Goal: Task Accomplishment & Management: Manage account settings

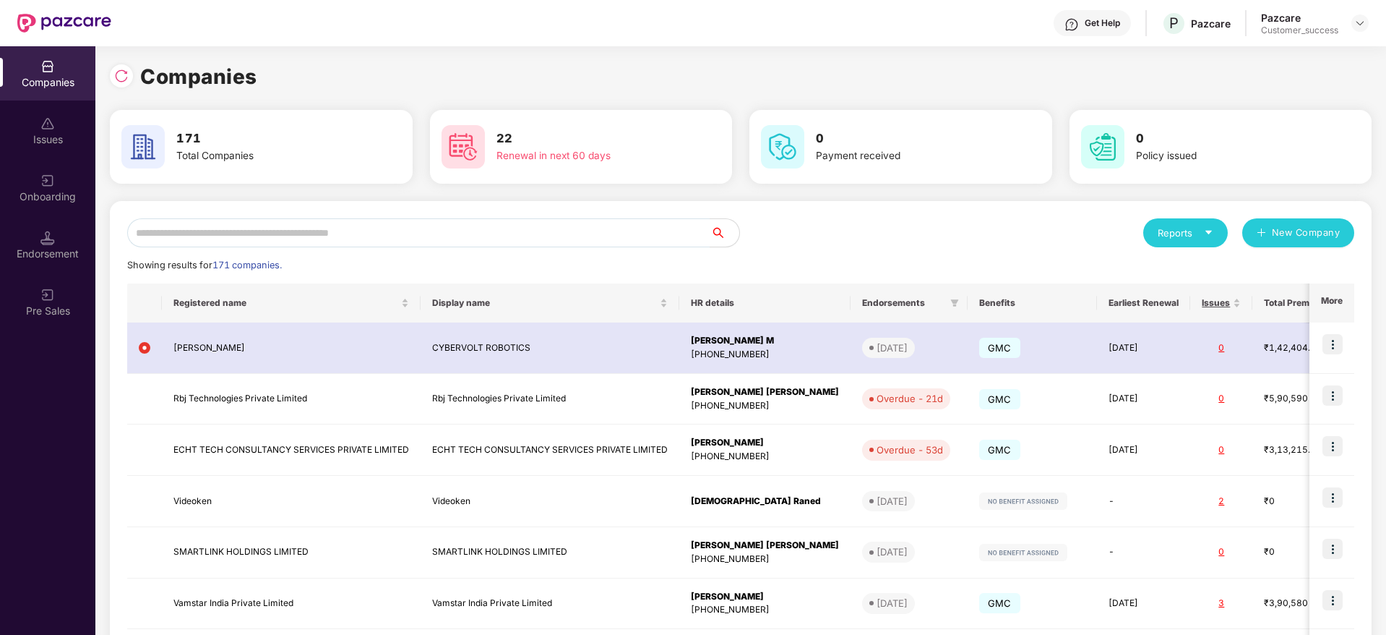
click at [494, 217] on div "Reports New Company Showing results for 171 companies. Registered name Display …" at bounding box center [741, 552] width 1262 height 702
click at [497, 229] on input "text" at bounding box center [418, 232] width 583 height 29
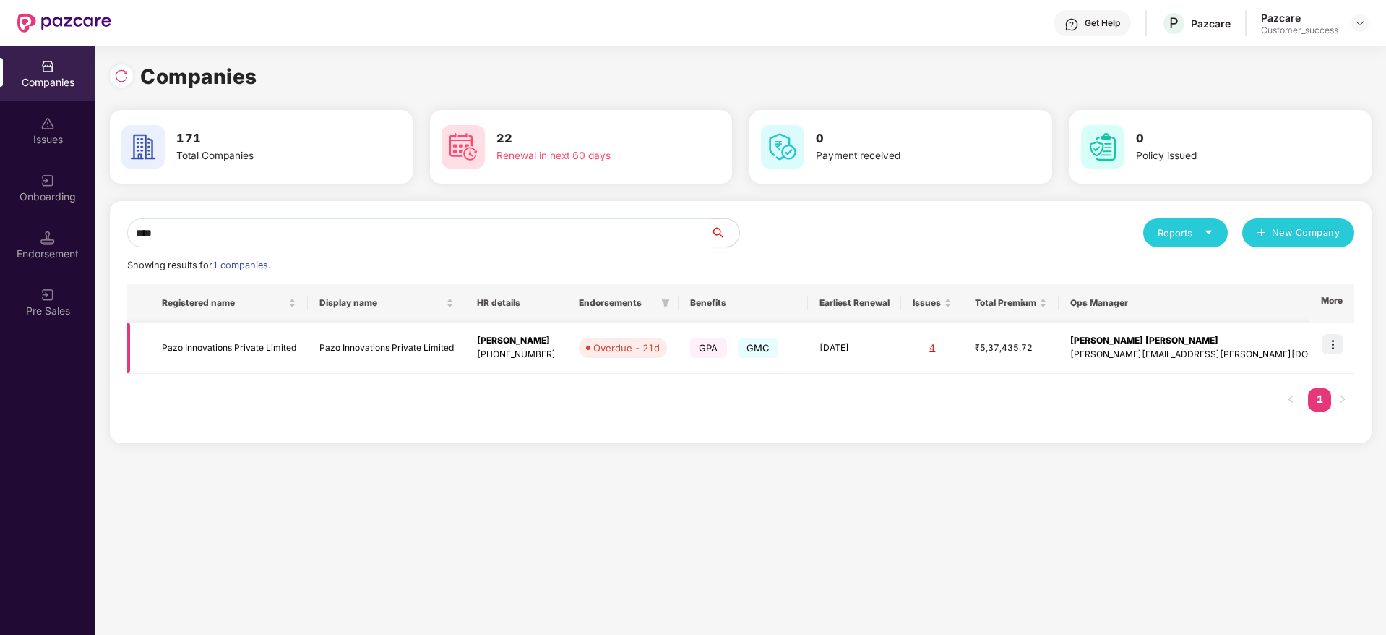
type input "****"
click at [1336, 336] on img at bounding box center [1333, 344] width 20 height 20
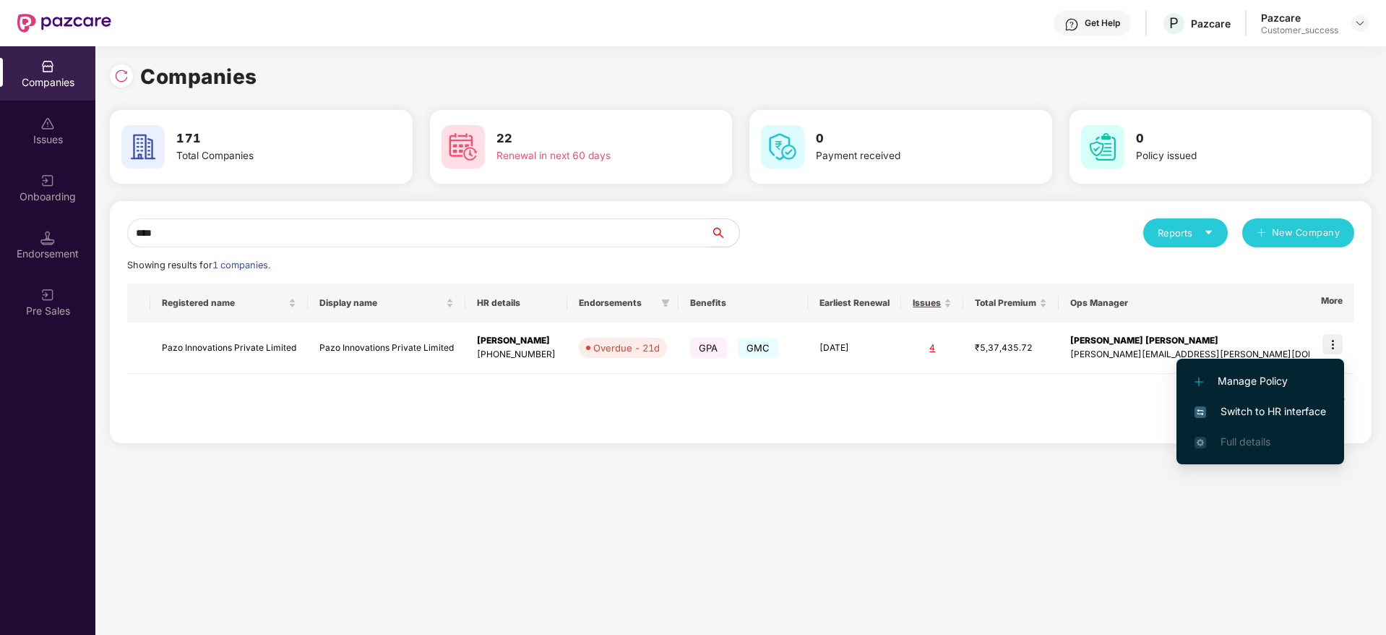
click at [1304, 401] on li "Switch to HR interface" at bounding box center [1261, 411] width 168 height 30
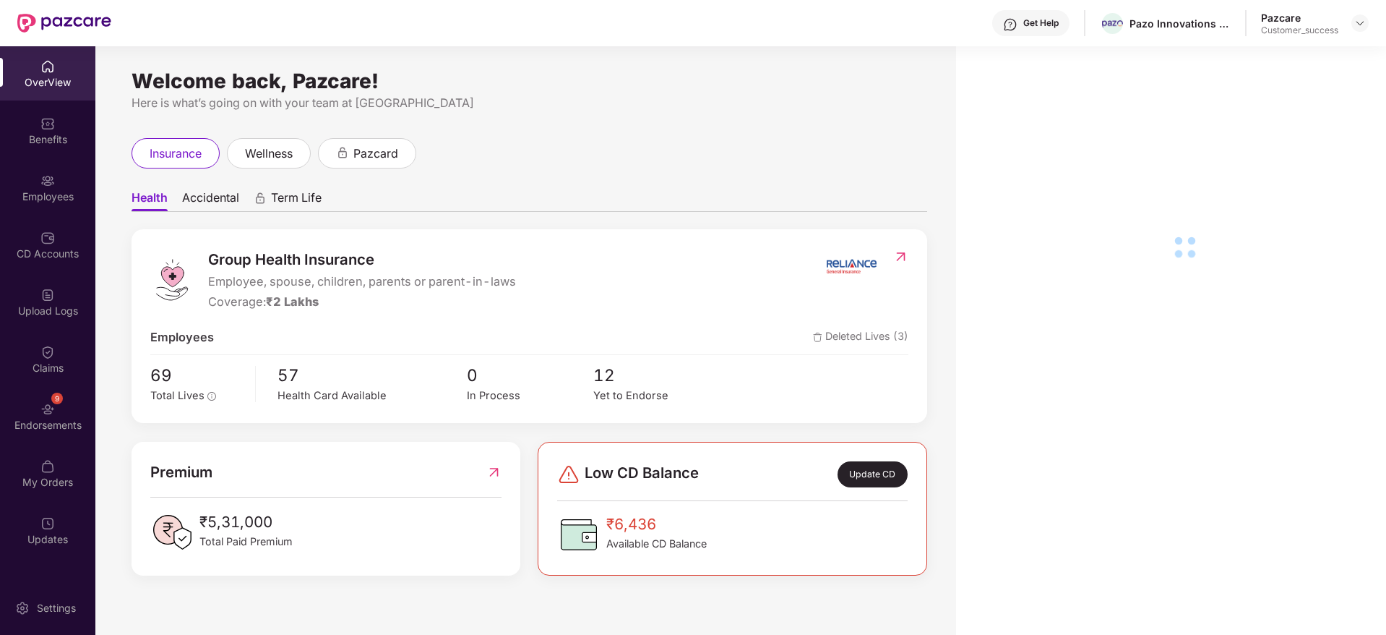
click at [46, 197] on div "Employees" at bounding box center [47, 196] width 95 height 14
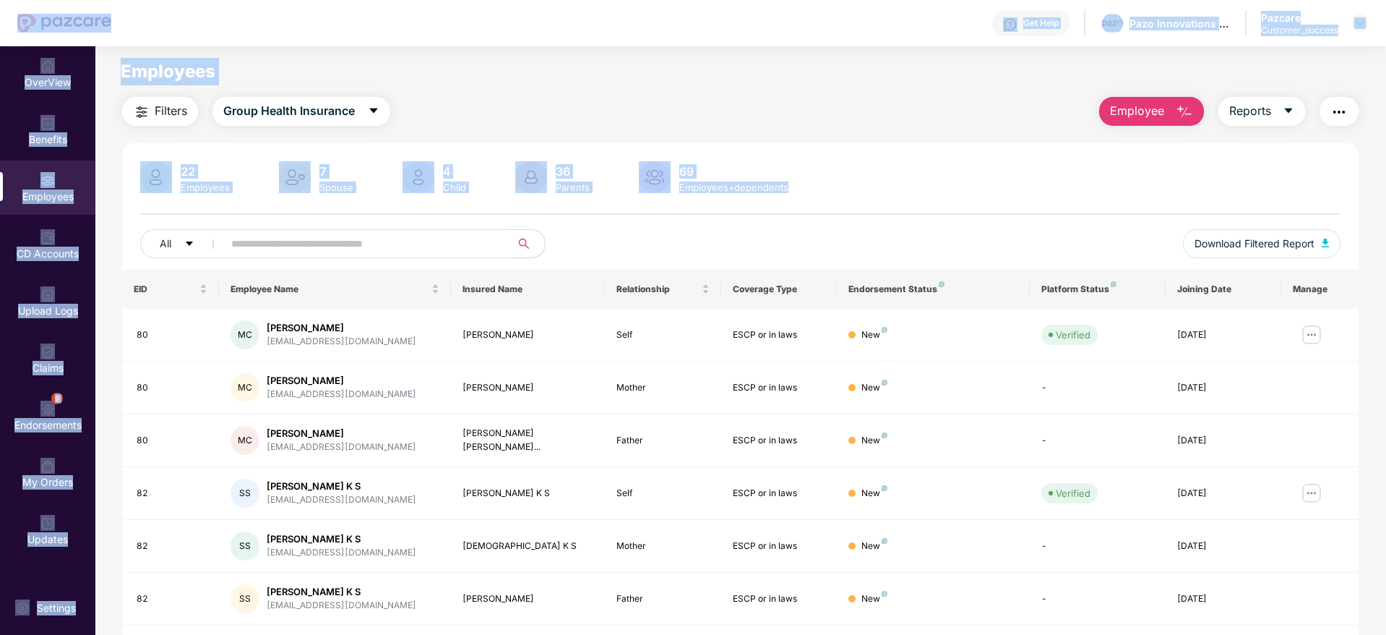
drag, startPoint x: 850, startPoint y: 212, endPoint x: 106, endPoint y: 35, distance: 765.0
click at [106, 35] on div "Get Help Pazo Innovations Private Limited Pazcare Customer_success OverView Ben…" at bounding box center [693, 317] width 1386 height 635
click at [196, 51] on main "Employees Filters Group Health Insurance Employee Reports 22 Employees 7 Spouse…" at bounding box center [740, 363] width 1290 height 635
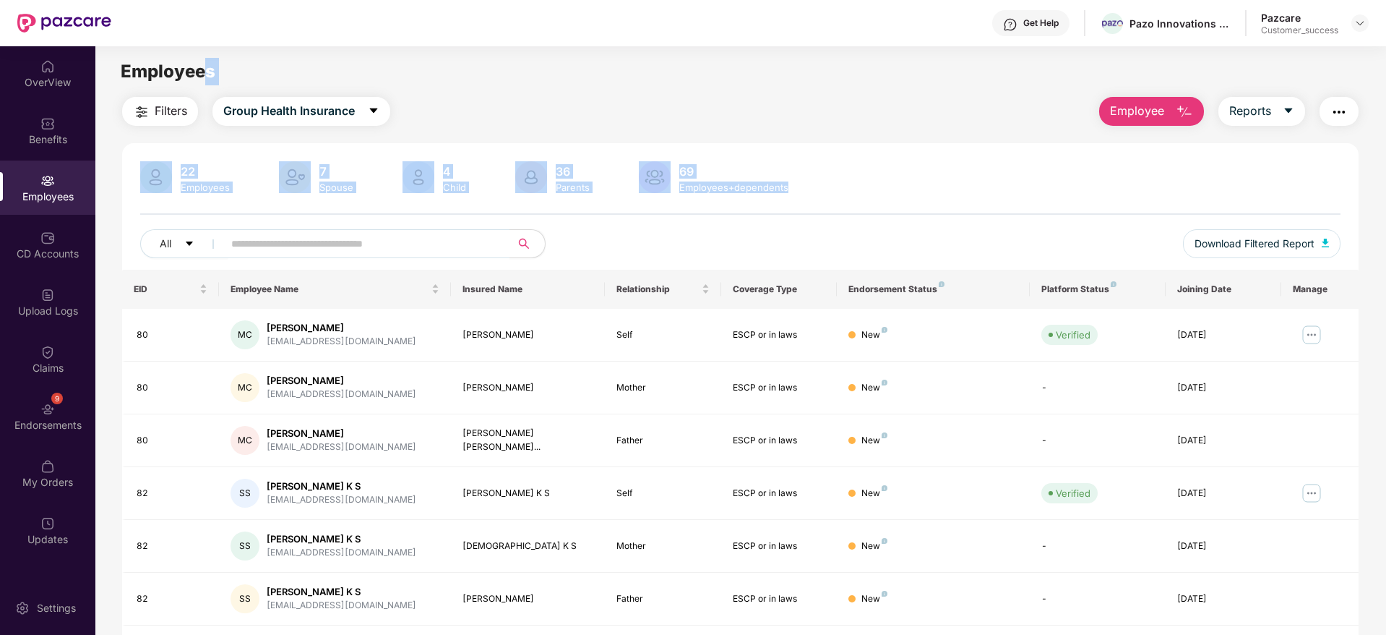
drag, startPoint x: 908, startPoint y: 117, endPoint x: 992, endPoint y: 197, distance: 116.1
click at [992, 197] on main "Employees Filters Group Health Insurance Employee Reports 22 Employees 7 Spouse…" at bounding box center [740, 363] width 1290 height 635
click at [992, 197] on div "22 Employees 7 Spouse 4 Child [DEMOGRAPHIC_DATA] Parents 69 Employees+dependent…" at bounding box center [740, 215] width 1237 height 108
drag, startPoint x: 671, startPoint y: 233, endPoint x: 117, endPoint y: 46, distance: 584.4
click at [117, 46] on main "Employees Filters Group Health Insurance Employee Reports 22 Employees 7 Spouse…" at bounding box center [740, 363] width 1290 height 635
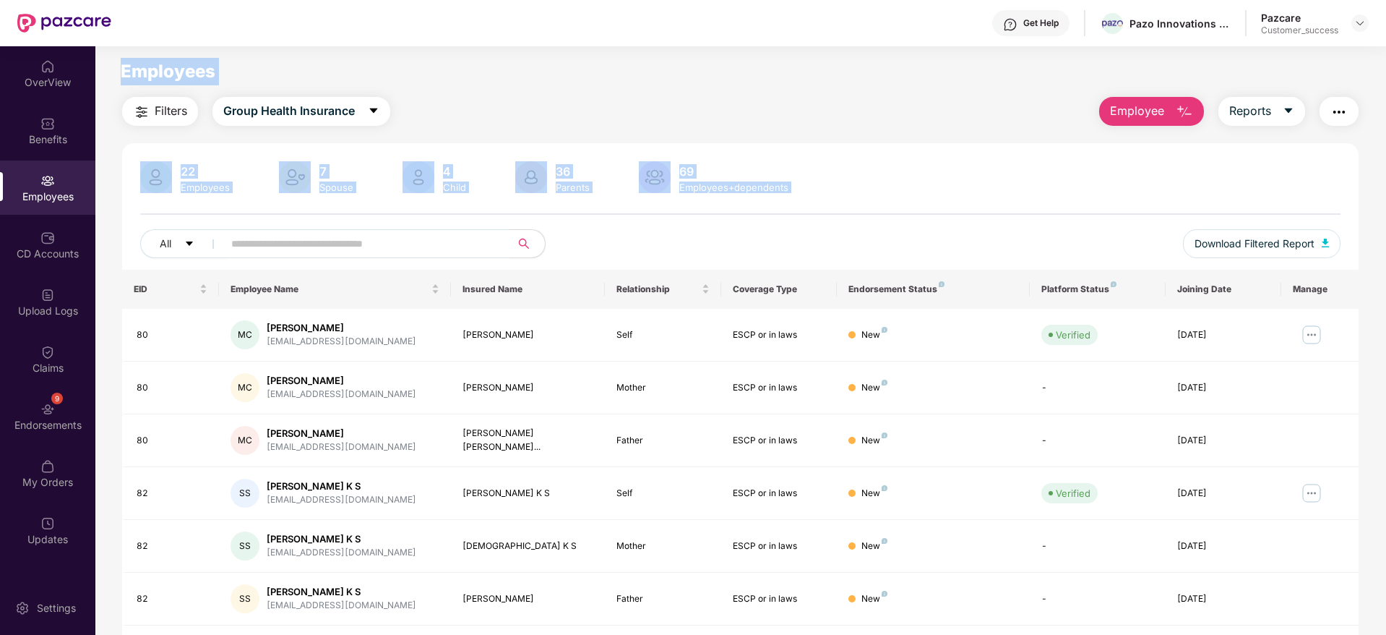
click at [117, 46] on main "Employees Filters Group Health Insurance Employee Reports 22 Employees 7 Spouse…" at bounding box center [740, 363] width 1290 height 635
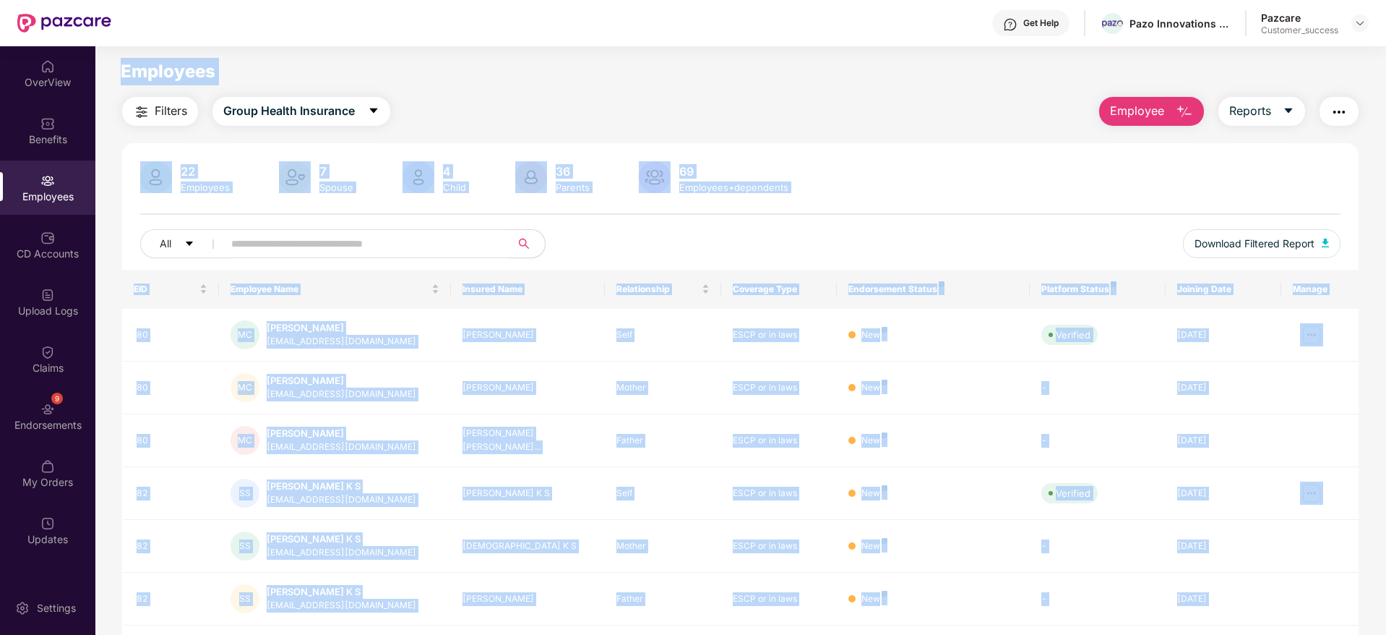
drag, startPoint x: 117, startPoint y: 46, endPoint x: 1387, endPoint y: 293, distance: 1293.5
click at [1385, 293] on html "Get Help Pazo Innovations Private Limited Pazcare Customer_success OverView Ben…" at bounding box center [693, 317] width 1386 height 635
click at [1206, 199] on div "22 Employees 7 Spouse 4 Child [DEMOGRAPHIC_DATA] Parents 69 Employees+dependent…" at bounding box center [740, 215] width 1237 height 108
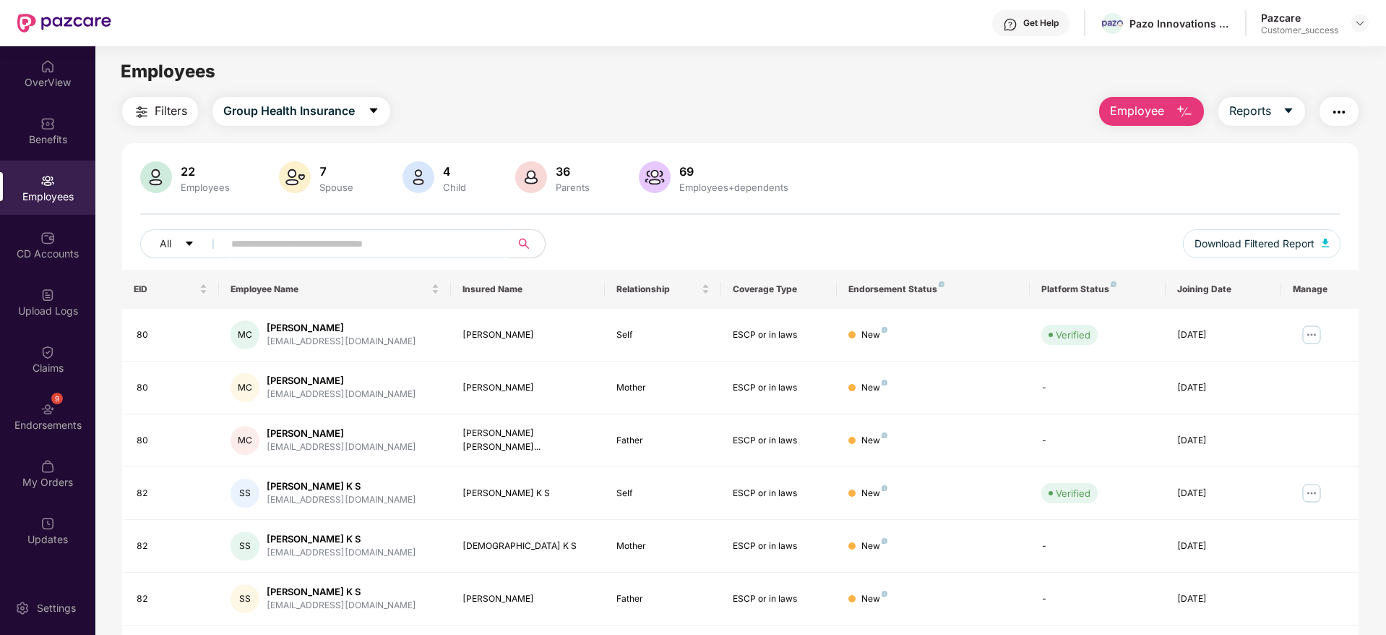
click at [1160, 113] on span "Employee" at bounding box center [1137, 111] width 54 height 18
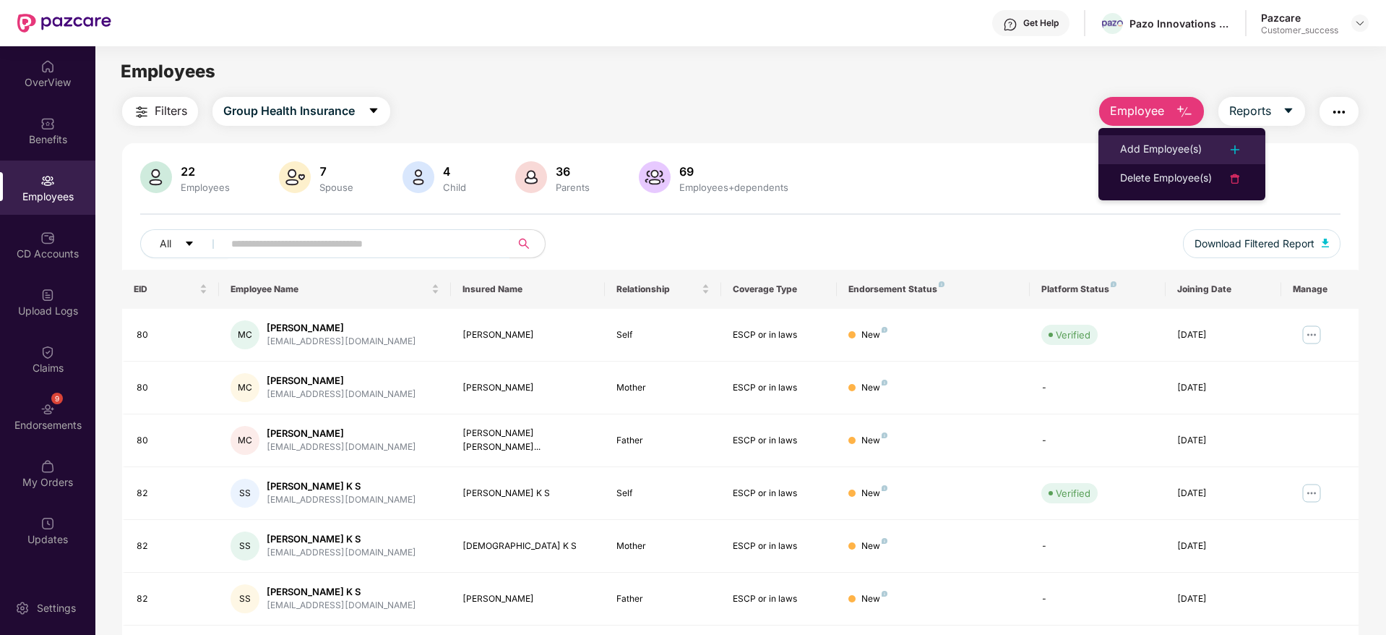
click at [1148, 146] on div "Add Employee(s)" at bounding box center [1161, 149] width 82 height 17
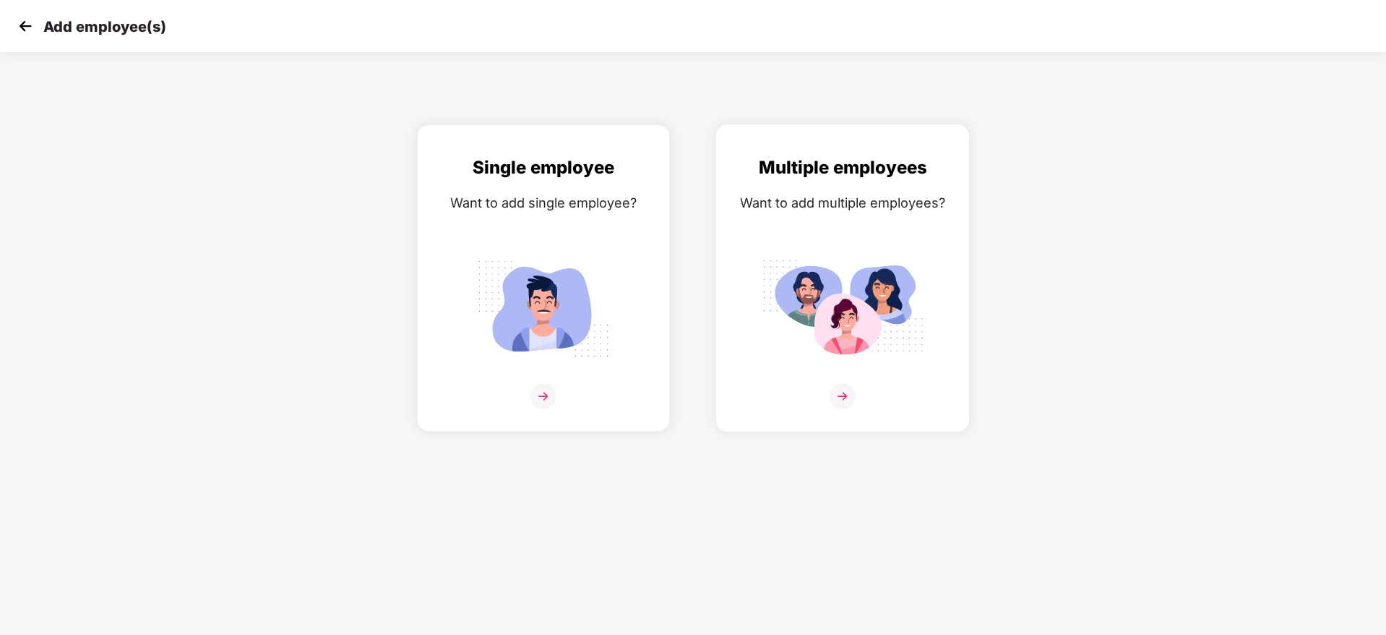
click at [920, 225] on div "Multiple employees Want to add multiple employees?" at bounding box center [842, 290] width 223 height 273
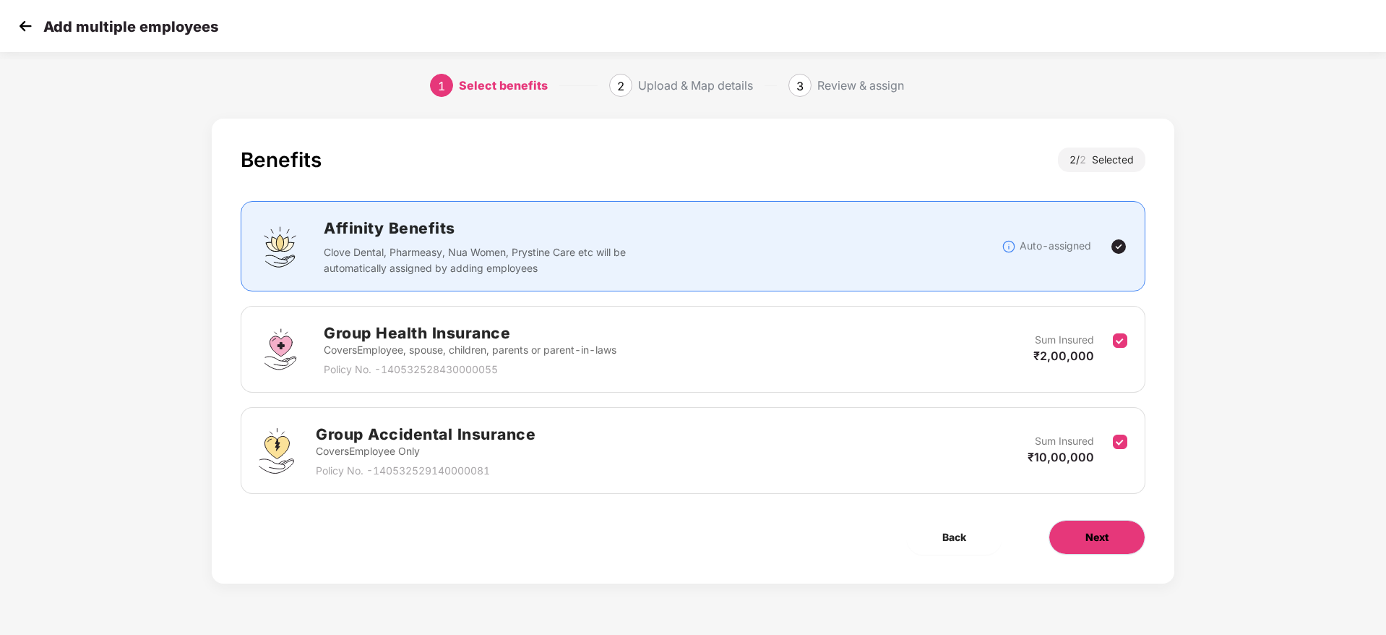
click at [1114, 525] on button "Next" at bounding box center [1097, 537] width 97 height 35
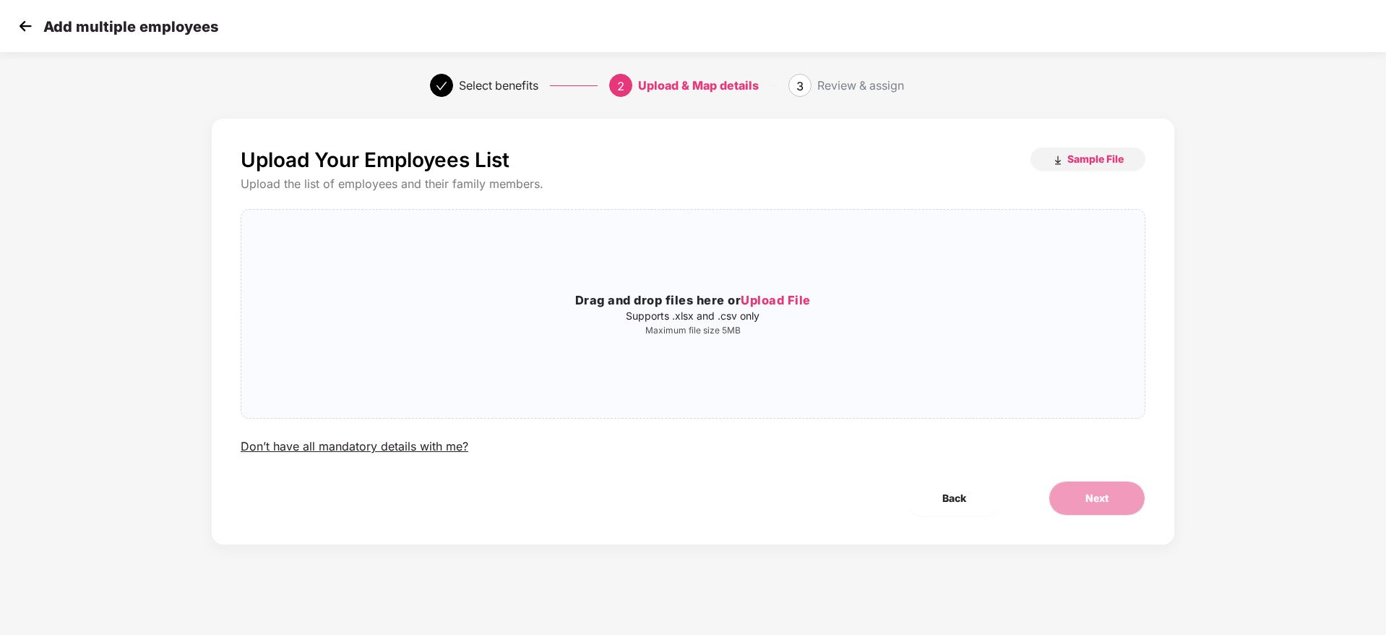
click at [27, 17] on img at bounding box center [25, 26] width 22 height 22
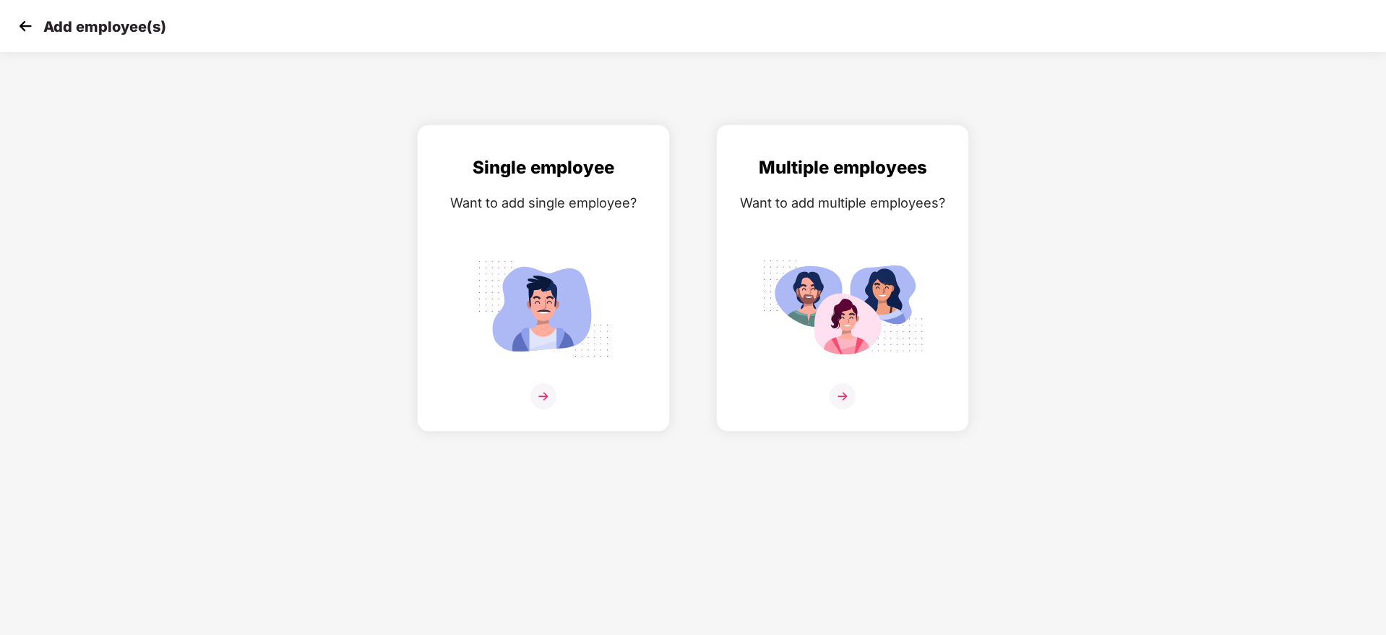
click at [27, 17] on img at bounding box center [25, 26] width 22 height 22
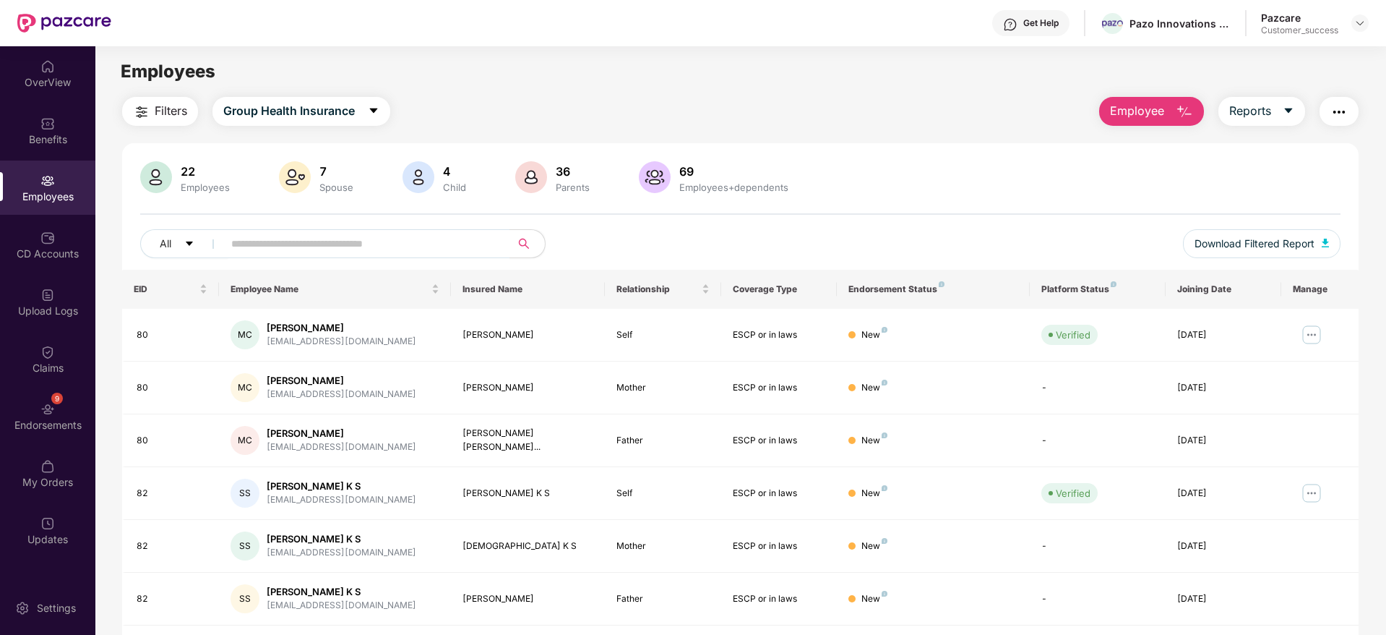
click at [1372, 34] on header "Get Help Pazo Innovations Private Limited Pazcare Customer_success" at bounding box center [693, 23] width 1386 height 46
click at [1369, 26] on header "Get Help Pazo Innovations Private Limited Pazcare Customer_success" at bounding box center [693, 23] width 1386 height 46
click at [1362, 27] on img at bounding box center [1360, 23] width 12 height 12
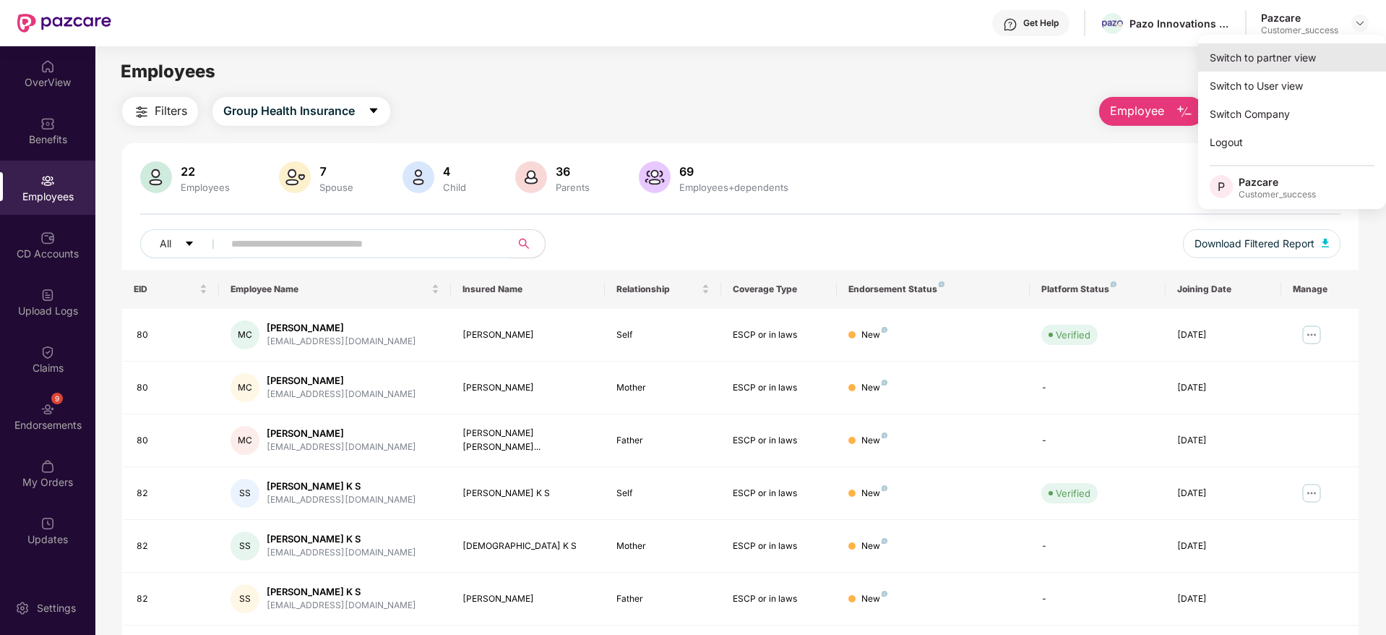
click at [1308, 62] on div "Switch to partner view" at bounding box center [1292, 57] width 188 height 28
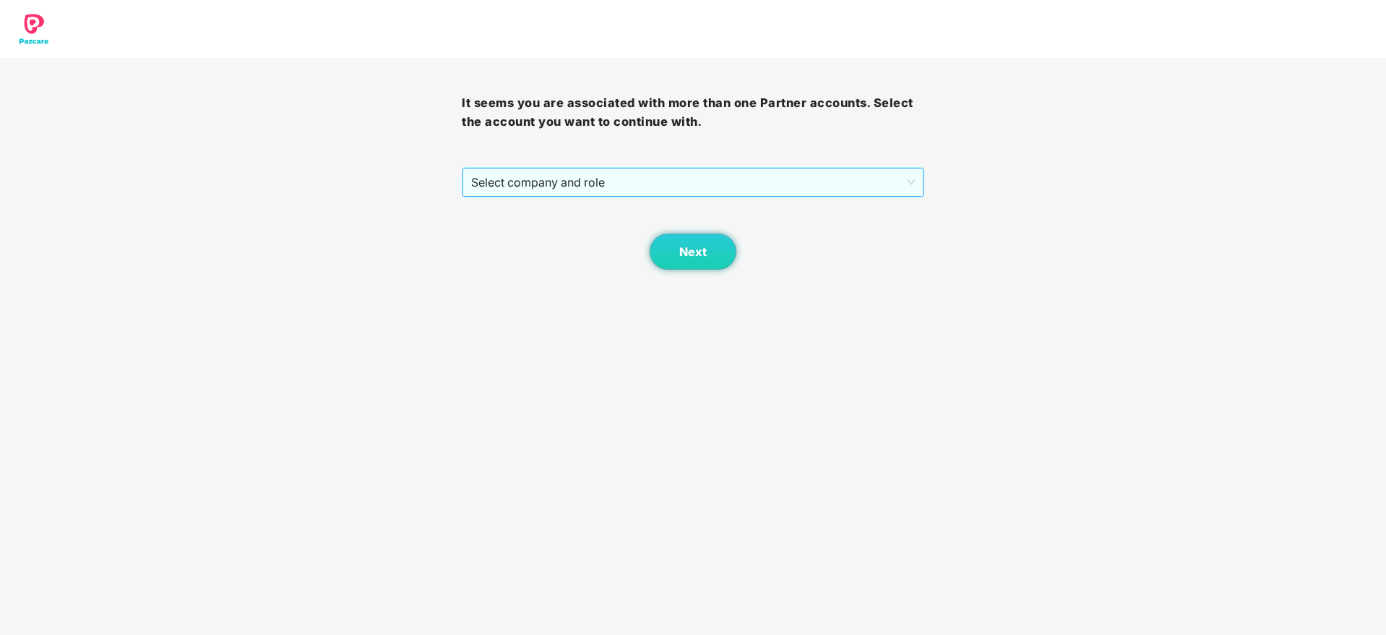
click at [645, 184] on span "Select company and role" at bounding box center [692, 181] width 443 height 27
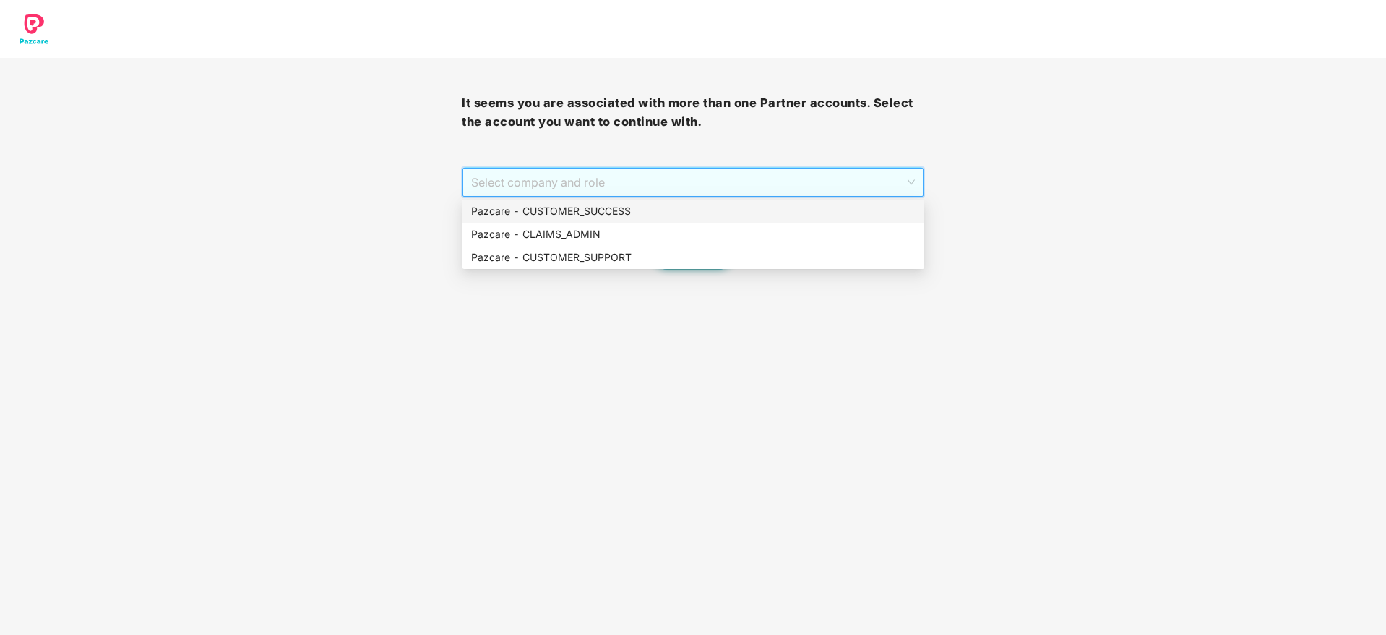
click at [640, 217] on div "Pazcare - CUSTOMER_SUCCESS" at bounding box center [693, 211] width 444 height 16
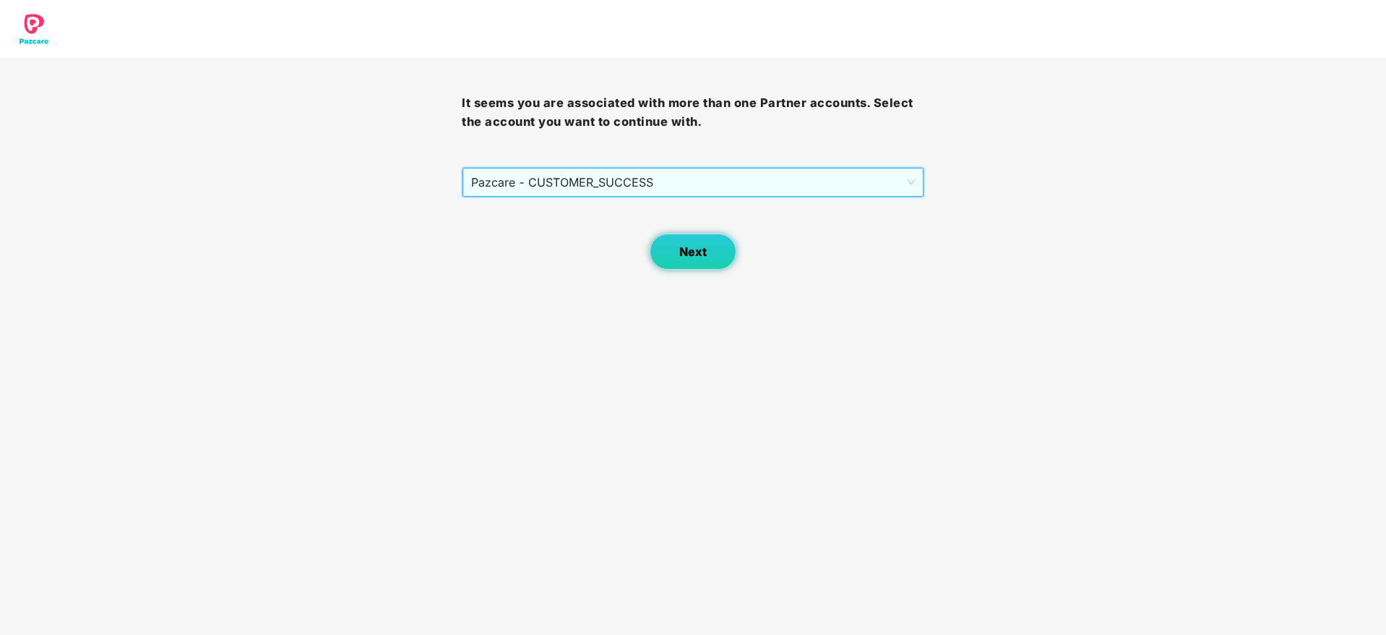
click at [676, 244] on button "Next" at bounding box center [693, 251] width 87 height 36
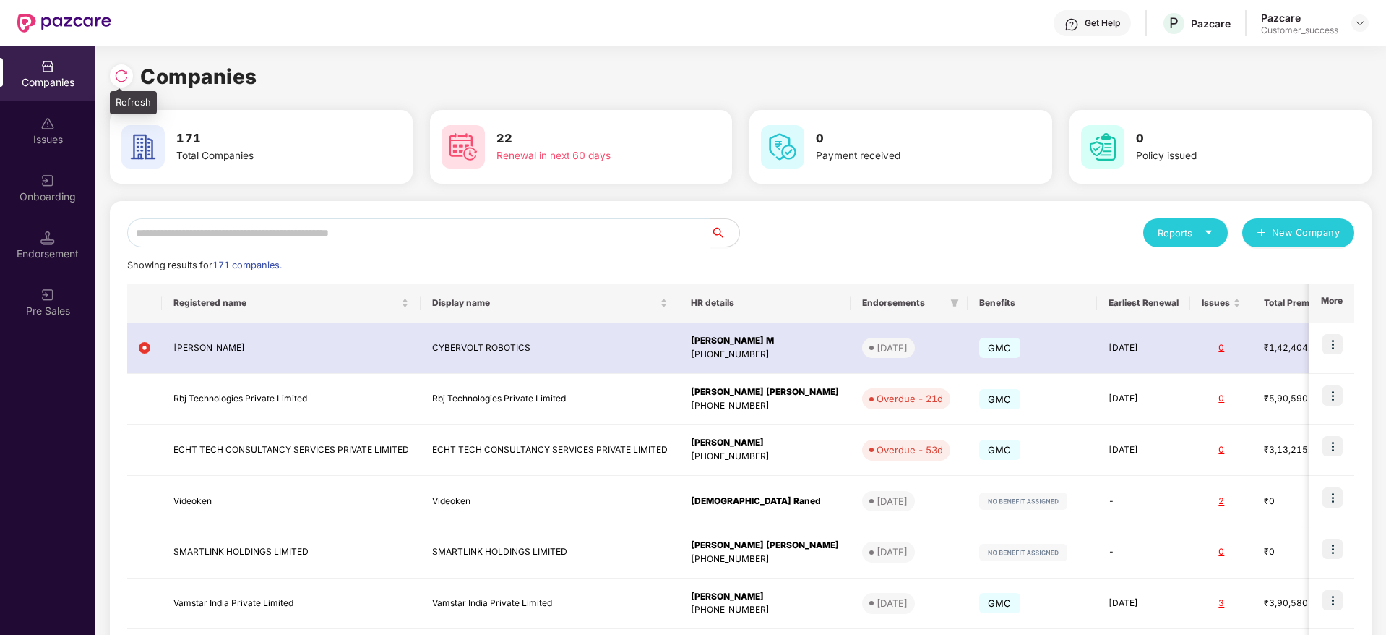
click at [122, 81] on img at bounding box center [121, 76] width 14 height 14
click at [650, 231] on input "text" at bounding box center [418, 232] width 583 height 29
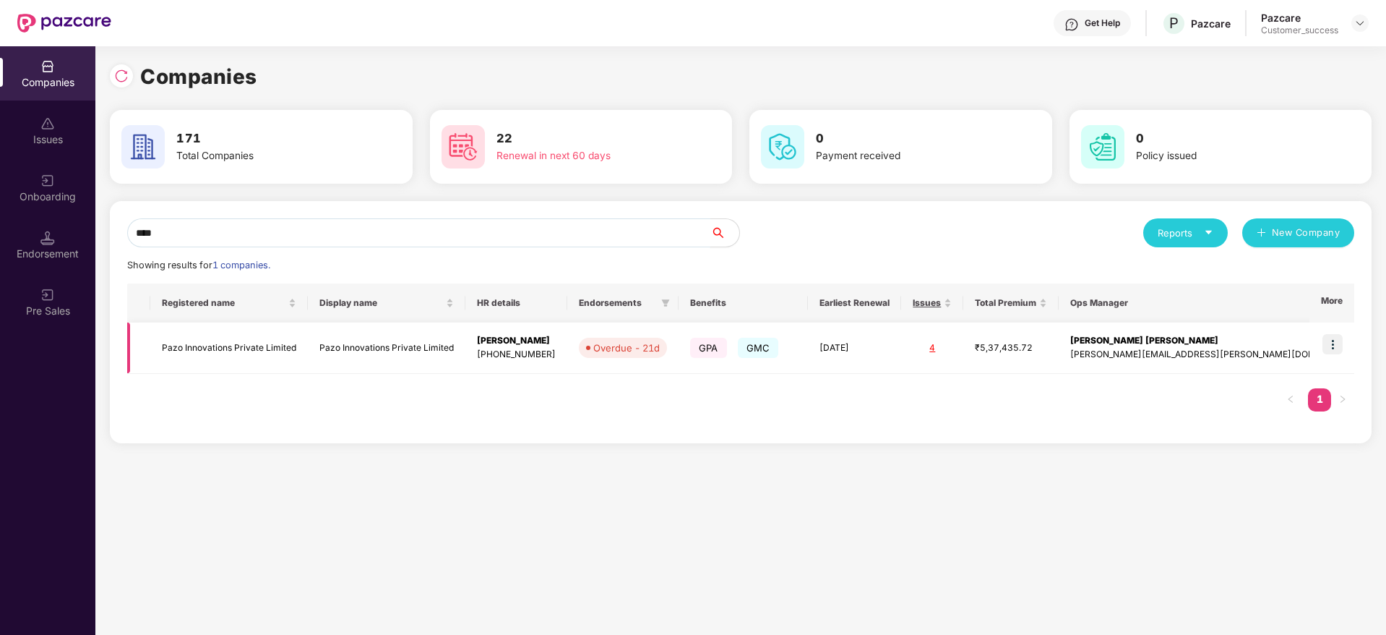
type input "****"
copy td "Pazo Innovations"
click at [1335, 352] on img at bounding box center [1333, 344] width 20 height 20
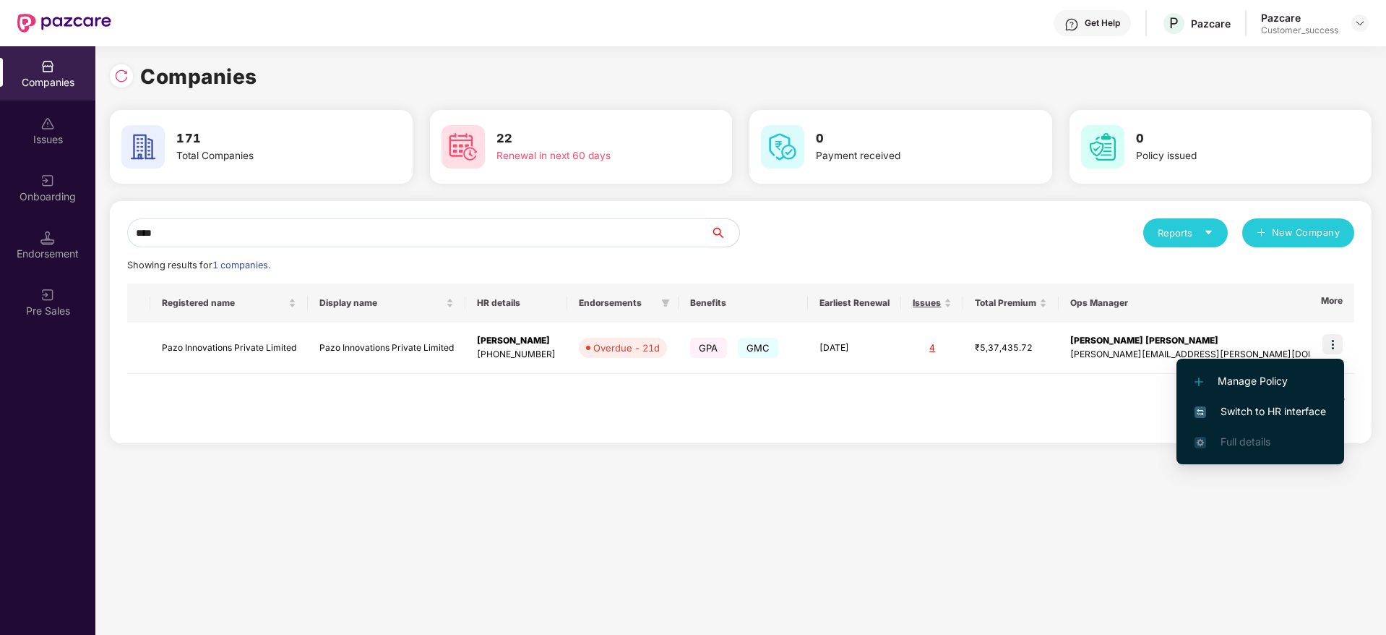
click at [1302, 400] on li "Switch to HR interface" at bounding box center [1261, 411] width 168 height 30
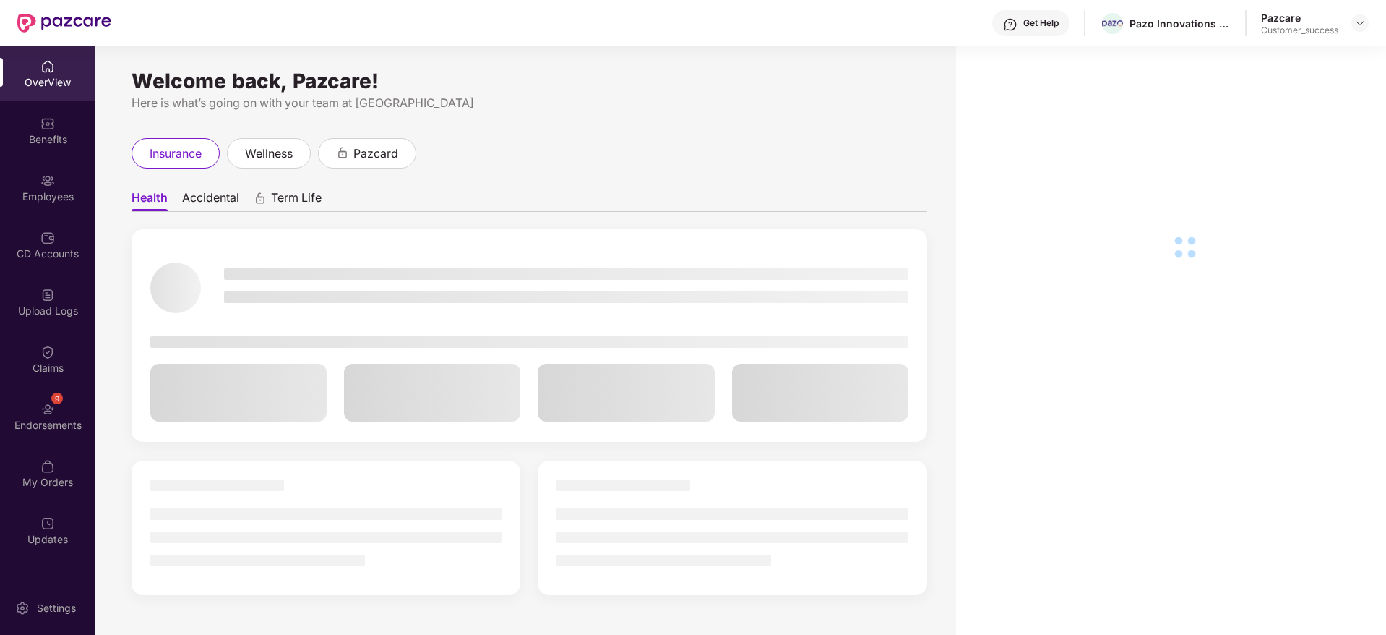
click at [6, 159] on div "OverView Benefits Employees CD Accounts Upload Logs Claims 9 Endorsements My Or…" at bounding box center [47, 303] width 95 height 514
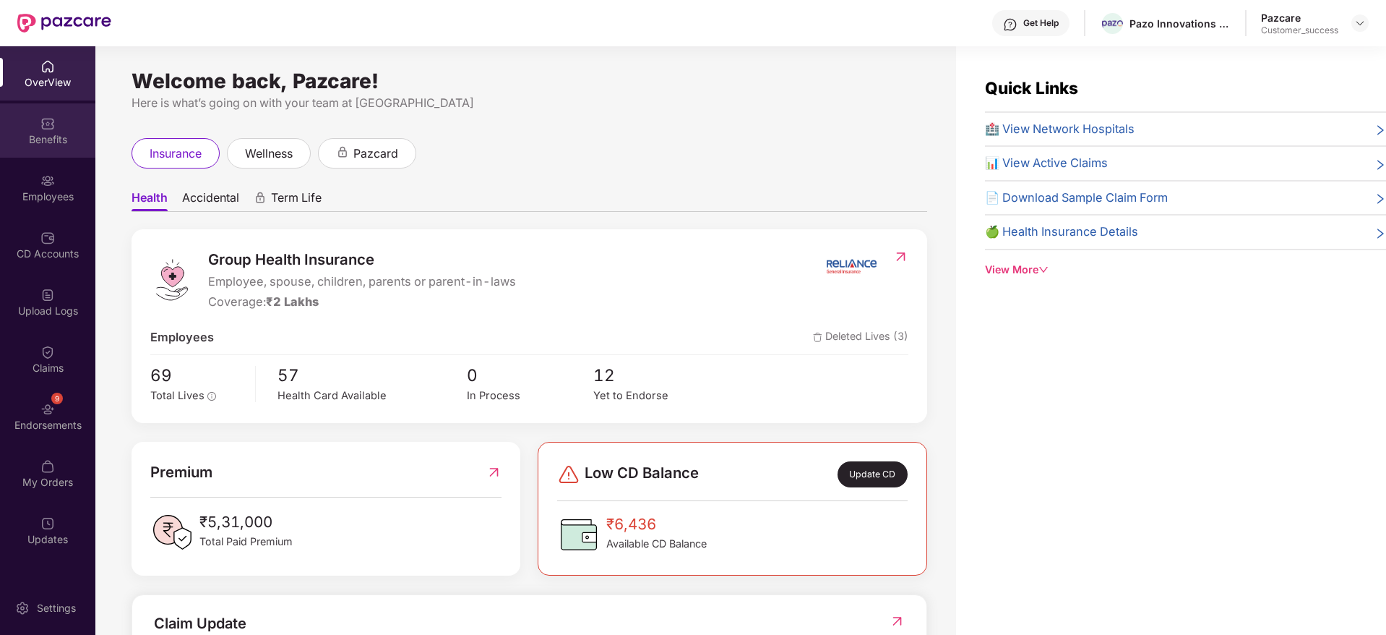
click at [25, 155] on div "Benefits" at bounding box center [47, 130] width 95 height 54
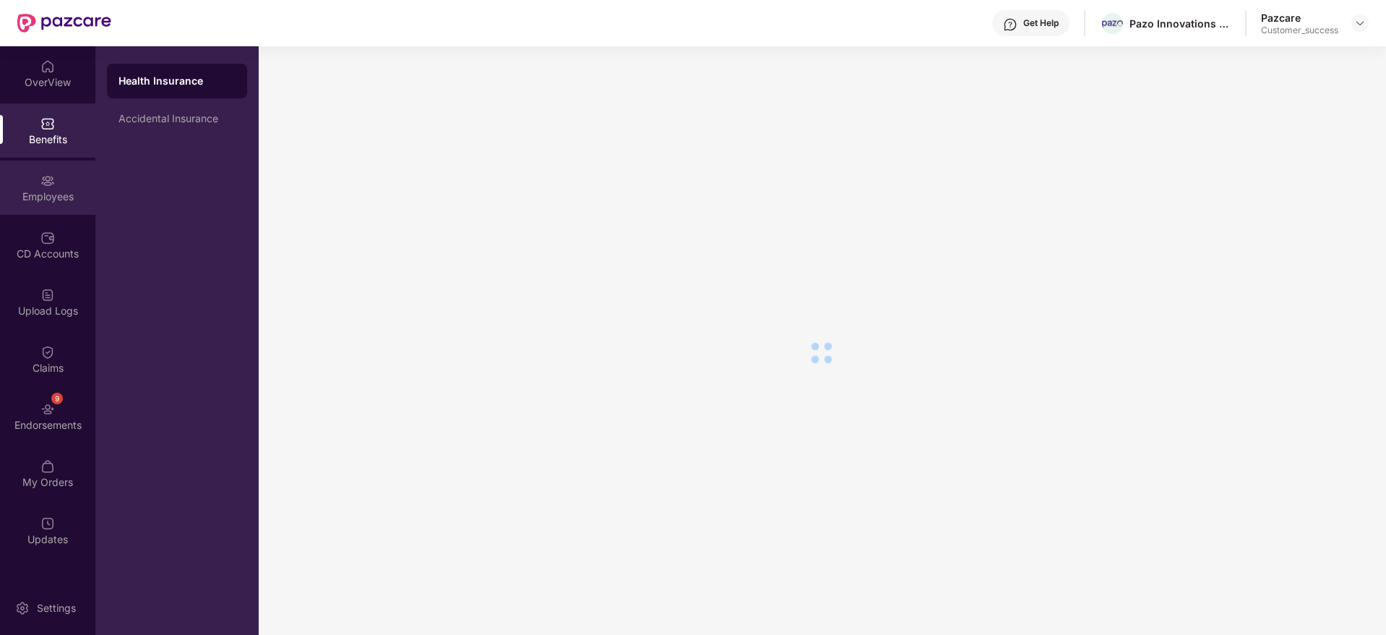
click at [36, 173] on div "Employees" at bounding box center [47, 187] width 95 height 54
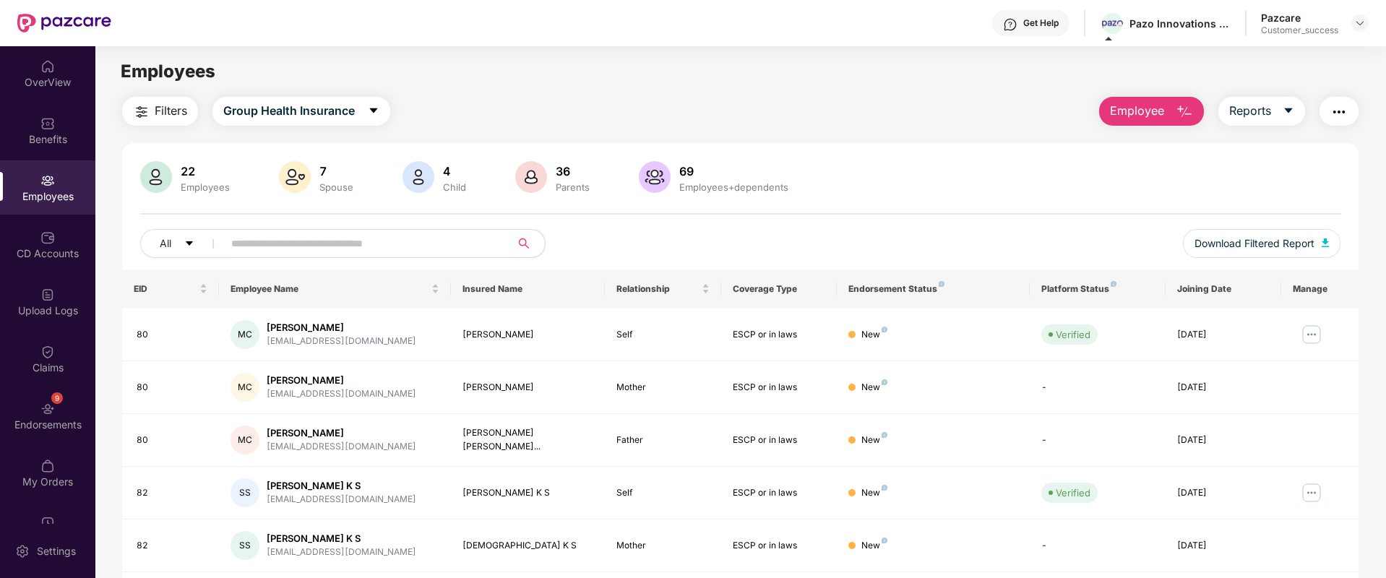
click at [1156, 103] on span "Employee" at bounding box center [1137, 111] width 54 height 18
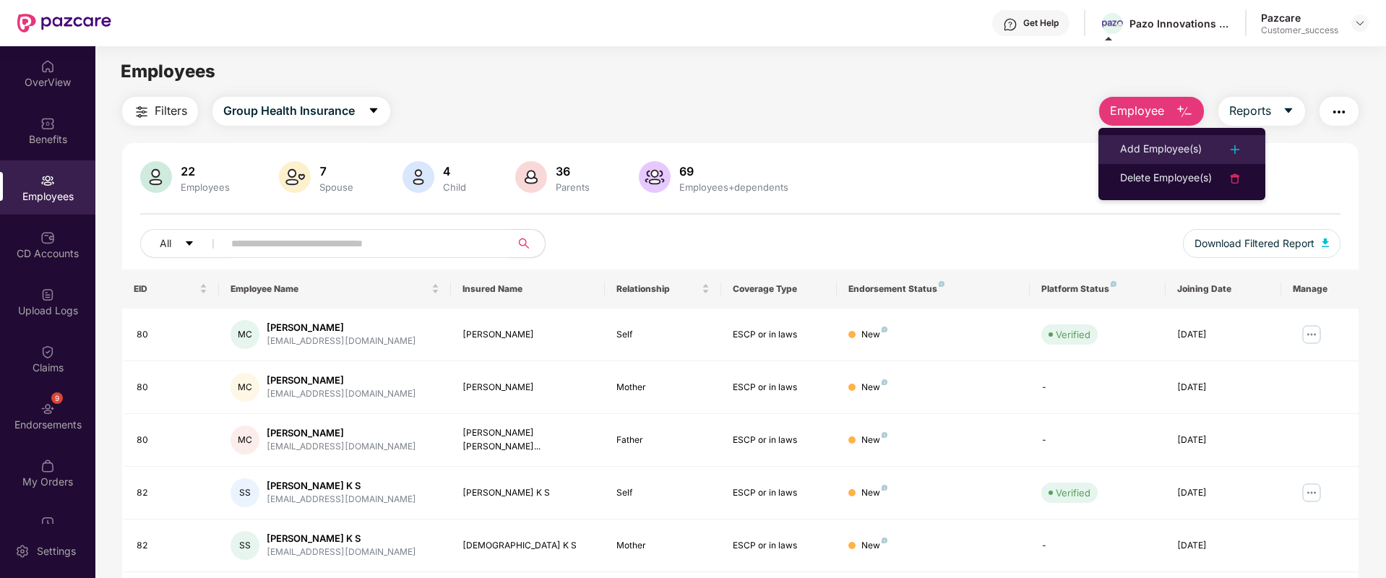
click at [1128, 145] on div "Add Employee(s)" at bounding box center [1161, 149] width 82 height 17
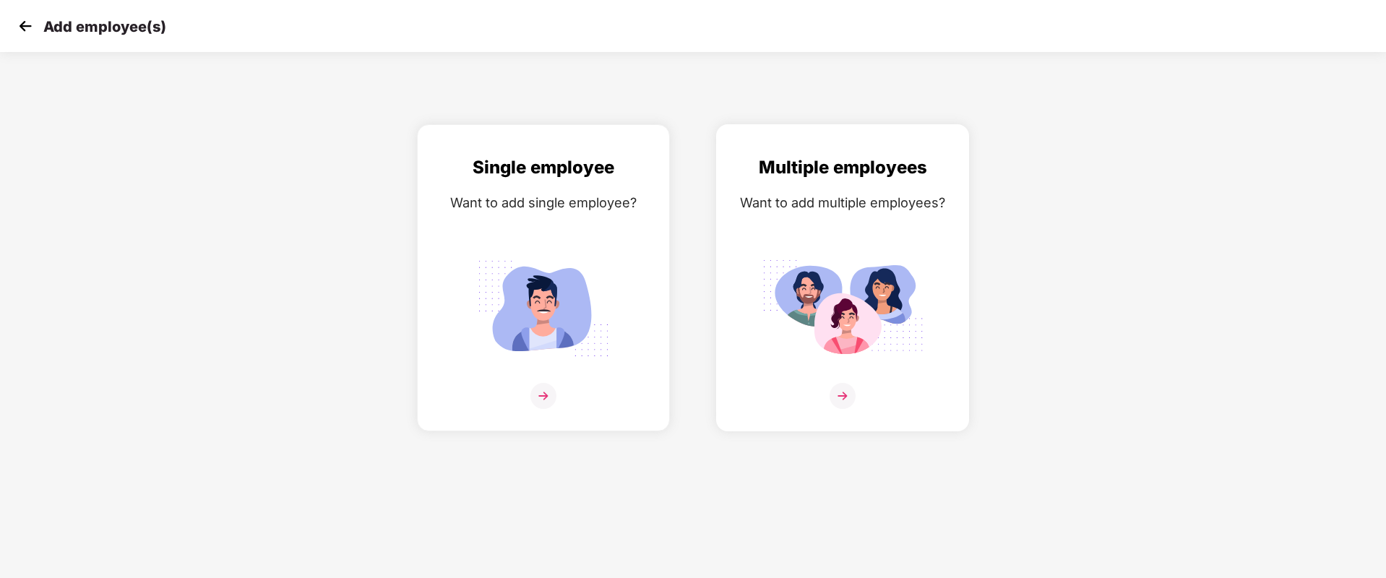
click at [838, 246] on div "Multiple employees Want to add multiple employees?" at bounding box center [842, 290] width 223 height 273
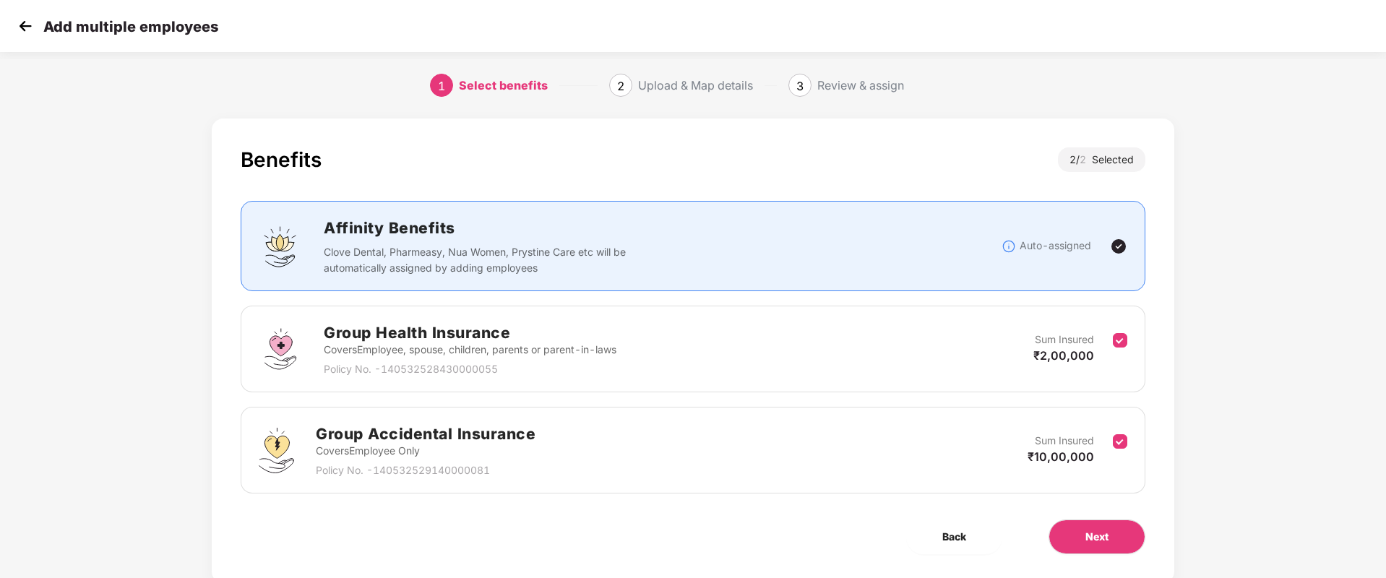
click at [9, 21] on div "Add multiple employees" at bounding box center [693, 26] width 1386 height 52
click at [17, 24] on img at bounding box center [25, 26] width 22 height 22
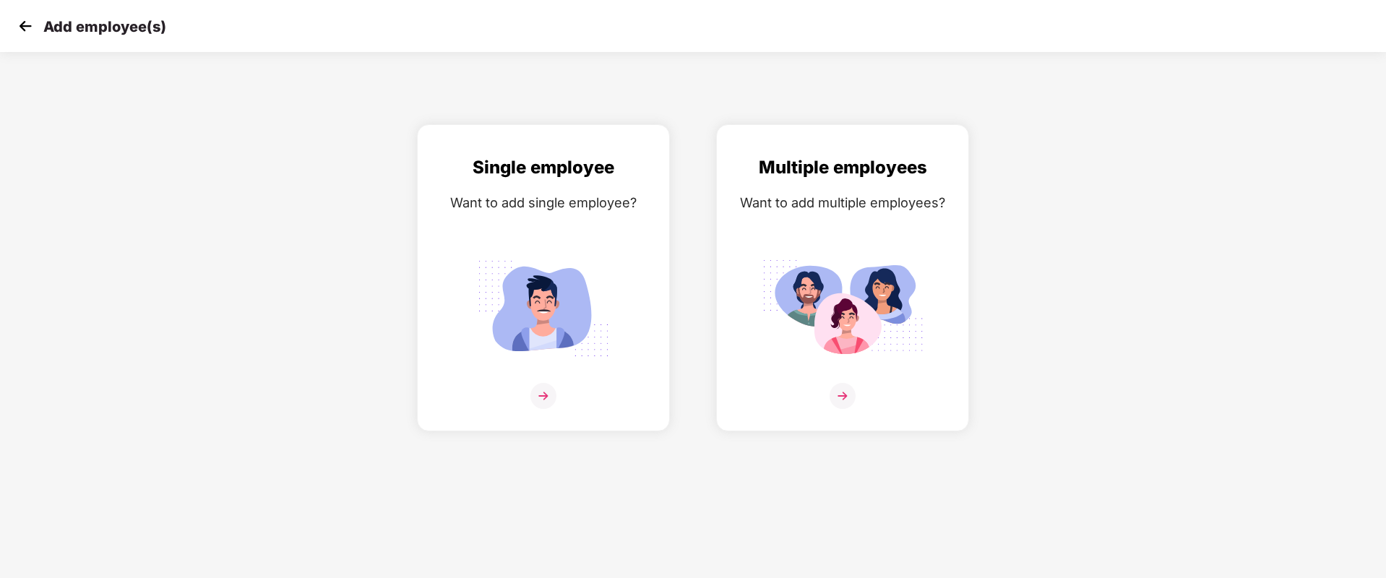
click at [17, 24] on img at bounding box center [25, 26] width 22 height 22
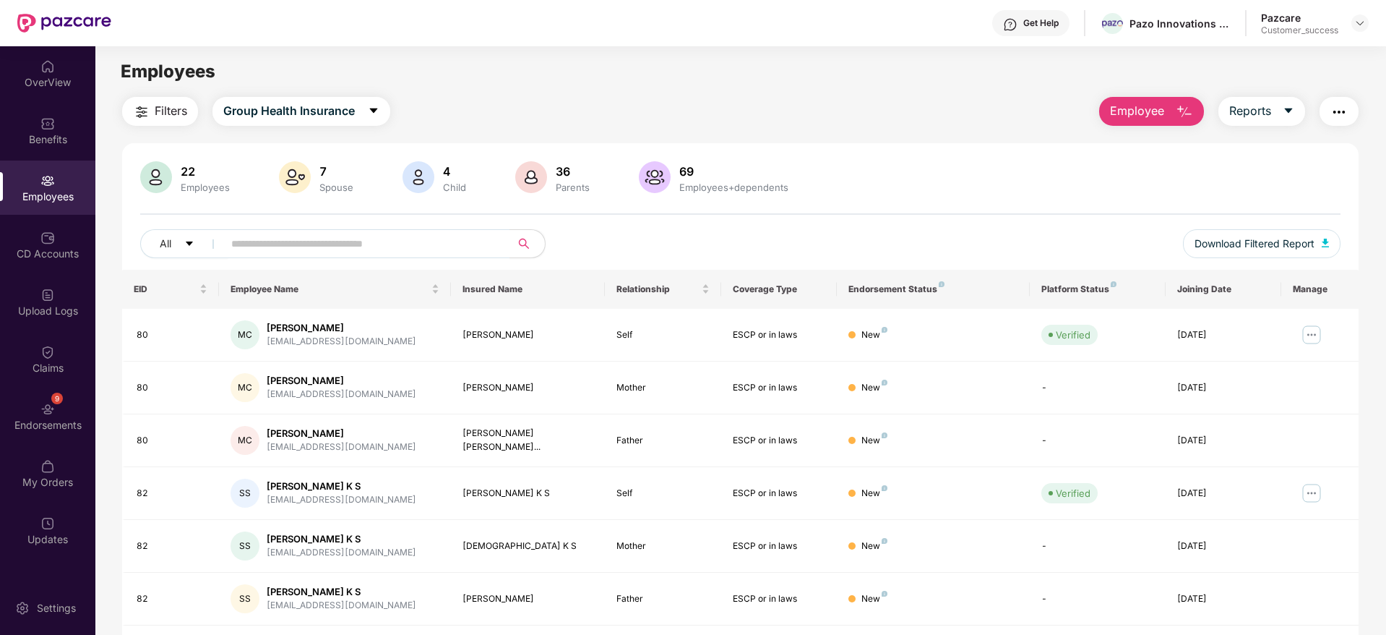
click at [1159, 116] on span "Employee" at bounding box center [1137, 111] width 54 height 18
click at [1065, 124] on div "Filters Group Health Insurance Employee Reports" at bounding box center [740, 111] width 1237 height 29
click at [58, 191] on div "Employees" at bounding box center [47, 196] width 95 height 14
click at [1170, 119] on button "Employee" at bounding box center [1151, 111] width 105 height 29
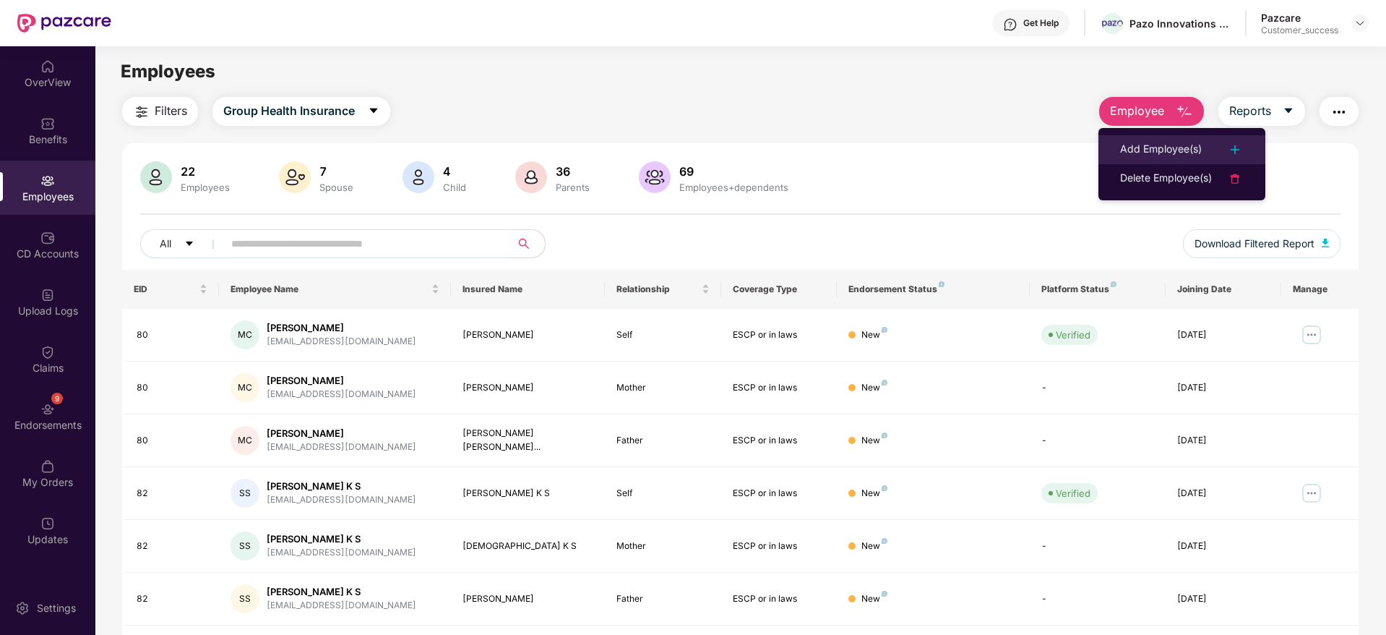
click at [1163, 150] on div "Add Employee(s)" at bounding box center [1161, 149] width 82 height 17
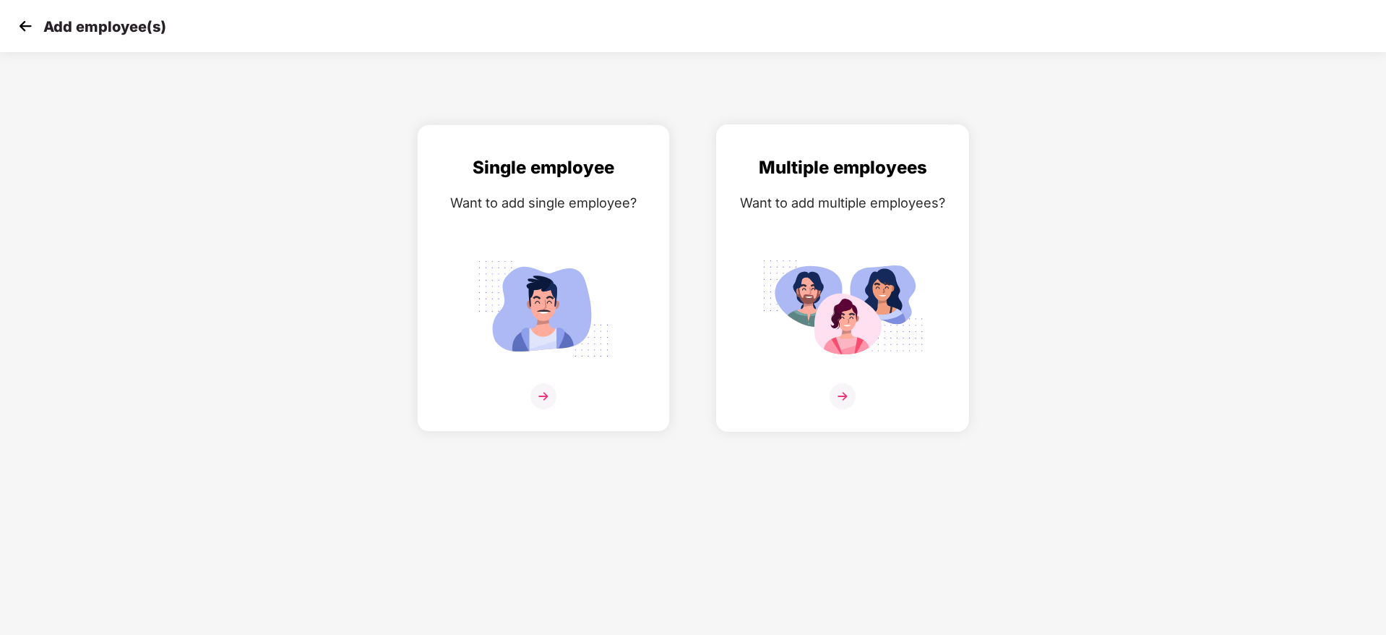
click at [863, 269] on img at bounding box center [843, 308] width 162 height 113
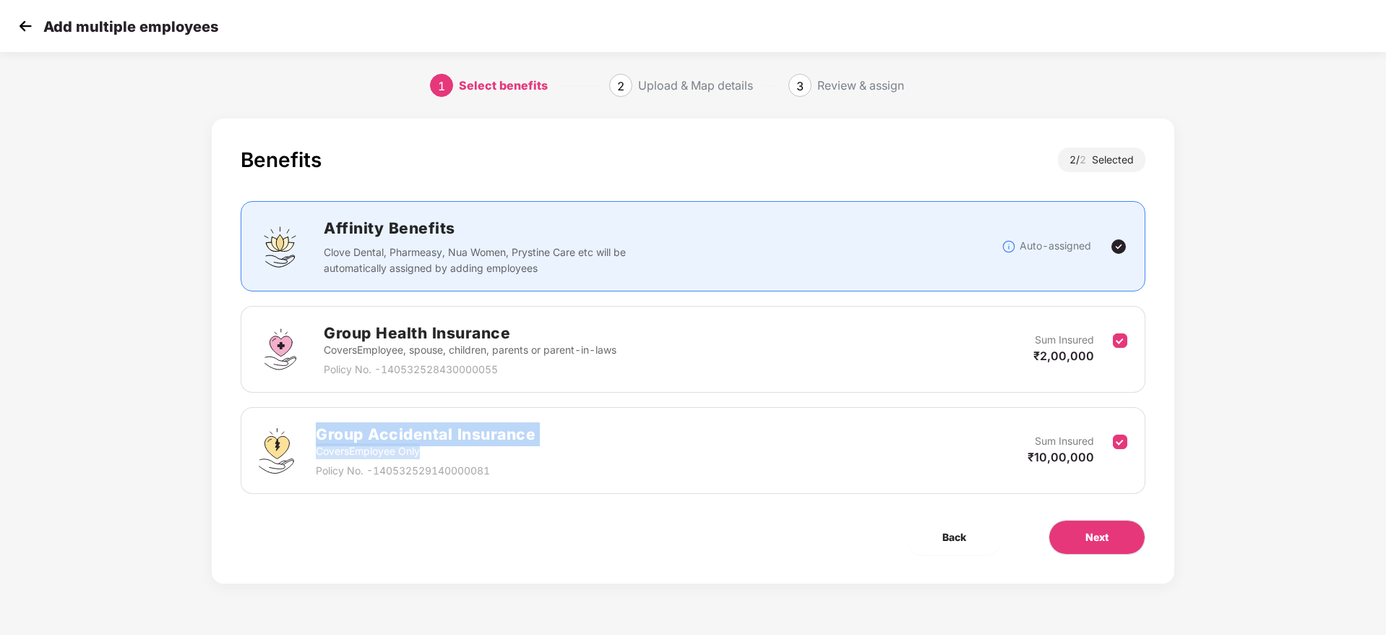
drag, startPoint x: 305, startPoint y: 407, endPoint x: 598, endPoint y: 458, distance: 297.9
click at [598, 458] on div "Group Accidental Insurance Covers Employee Only Policy No. - 140532529140000081…" at bounding box center [693, 450] width 905 height 87
click at [598, 458] on div "Group Accidental Insurance Covers Employee Only Policy No. - 140532529140000081…" at bounding box center [693, 450] width 869 height 56
click at [1104, 538] on span "Next" at bounding box center [1097, 537] width 23 height 16
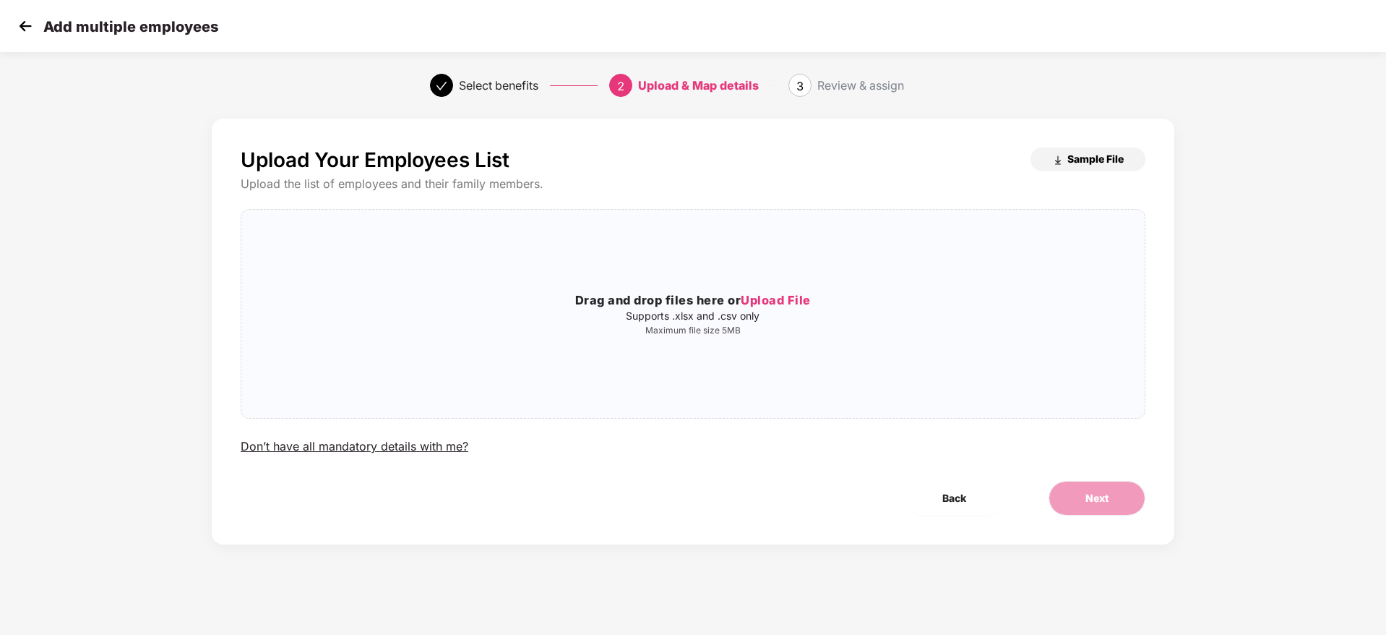
click at [1088, 164] on span "Sample File" at bounding box center [1095, 159] width 56 height 14
click at [22, 12] on div "Add multiple employees" at bounding box center [693, 26] width 1386 height 52
click at [22, 19] on img at bounding box center [25, 26] width 22 height 22
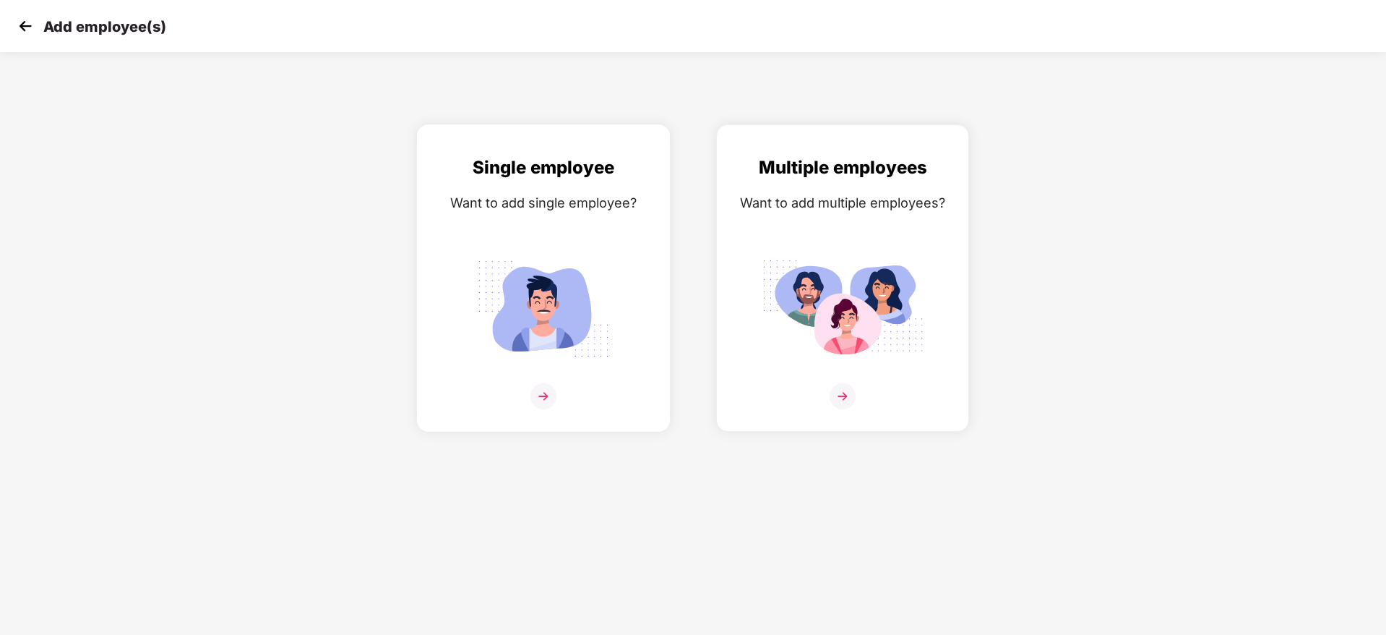
click at [567, 314] on img at bounding box center [544, 308] width 162 height 113
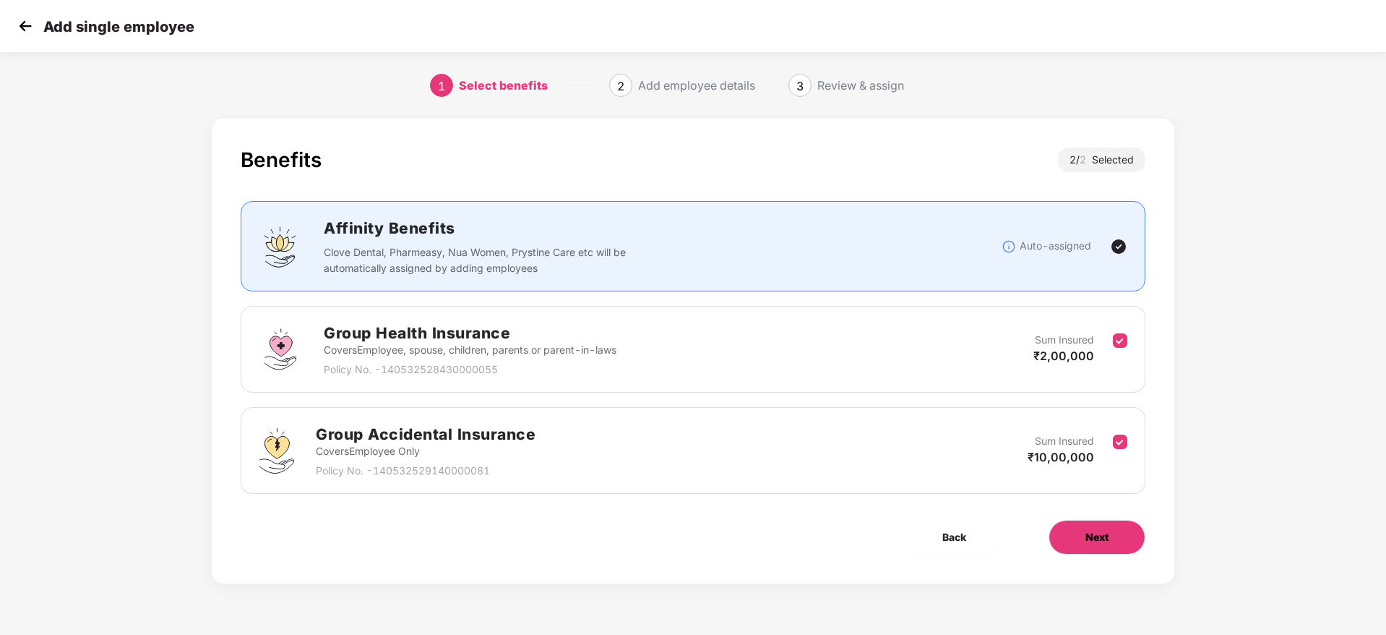
click at [1113, 532] on button "Next" at bounding box center [1097, 537] width 97 height 35
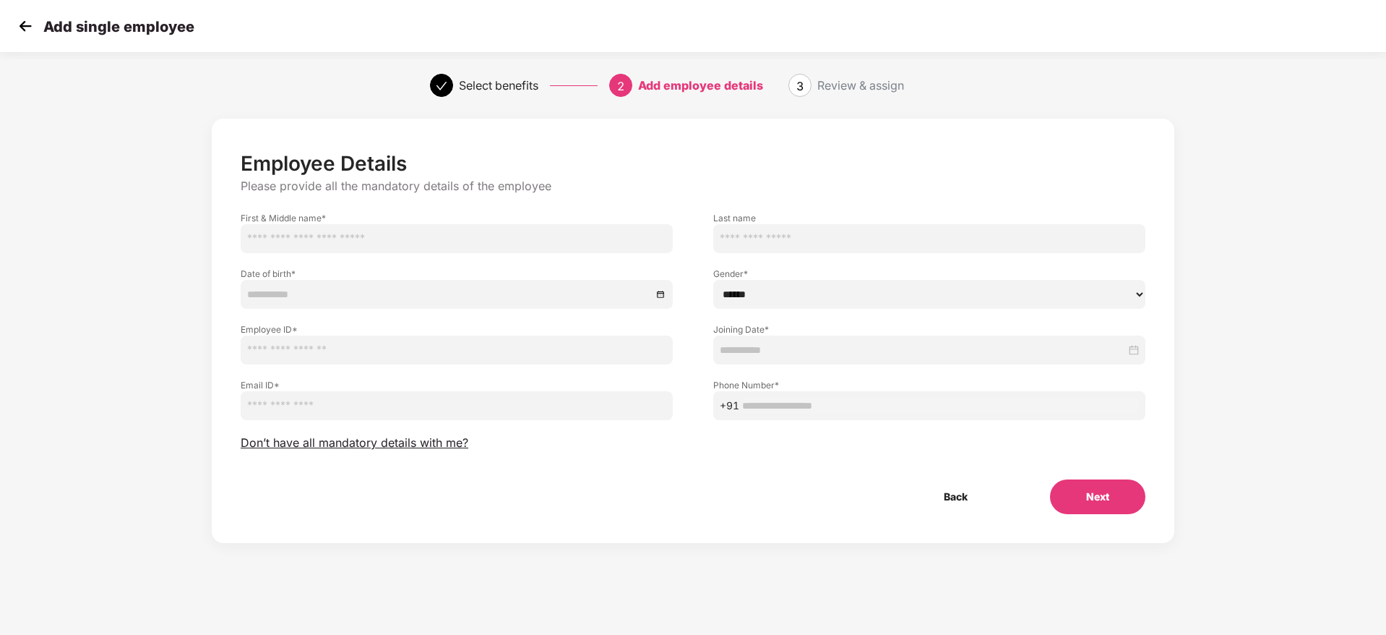
click at [338, 355] on input "text" at bounding box center [457, 349] width 432 height 29
paste input "****"
type input "****"
click at [426, 241] on input "text" at bounding box center [457, 238] width 432 height 29
paste input "**********"
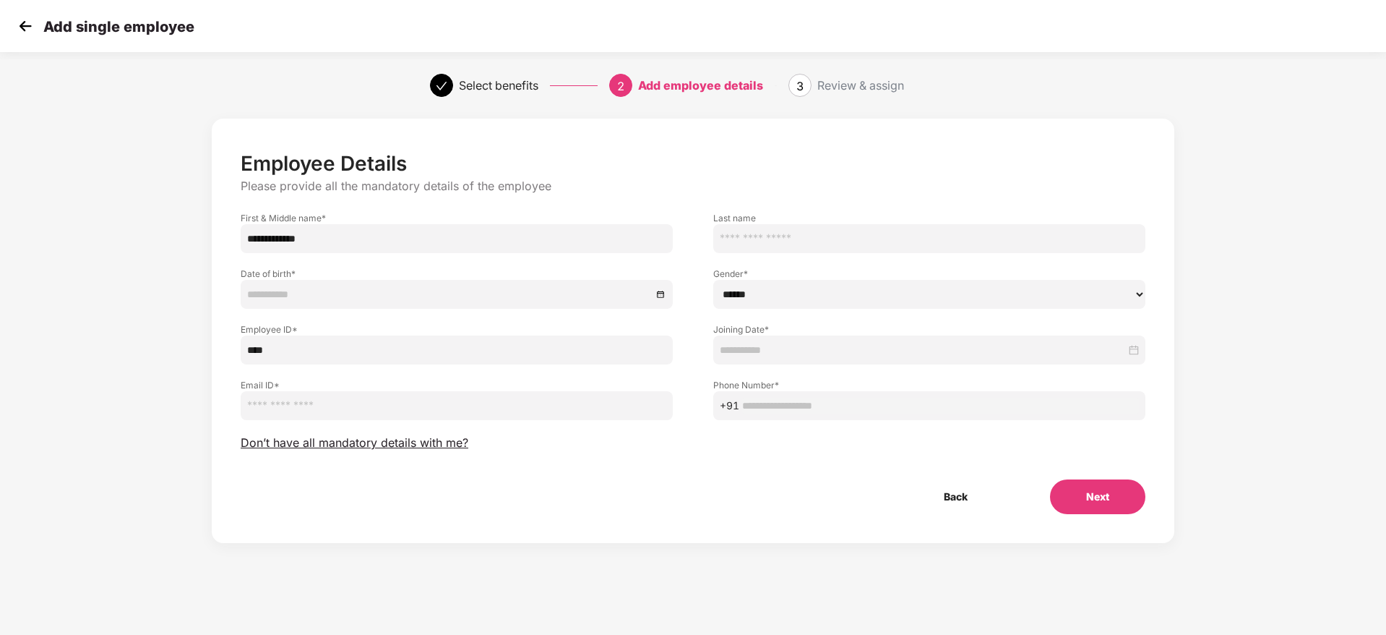
click at [286, 243] on input "**********" at bounding box center [457, 238] width 432 height 29
type input "**********"
click at [316, 296] on input at bounding box center [449, 294] width 405 height 16
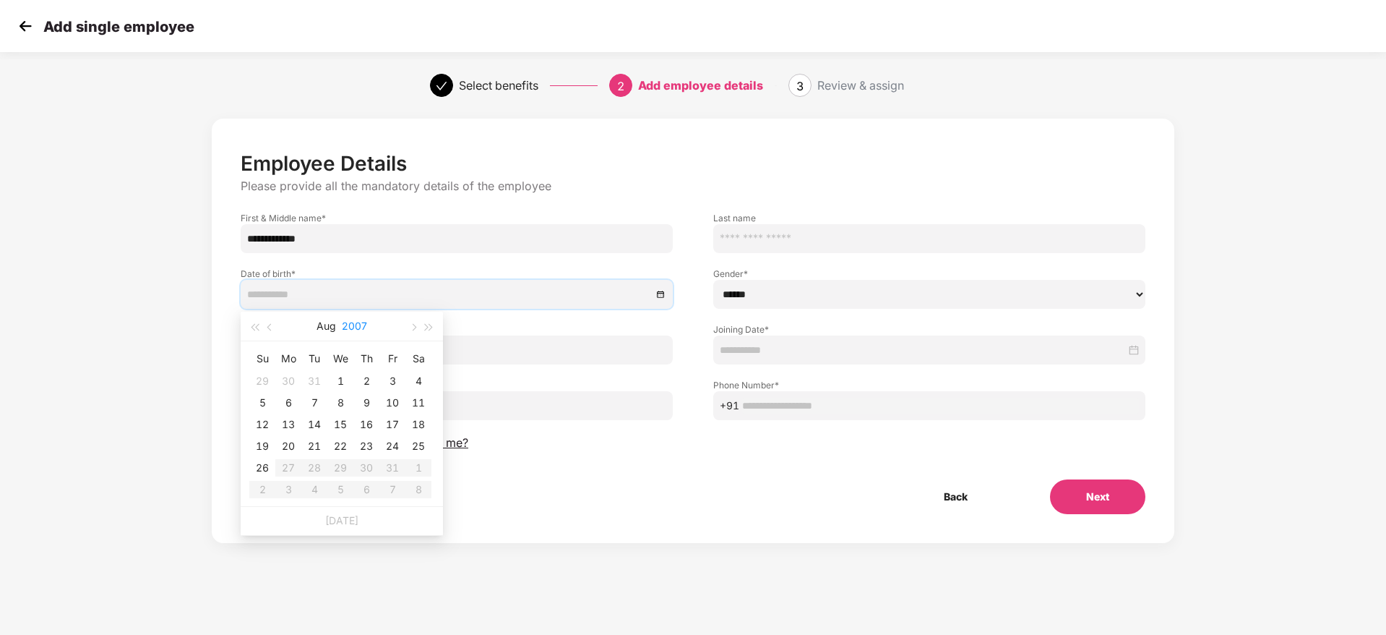
click at [356, 329] on button "2007" at bounding box center [354, 325] width 25 height 29
type input "**********"
click at [270, 414] on div "2002" at bounding box center [278, 412] width 43 height 17
type input "**********"
click at [416, 319] on button "button" at bounding box center [413, 325] width 16 height 29
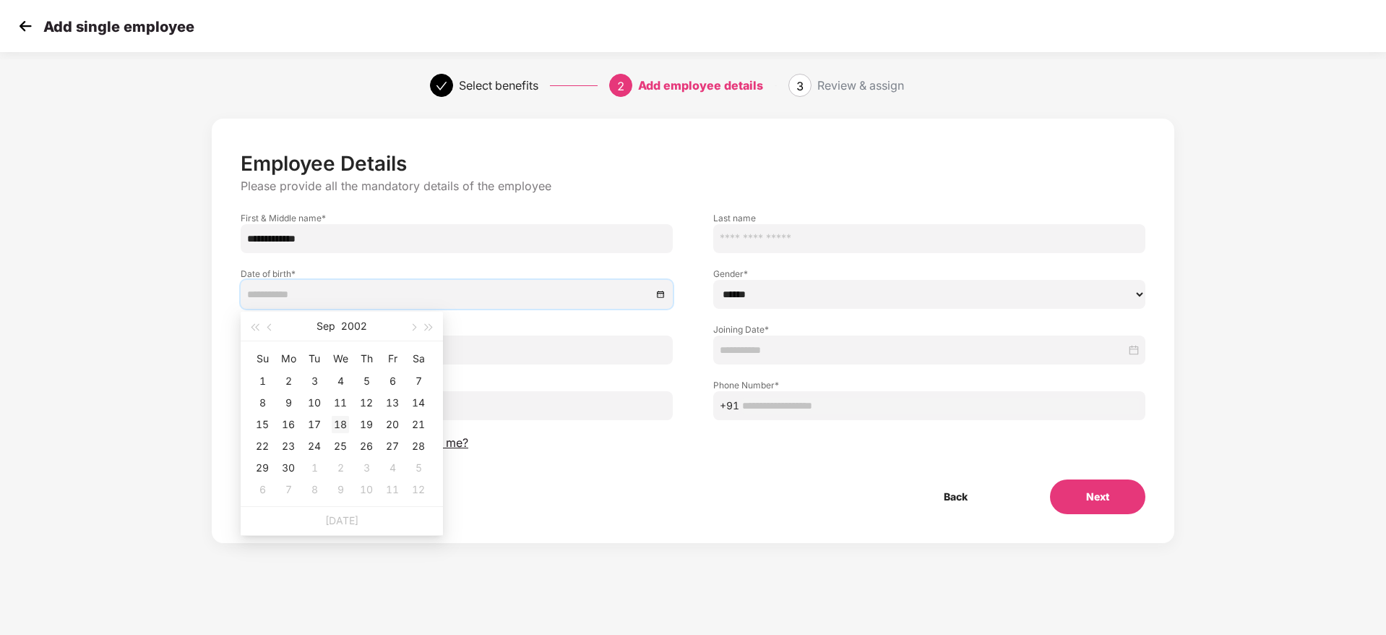
type input "**********"
click at [343, 424] on div "18" at bounding box center [340, 424] width 17 height 17
click at [815, 304] on select "****** **** ******" at bounding box center [929, 294] width 432 height 29
select select "******"
click at [713, 280] on select "****** **** ******" at bounding box center [929, 294] width 432 height 29
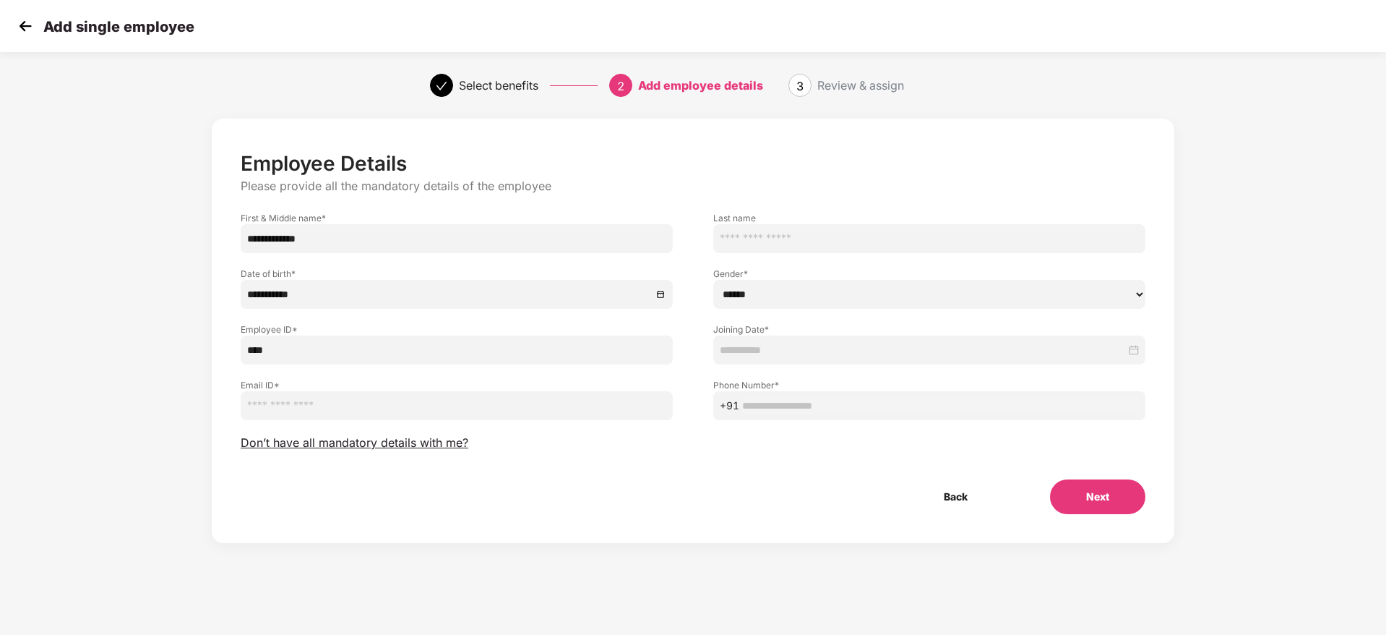
click at [418, 423] on div "**********" at bounding box center [693, 332] width 905 height 363
click at [440, 416] on input "email" at bounding box center [457, 405] width 432 height 29
paste input "**********"
type input "**********"
paste input "**********"
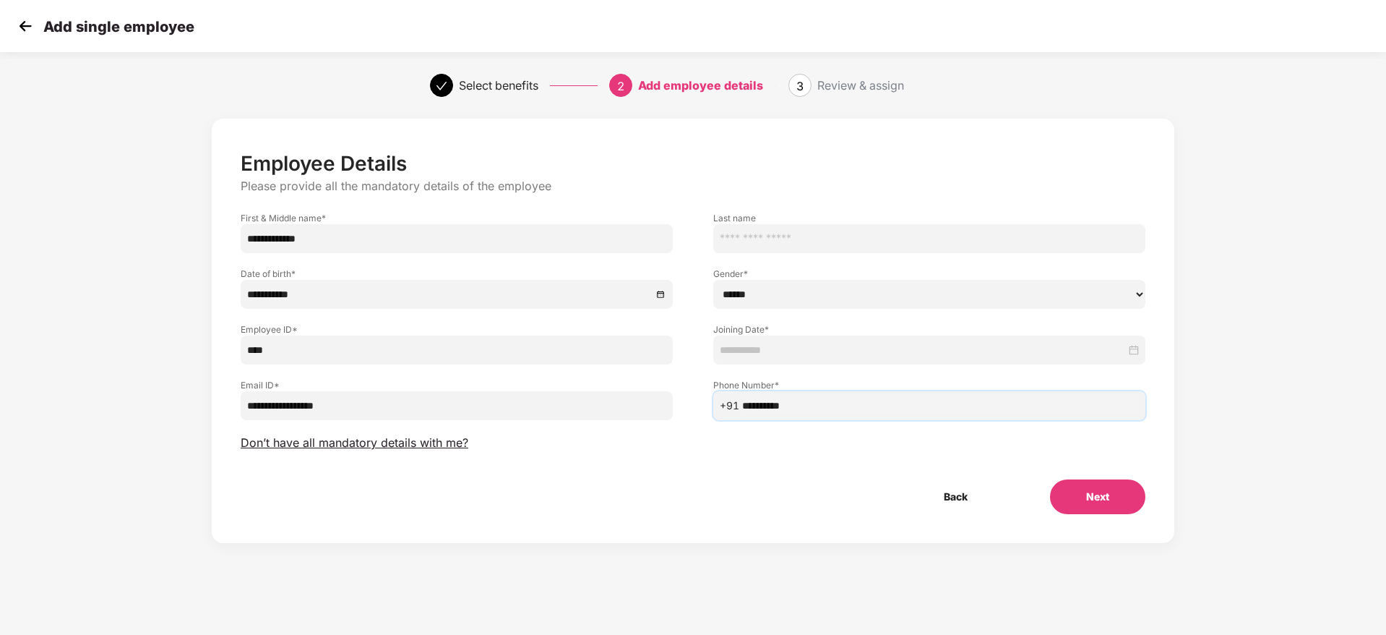
type input "**********"
click at [894, 372] on div "**********" at bounding box center [929, 392] width 473 height 56
click at [916, 351] on input at bounding box center [923, 350] width 406 height 16
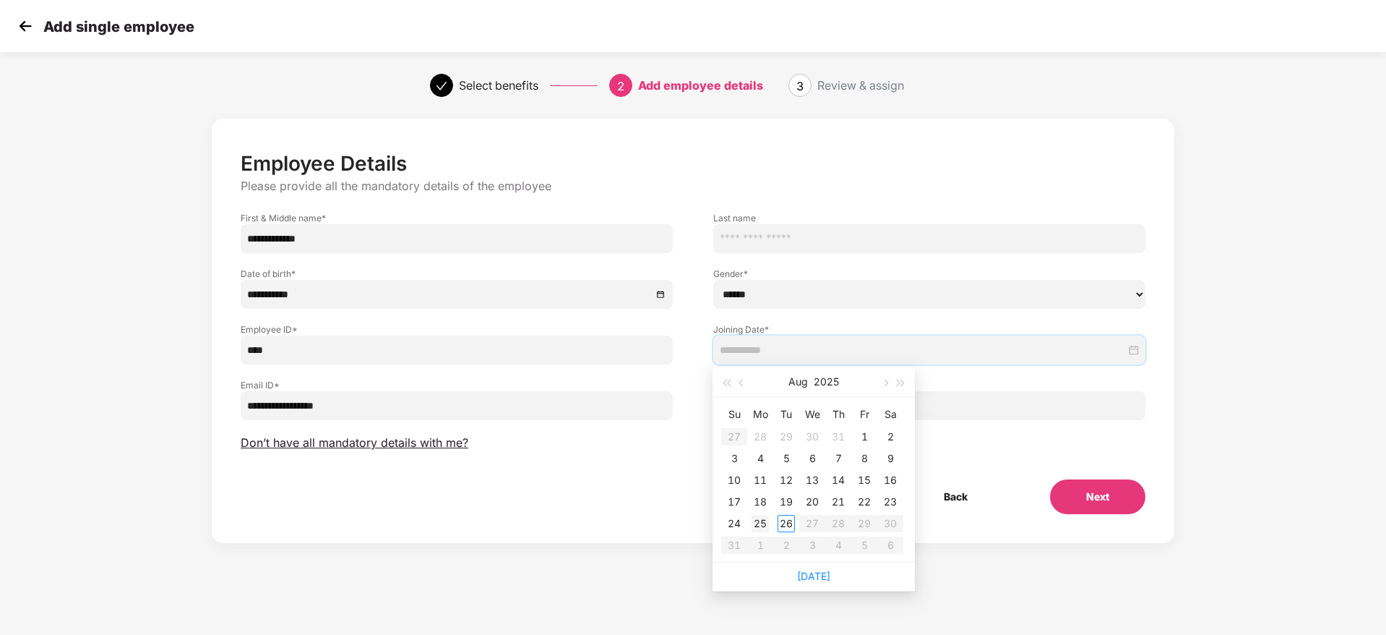
click at [755, 523] on div "25" at bounding box center [760, 523] width 17 height 17
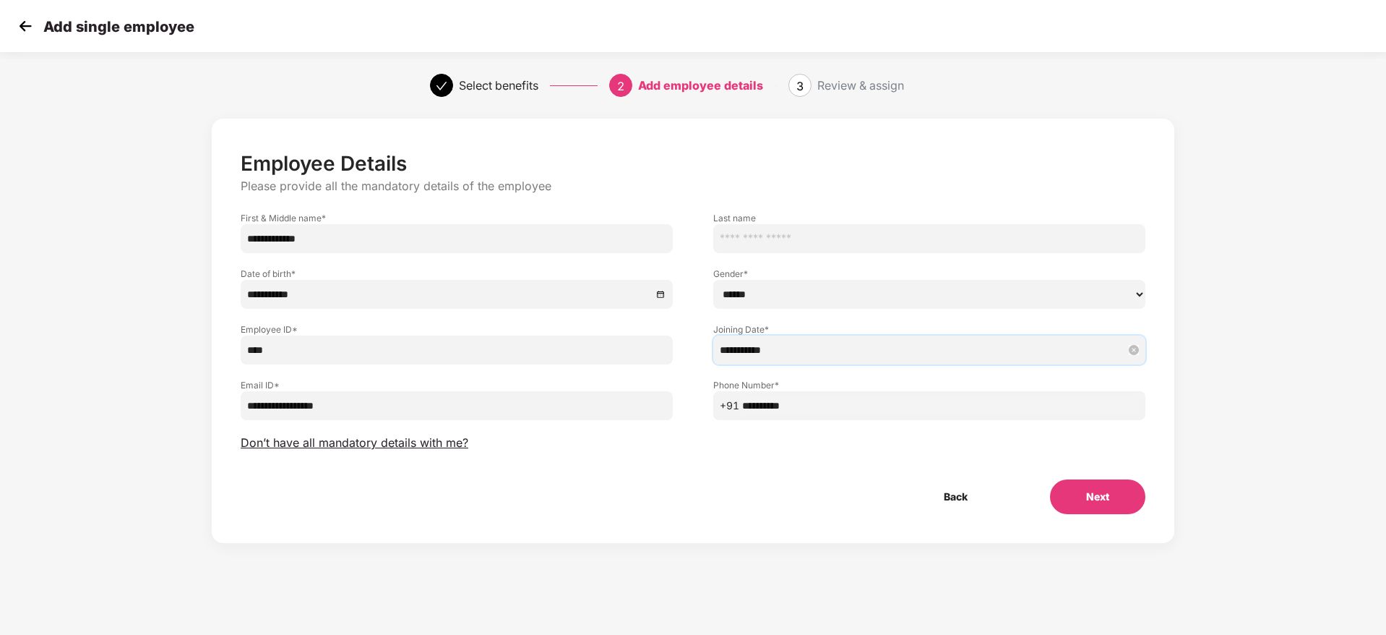
click at [804, 347] on input "**********" at bounding box center [923, 350] width 406 height 16
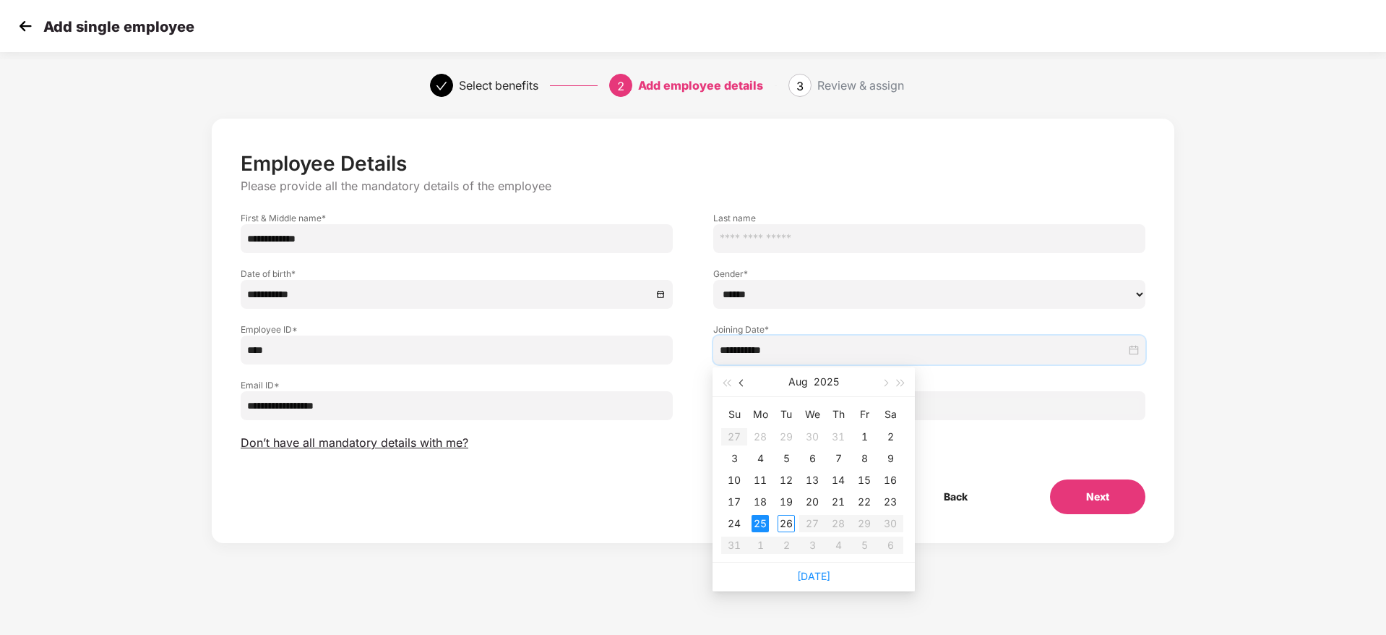
click at [735, 384] on button "button" at bounding box center [742, 381] width 16 height 29
click at [885, 384] on span "button" at bounding box center [884, 382] width 7 height 7
type input "**********"
click at [759, 519] on div "25" at bounding box center [760, 523] width 17 height 17
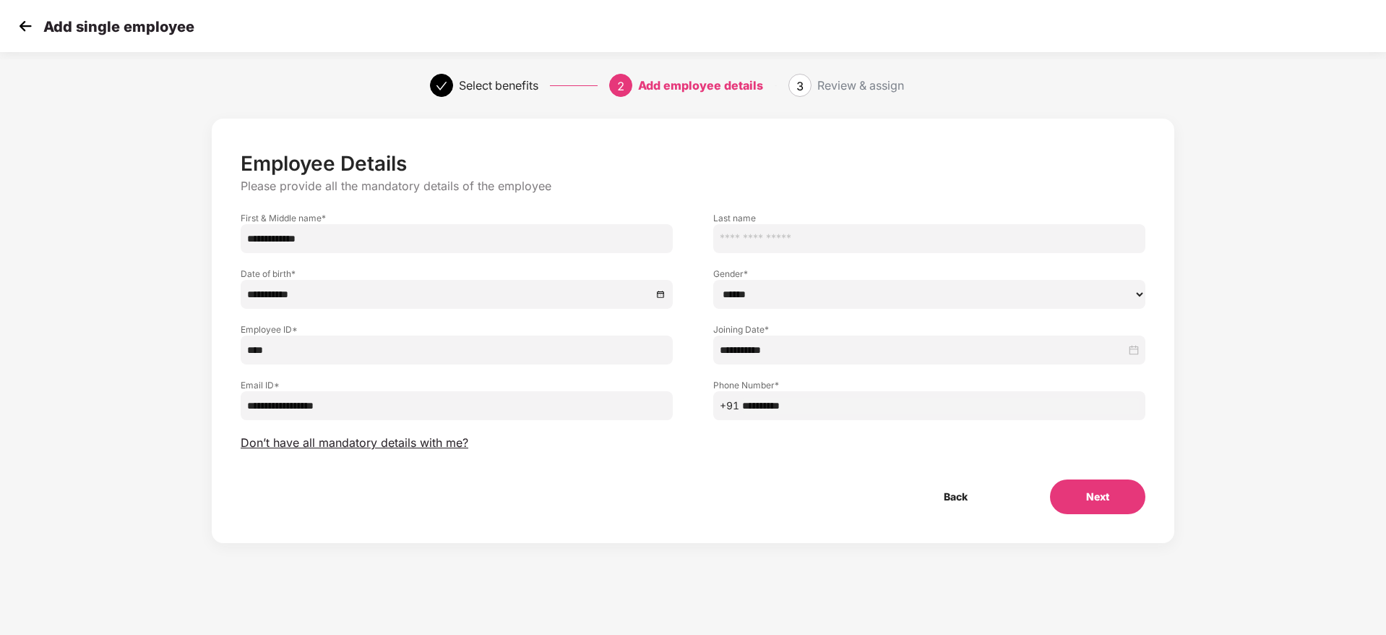
click at [1105, 489] on button "Next" at bounding box center [1097, 496] width 95 height 35
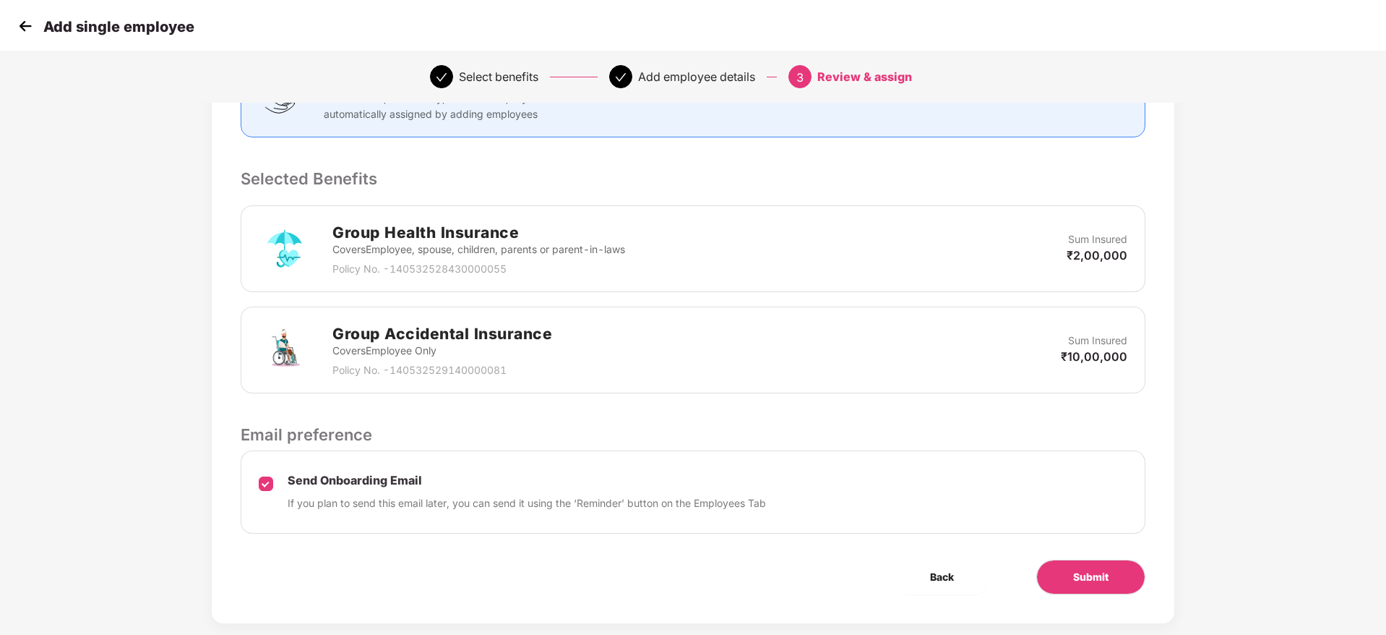
scroll to position [300, 0]
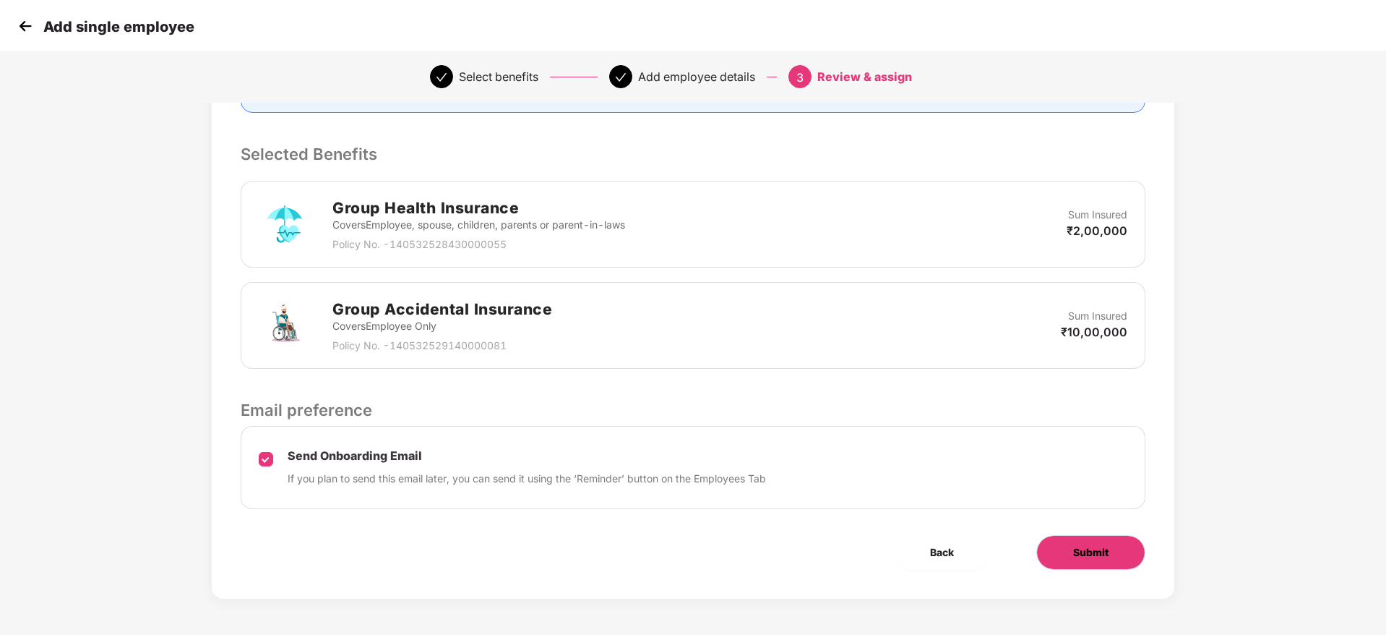
click at [1051, 559] on button "Submit" at bounding box center [1090, 552] width 109 height 35
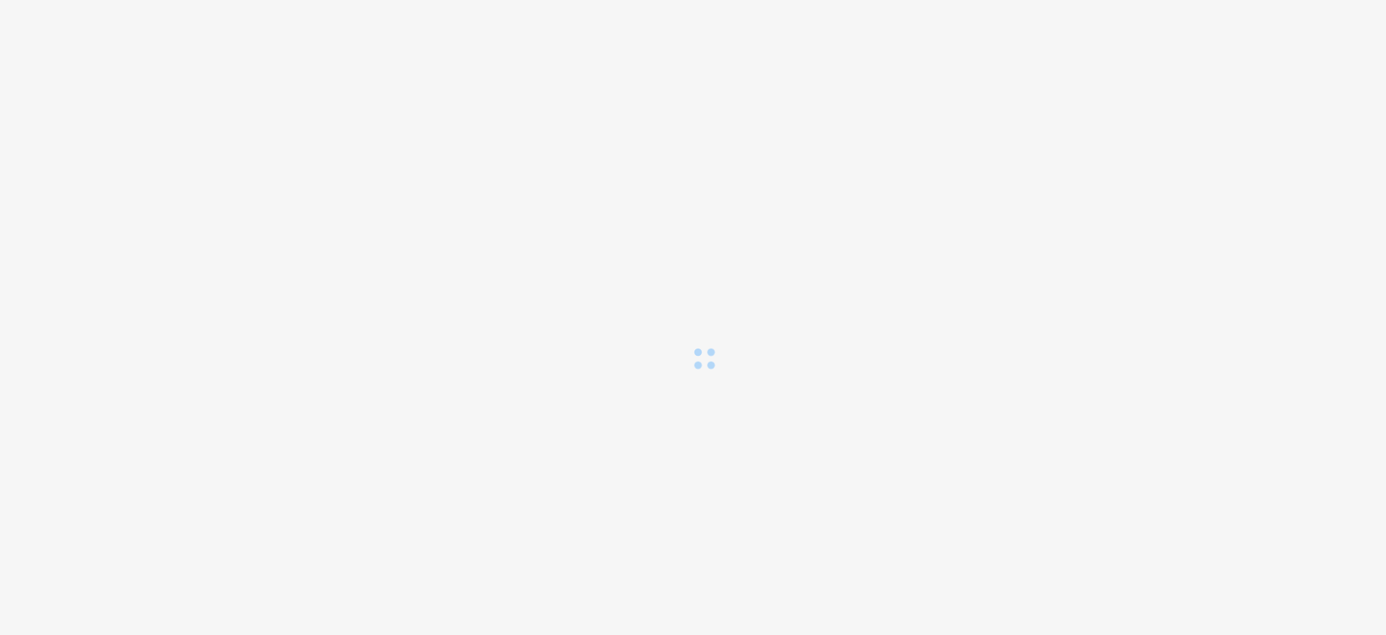
scroll to position [0, 0]
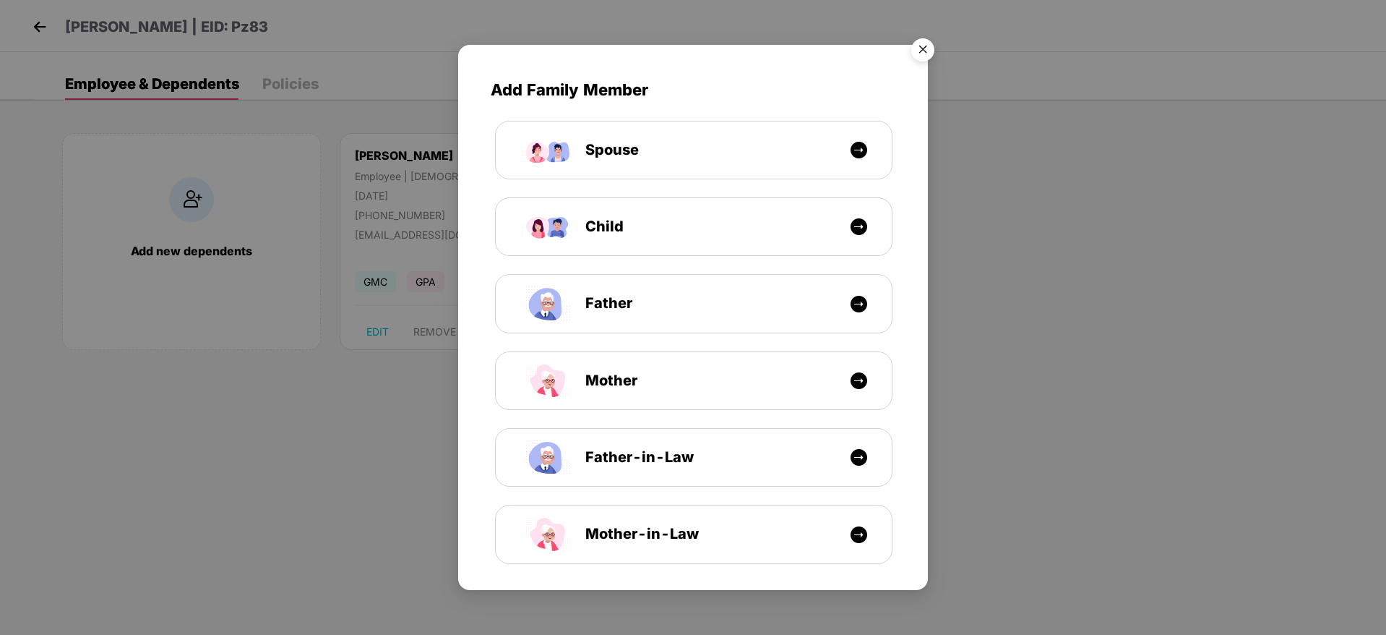
click at [916, 43] on img "Close" at bounding box center [923, 52] width 40 height 40
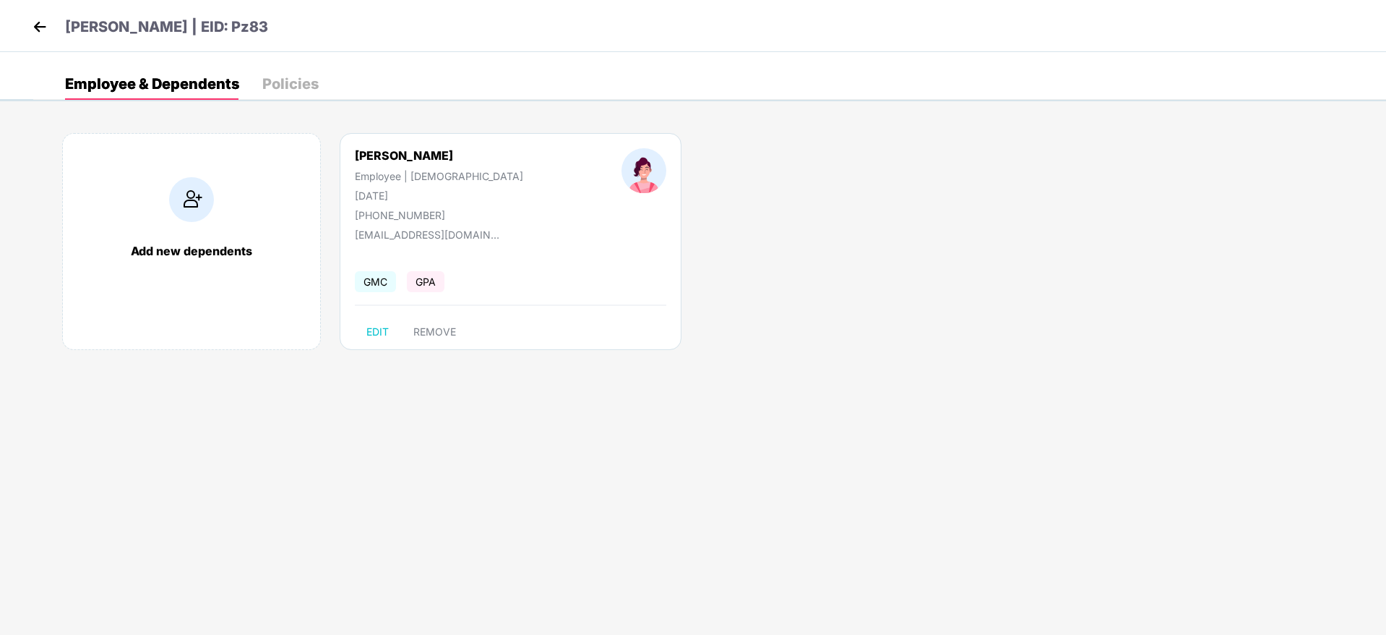
click at [29, 20] on img at bounding box center [40, 27] width 22 height 22
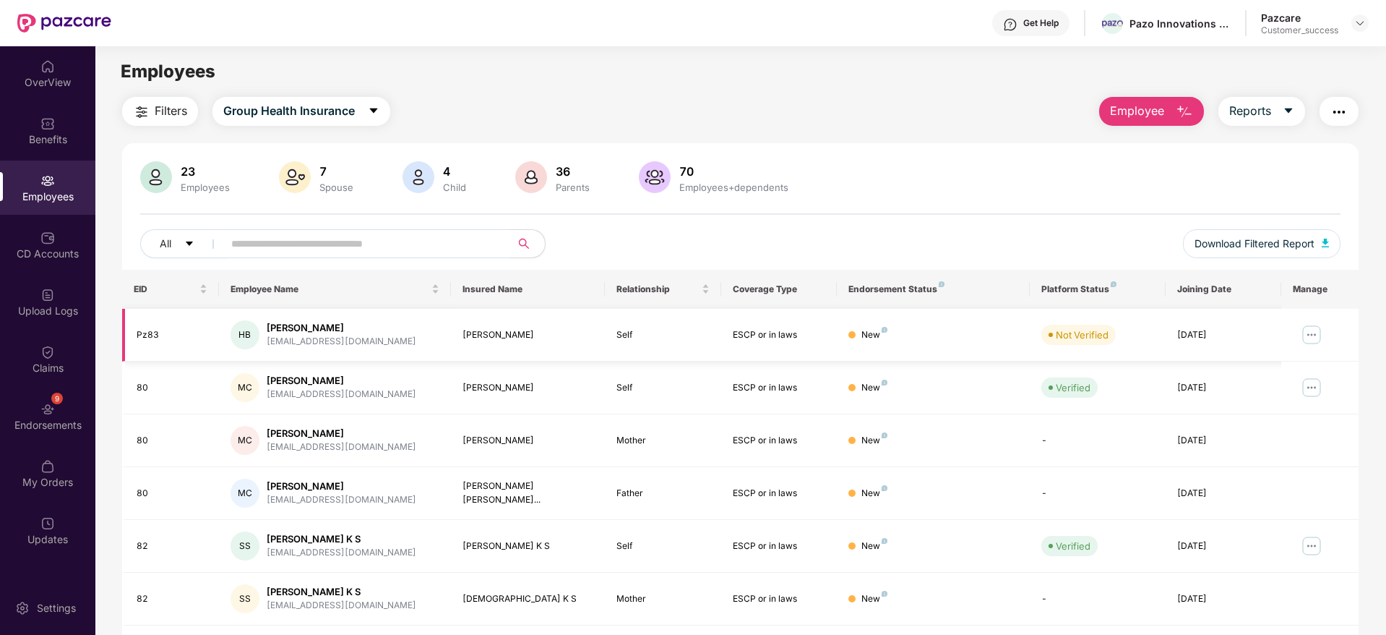
click at [1318, 337] on img at bounding box center [1311, 334] width 23 height 23
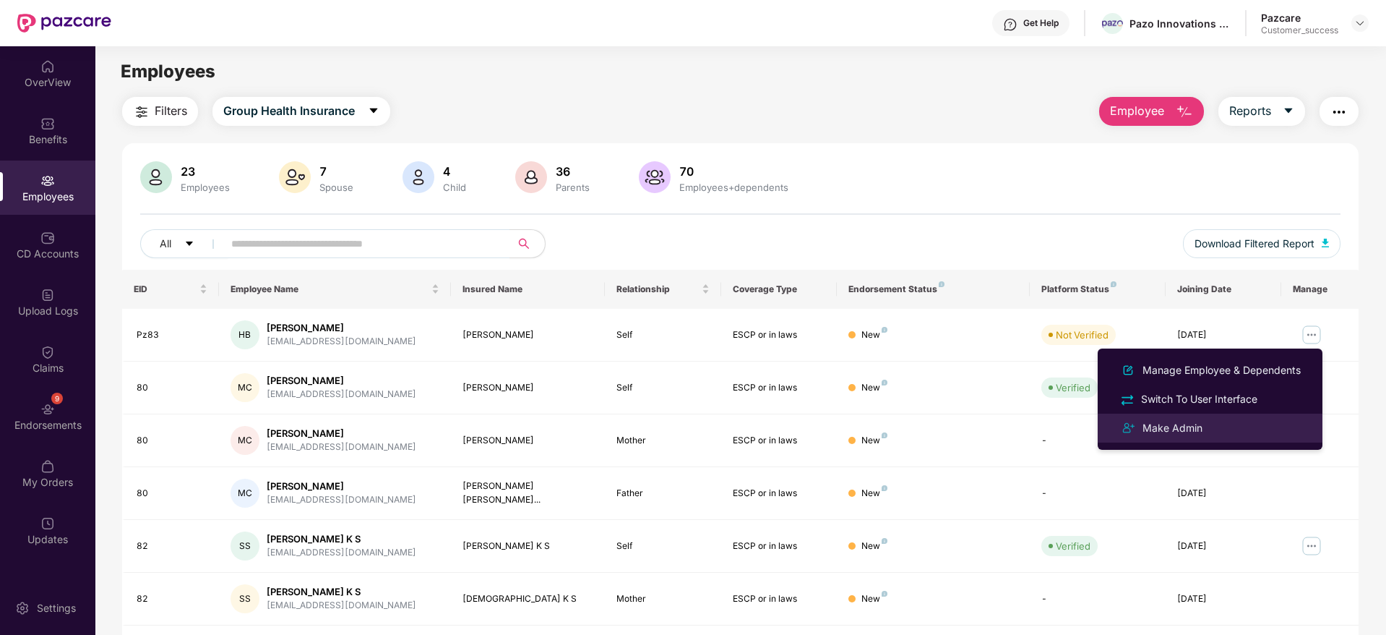
click at [1255, 431] on div "Make Admin" at bounding box center [1210, 427] width 187 height 17
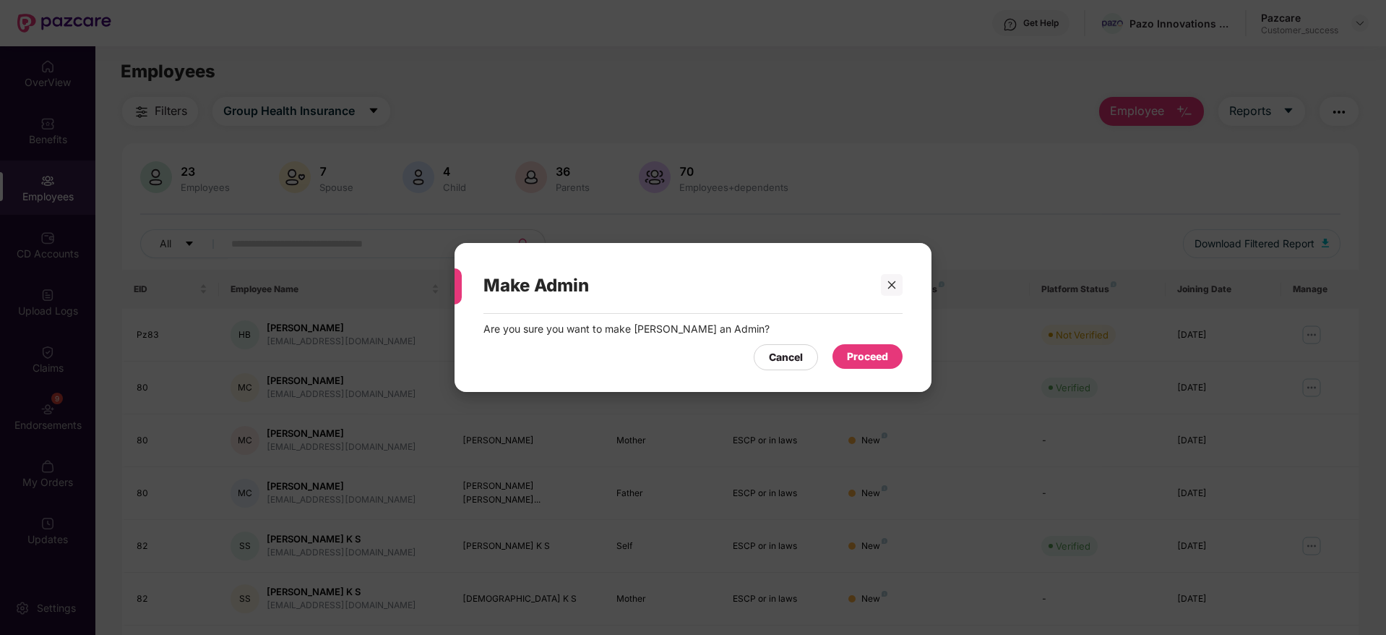
click at [845, 355] on div "Proceed" at bounding box center [868, 356] width 70 height 25
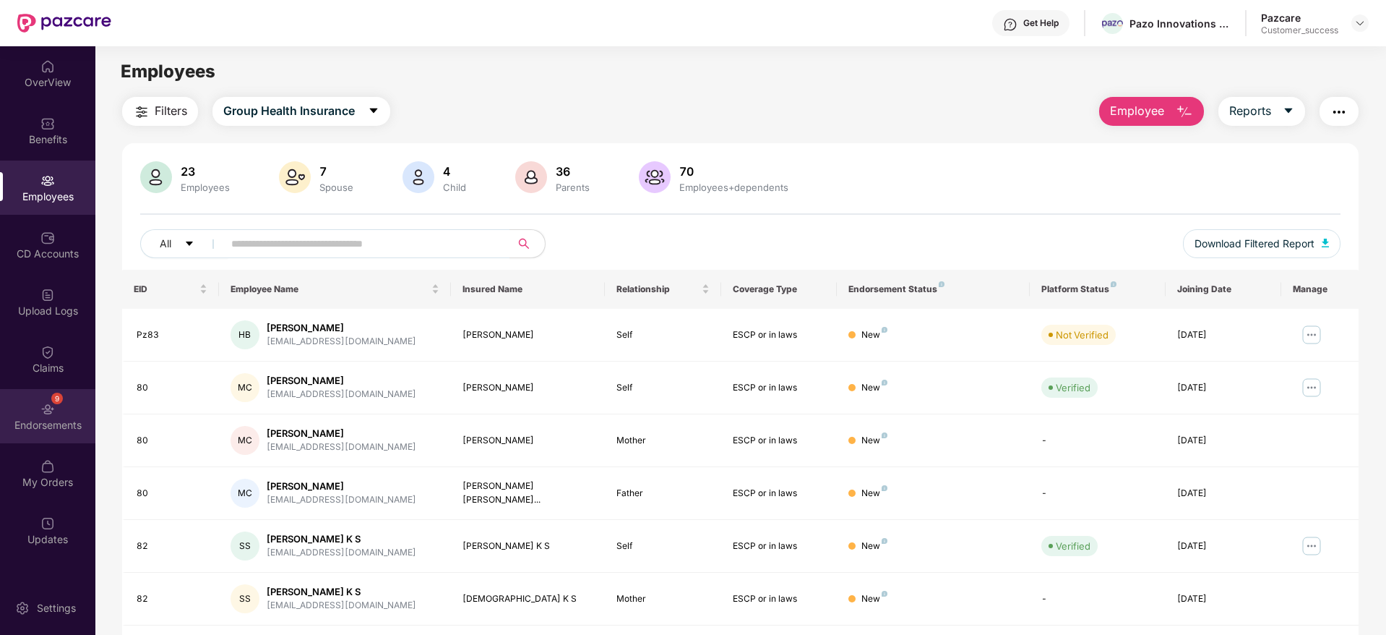
click at [38, 413] on div "9 Endorsements" at bounding box center [47, 416] width 95 height 54
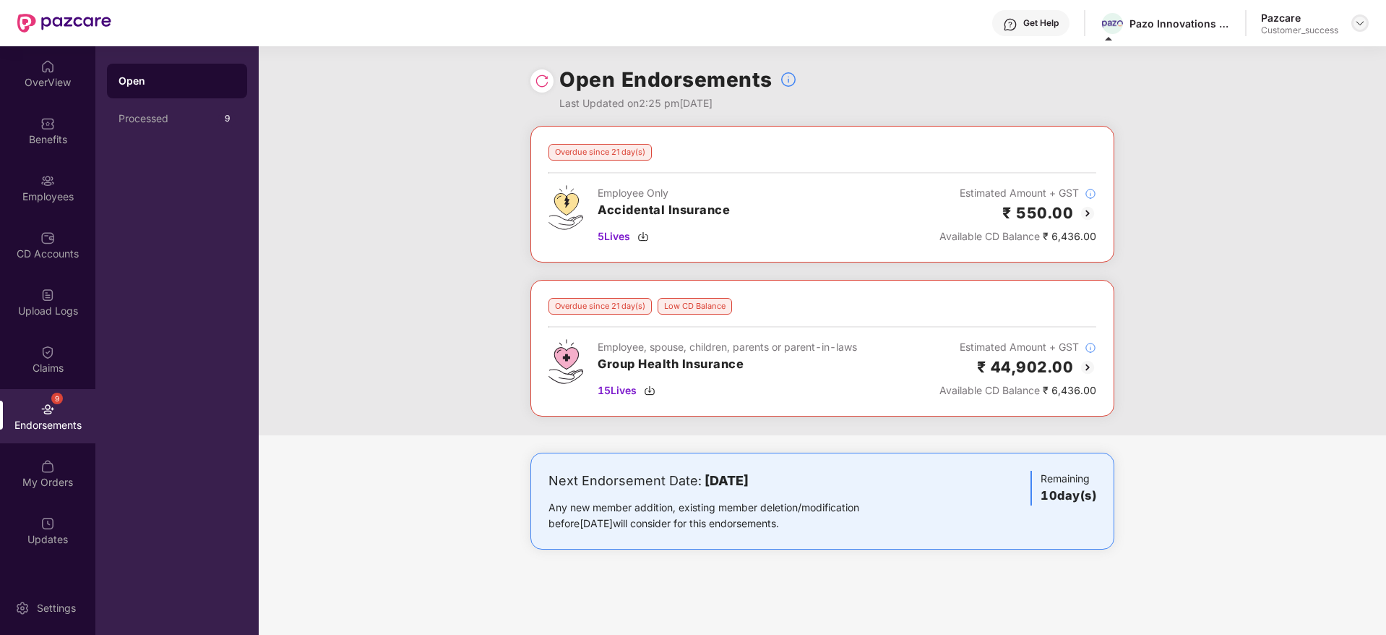
click at [1367, 27] on div at bounding box center [1359, 22] width 17 height 17
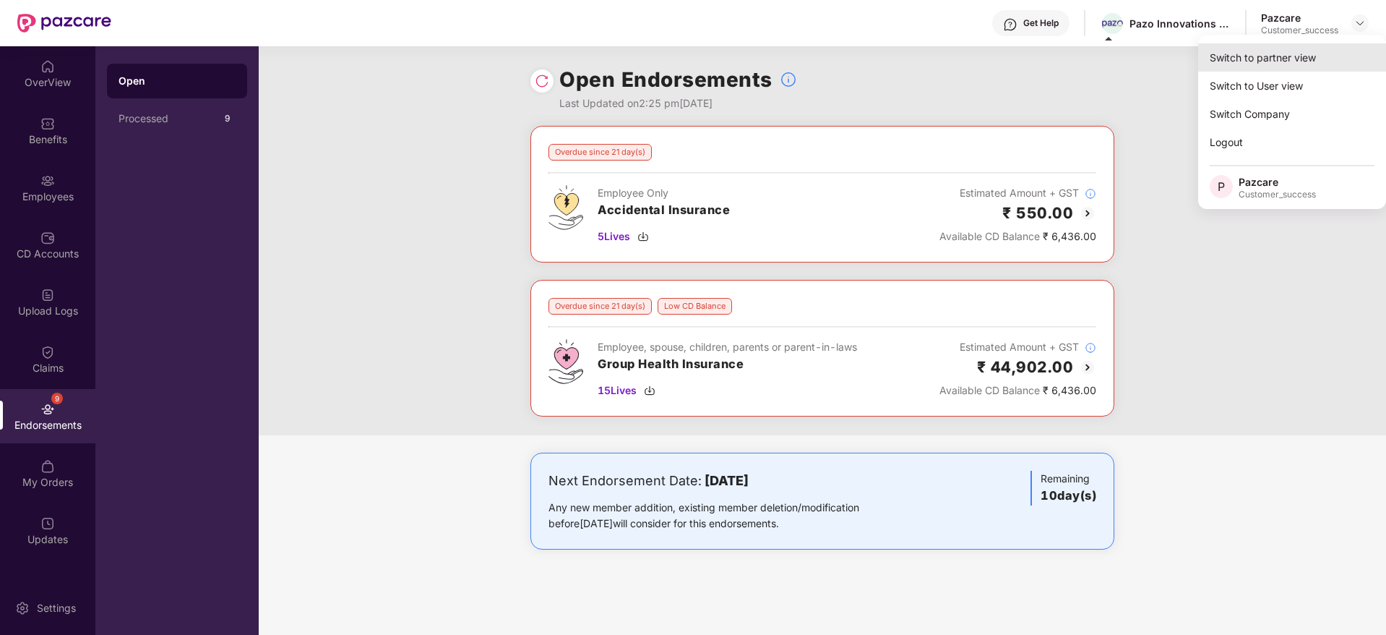
click at [1343, 61] on div "Switch to partner view" at bounding box center [1292, 57] width 188 height 28
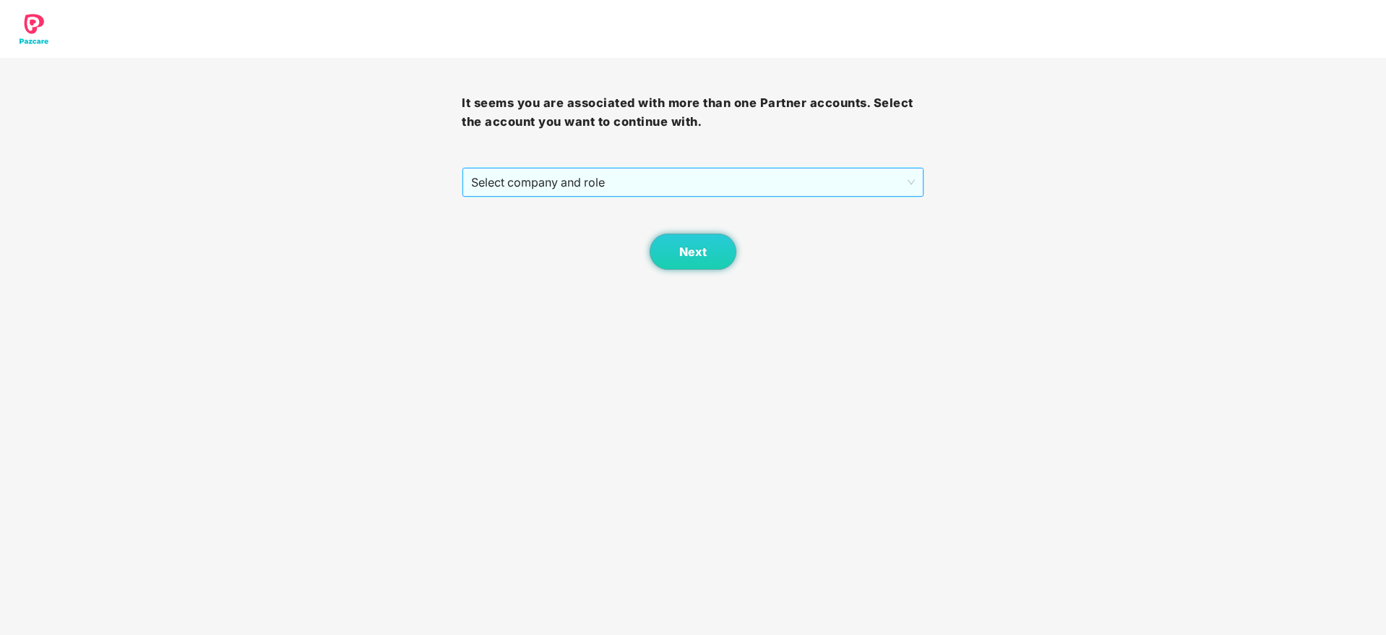
click at [794, 190] on span "Select company and role" at bounding box center [692, 181] width 443 height 27
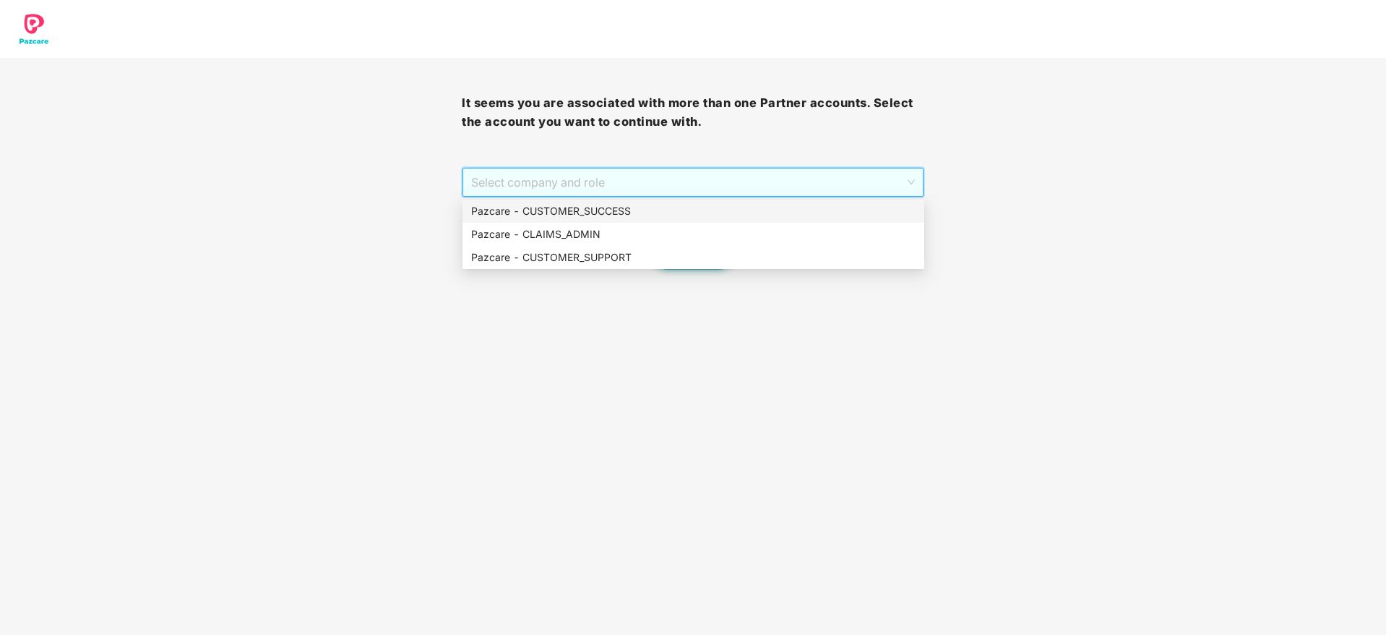
click at [793, 211] on div "Pazcare - CUSTOMER_SUCCESS" at bounding box center [693, 211] width 444 height 16
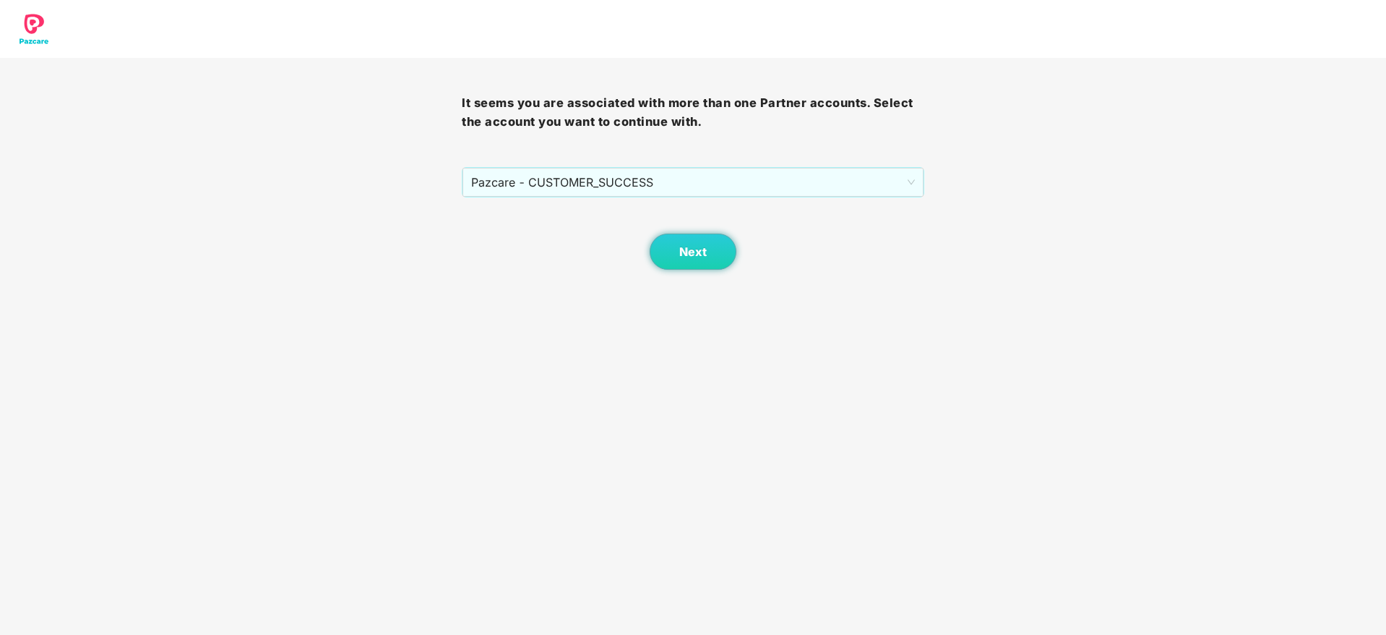
click at [687, 272] on body "It seems you are associated with more than one Partner accounts. Select the acc…" at bounding box center [693, 317] width 1386 height 635
click at [696, 264] on button "Next" at bounding box center [693, 251] width 87 height 36
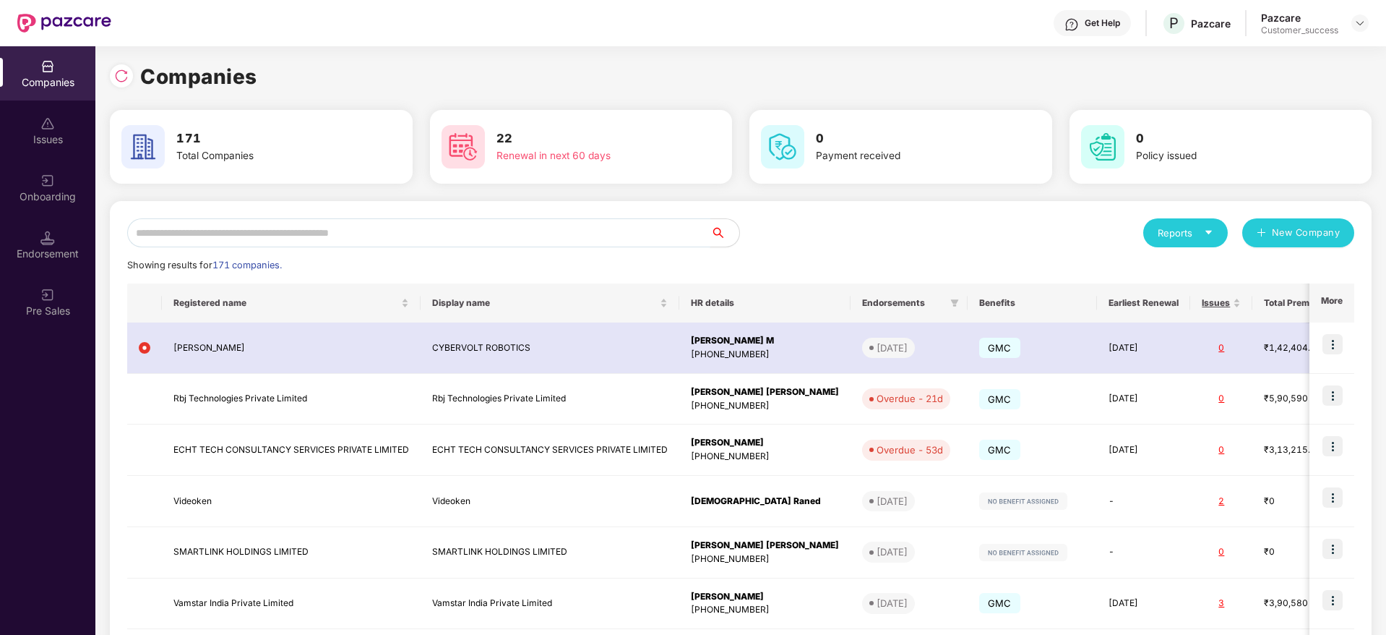
click at [528, 221] on input "text" at bounding box center [418, 232] width 583 height 29
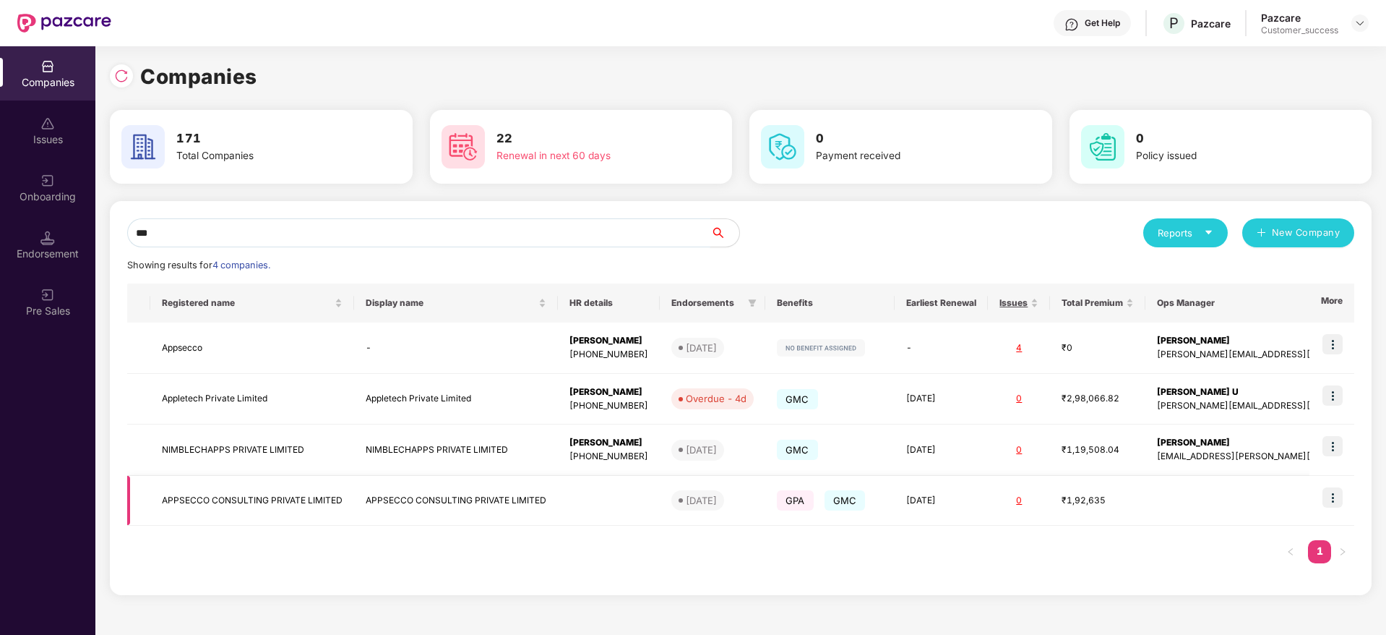
type input "***"
click at [1339, 498] on img at bounding box center [1333, 497] width 20 height 20
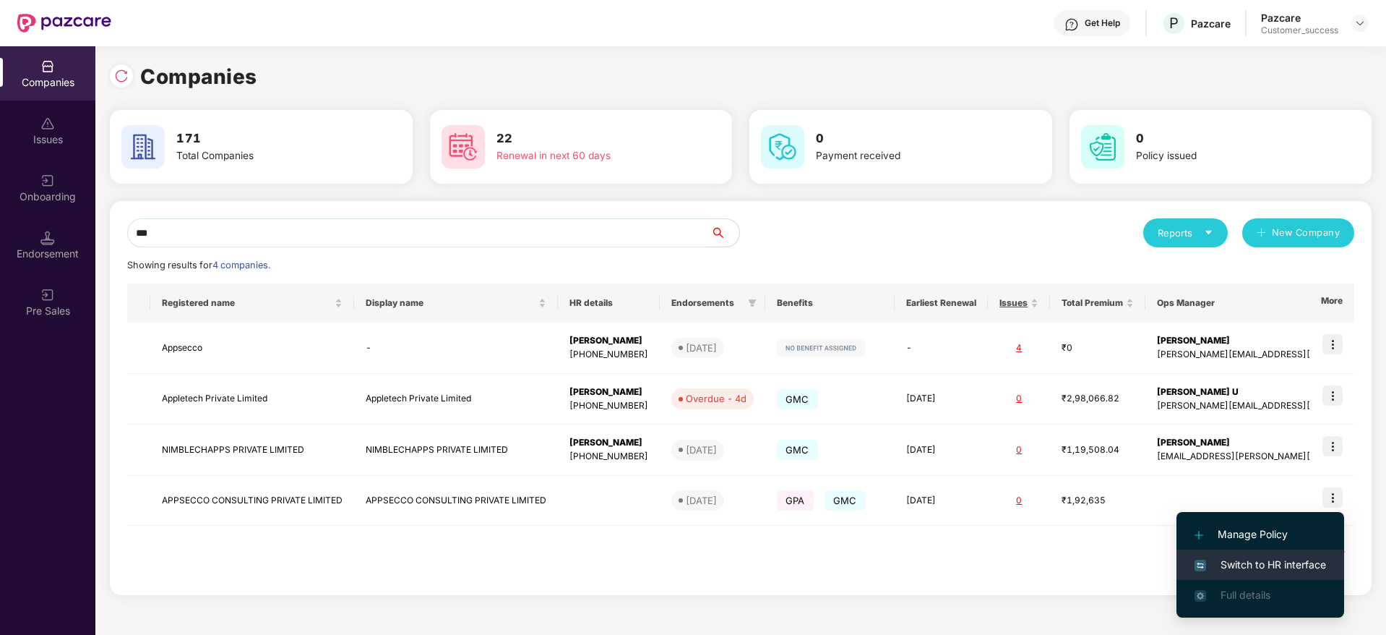
click at [1294, 550] on li "Switch to HR interface" at bounding box center [1261, 564] width 168 height 30
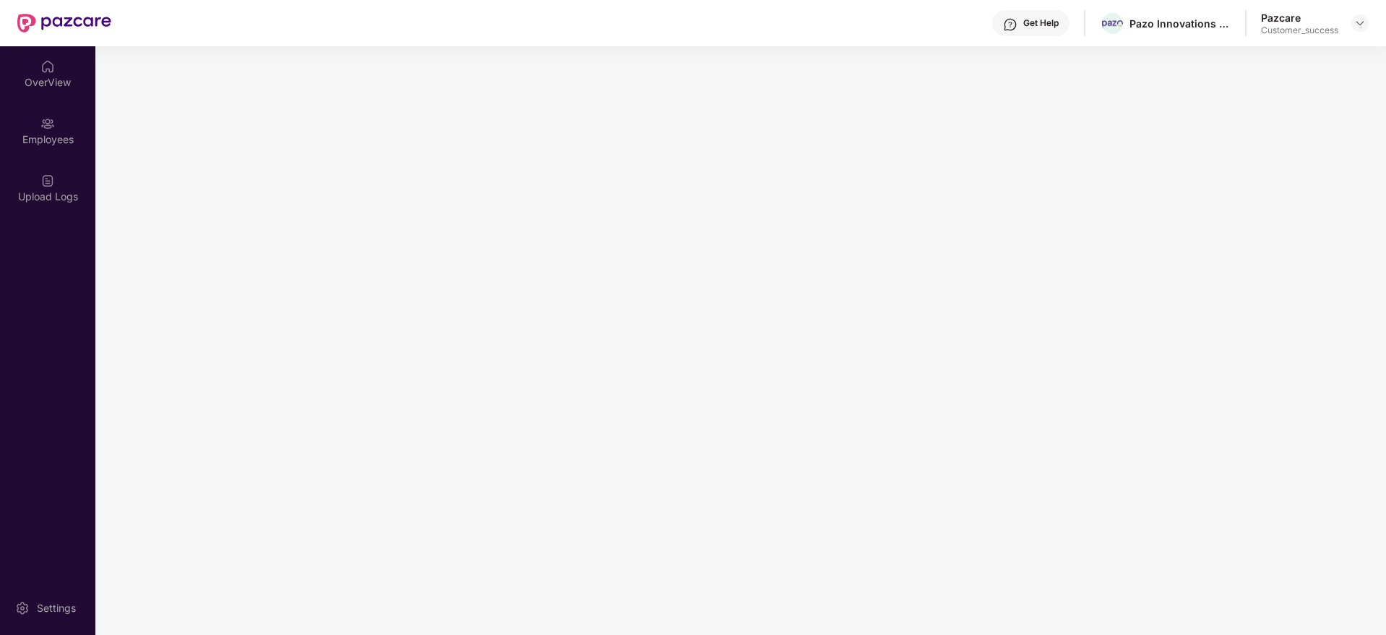
click at [1285, 554] on main at bounding box center [740, 340] width 1291 height 588
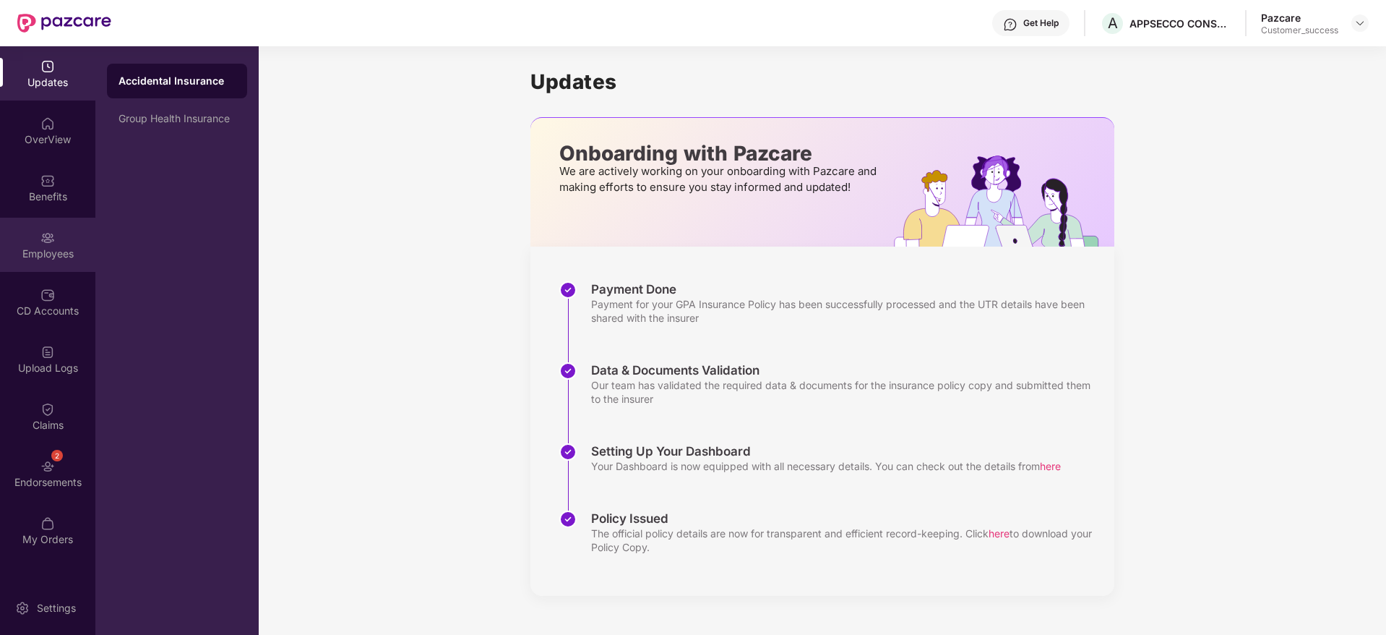
click at [63, 256] on div "Employees" at bounding box center [47, 253] width 95 height 14
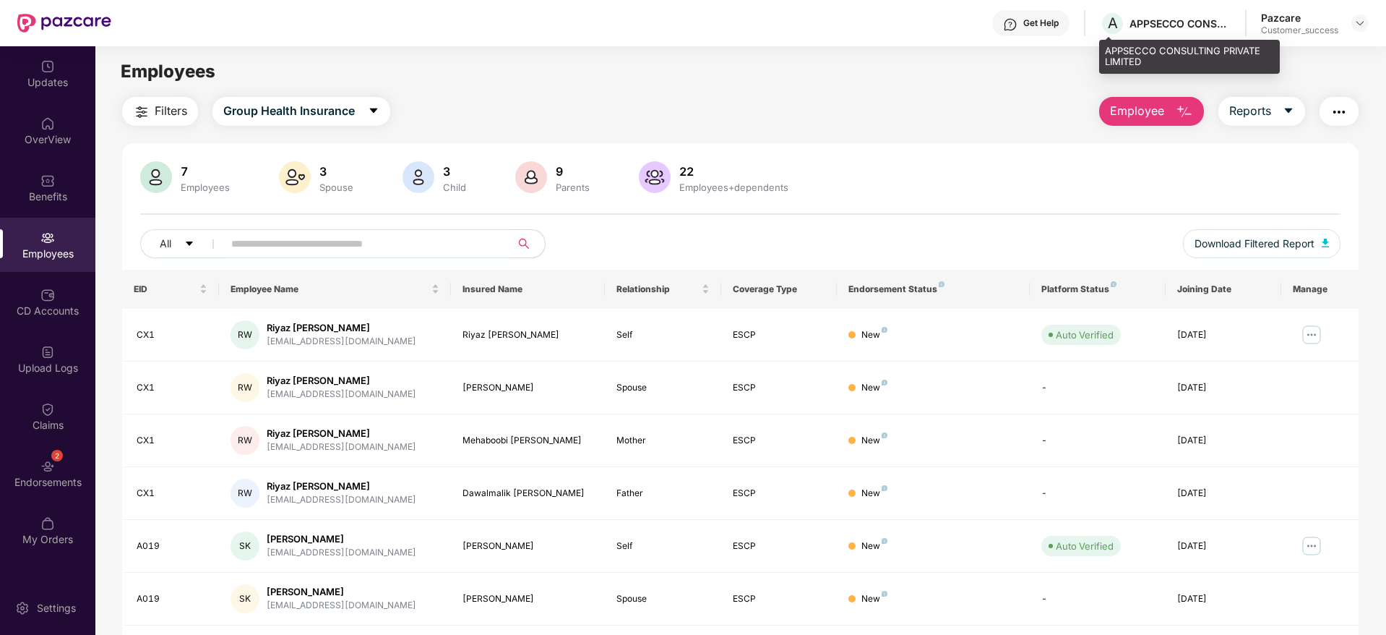
click at [1169, 25] on div "APPSECCO CONSULTING PRIVATE LIMITED" at bounding box center [1180, 24] width 101 height 14
copy div "APPSECCO CONSULTING PRIVATE LIMITED"
click at [1362, 22] on img at bounding box center [1360, 23] width 12 height 12
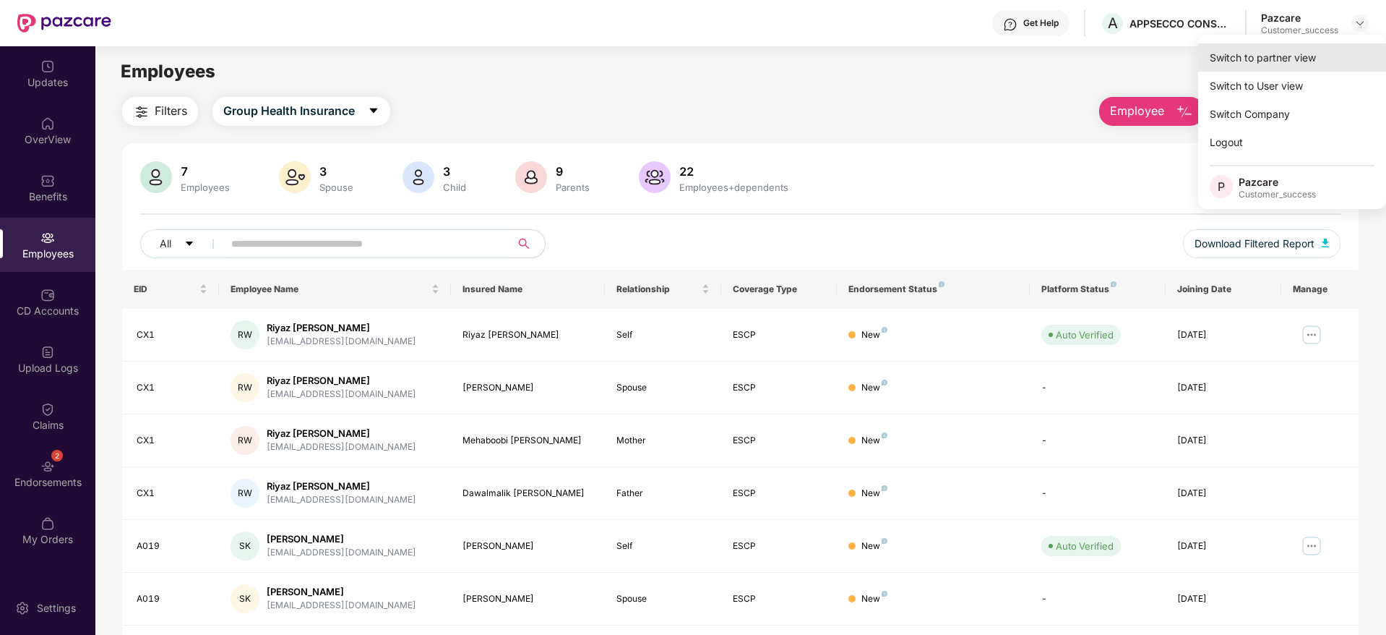
click at [1315, 61] on div "Switch to partner view" at bounding box center [1292, 57] width 188 height 28
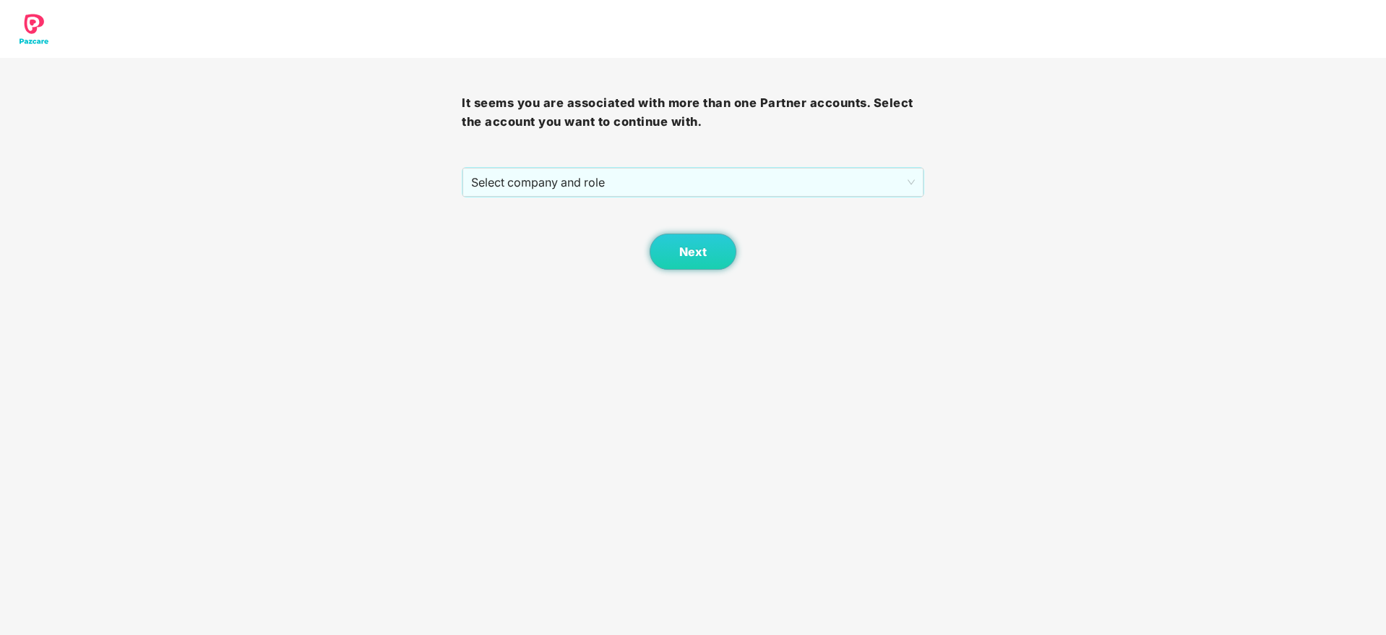
click at [770, 199] on div "Next" at bounding box center [693, 233] width 462 height 72
click at [770, 191] on span "Select company and role" at bounding box center [692, 181] width 443 height 27
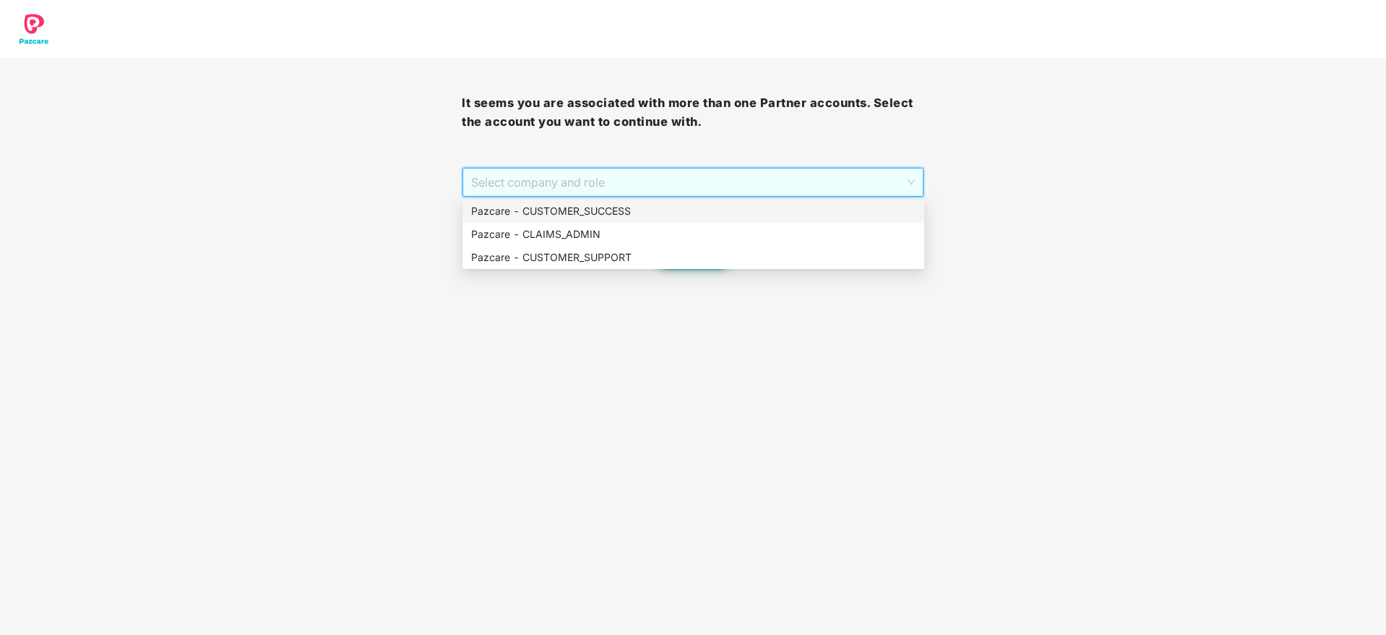
click at [765, 208] on div "Pazcare - CUSTOMER_SUCCESS" at bounding box center [693, 211] width 444 height 16
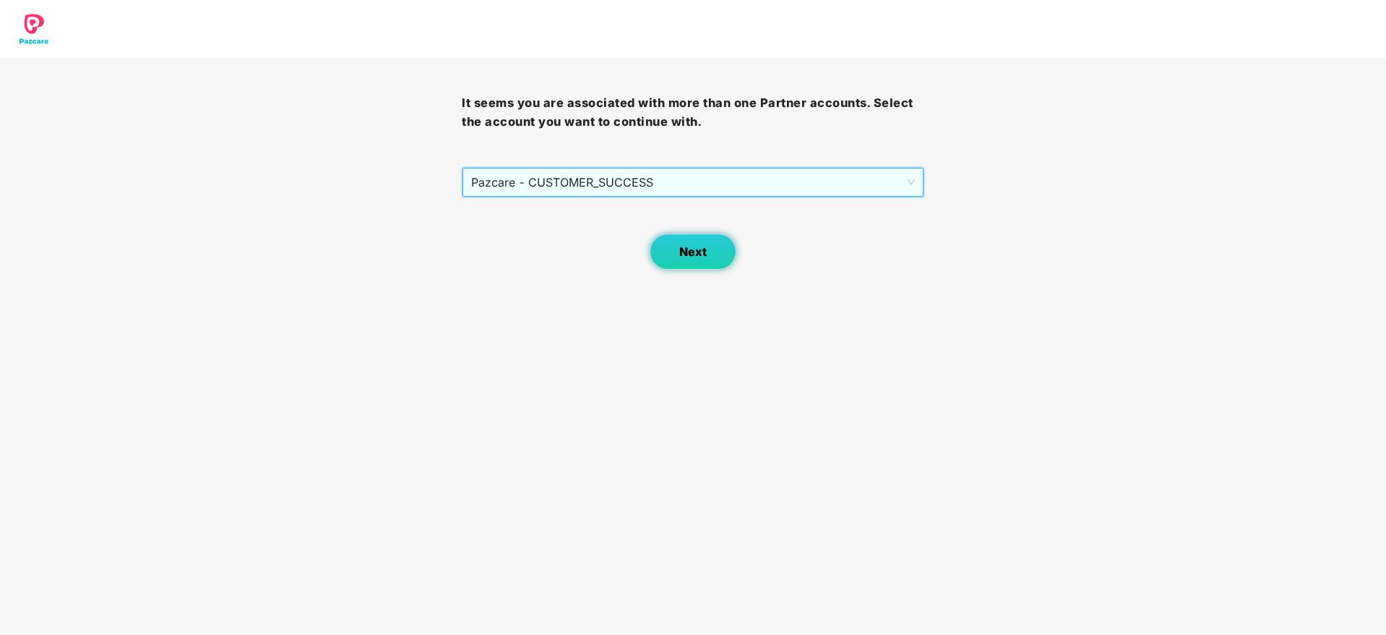
click at [666, 258] on button "Next" at bounding box center [693, 251] width 87 height 36
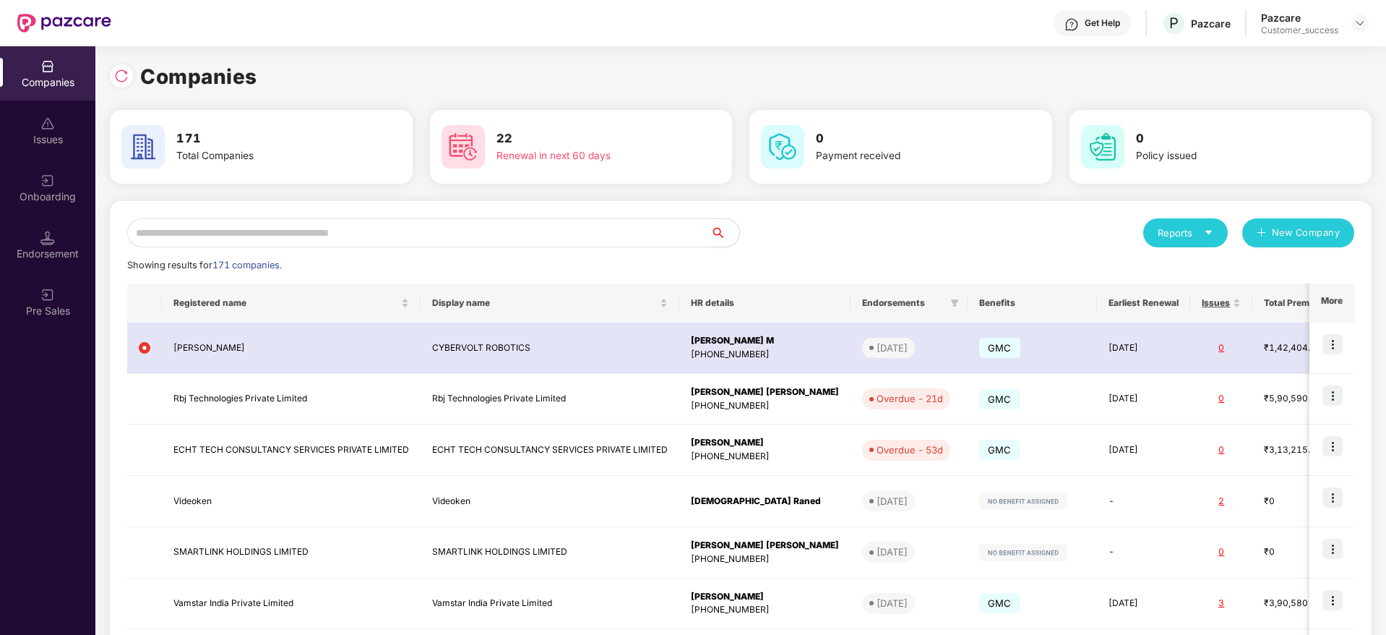
click at [563, 236] on input "text" at bounding box center [418, 232] width 583 height 29
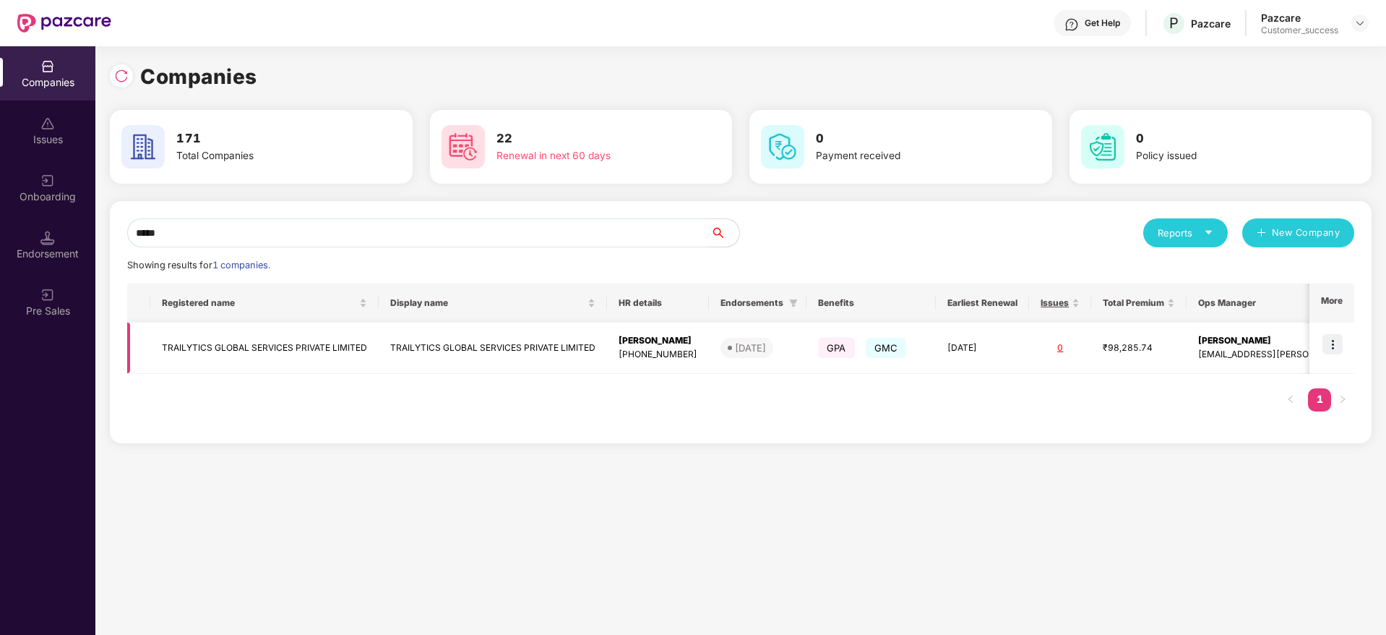
type input "*****"
click at [1337, 347] on img at bounding box center [1333, 344] width 20 height 20
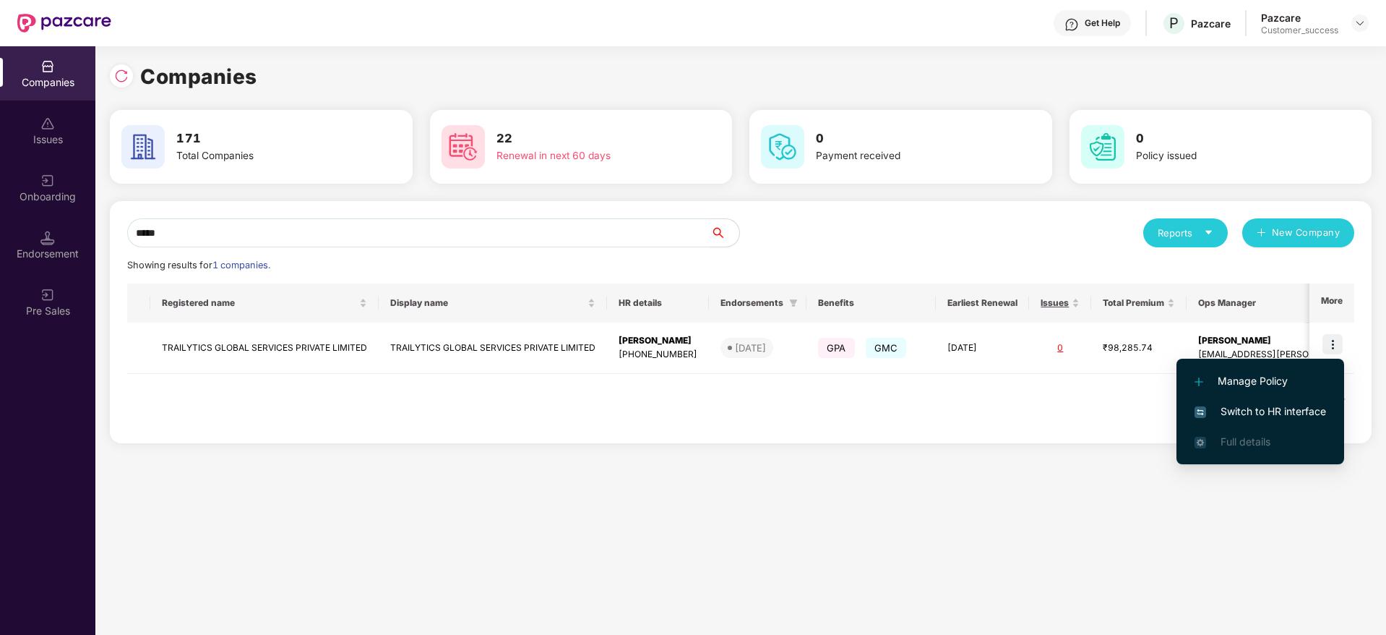
click at [1294, 410] on span "Switch to HR interface" at bounding box center [1261, 411] width 132 height 16
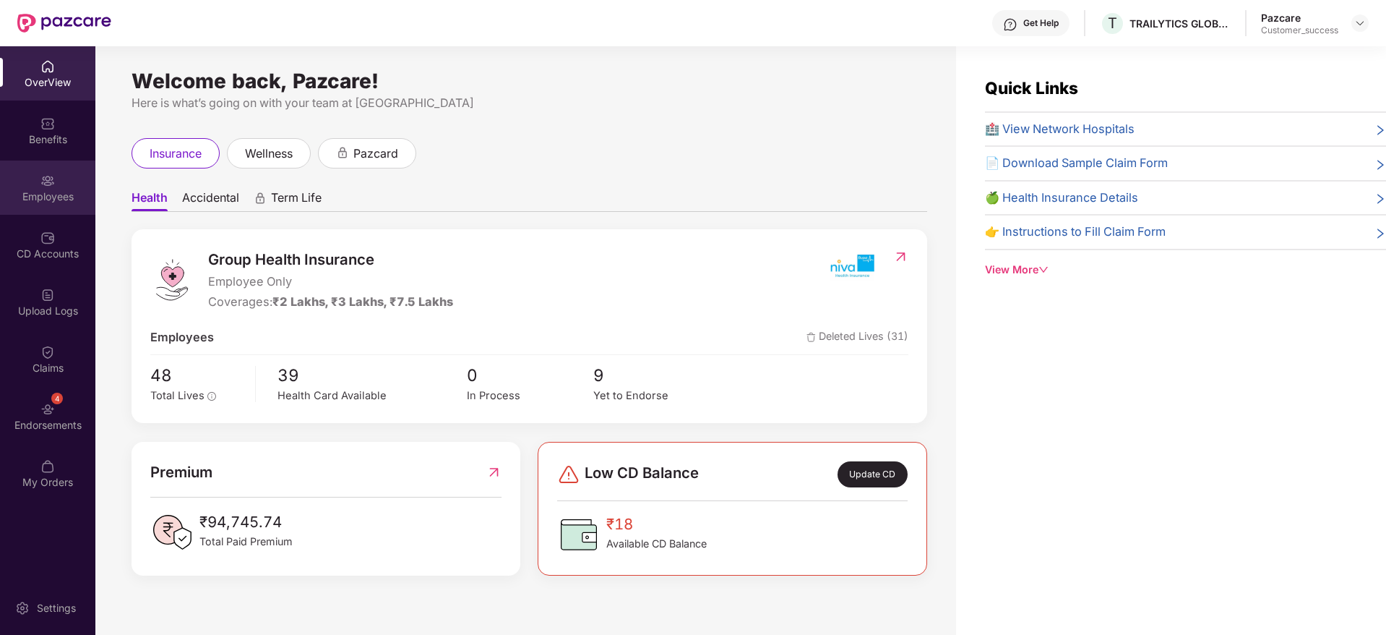
click at [40, 194] on div "Employees" at bounding box center [47, 196] width 95 height 14
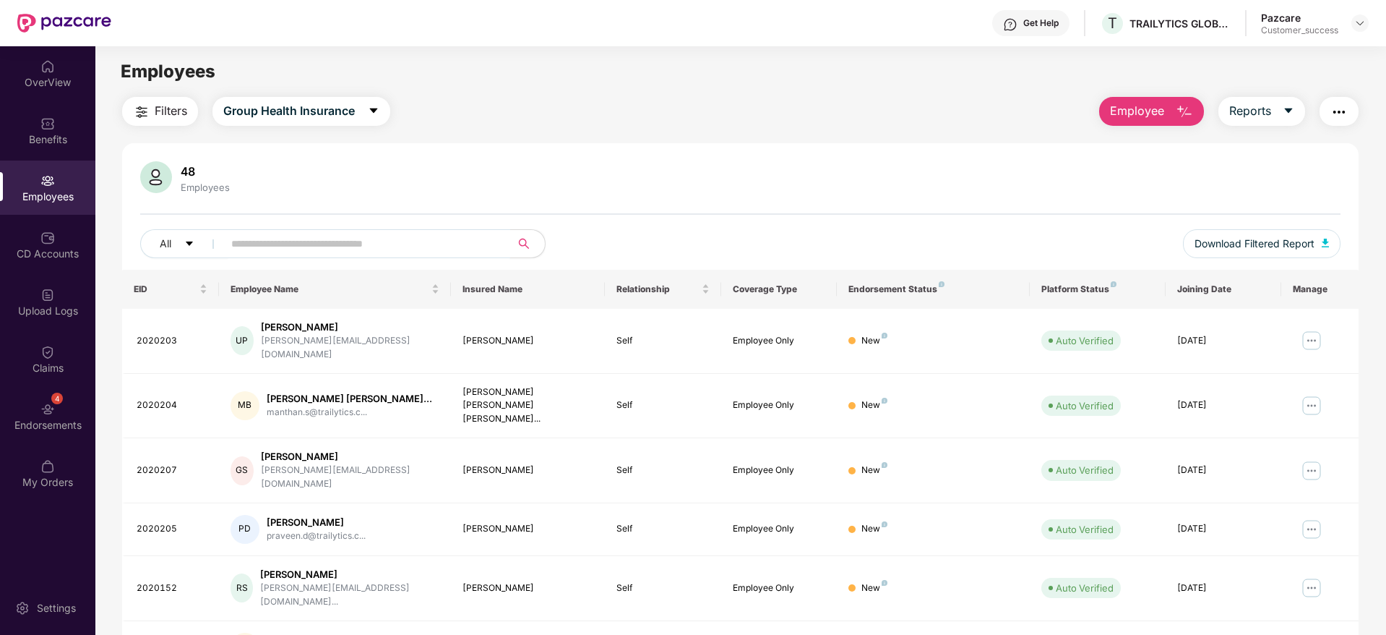
click at [346, 247] on input "text" at bounding box center [360, 244] width 259 height 22
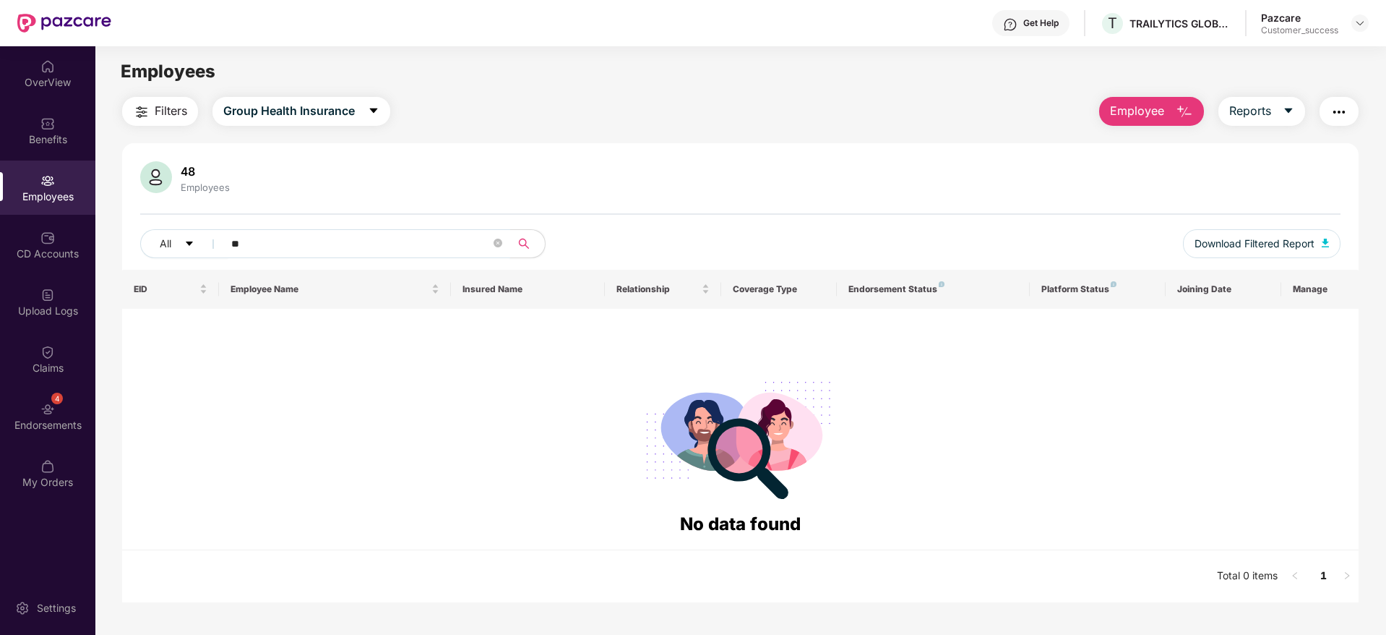
type input "*"
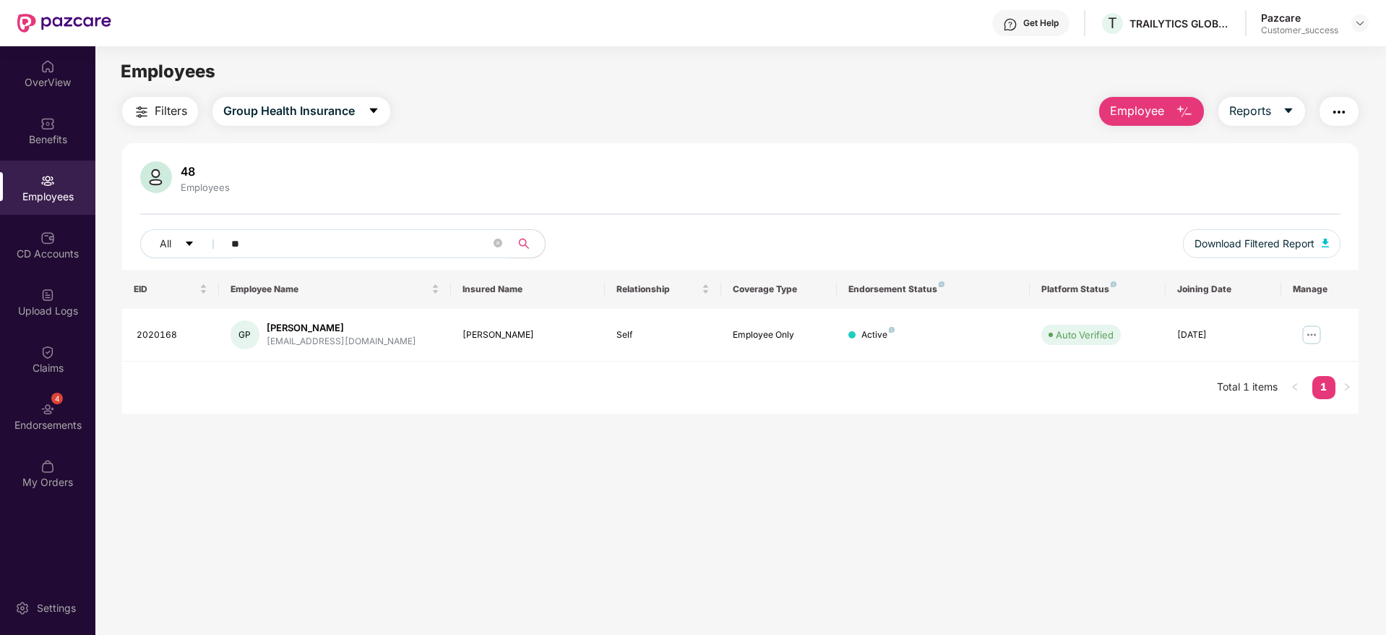
type input "*"
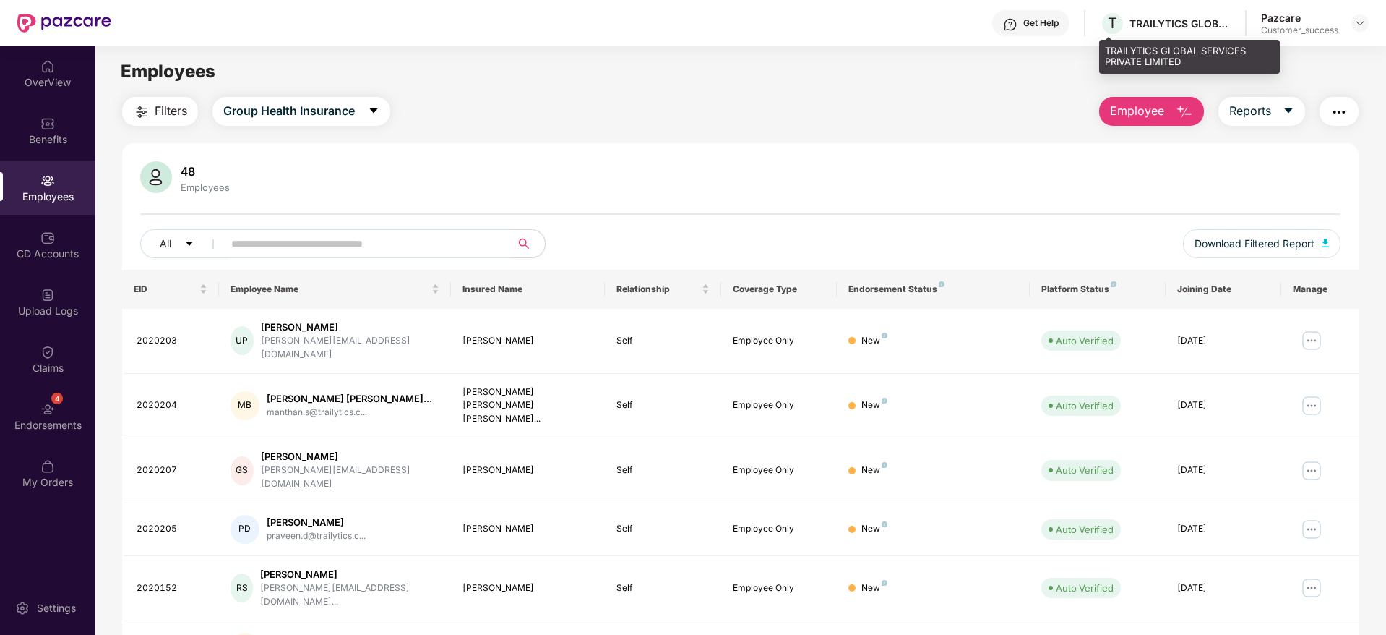
click at [1149, 27] on div "TRAILYTICS GLOBAL SERVICES PRIVATE LIMITED" at bounding box center [1180, 24] width 101 height 14
copy div "TRAILYTICS"
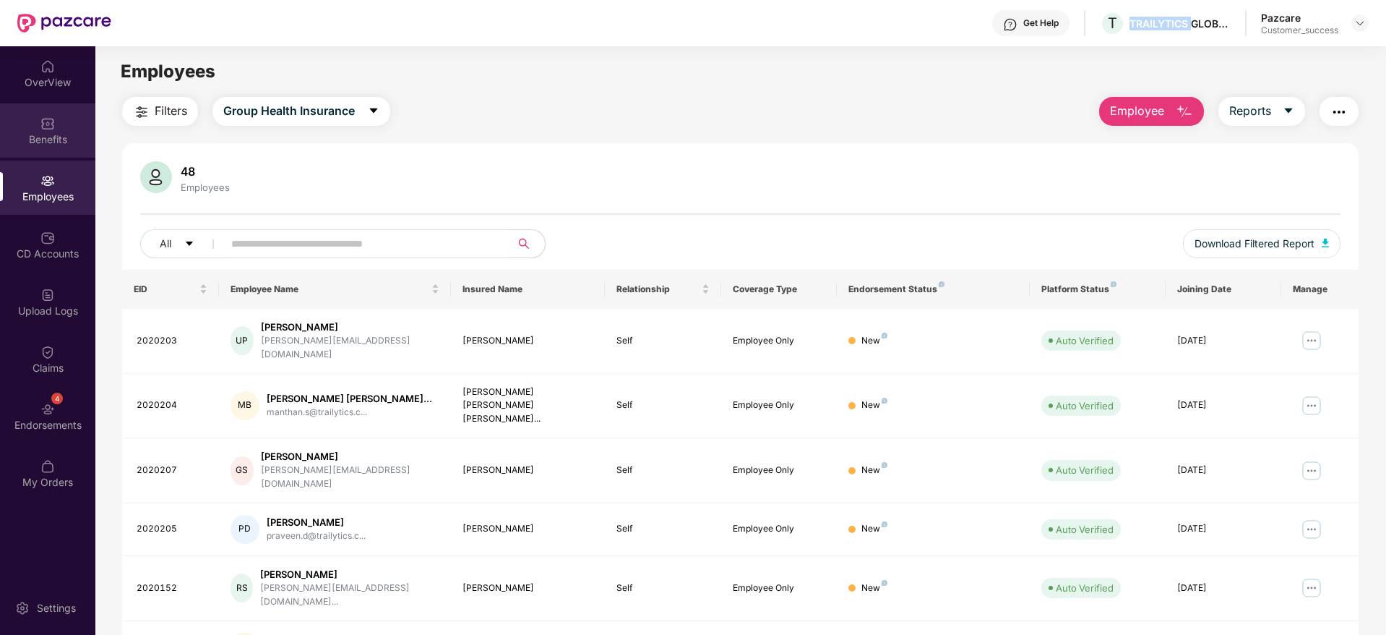
click at [42, 118] on img at bounding box center [47, 123] width 14 height 14
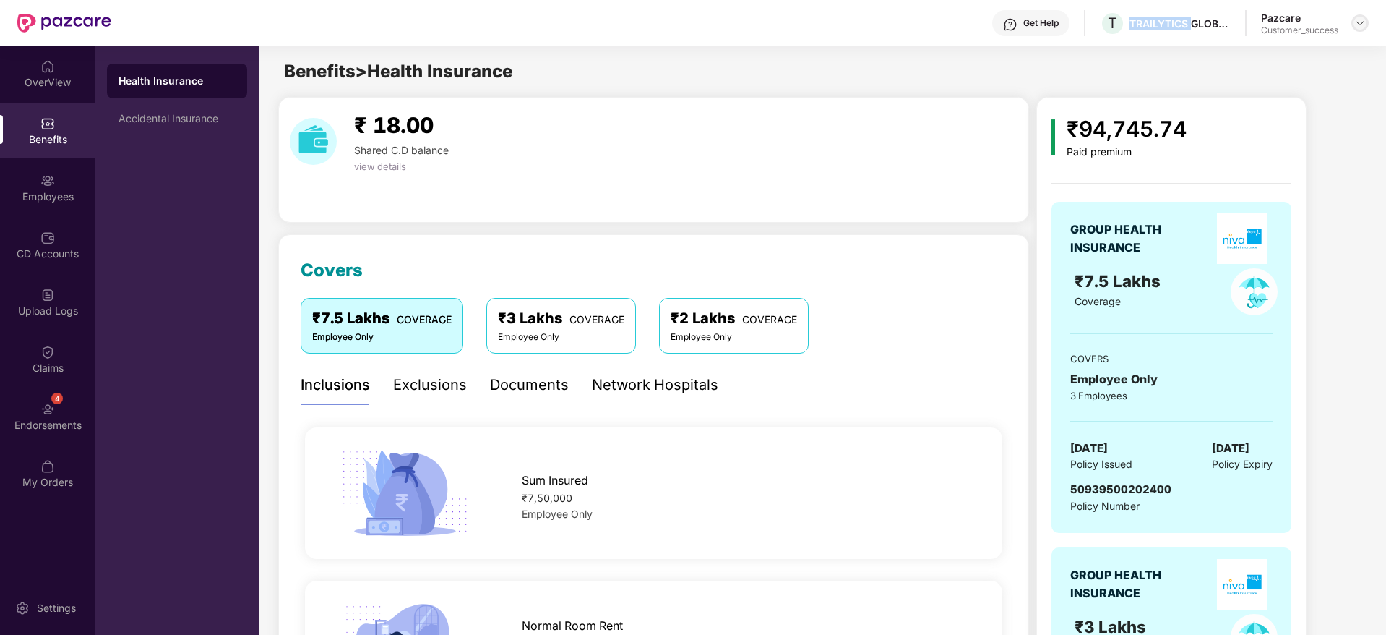
click at [1359, 24] on img at bounding box center [1360, 23] width 12 height 12
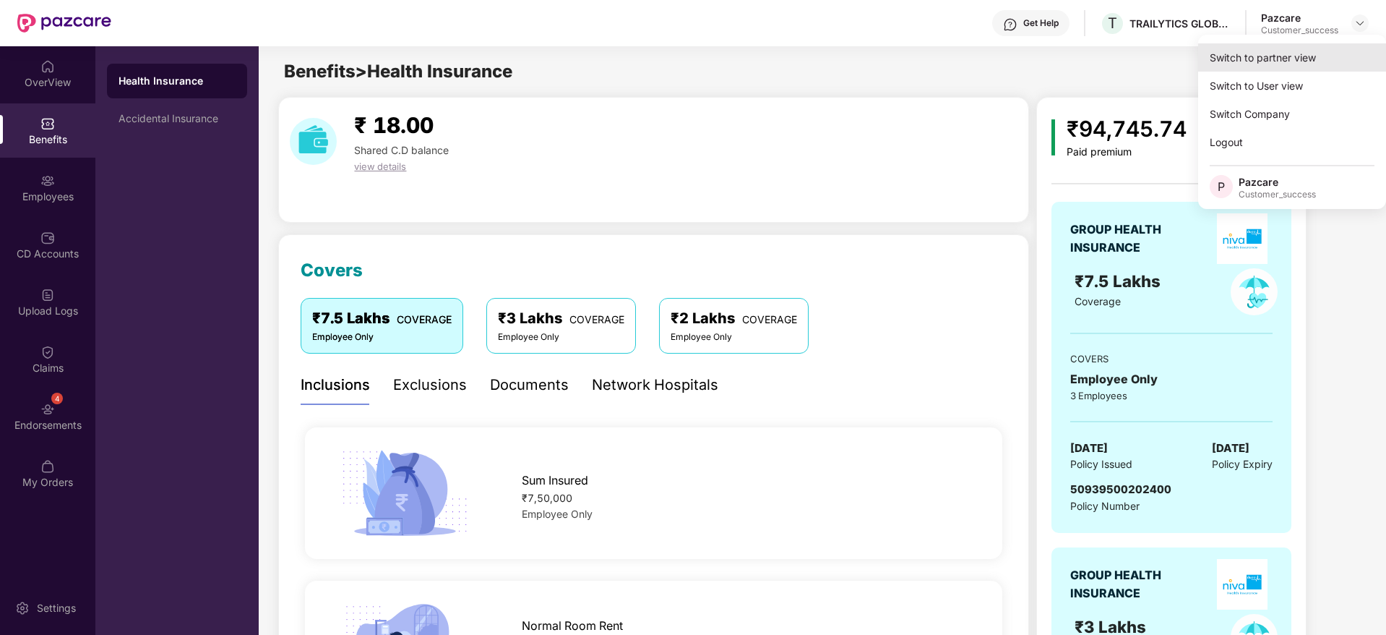
click at [1328, 54] on div "Switch to partner view" at bounding box center [1292, 57] width 188 height 28
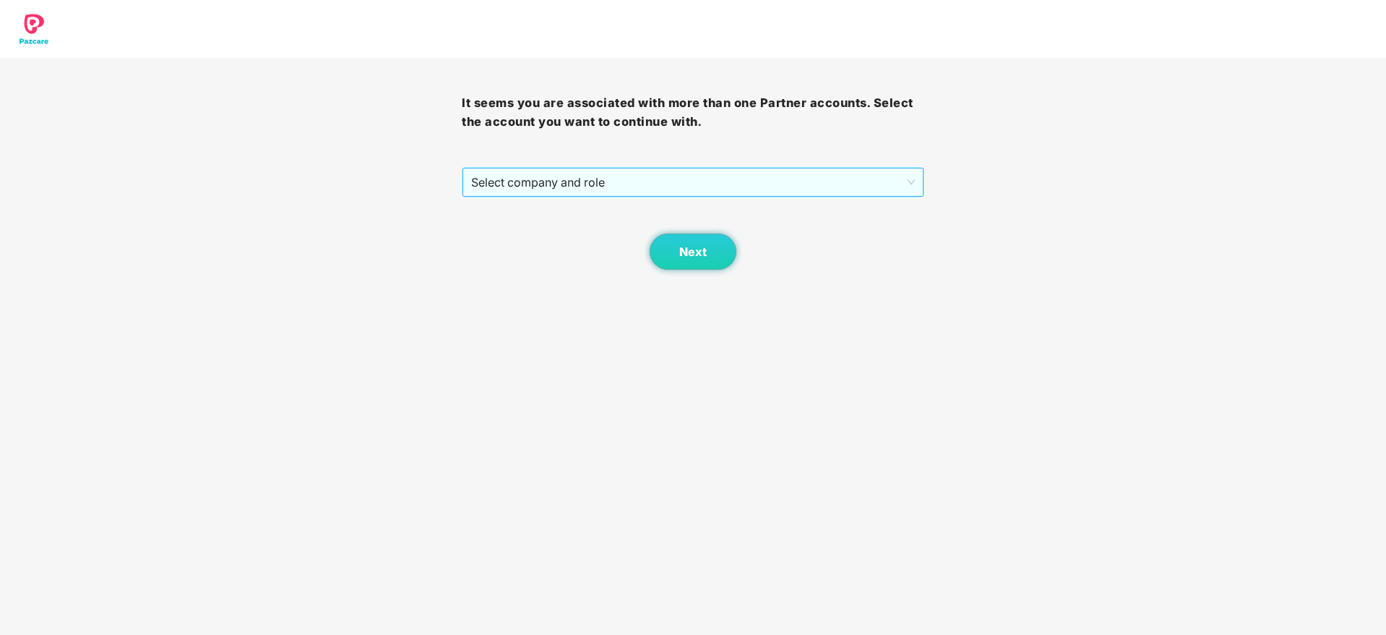
click at [775, 178] on span "Select company and role" at bounding box center [692, 181] width 443 height 27
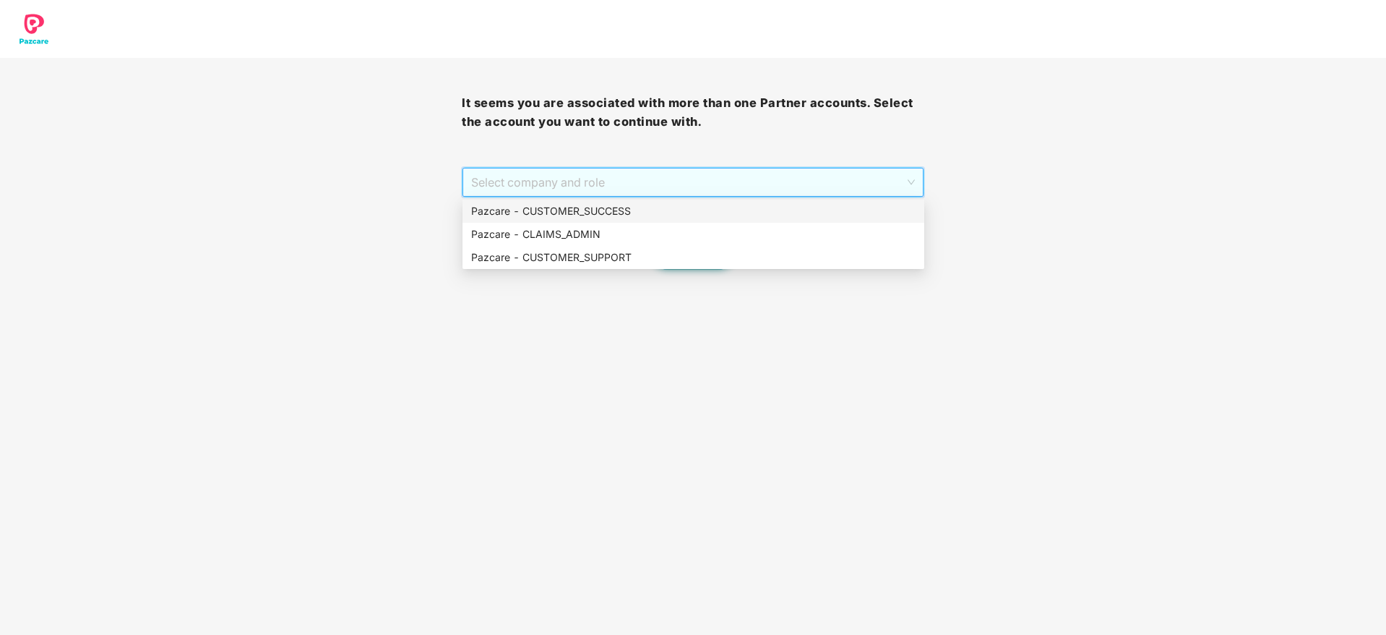
click at [699, 216] on div "Pazcare - CUSTOMER_SUCCESS" at bounding box center [693, 211] width 444 height 16
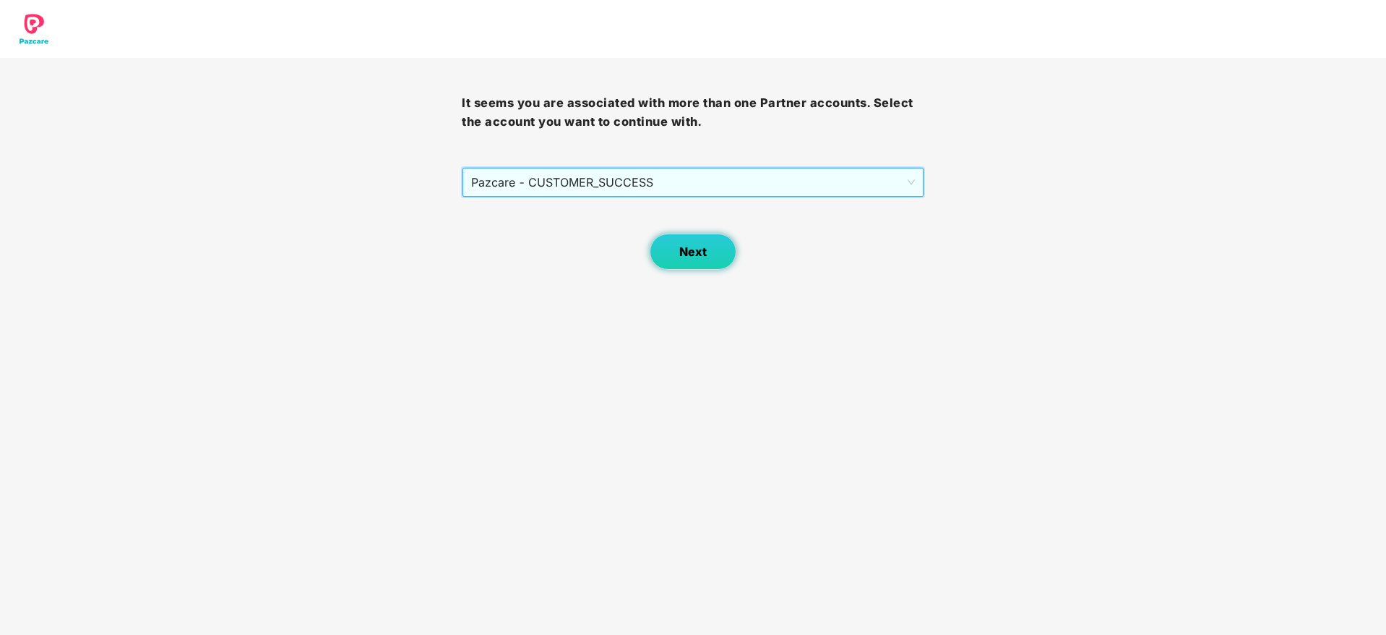
click at [708, 260] on button "Next" at bounding box center [693, 251] width 87 height 36
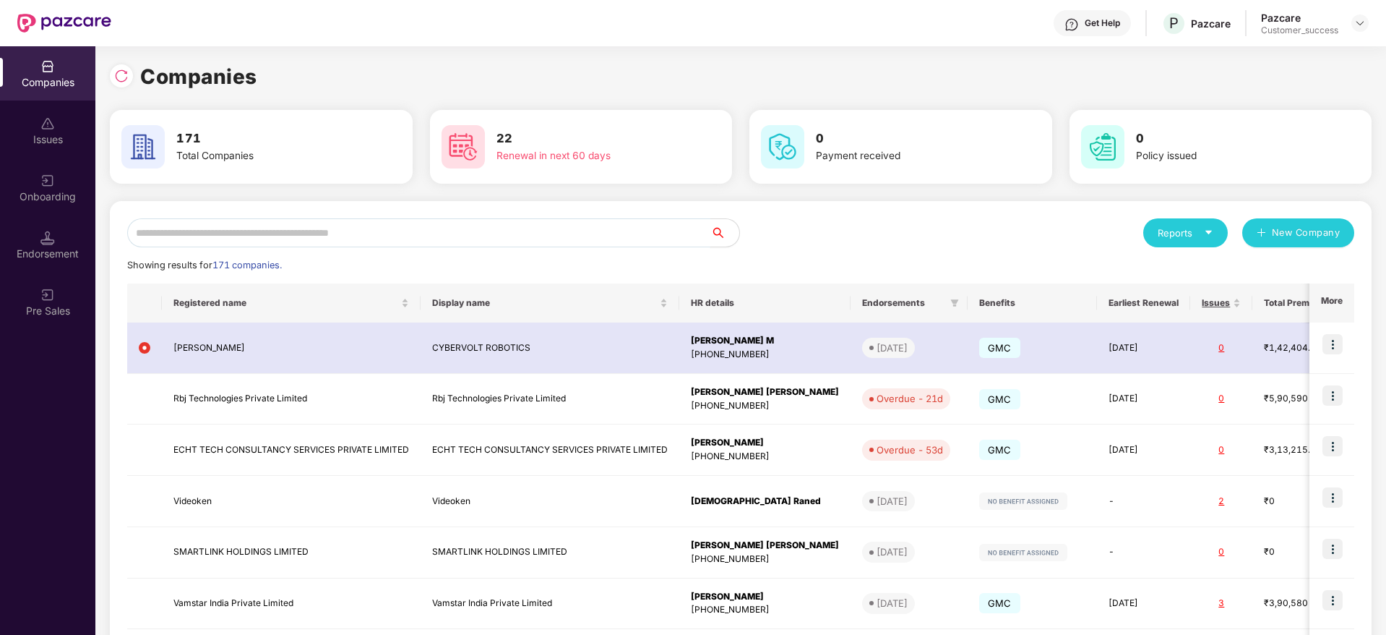
click at [384, 234] on input "text" at bounding box center [418, 232] width 583 height 29
paste input "**********"
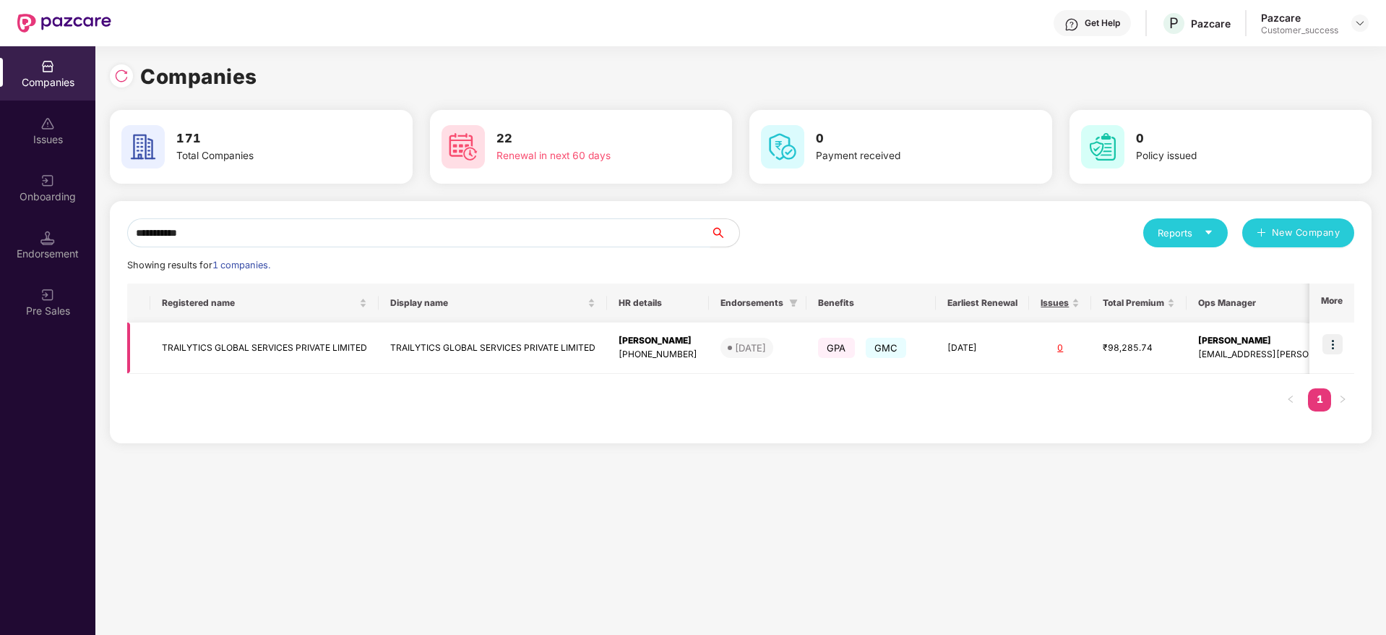
type input "**********"
click at [397, 348] on td "TRAILYTICS GLOBAL SERVICES PRIVATE LIMITED" at bounding box center [493, 347] width 228 height 51
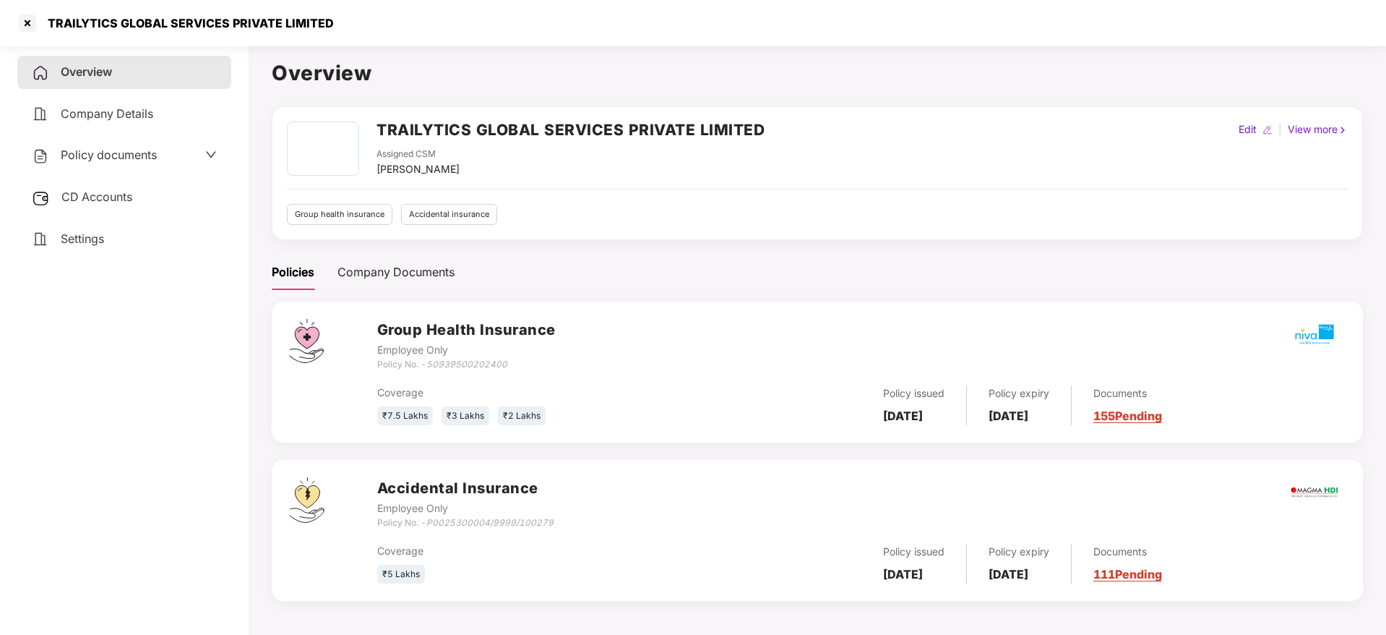
click at [72, 159] on span "Policy documents" at bounding box center [109, 154] width 96 height 14
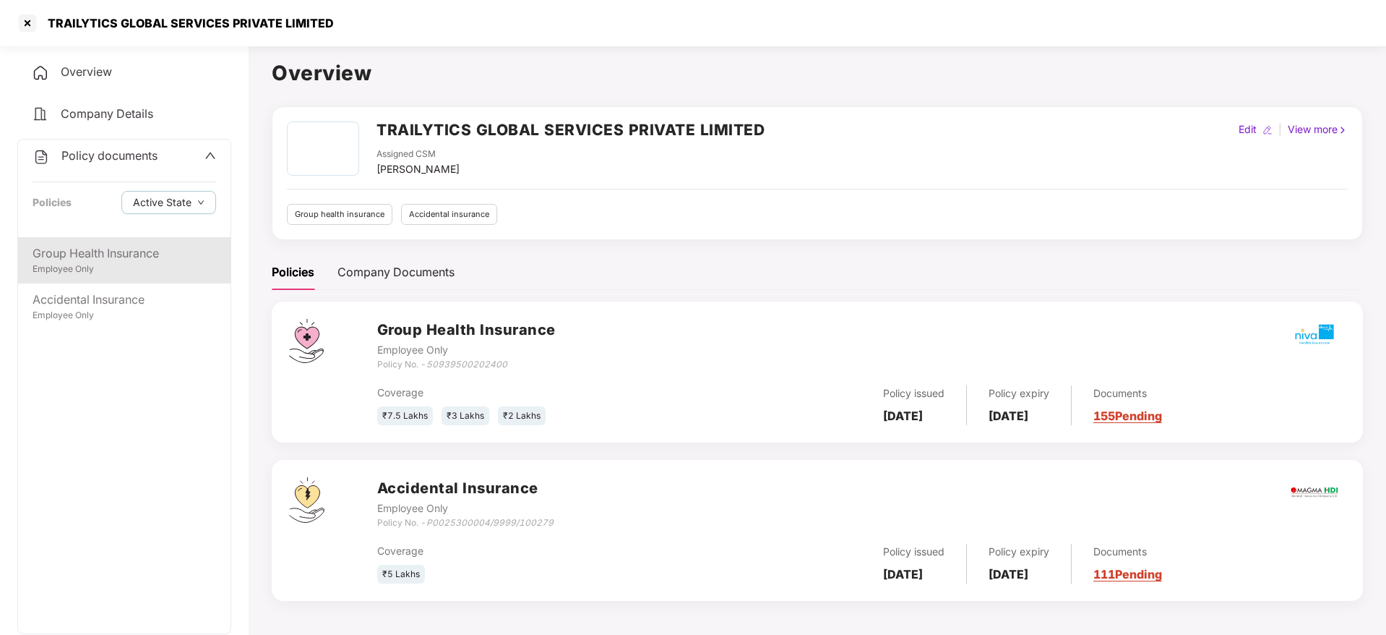
click at [93, 251] on div "Group Health Insurance" at bounding box center [125, 253] width 184 height 18
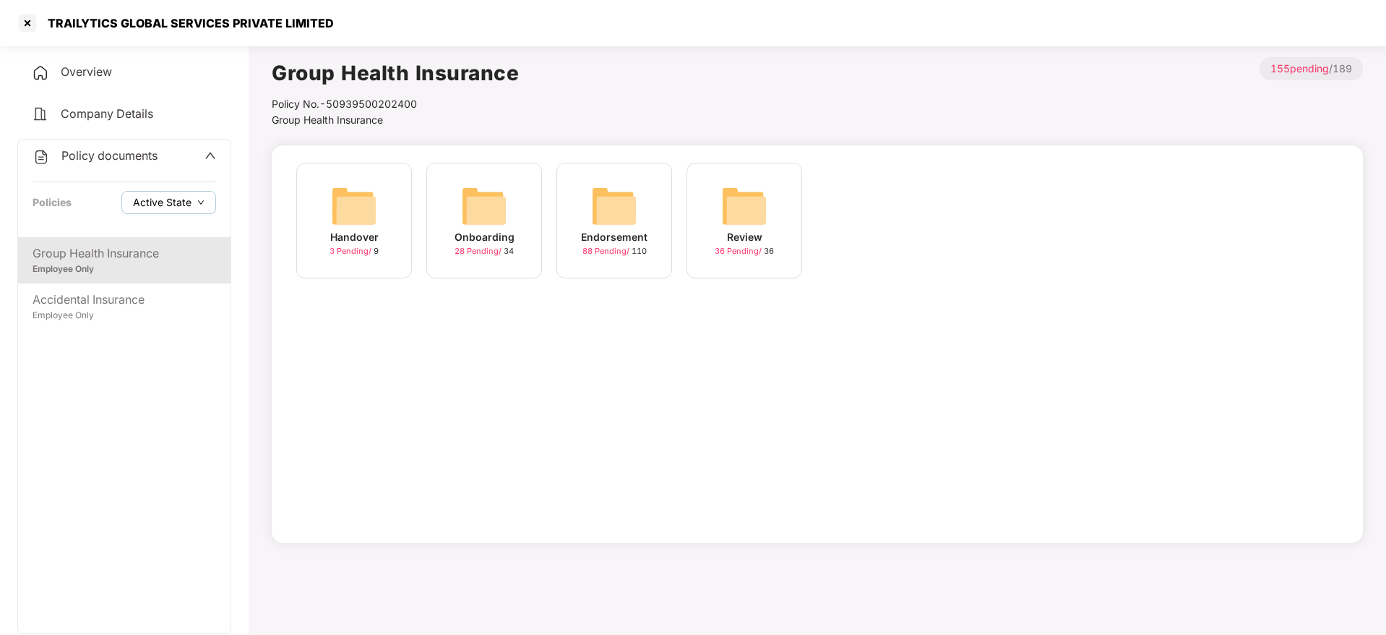
click at [176, 195] on span "Active State" at bounding box center [162, 202] width 59 height 16
click at [168, 249] on span "Archived State" at bounding box center [180, 251] width 82 height 16
click at [459, 231] on div "Onboarding" at bounding box center [485, 237] width 60 height 16
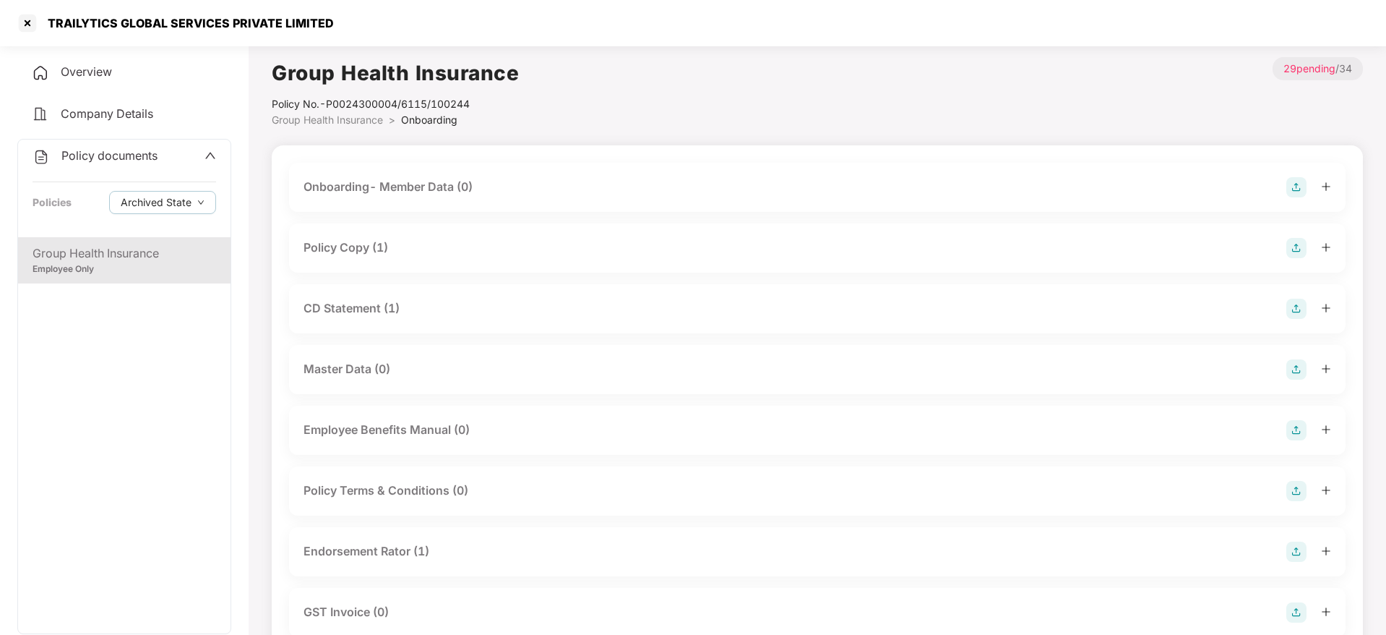
click at [395, 238] on div "Policy Copy (1)" at bounding box center [818, 248] width 1028 height 20
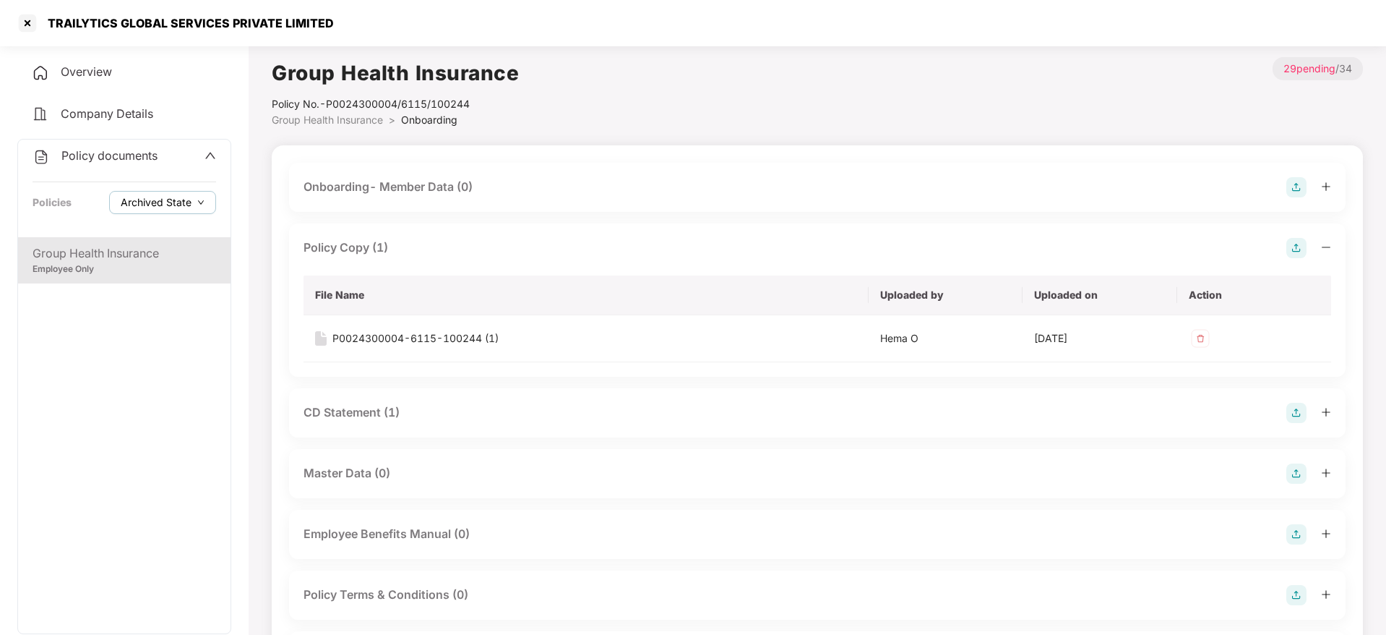
click at [163, 209] on span "Archived State" at bounding box center [156, 202] width 71 height 16
click at [162, 228] on span "Active State" at bounding box center [161, 231] width 70 height 16
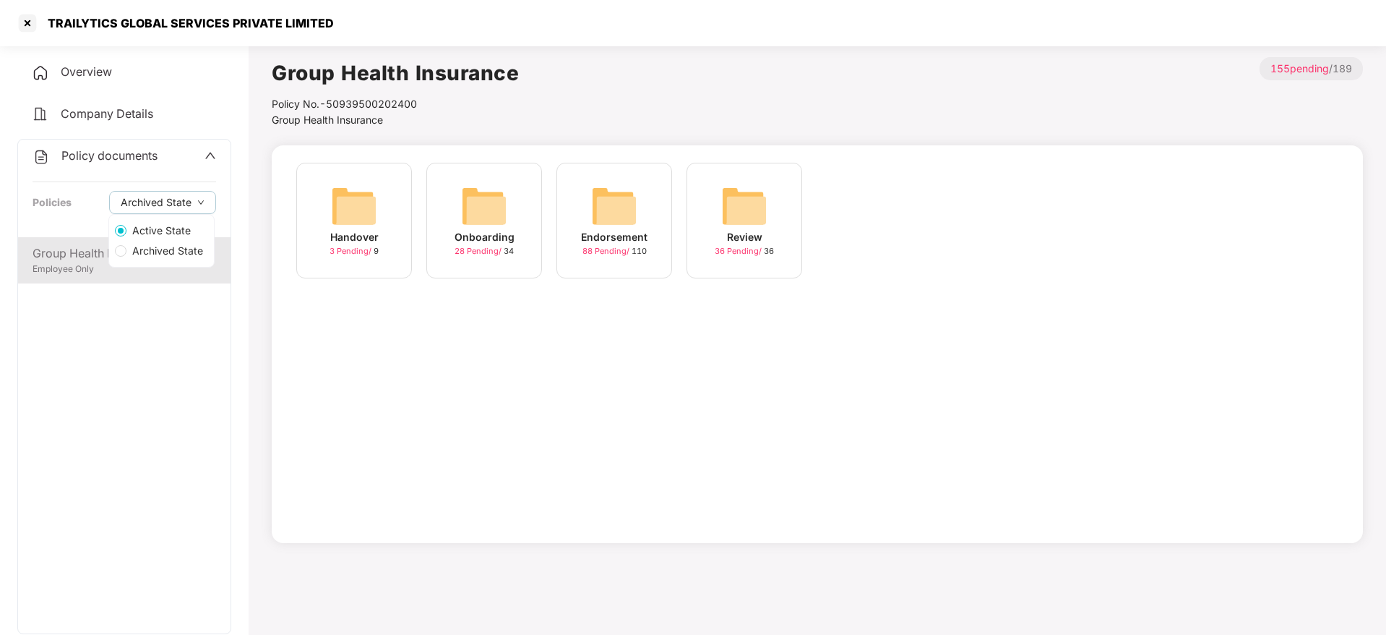
click at [49, 262] on div "Employee Only" at bounding box center [125, 269] width 184 height 14
click at [483, 222] on img at bounding box center [484, 206] width 46 height 46
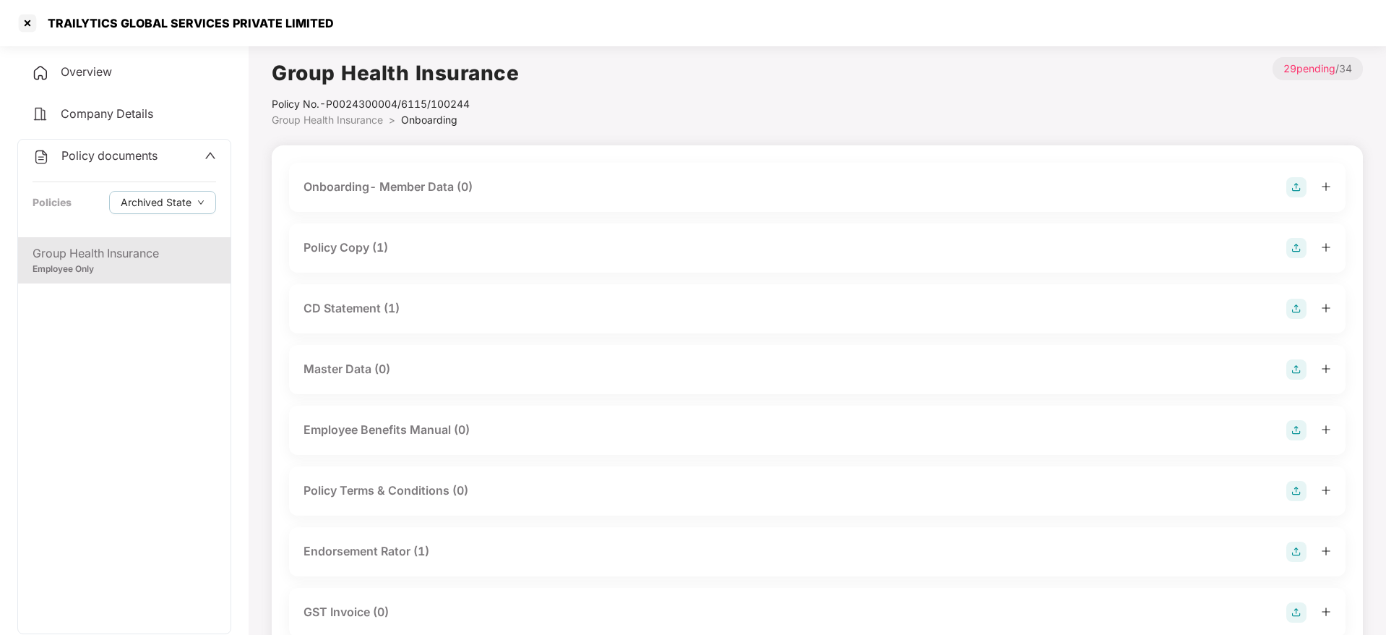
click at [361, 253] on div "Policy Copy (1)" at bounding box center [346, 247] width 85 height 18
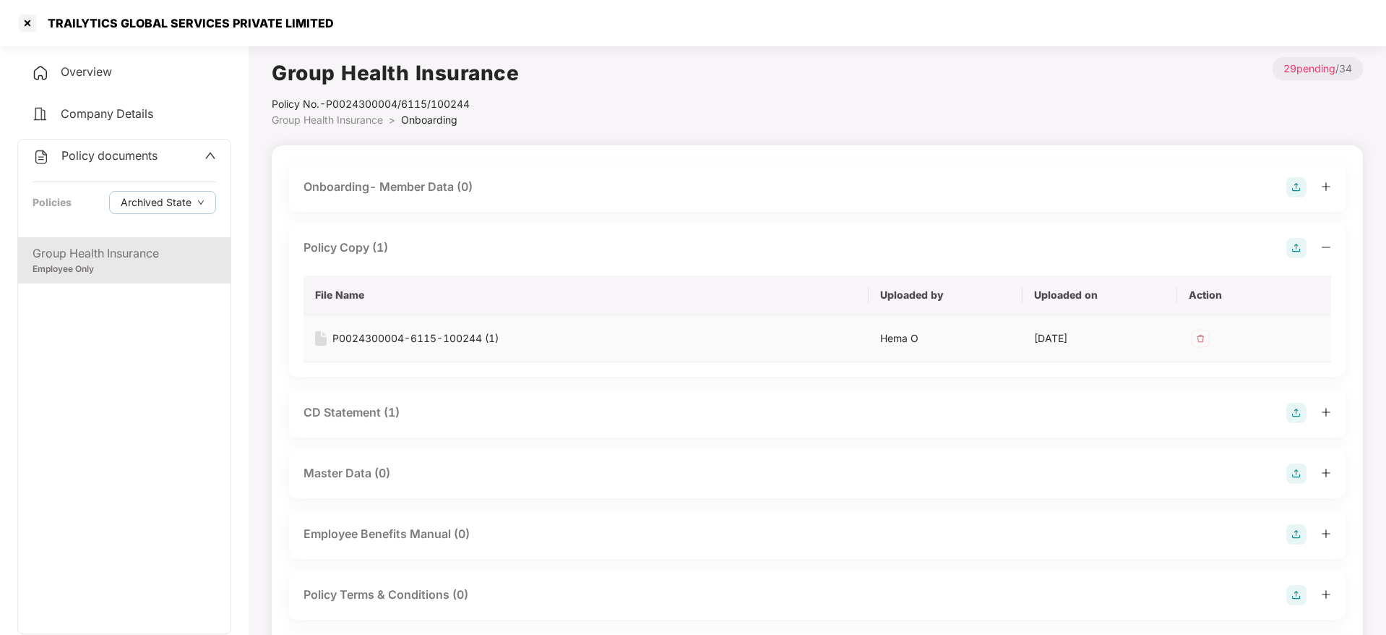
click at [402, 337] on div "P0024300004-6115-100244 (1)" at bounding box center [415, 338] width 166 height 16
click at [92, 16] on div "TRAILYTICS GLOBAL SERVICES PRIVATE LIMITED" at bounding box center [186, 23] width 295 height 14
copy div "TRAILYTICS"
click at [25, 26] on div at bounding box center [27, 23] width 23 height 23
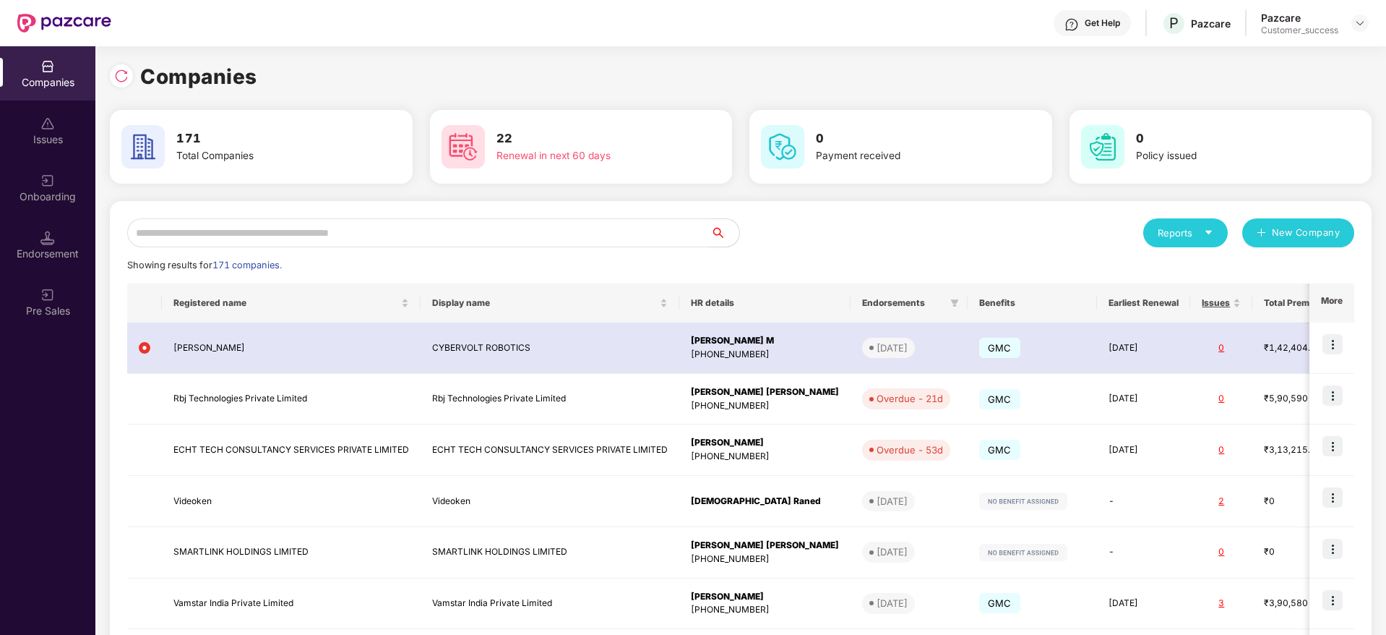
click at [493, 223] on input "text" at bounding box center [418, 232] width 583 height 29
paste input "**********"
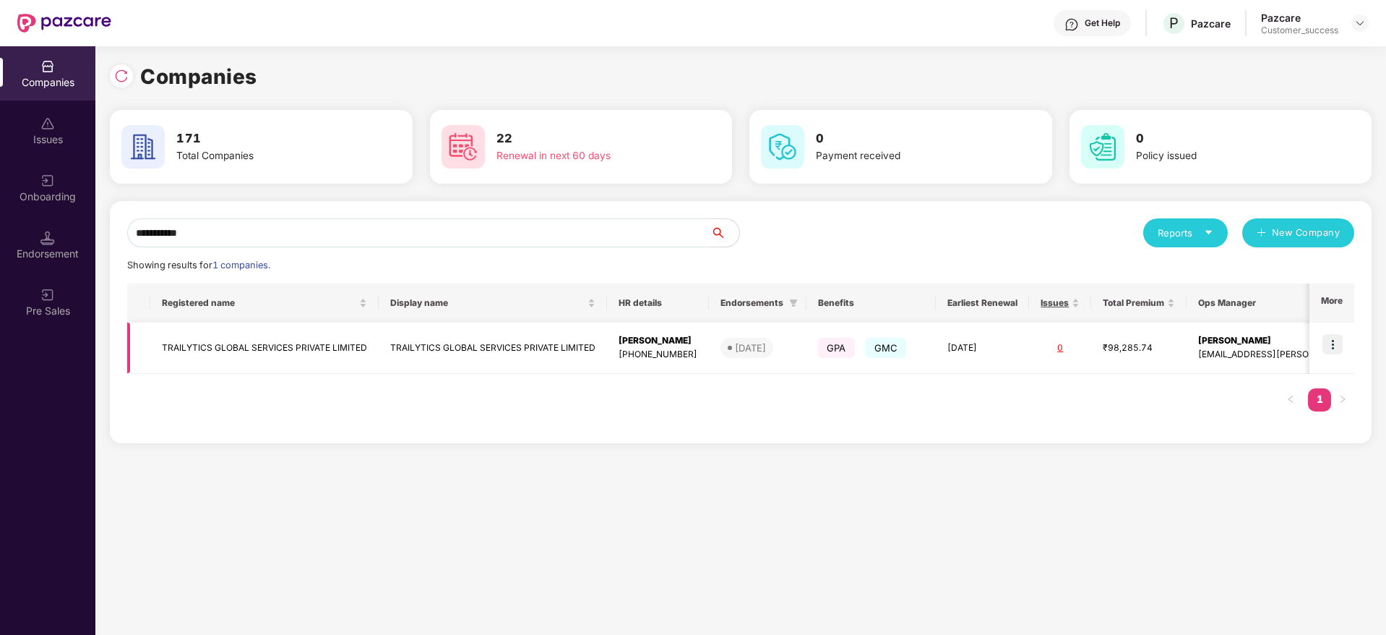
type input "**********"
click at [1337, 351] on img at bounding box center [1333, 344] width 20 height 20
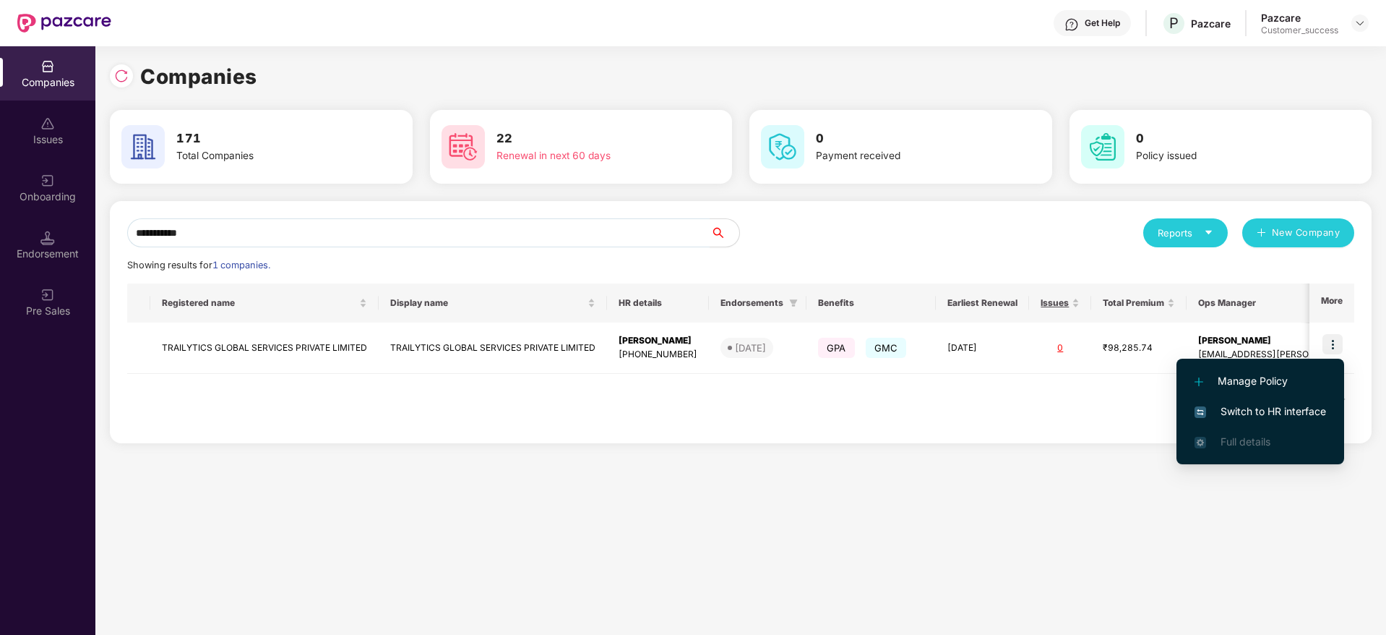
click at [1294, 408] on span "Switch to HR interface" at bounding box center [1261, 411] width 132 height 16
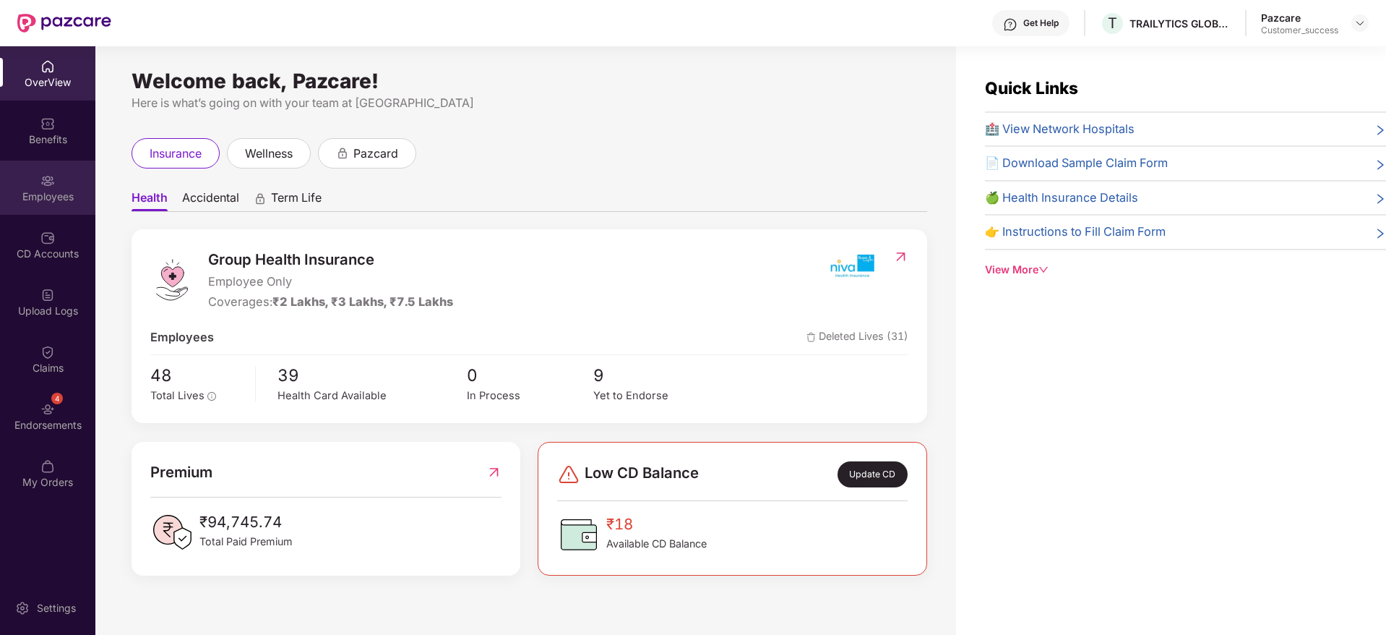
click at [7, 214] on div "Employees" at bounding box center [47, 187] width 95 height 54
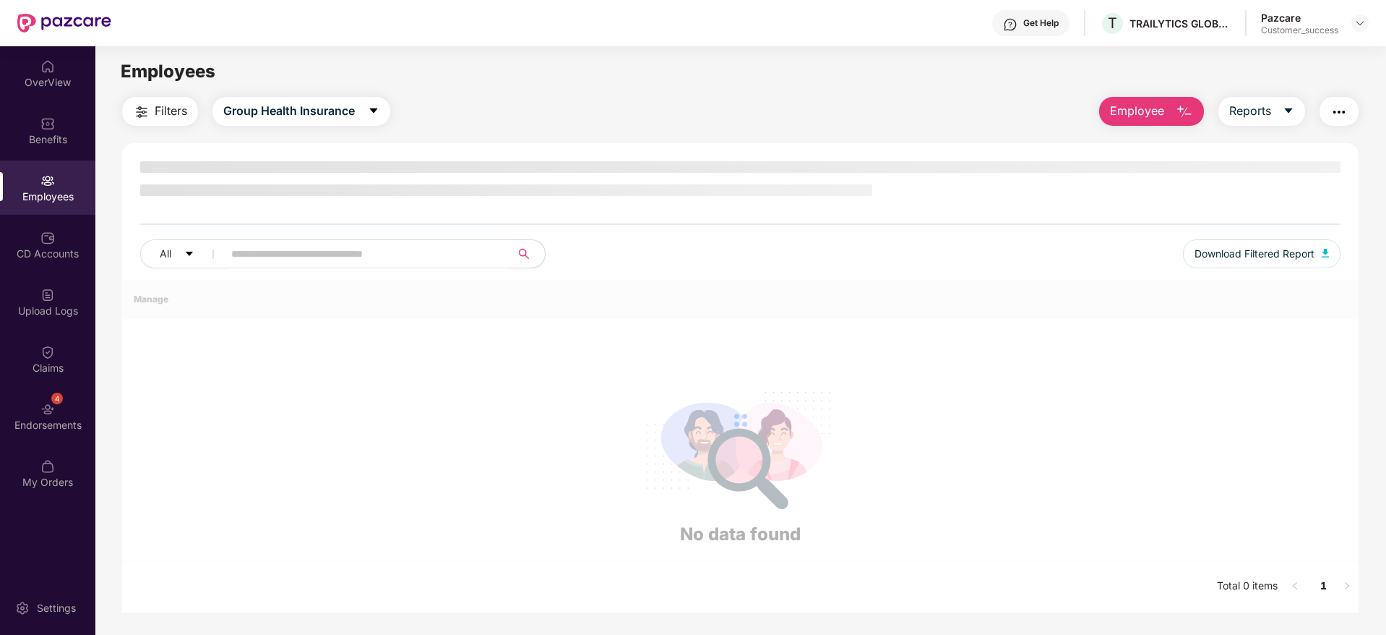
click at [22, 195] on div "Employees" at bounding box center [47, 196] width 95 height 14
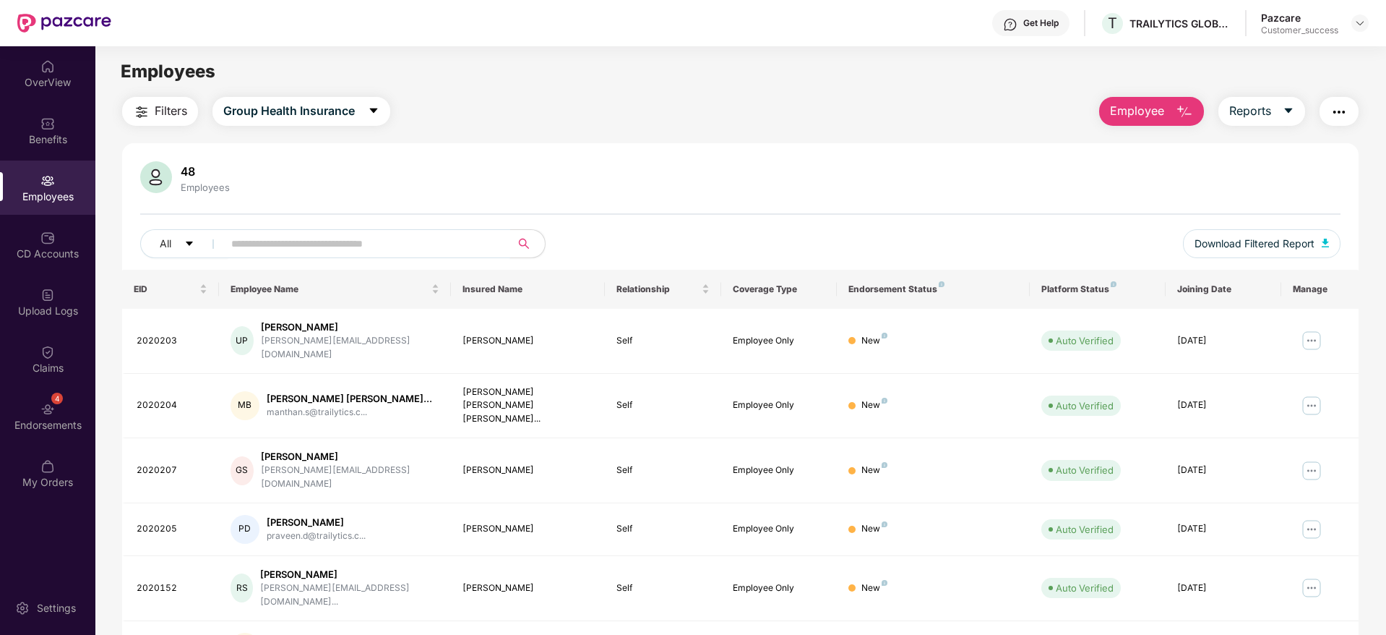
click at [282, 235] on input "text" at bounding box center [360, 244] width 259 height 22
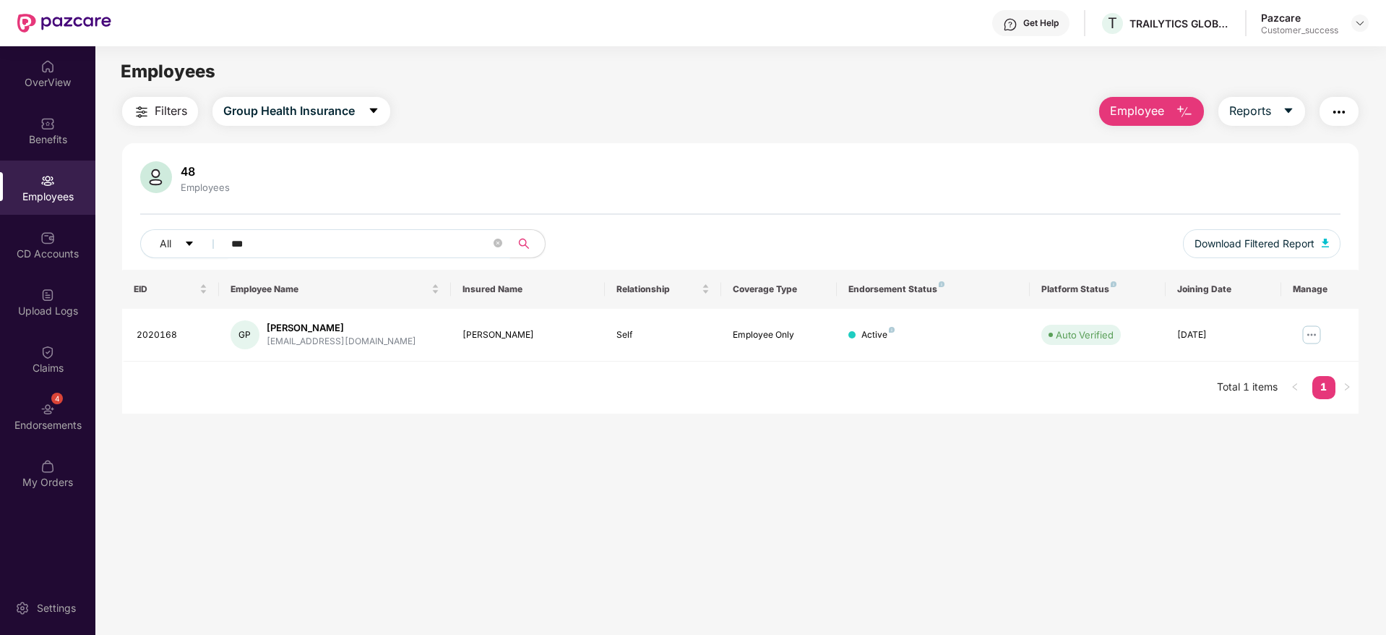
type input "***"
click at [1133, 510] on main "Employees Filters Group Health Insurance Employee Reports 48 Employees All *** …" at bounding box center [740, 363] width 1290 height 635
click at [1357, 22] on img at bounding box center [1360, 23] width 12 height 12
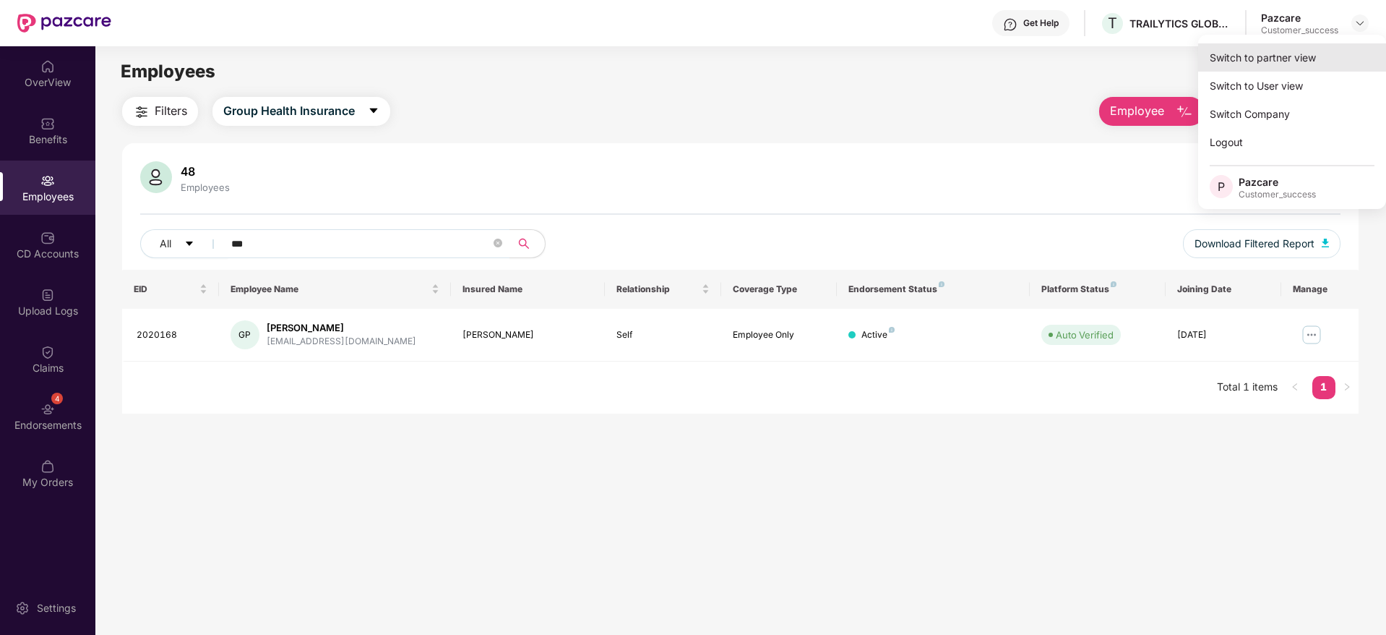
click at [1341, 47] on div "Switch to partner view" at bounding box center [1292, 57] width 188 height 28
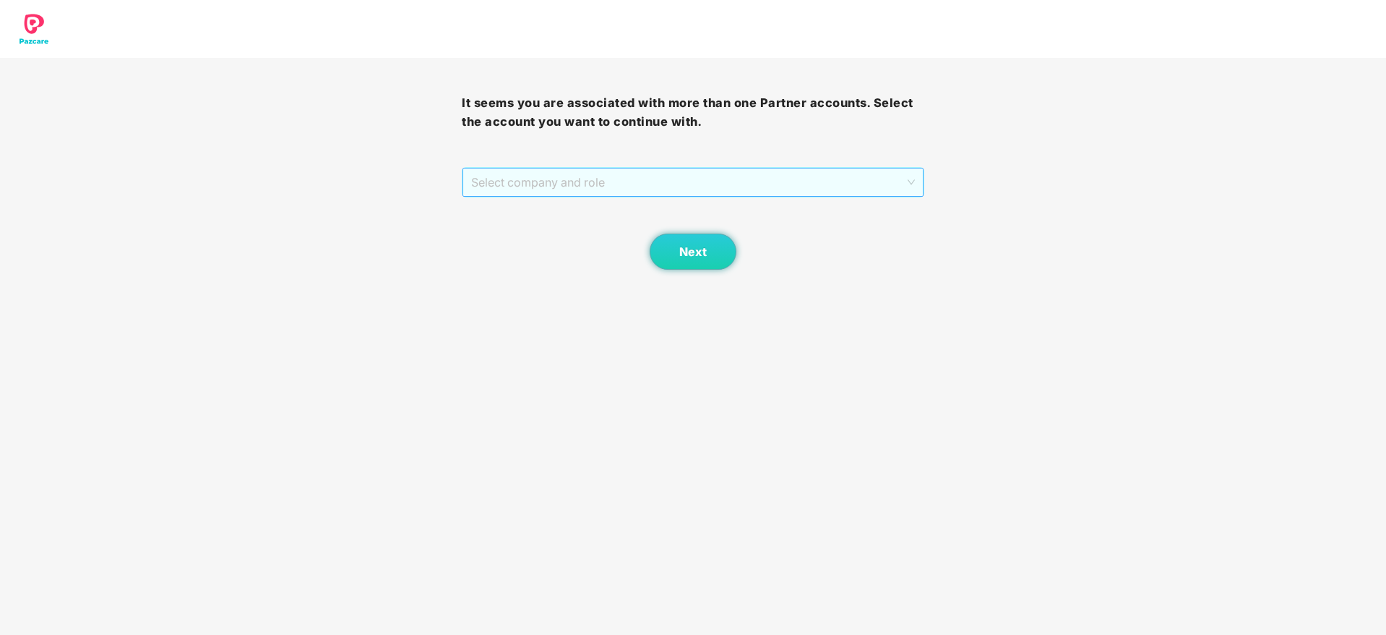
click at [619, 189] on span "Select company and role" at bounding box center [692, 181] width 443 height 27
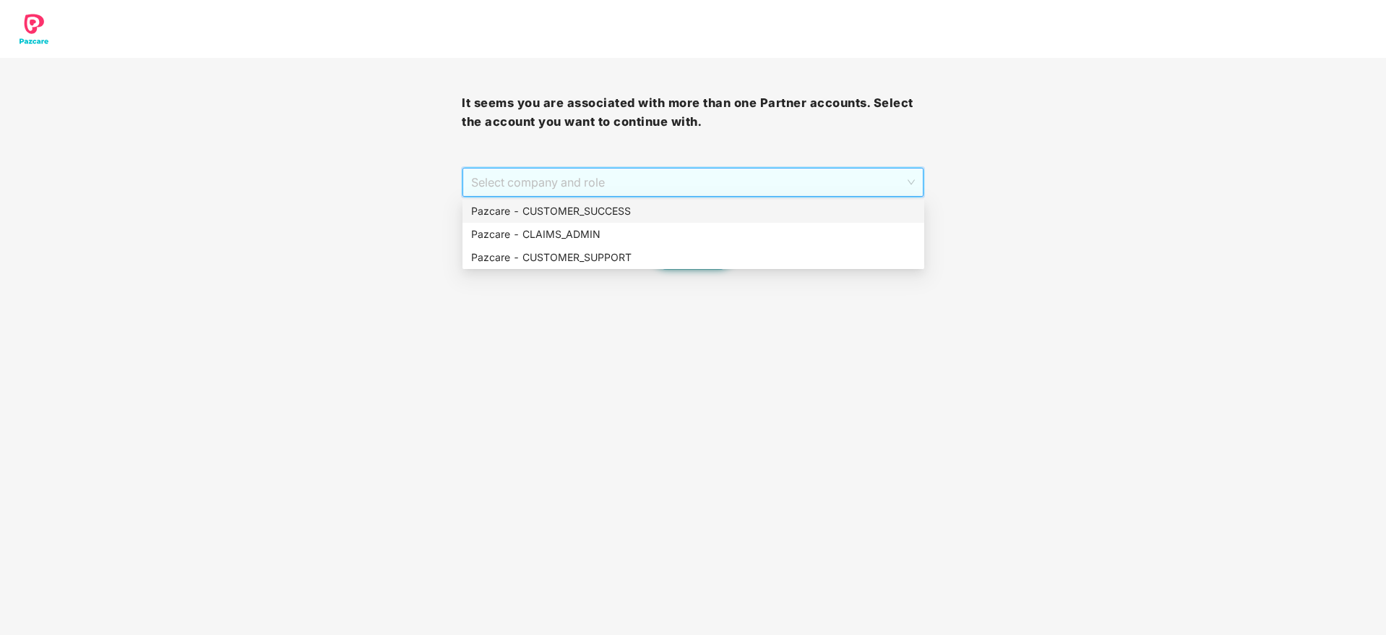
click at [611, 220] on div "Pazcare - CUSTOMER_SUCCESS" at bounding box center [694, 210] width 462 height 23
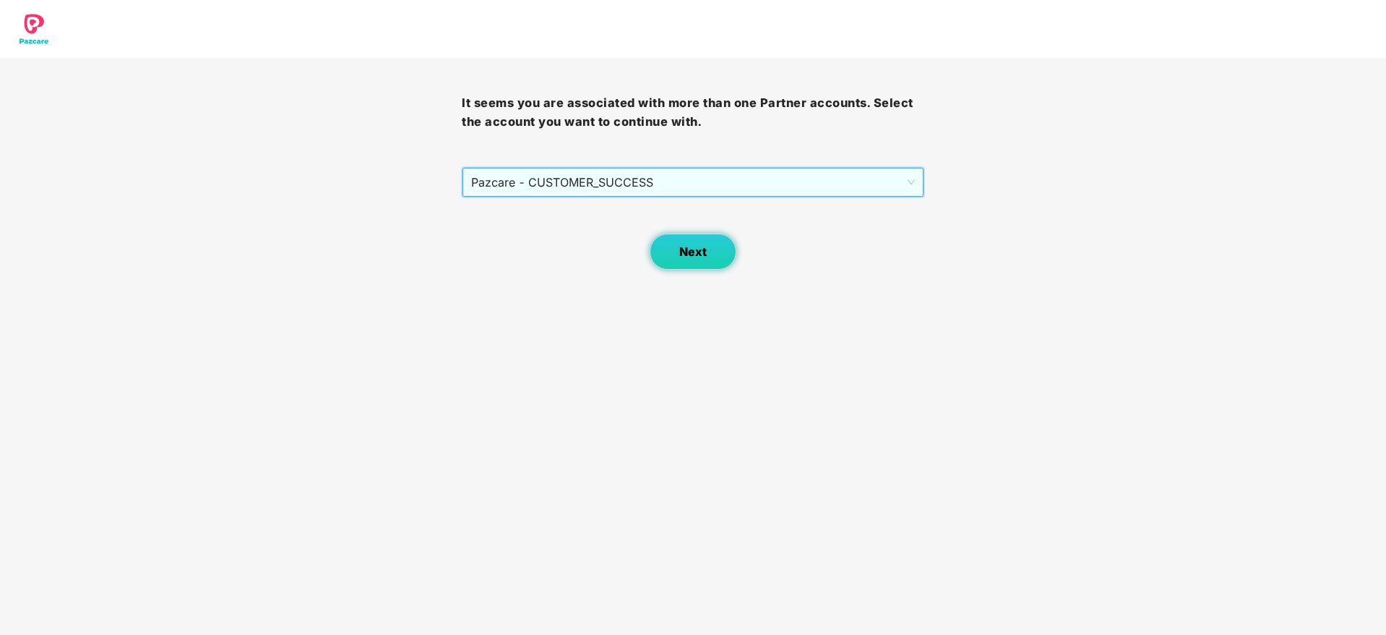
drag, startPoint x: 627, startPoint y: 218, endPoint x: 678, endPoint y: 265, distance: 69.1
click at [631, 223] on div "Next" at bounding box center [693, 233] width 462 height 72
click at [679, 265] on button "Next" at bounding box center [693, 251] width 87 height 36
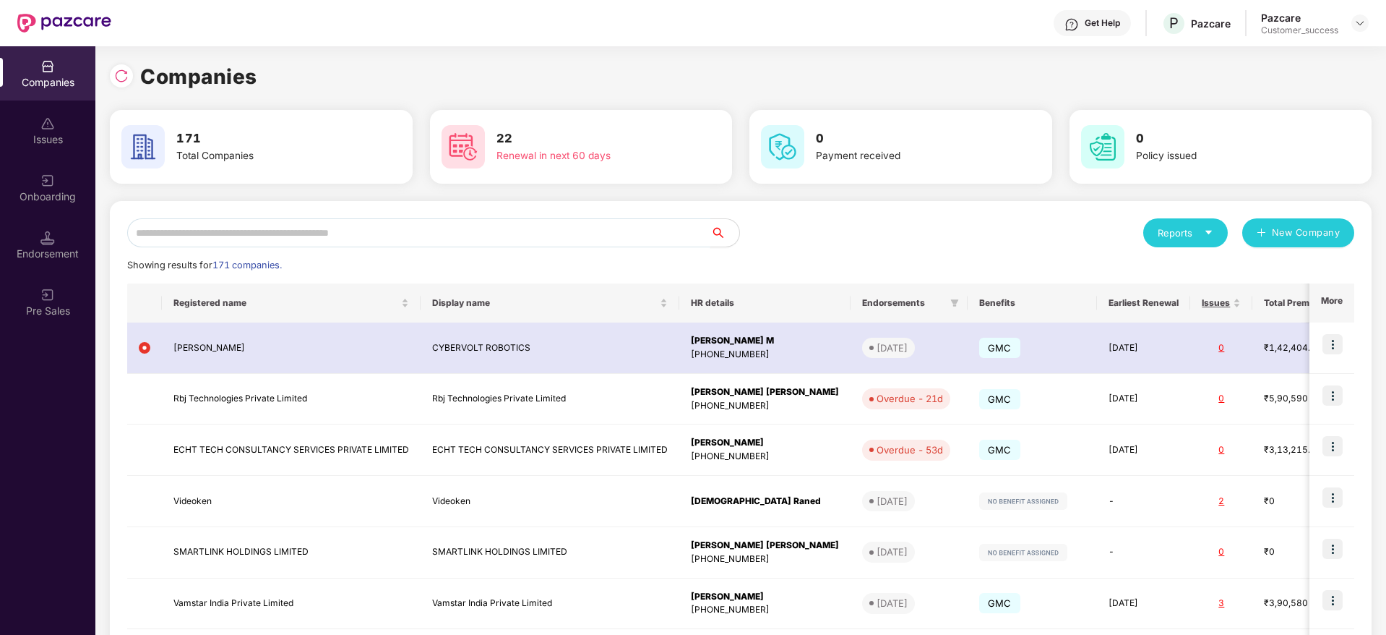
click at [480, 240] on input "text" at bounding box center [418, 232] width 583 height 29
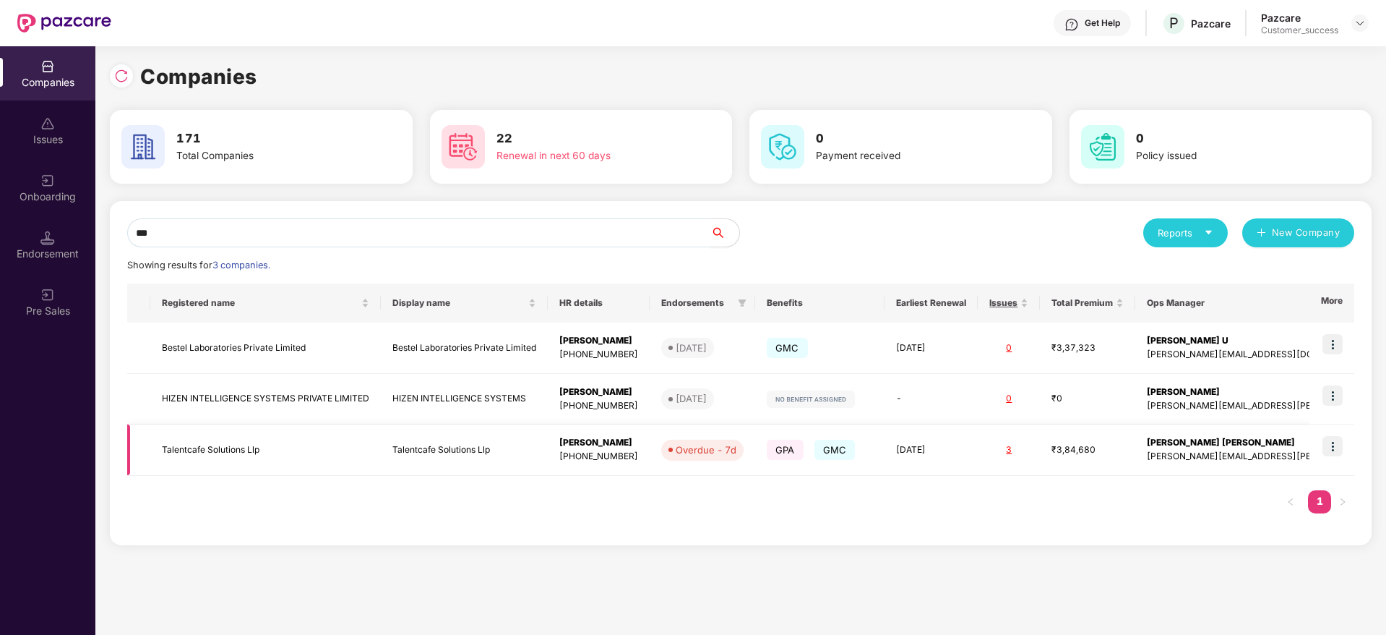
type input "***"
click at [1330, 452] on img at bounding box center [1333, 446] width 20 height 20
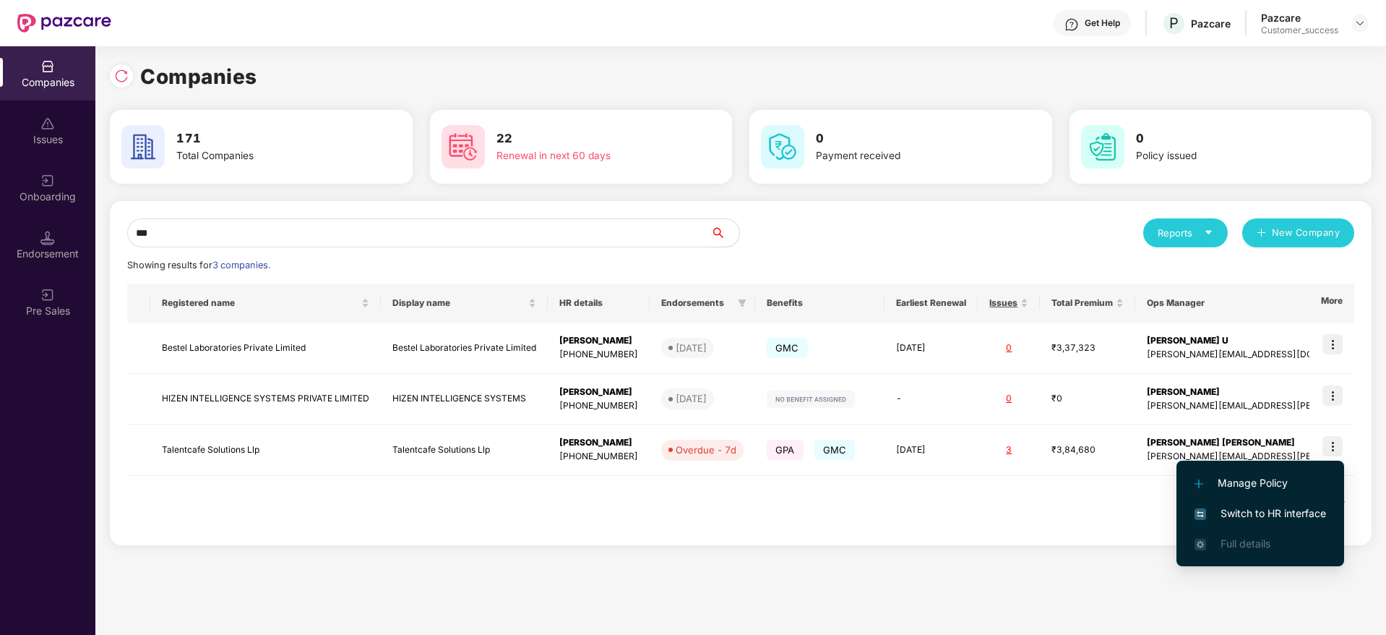
click at [1303, 505] on span "Switch to HR interface" at bounding box center [1261, 513] width 132 height 16
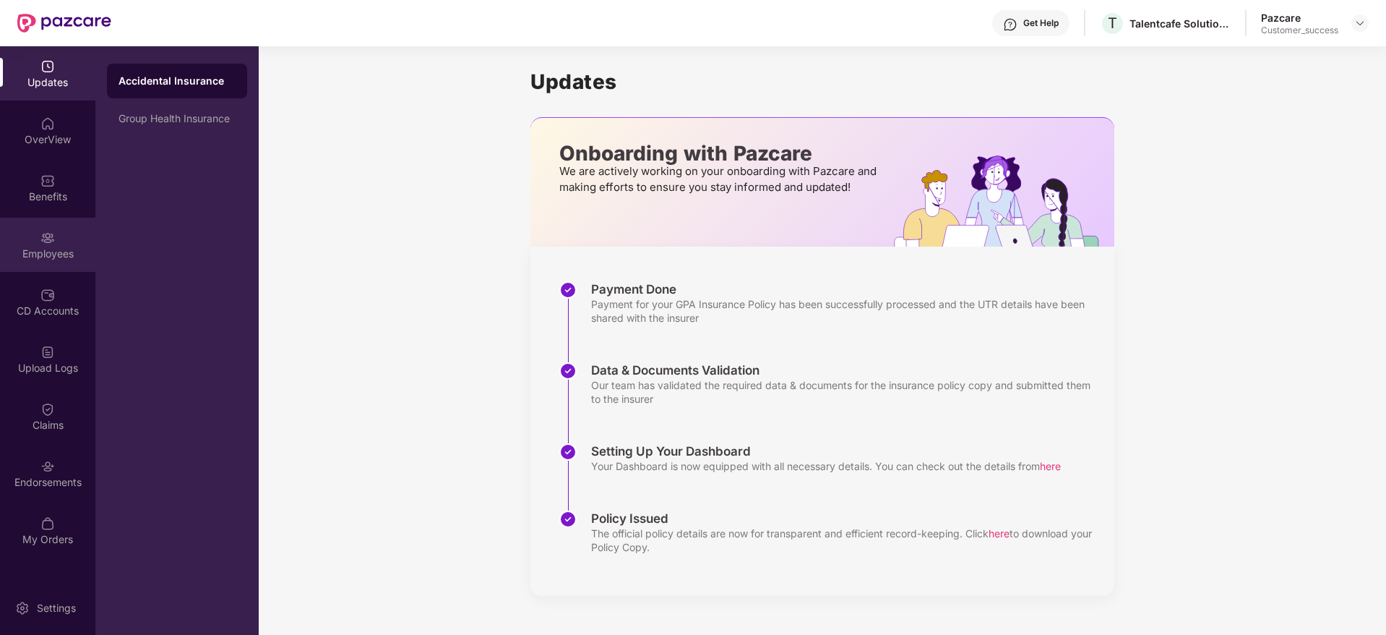
click at [41, 238] on img at bounding box center [47, 238] width 14 height 14
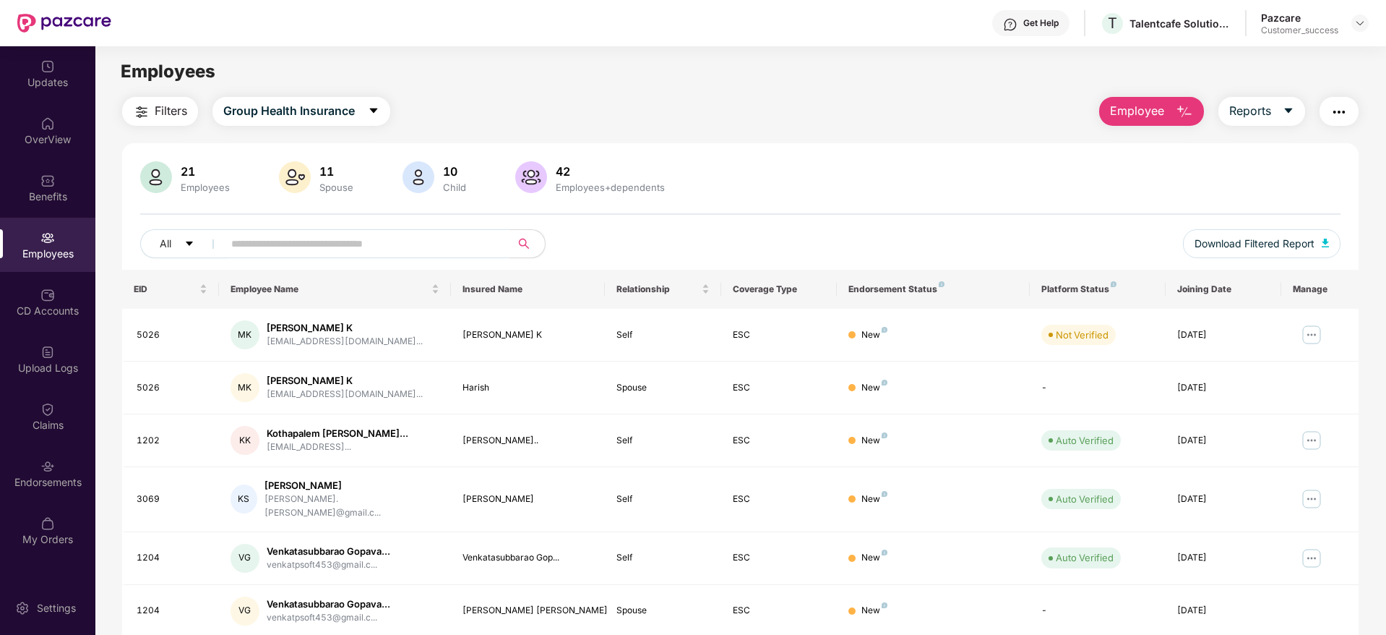
click at [259, 240] on input "text" at bounding box center [360, 244] width 259 height 22
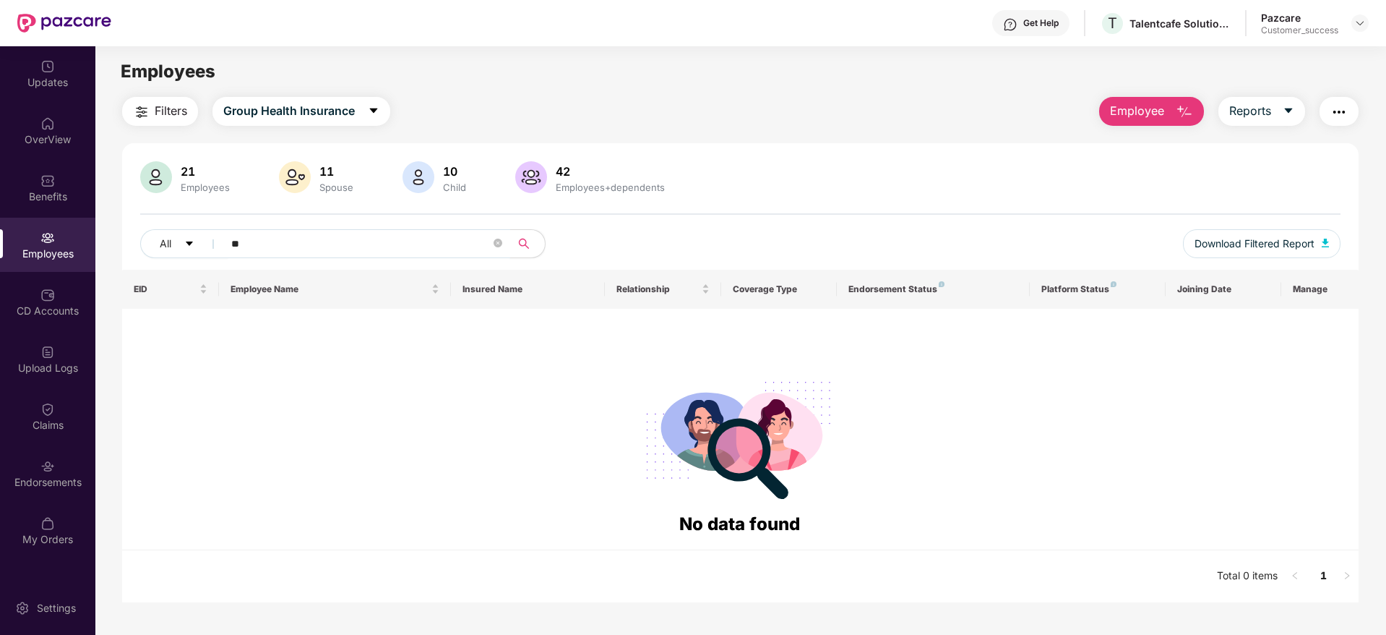
type input "*"
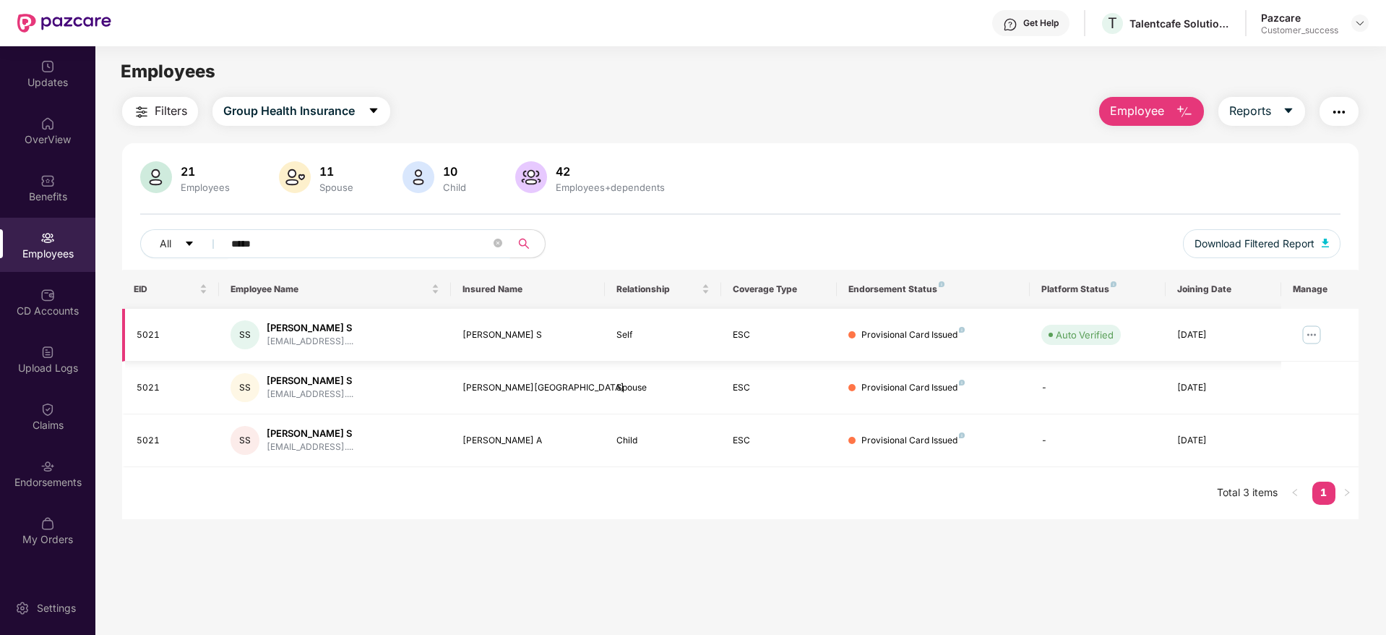
type input "*****"
click at [147, 335] on div "5021" at bounding box center [172, 335] width 71 height 14
copy div "5021"
drag, startPoint x: 1346, startPoint y: 17, endPoint x: 1355, endPoint y: 22, distance: 10.7
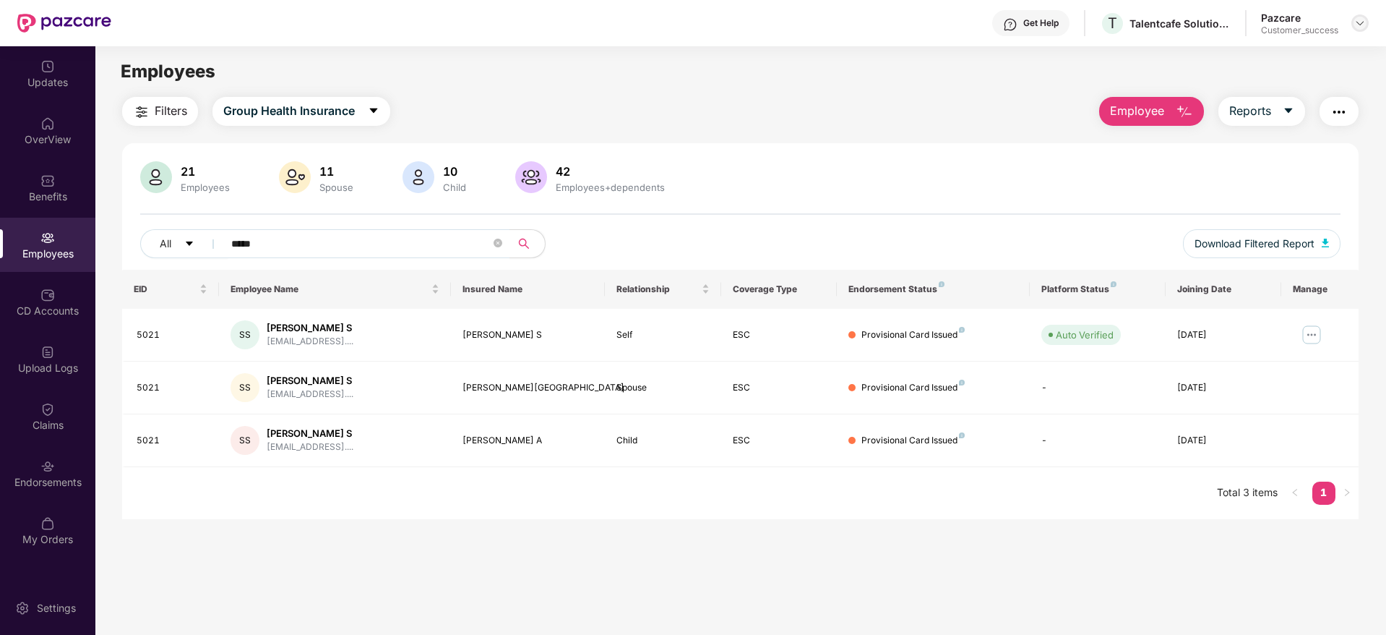
click at [1351, 21] on div "Pazcare Customer_success" at bounding box center [1315, 23] width 108 height 25
click at [1357, 22] on img at bounding box center [1360, 23] width 12 height 12
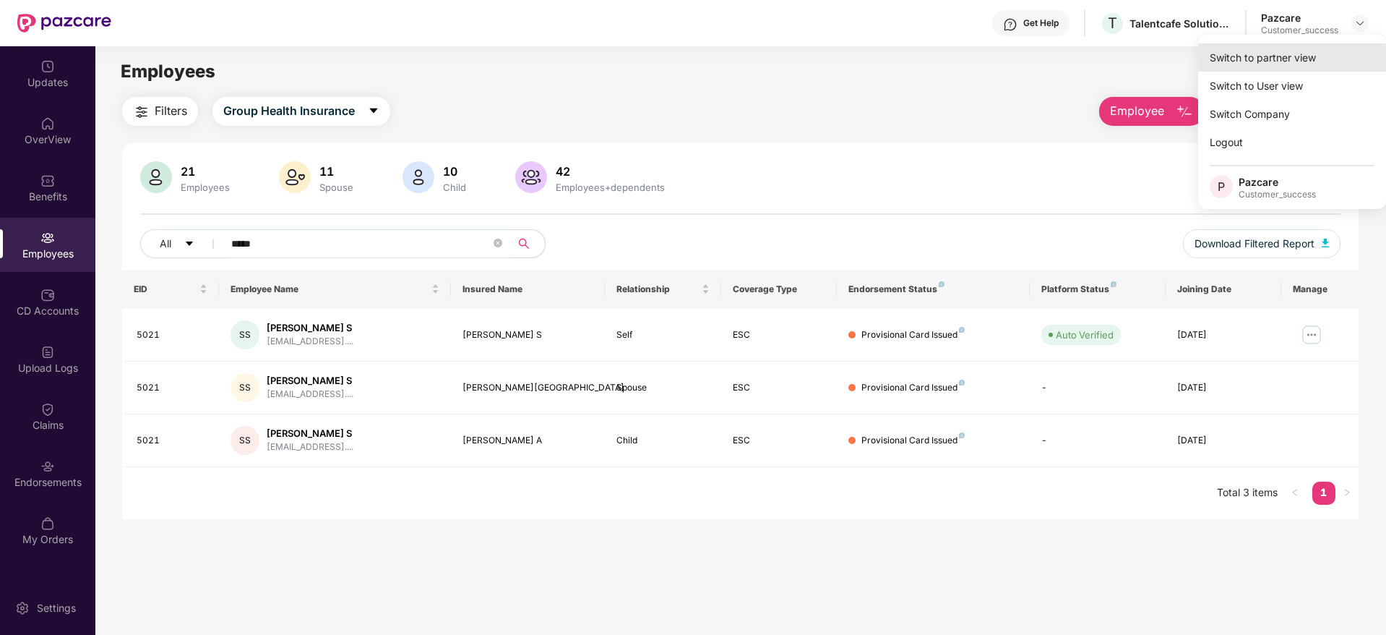
click at [1336, 50] on div "Switch to partner view" at bounding box center [1292, 57] width 188 height 28
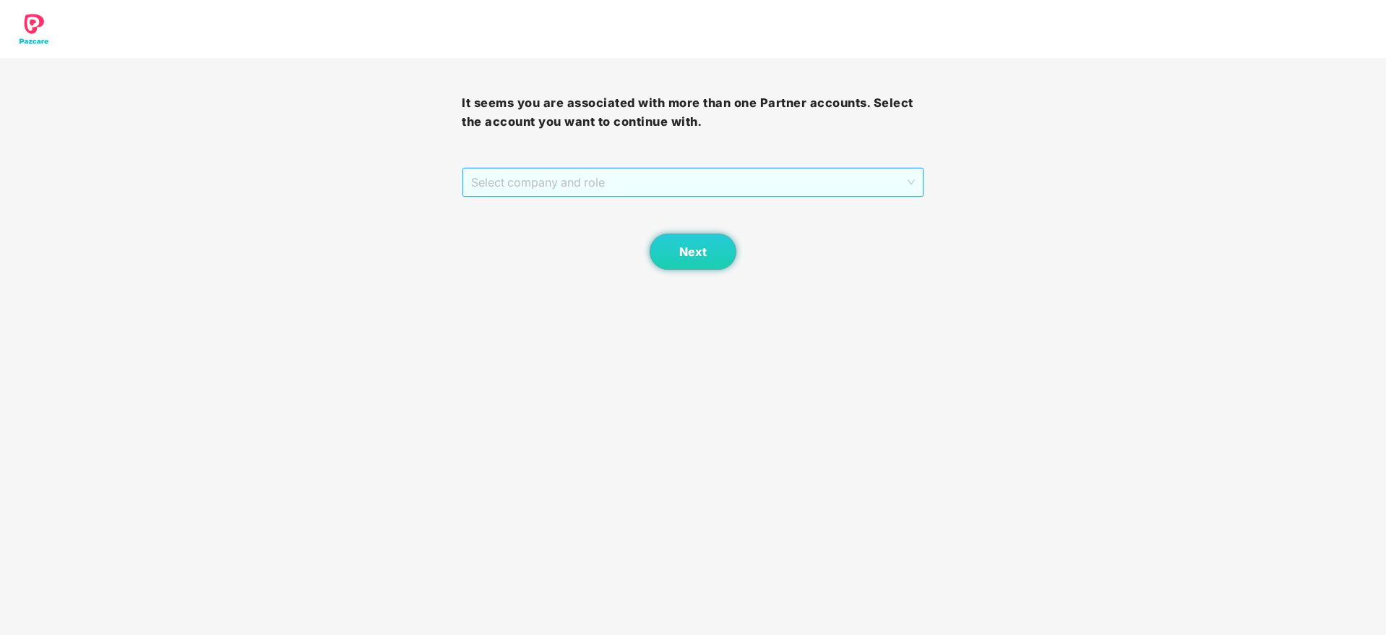
click at [751, 192] on span "Select company and role" at bounding box center [692, 181] width 443 height 27
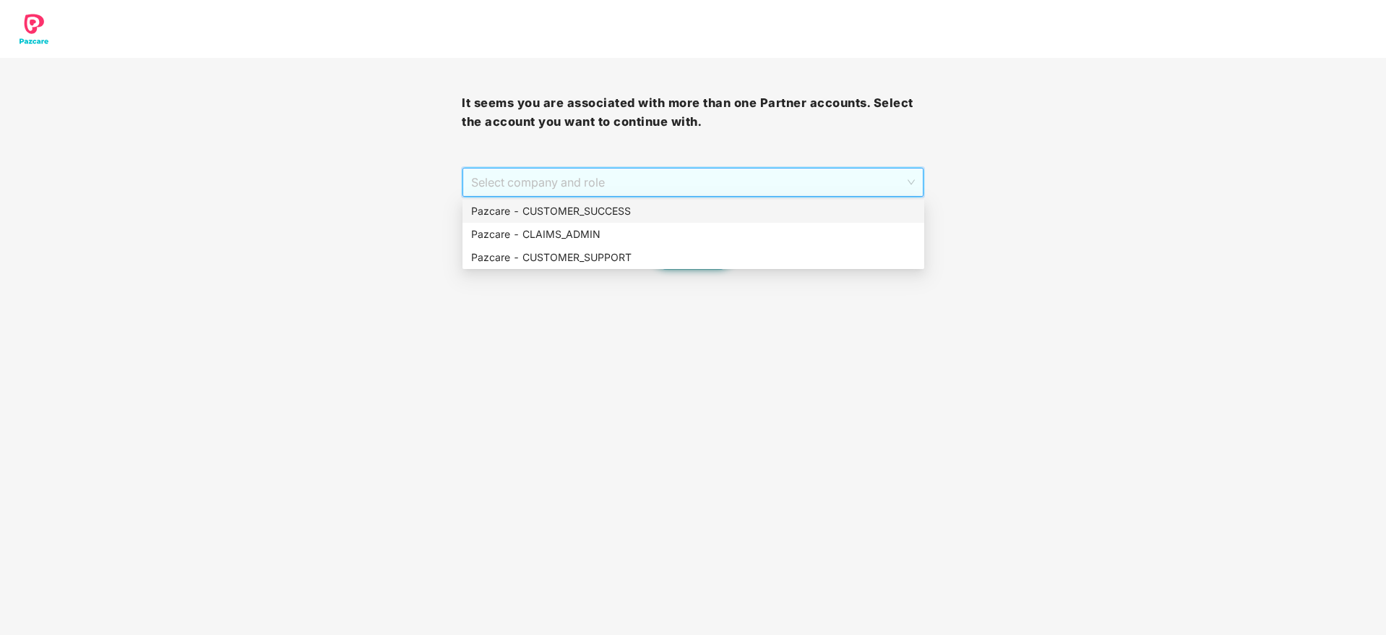
click at [739, 211] on div "Pazcare - CUSTOMER_SUCCESS" at bounding box center [693, 211] width 444 height 16
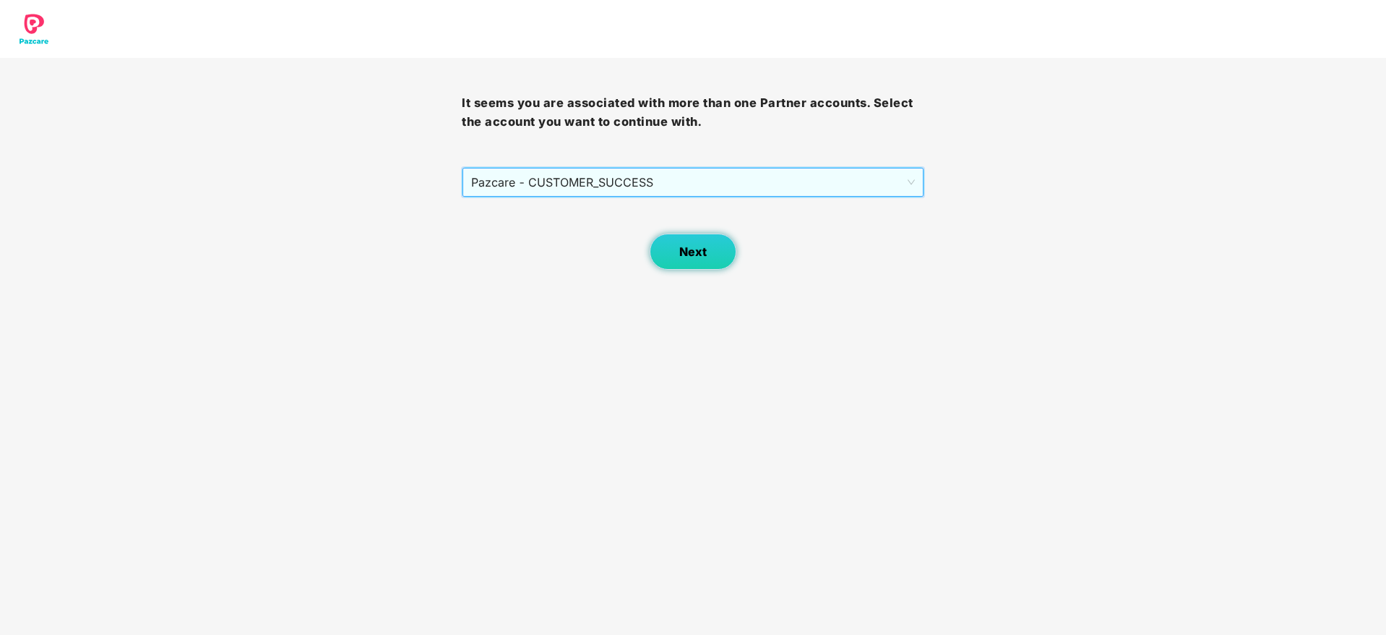
click at [681, 246] on span "Next" at bounding box center [692, 252] width 27 height 14
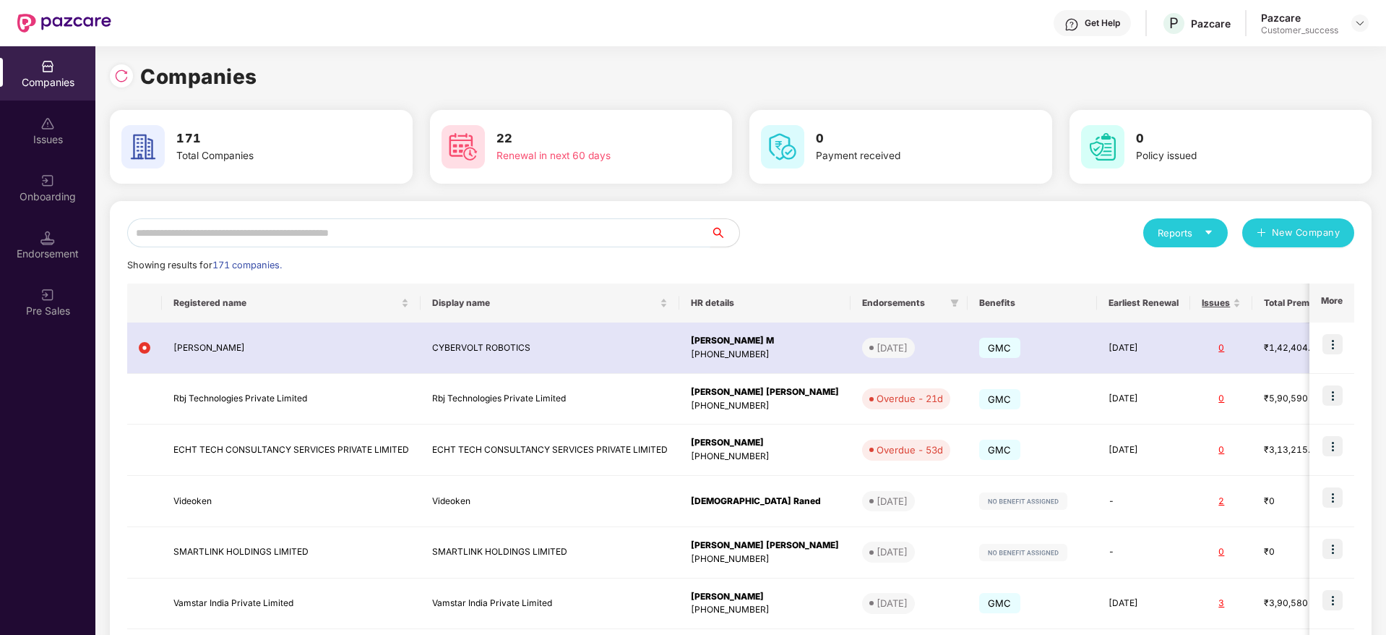
click at [384, 231] on input "text" at bounding box center [418, 232] width 583 height 29
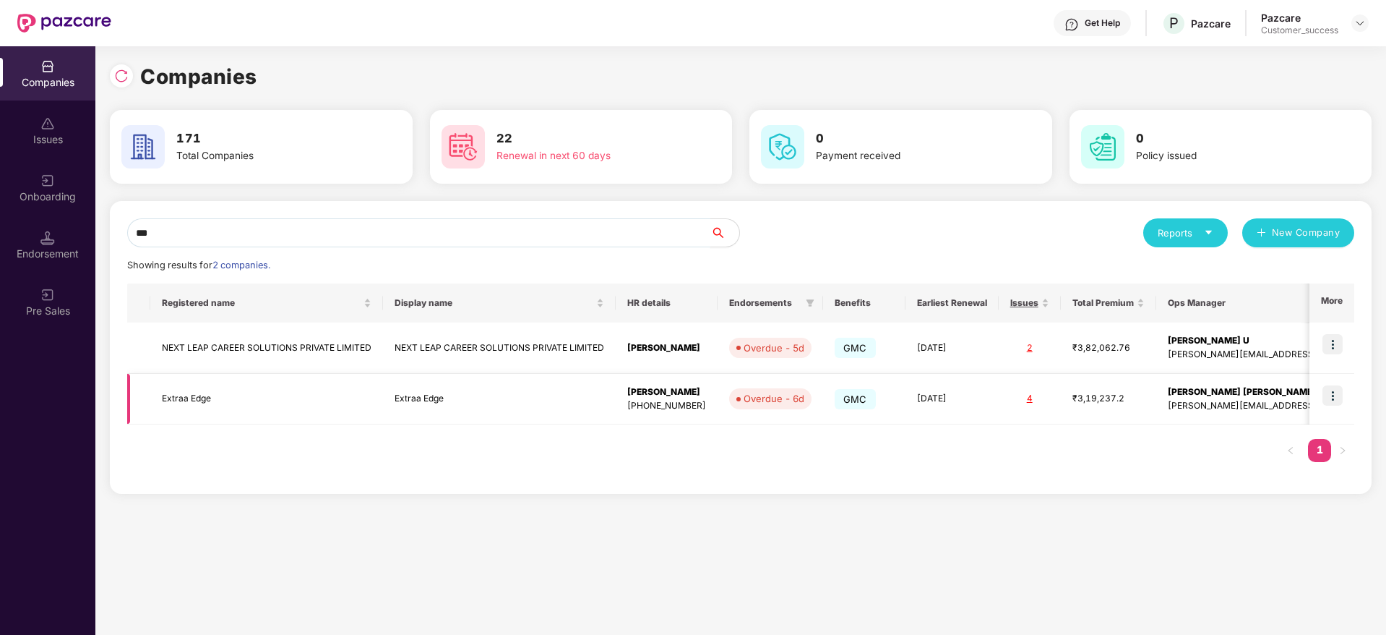
type input "***"
click at [1338, 396] on img at bounding box center [1333, 395] width 20 height 20
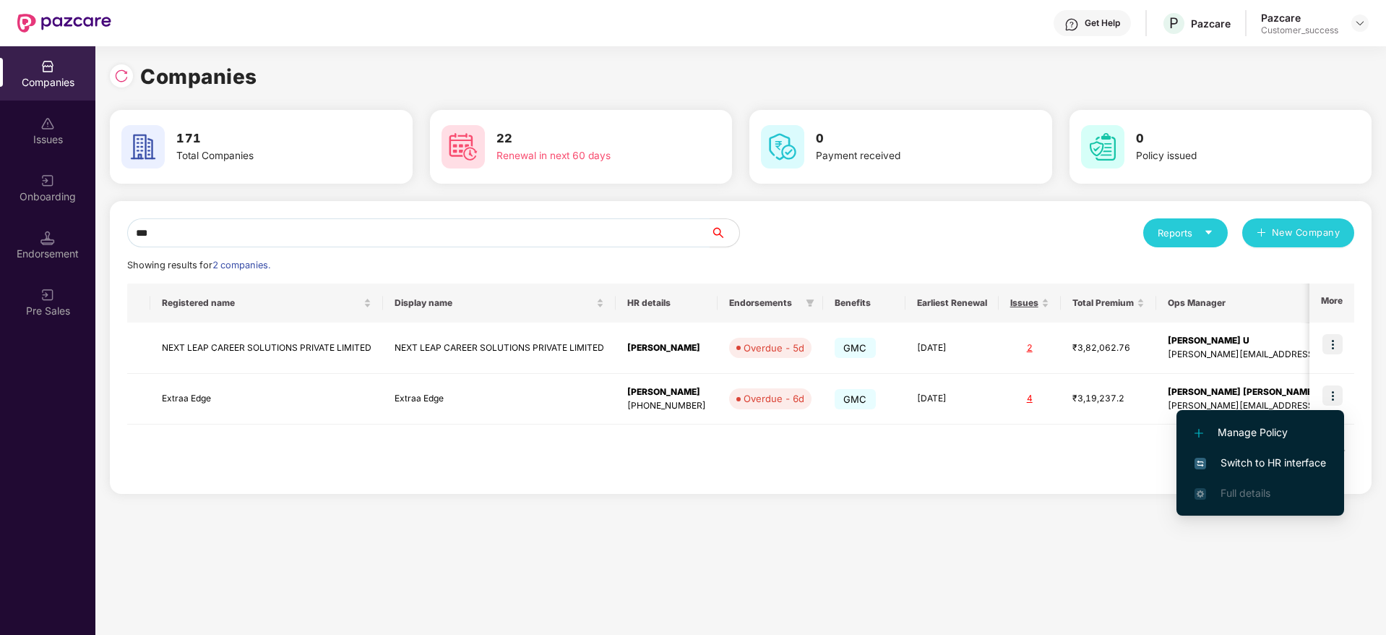
click at [1302, 463] on span "Switch to HR interface" at bounding box center [1261, 463] width 132 height 16
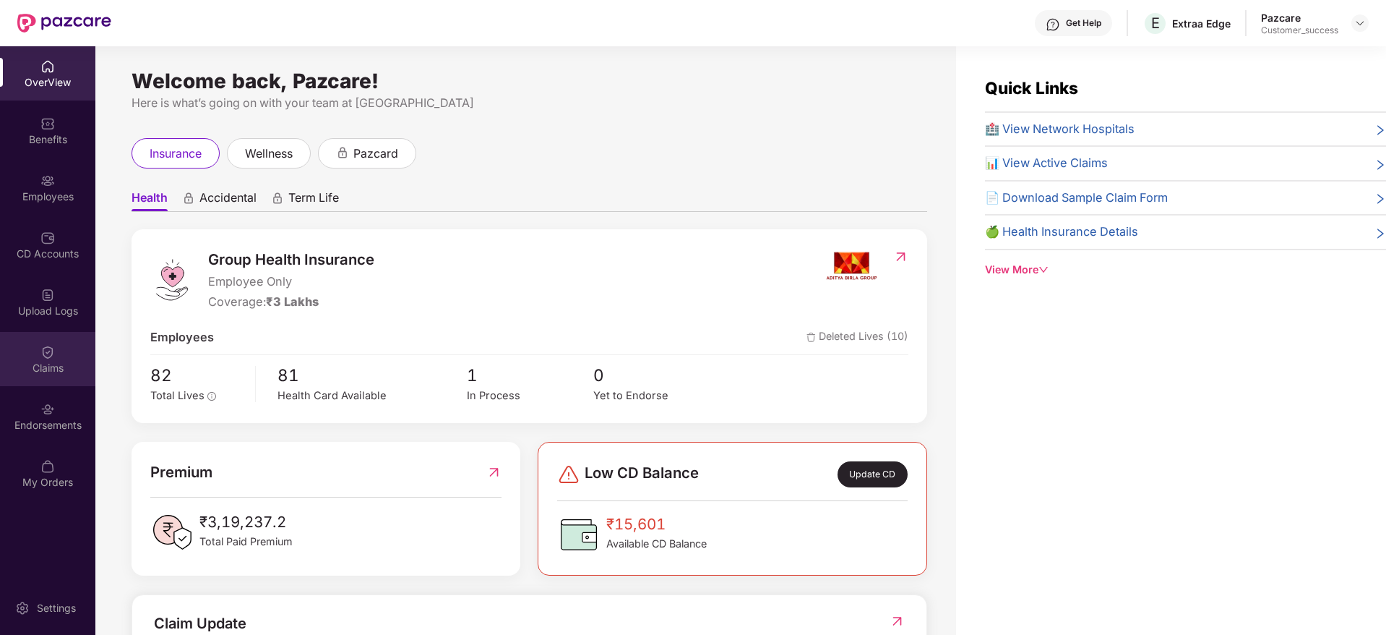
click at [38, 374] on div "Claims" at bounding box center [47, 359] width 95 height 54
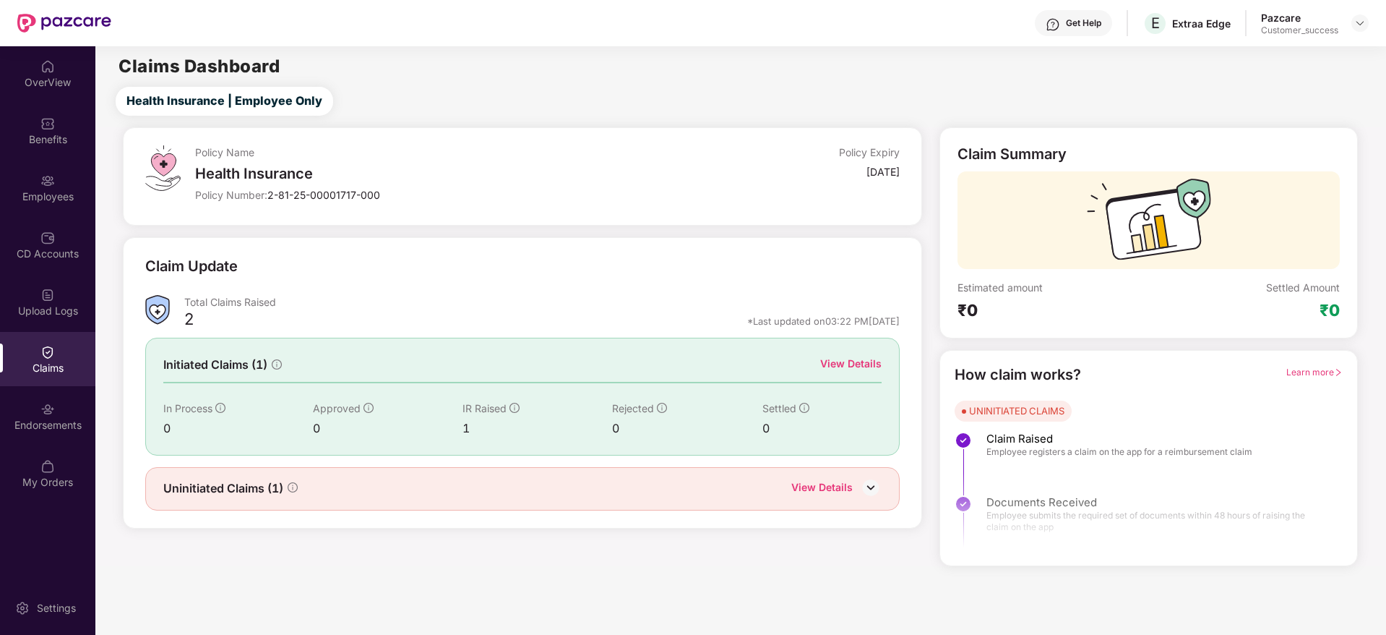
click at [871, 368] on div "View Details" at bounding box center [850, 364] width 61 height 16
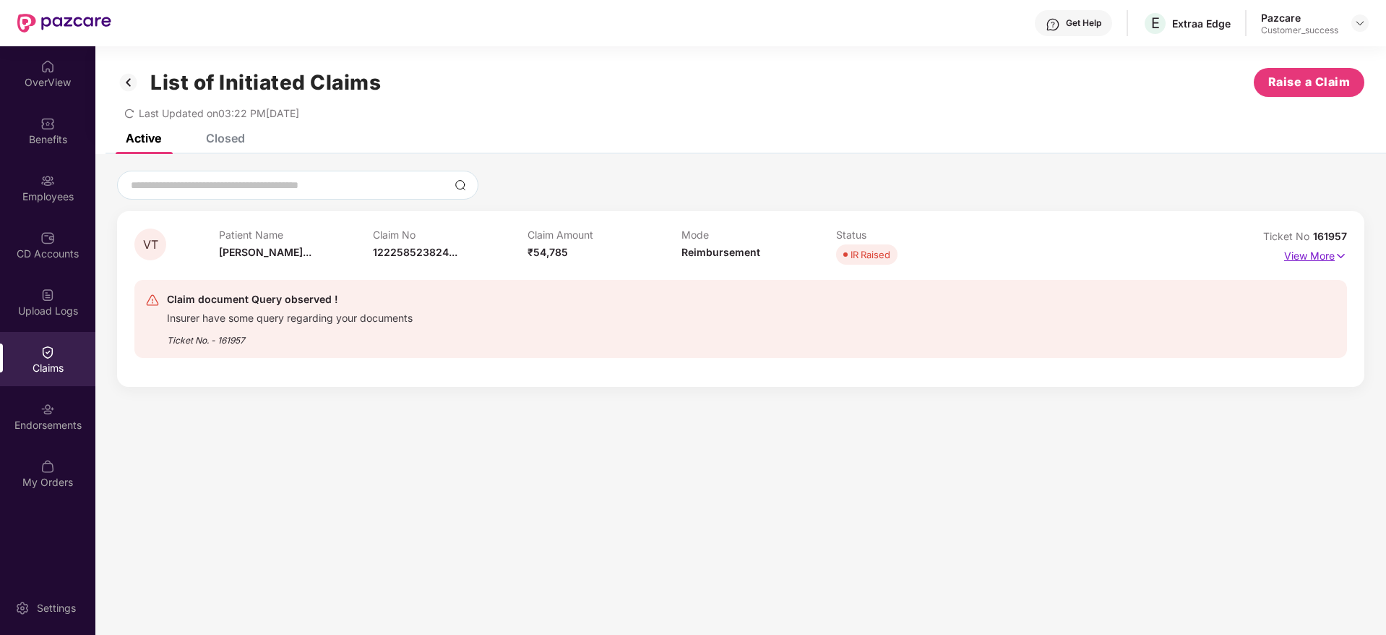
click at [1311, 250] on p "View More" at bounding box center [1315, 254] width 63 height 20
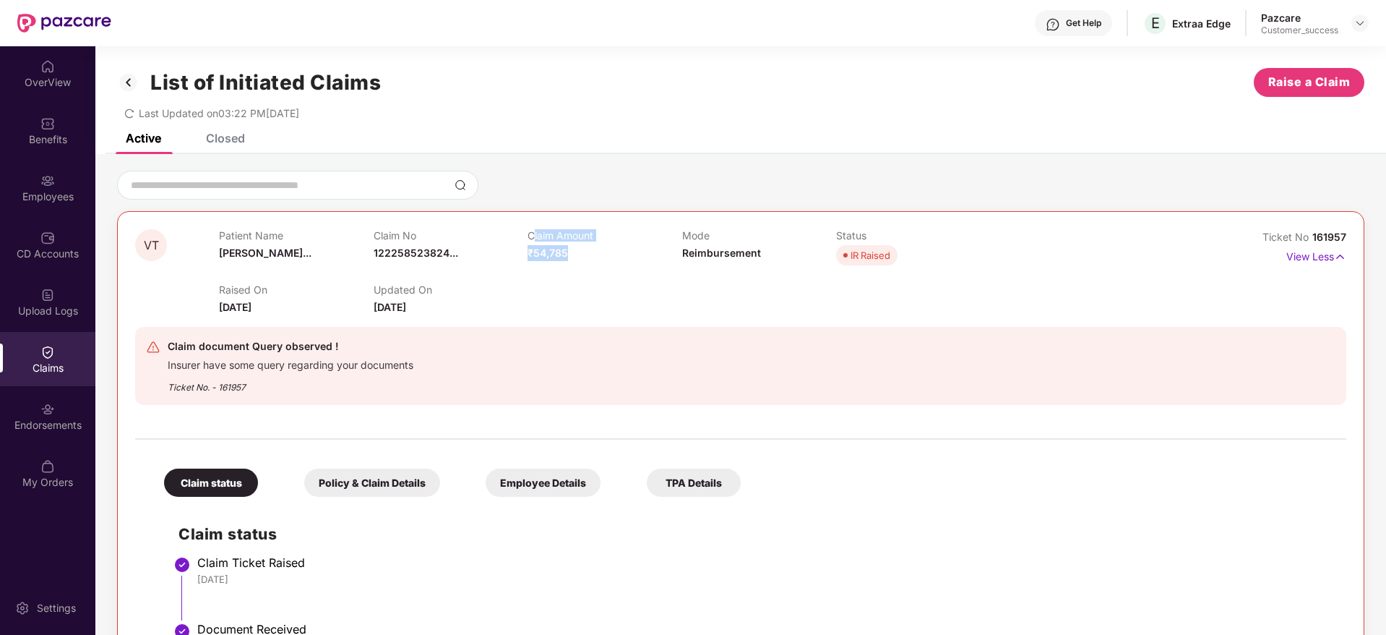
drag, startPoint x: 532, startPoint y: 240, endPoint x: 635, endPoint y: 258, distance: 104.2
click at [635, 258] on div "Claim Amount ₹54,785" at bounding box center [605, 249] width 154 height 40
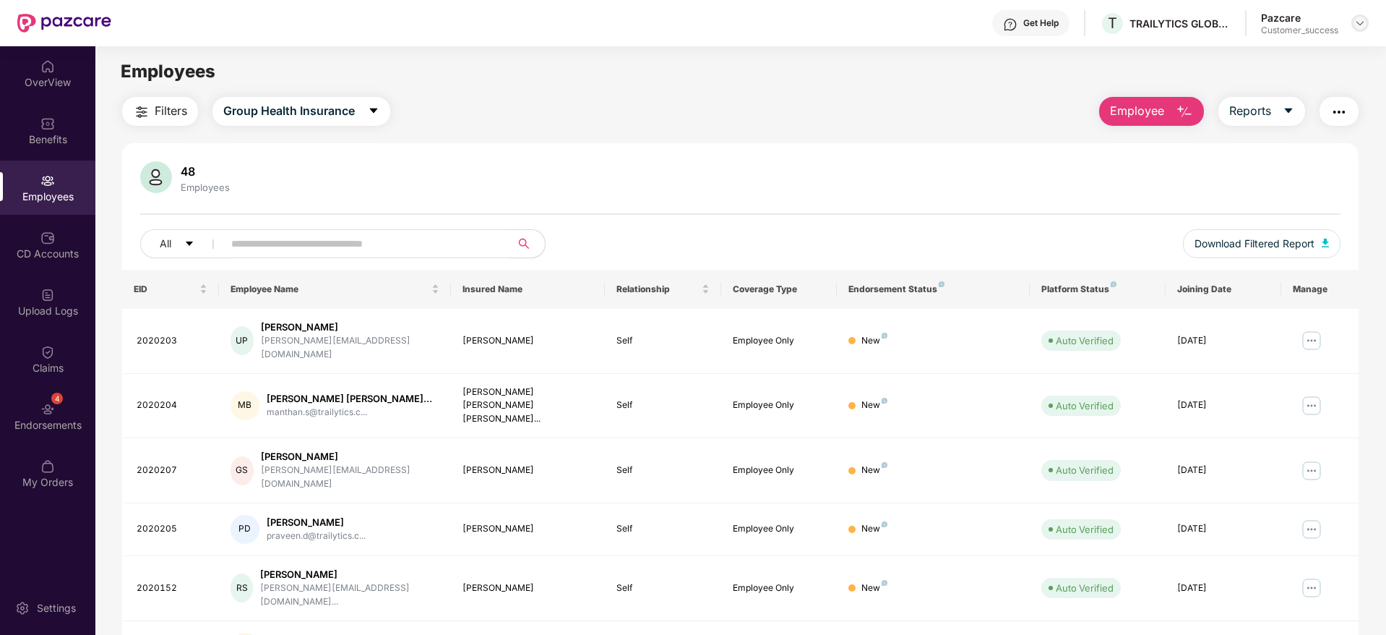
click at [1360, 23] on img at bounding box center [1360, 23] width 12 height 12
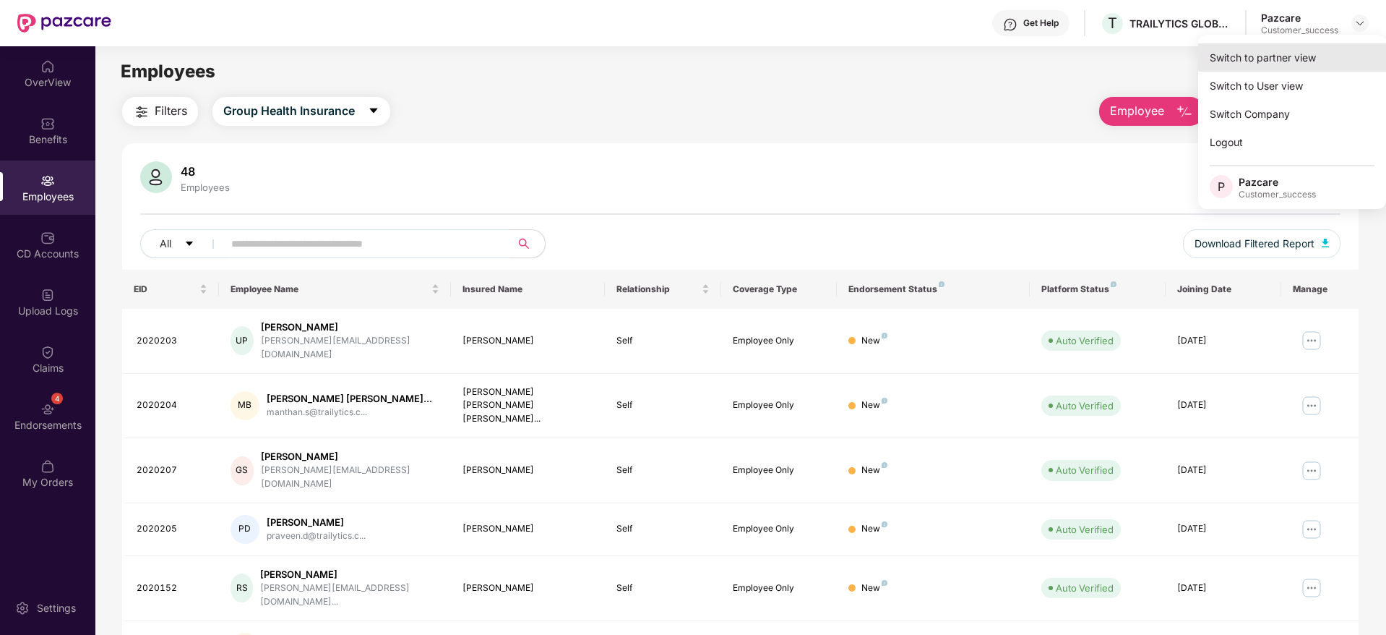
click at [1338, 54] on div "Switch to partner view" at bounding box center [1292, 57] width 188 height 28
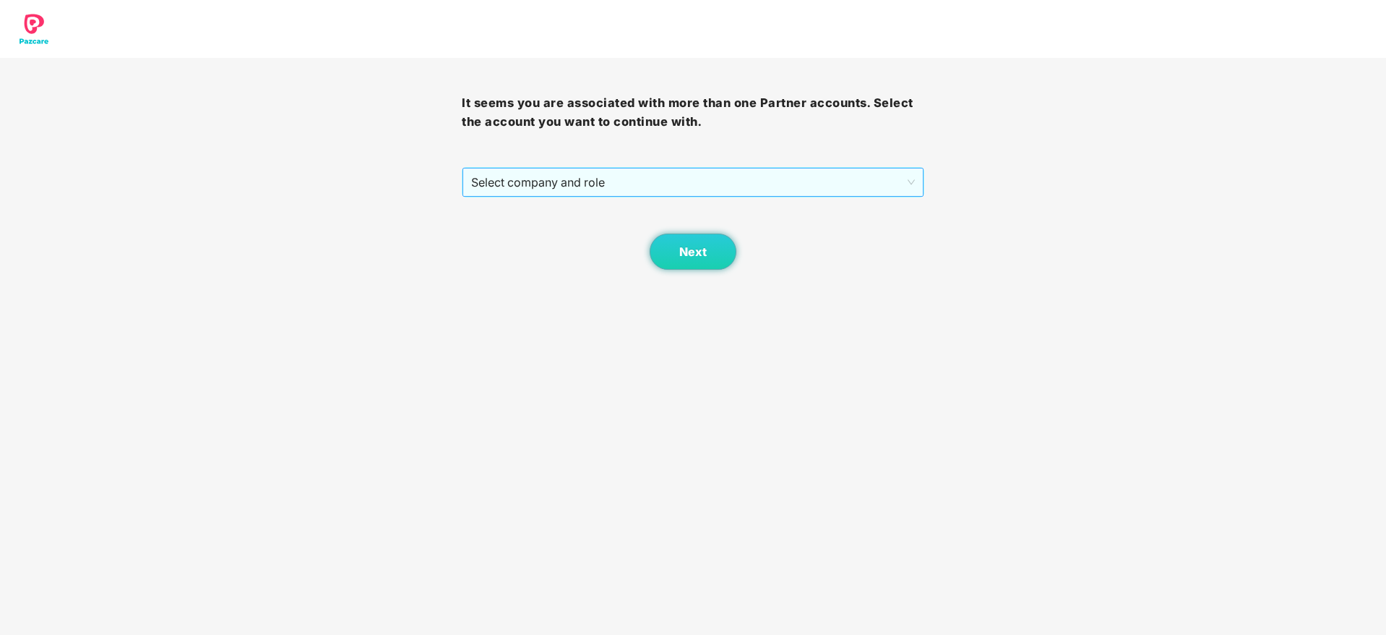
click at [801, 194] on span "Select company and role" at bounding box center [692, 181] width 443 height 27
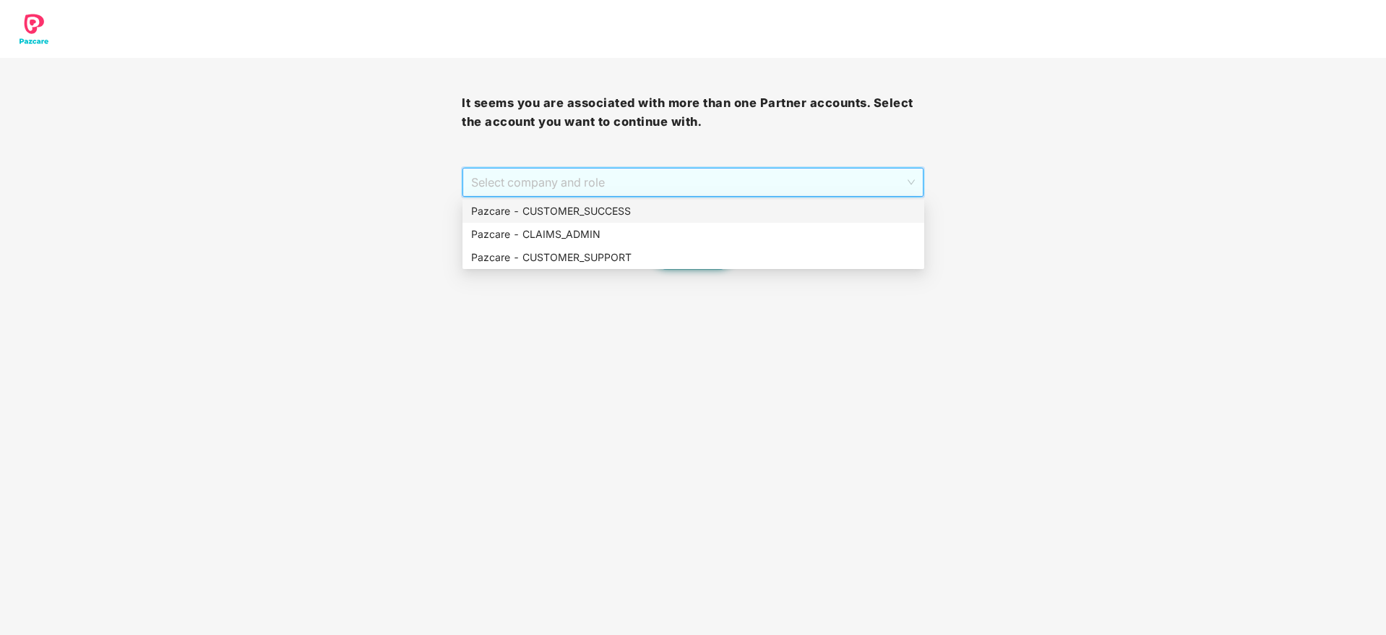
click at [761, 216] on div "Pazcare - CUSTOMER_SUCCESS" at bounding box center [693, 211] width 444 height 16
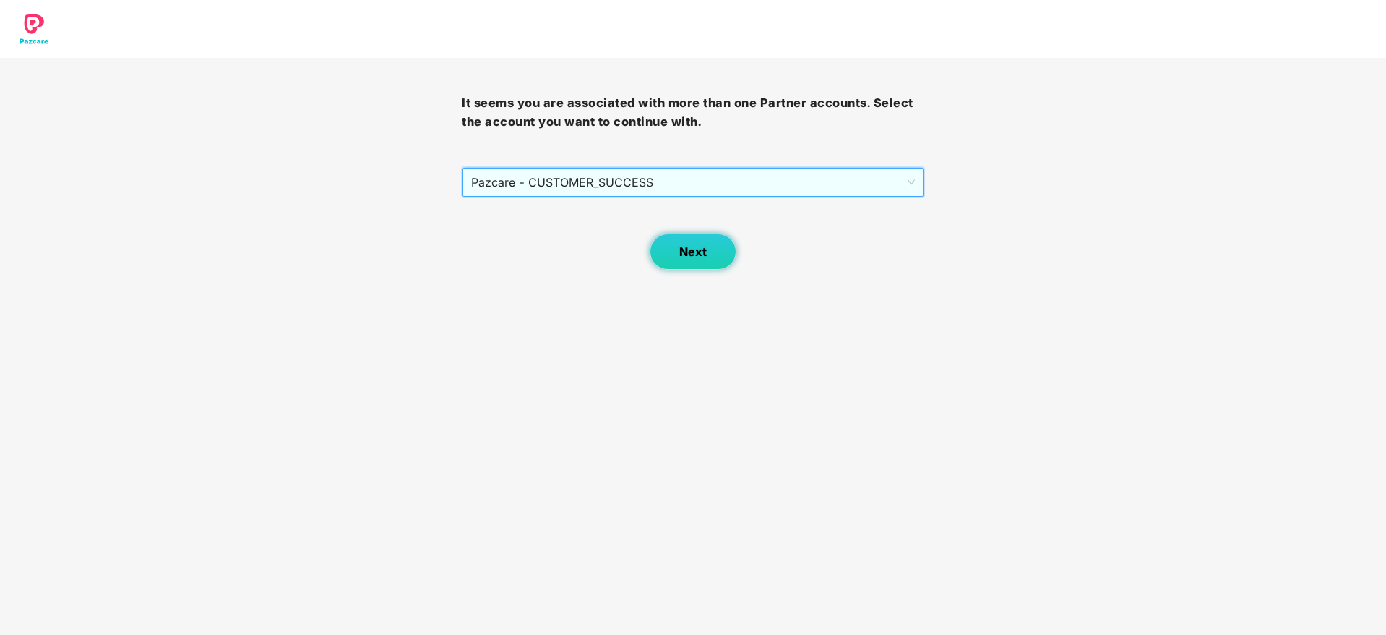
click at [702, 262] on button "Next" at bounding box center [693, 251] width 87 height 36
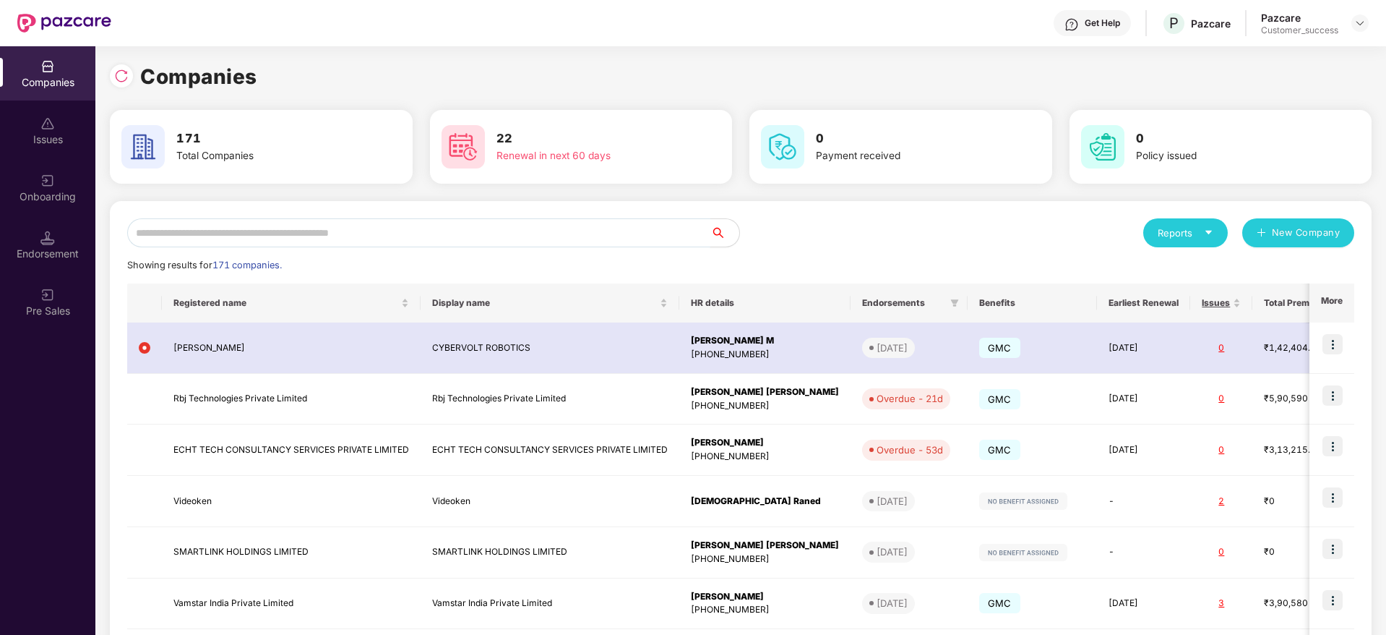
click at [512, 246] on input "text" at bounding box center [418, 232] width 583 height 29
type input "*"
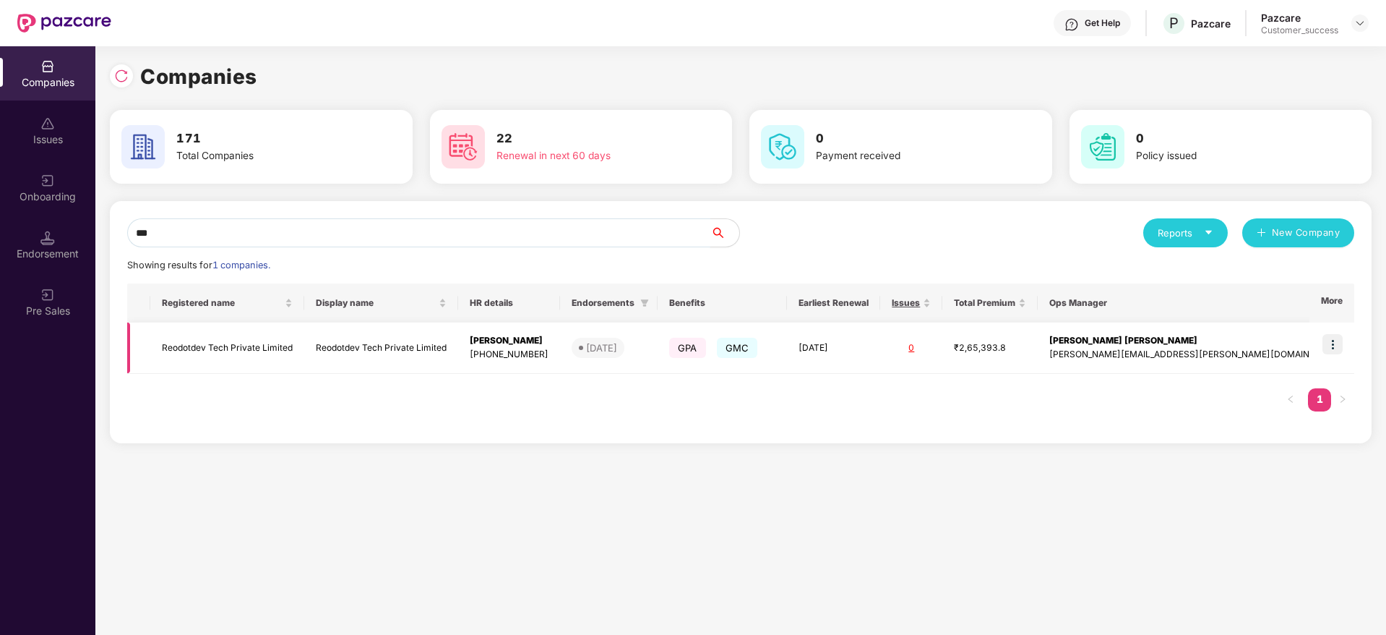
type input "***"
click at [1336, 338] on img at bounding box center [1333, 344] width 20 height 20
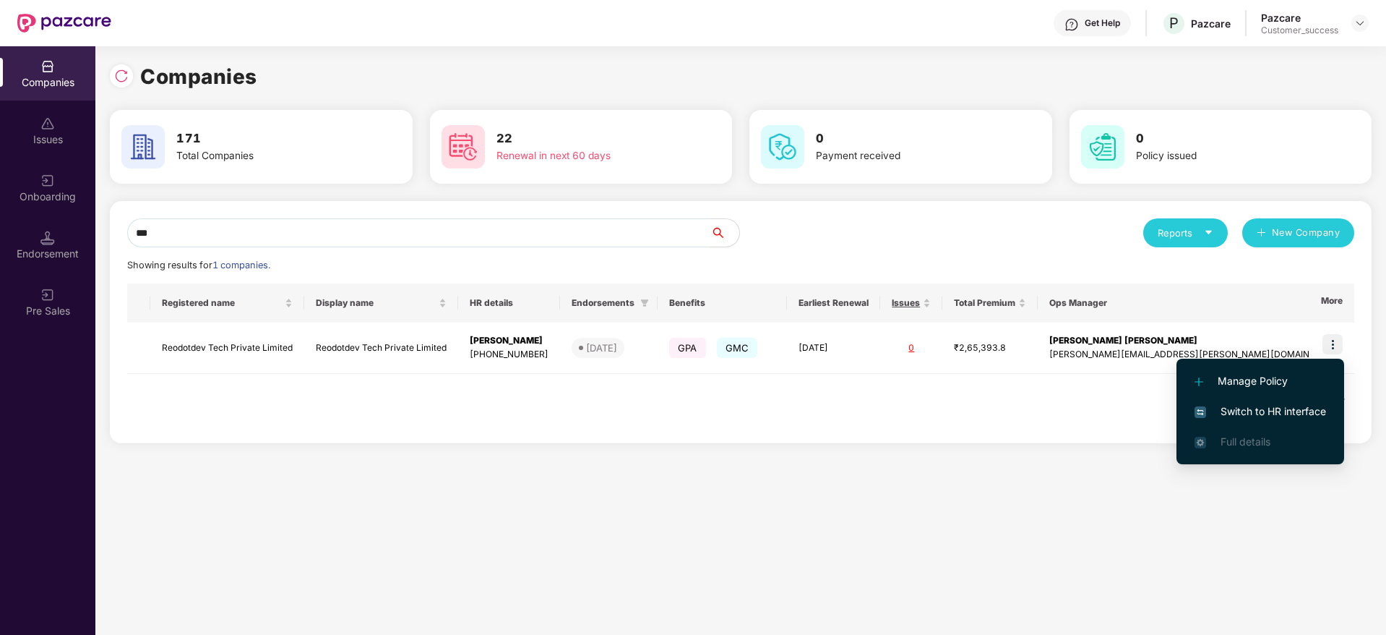
click at [1306, 398] on li "Switch to HR interface" at bounding box center [1261, 411] width 168 height 30
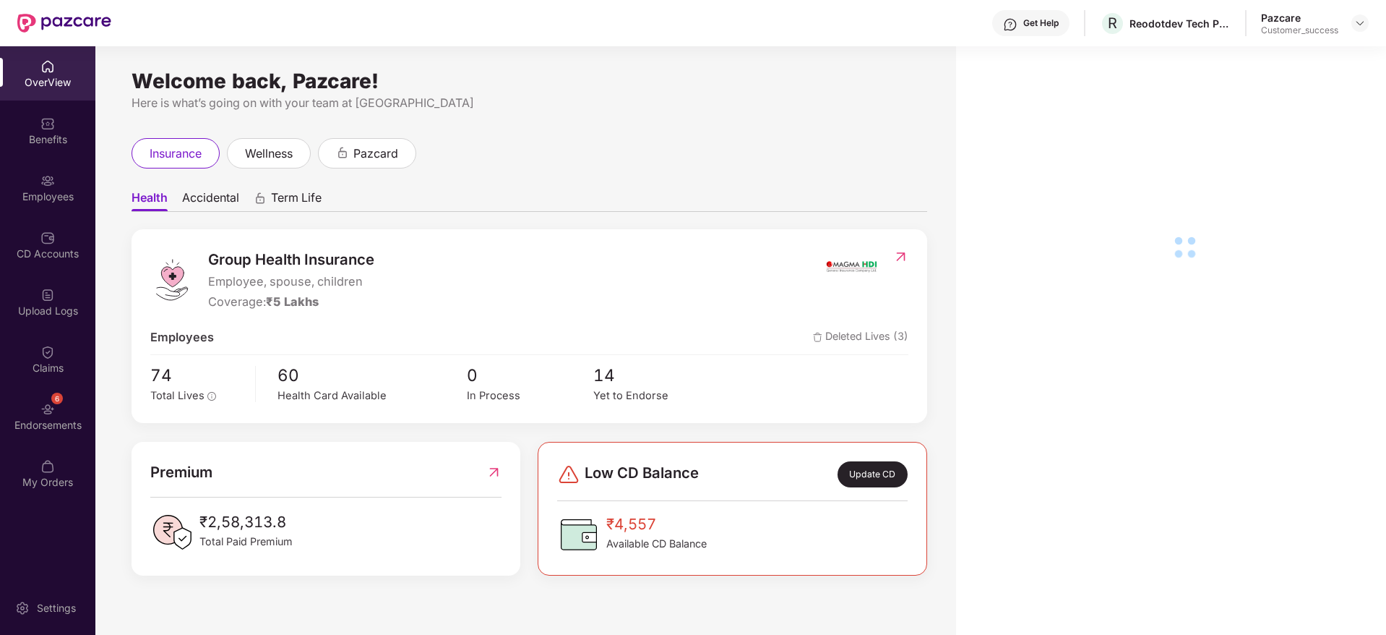
click at [57, 197] on div "Employees" at bounding box center [47, 196] width 95 height 14
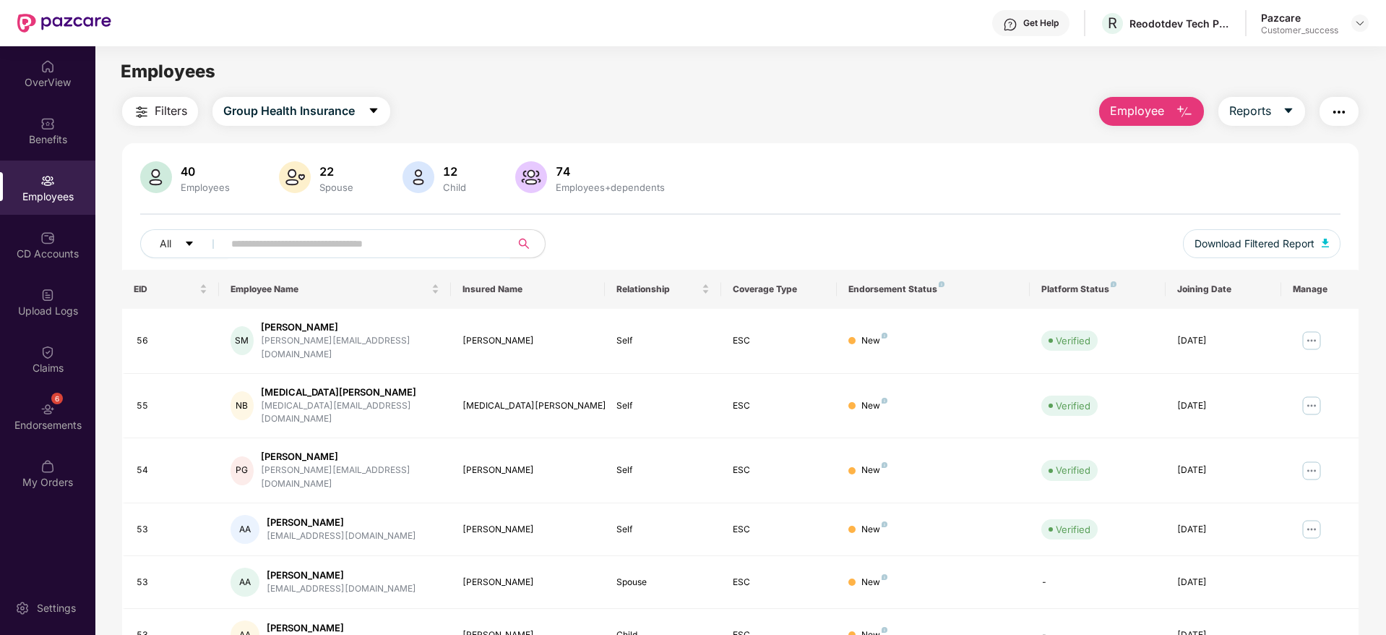
click at [384, 229] on span at bounding box center [362, 243] width 296 height 29
click at [436, 242] on input "text" at bounding box center [360, 244] width 259 height 22
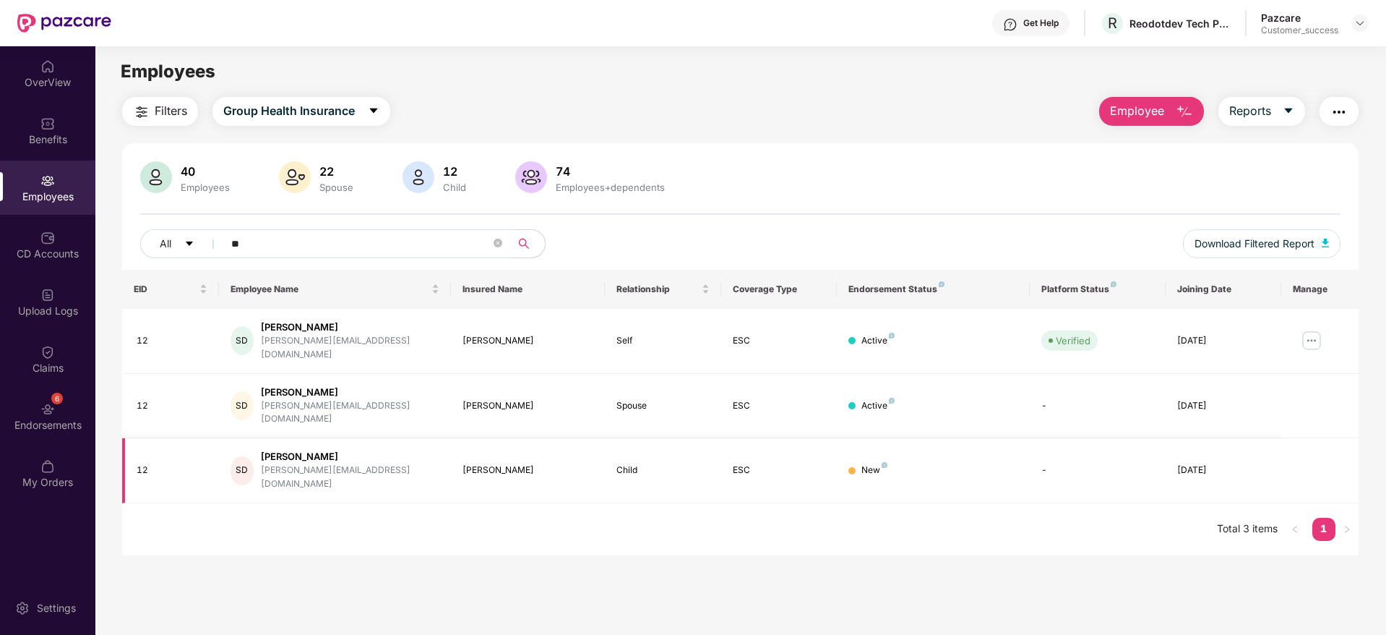
type input "**"
drag, startPoint x: 470, startPoint y: 437, endPoint x: 541, endPoint y: 437, distance: 70.1
click at [541, 463] on div "Rehanshi Das" at bounding box center [529, 470] width 132 height 14
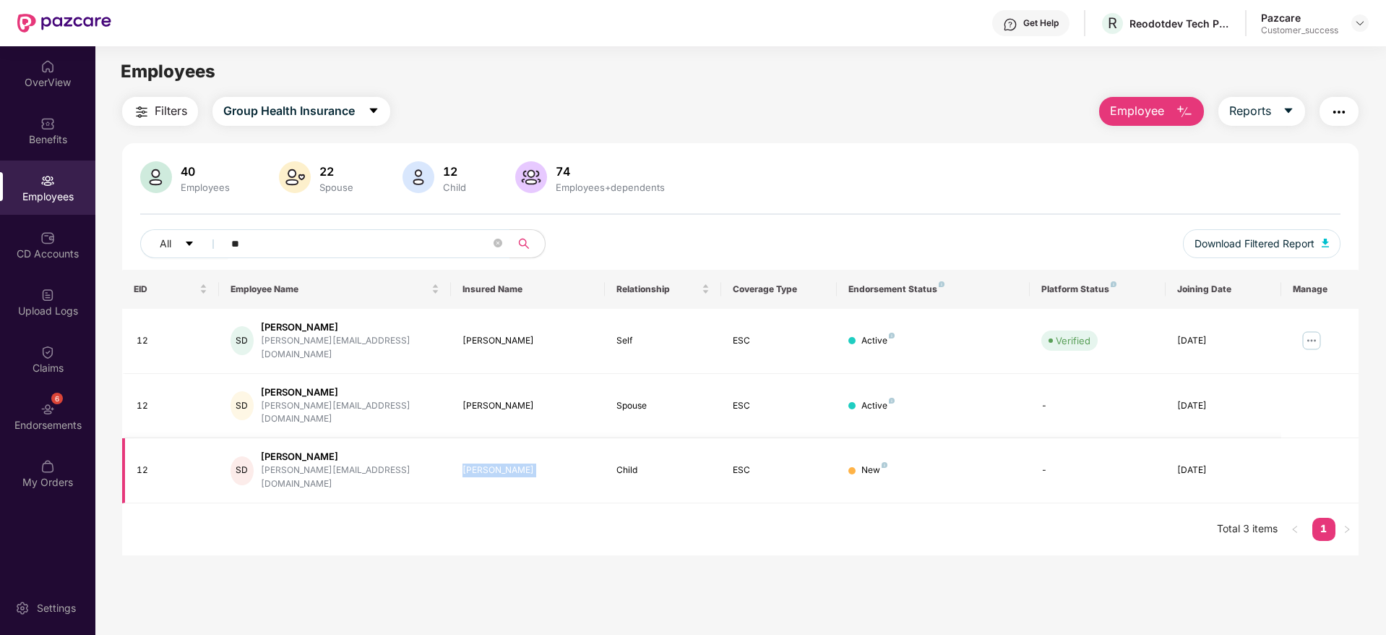
click at [541, 463] on div "Rehanshi Das" at bounding box center [529, 470] width 132 height 14
click at [535, 463] on div "Rehanshi Das" at bounding box center [529, 470] width 132 height 14
click at [539, 463] on div "Rehanshi Das" at bounding box center [529, 470] width 132 height 14
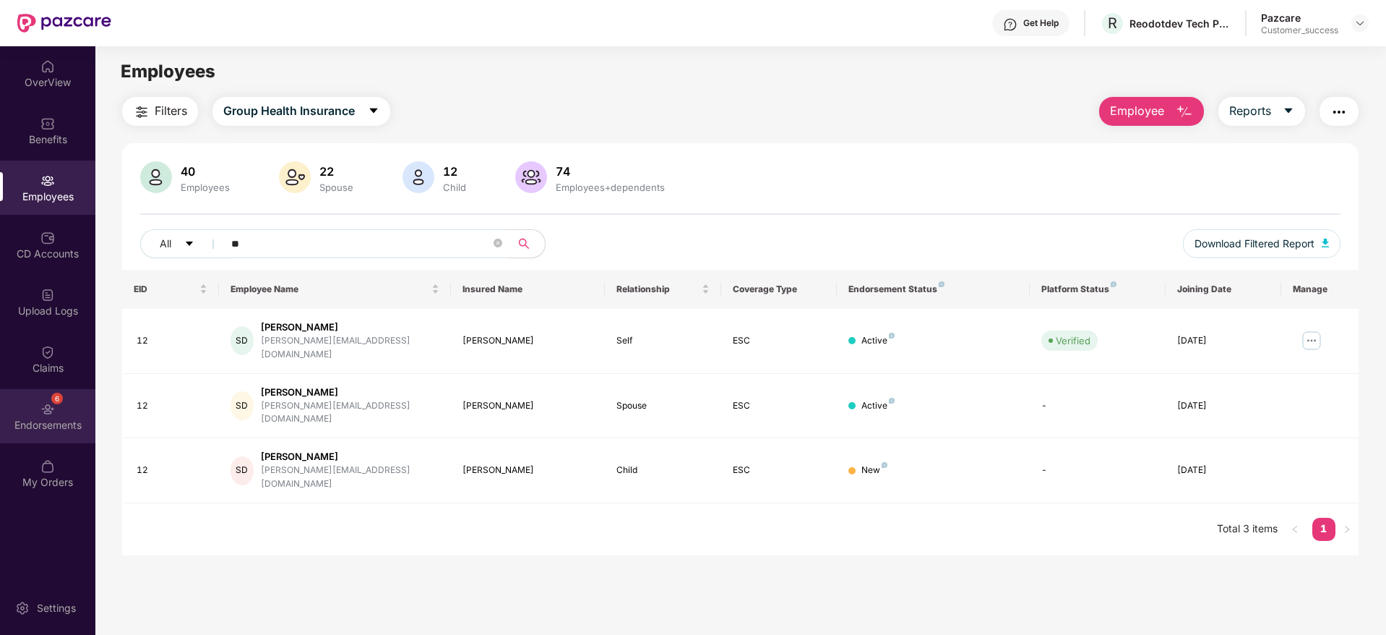
click at [79, 427] on div "Endorsements" at bounding box center [47, 425] width 95 height 14
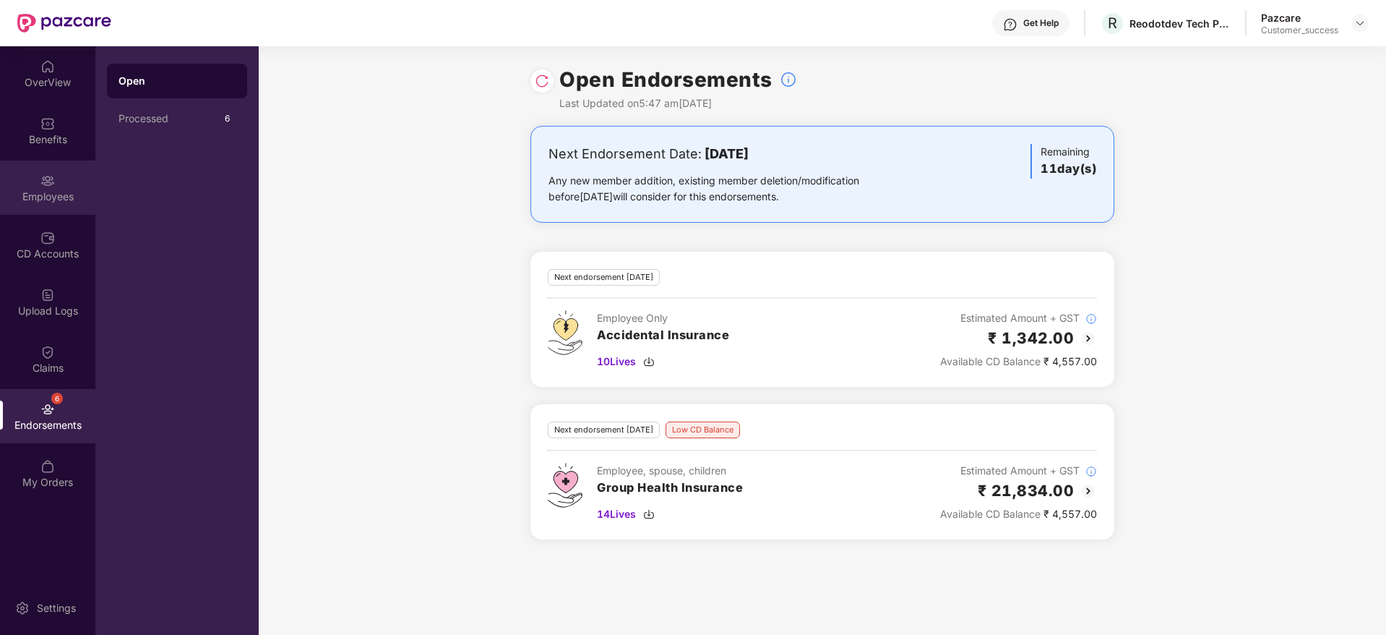
click at [46, 205] on div "Employees" at bounding box center [47, 187] width 95 height 54
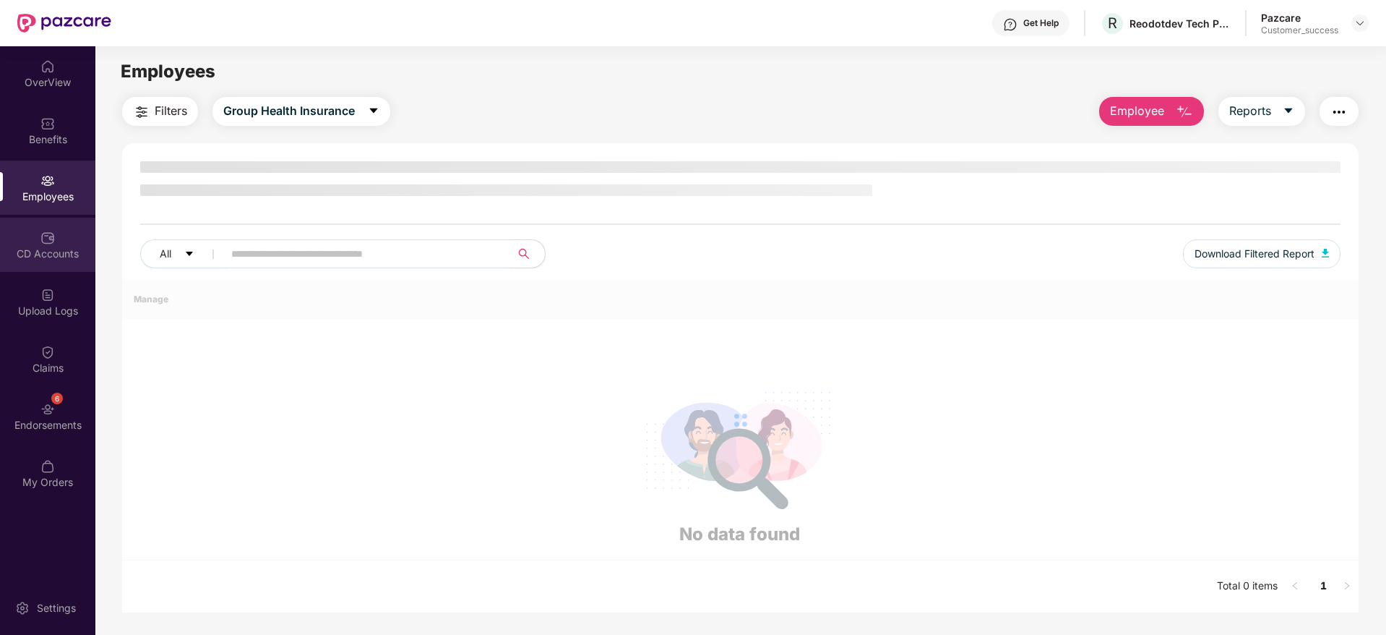
click at [51, 238] on img at bounding box center [47, 238] width 14 height 14
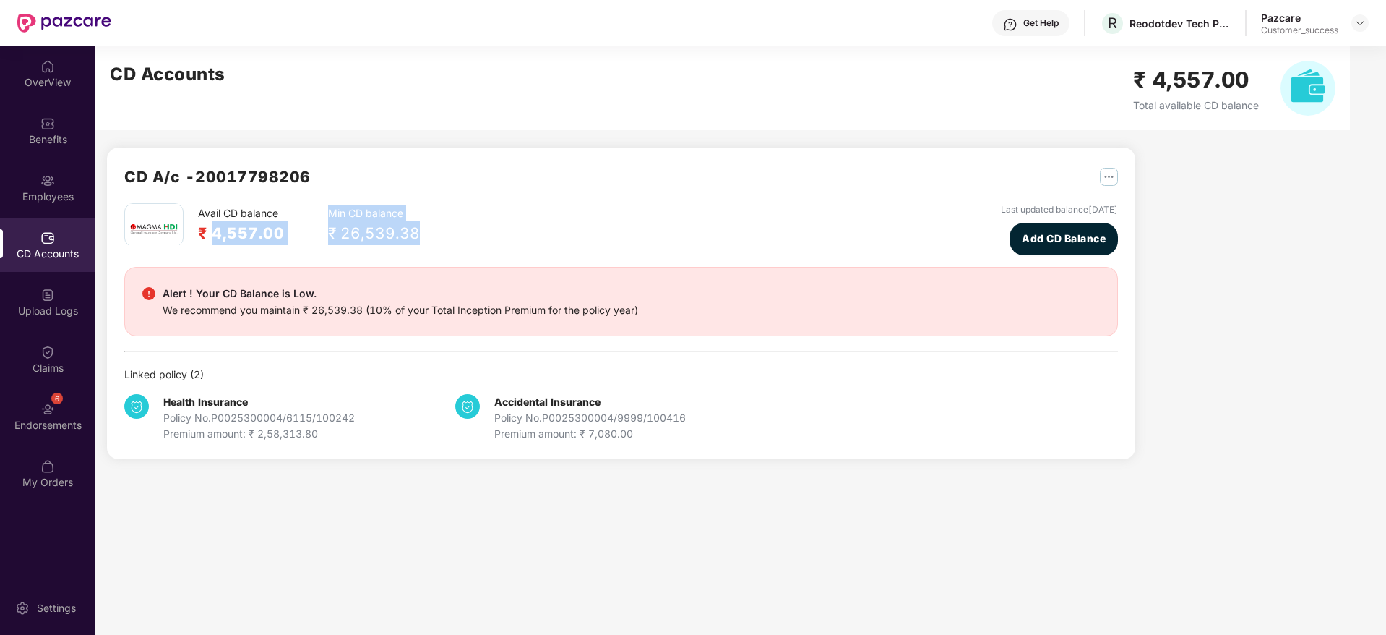
drag, startPoint x: 215, startPoint y: 234, endPoint x: 505, endPoint y: 246, distance: 290.1
click at [505, 246] on div "Avail CD balance ₹ 4,557.00 Min CD balance ₹ 26,539.38 Last updated balance 25 …" at bounding box center [621, 229] width 994 height 52
click at [78, 173] on div "Employees" at bounding box center [47, 187] width 95 height 54
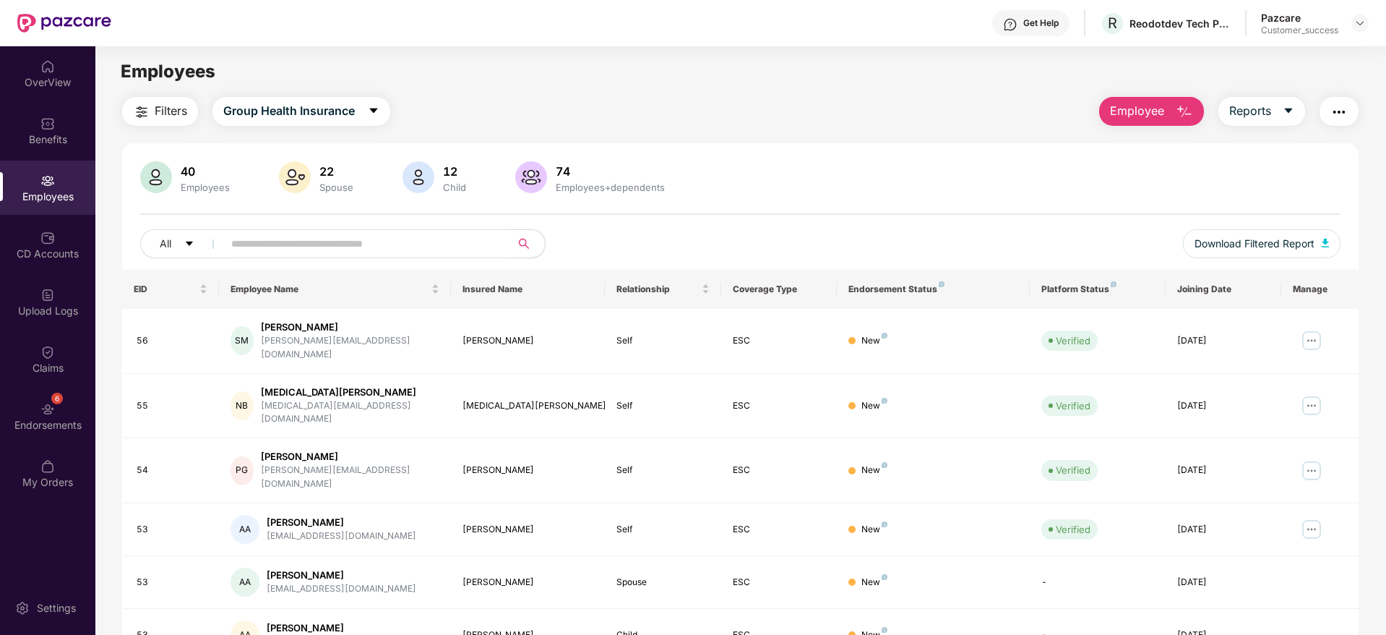
click at [288, 245] on input "text" at bounding box center [360, 244] width 259 height 22
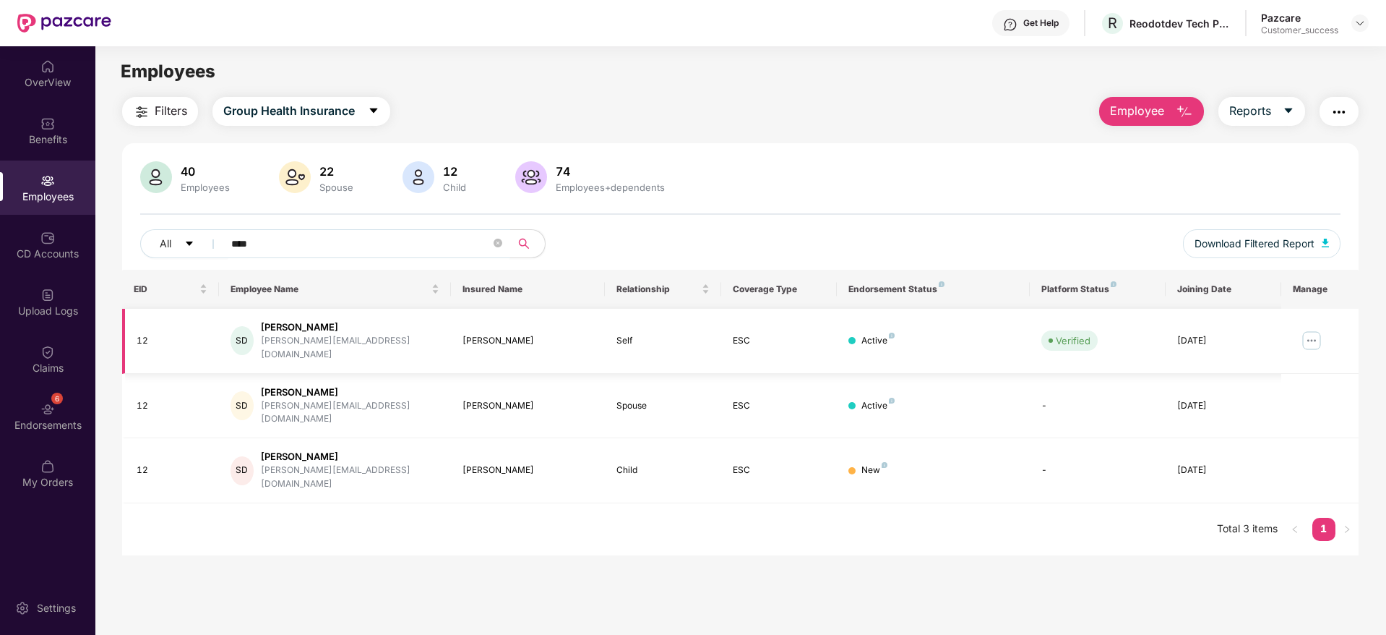
type input "****"
click at [1306, 337] on img at bounding box center [1311, 340] width 23 height 23
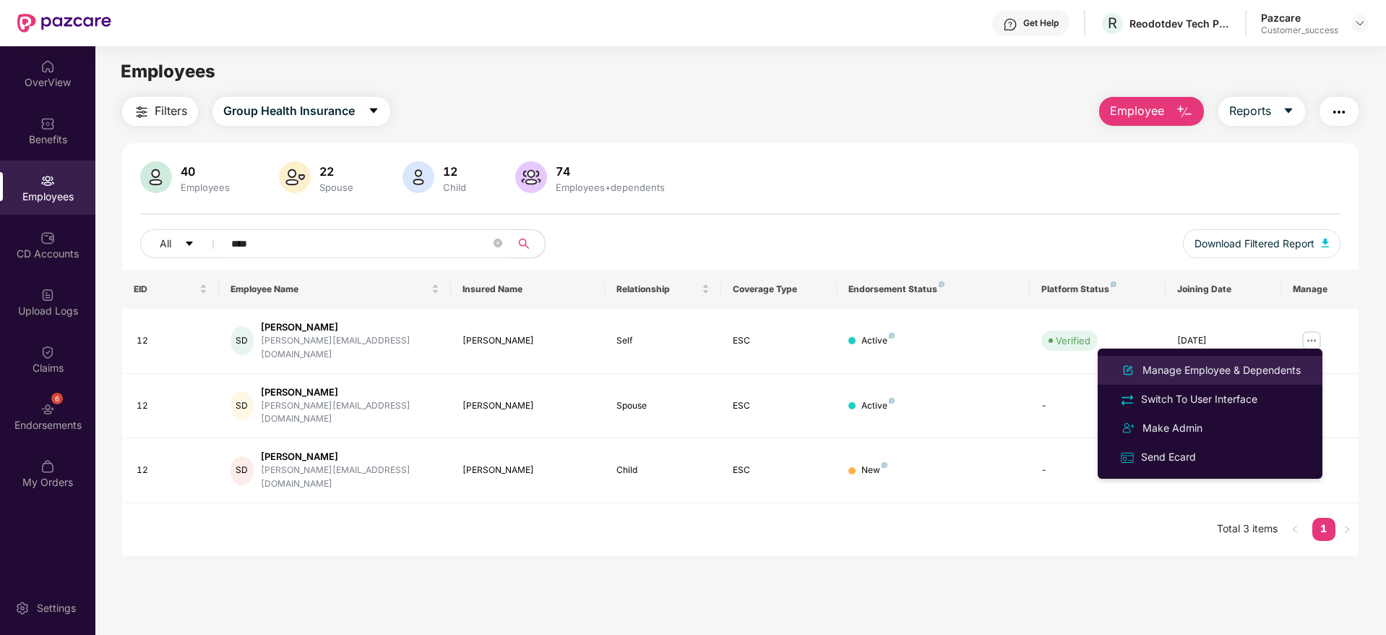
click at [1248, 376] on div "Manage Employee & Dependents" at bounding box center [1222, 370] width 164 height 16
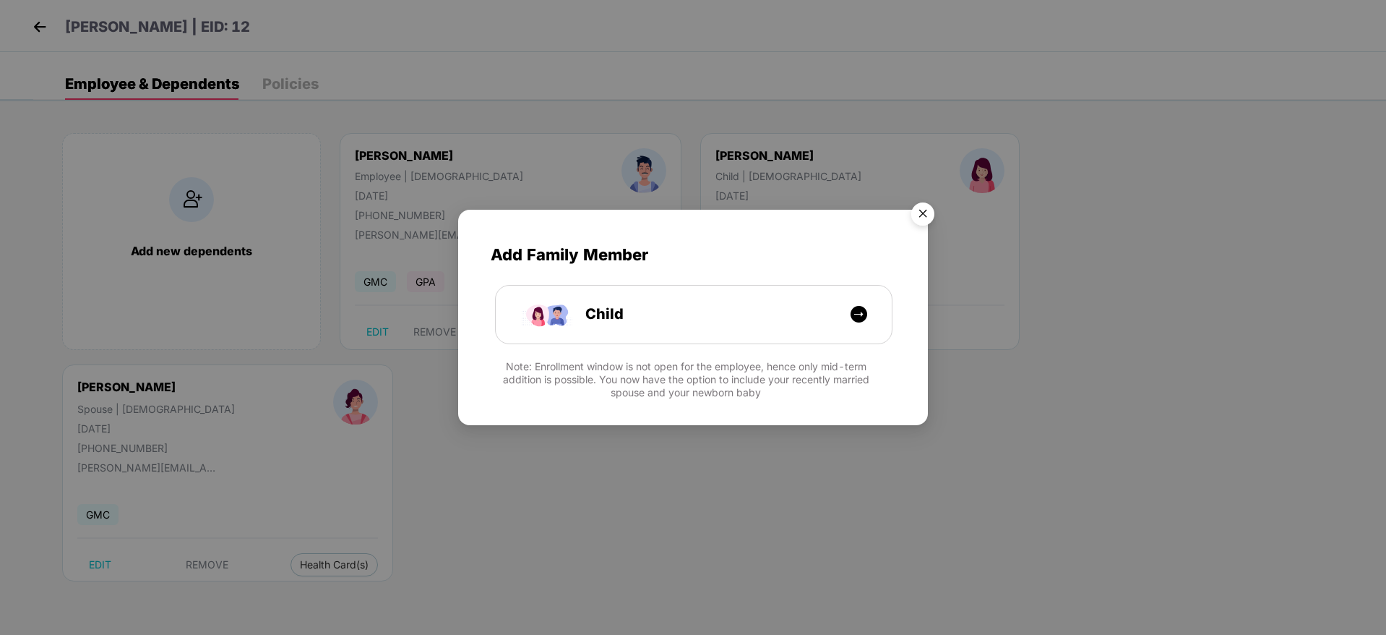
click at [921, 215] on img "Close" at bounding box center [923, 216] width 40 height 40
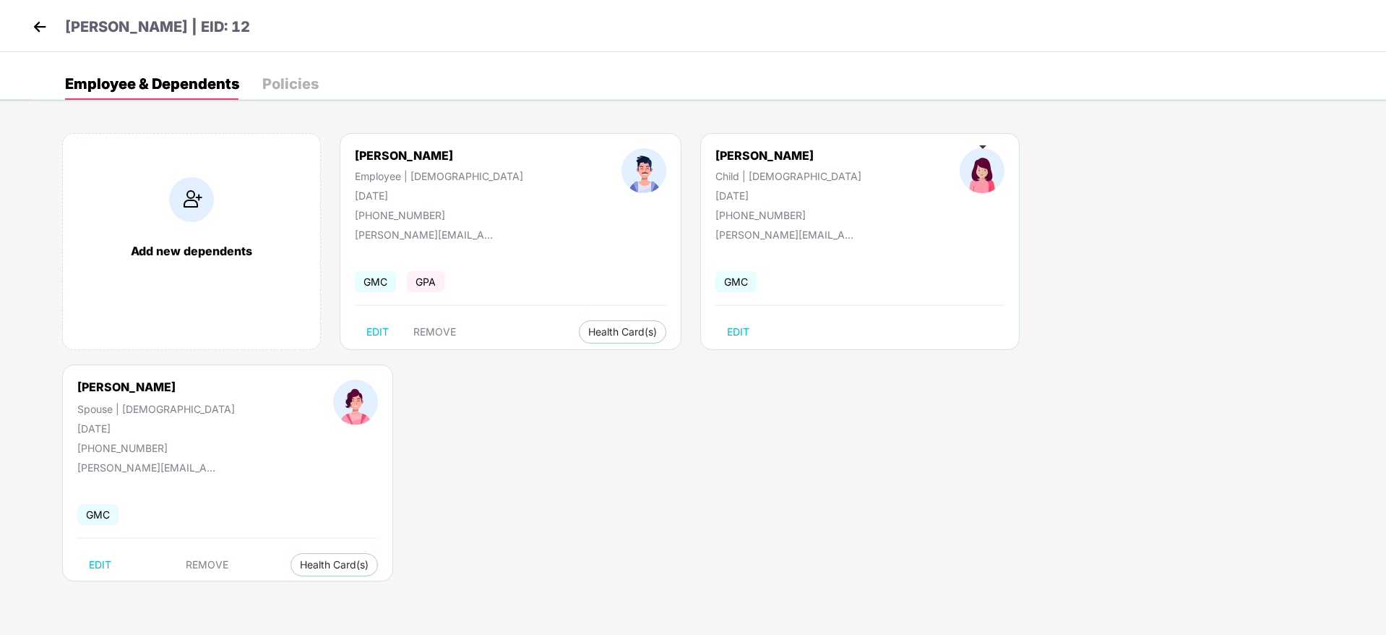
click at [176, 379] on div "Punyasikha Pattnayak" at bounding box center [126, 386] width 98 height 14
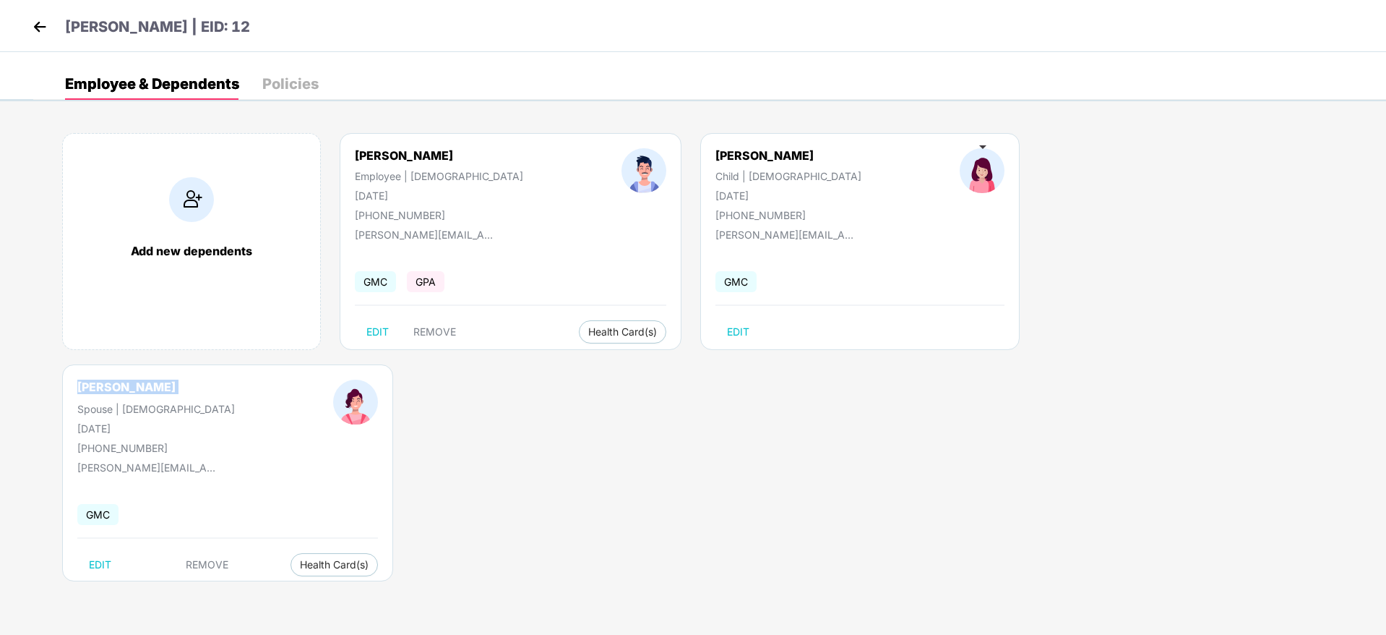
click at [176, 379] on div "Punyasikha Pattnayak" at bounding box center [126, 386] width 98 height 14
click at [284, 379] on div "Punyasikha Pattnayak Spouse | Female 16 May 1993 +919036114182" at bounding box center [156, 416] width 256 height 74
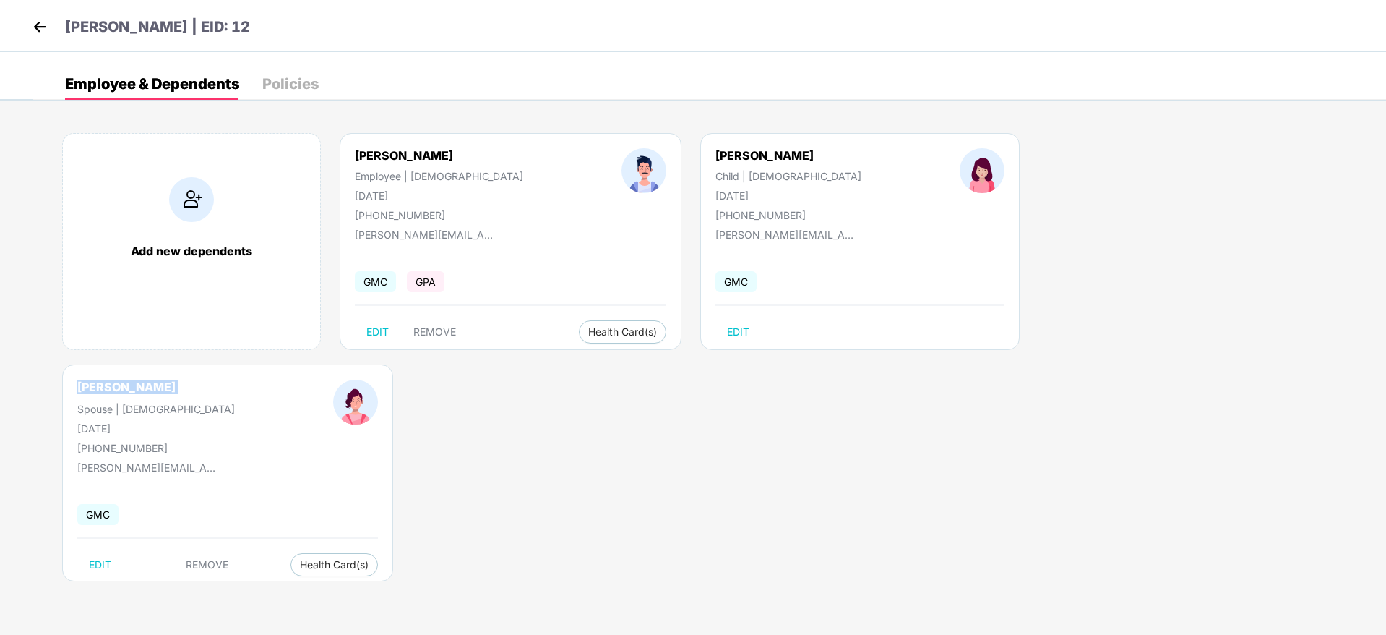
click at [284, 379] on div "Punyasikha Pattnayak Spouse | Female 16 May 1993 +919036114182" at bounding box center [156, 416] width 256 height 74
click at [176, 379] on div "Punyasikha Pattnayak" at bounding box center [126, 386] width 98 height 14
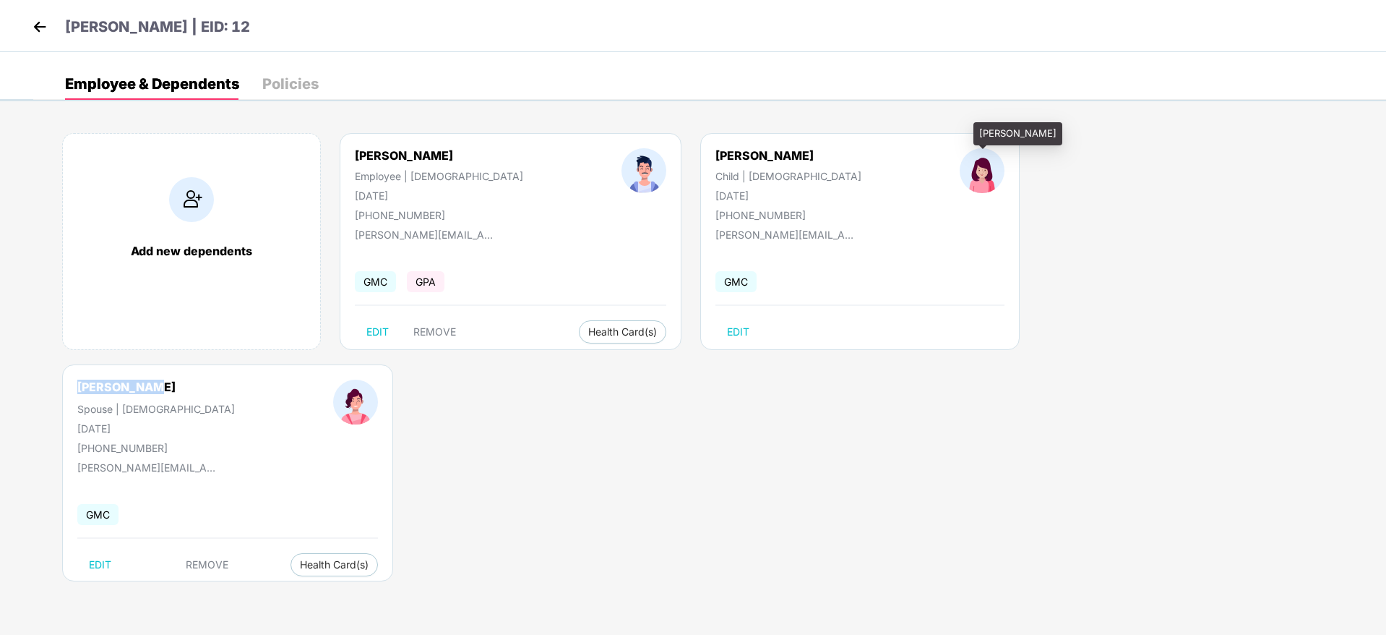
click at [176, 379] on div "Punyasikha Pattnayak" at bounding box center [126, 386] width 98 height 14
click at [727, 331] on span "EDIT" at bounding box center [738, 332] width 22 height 12
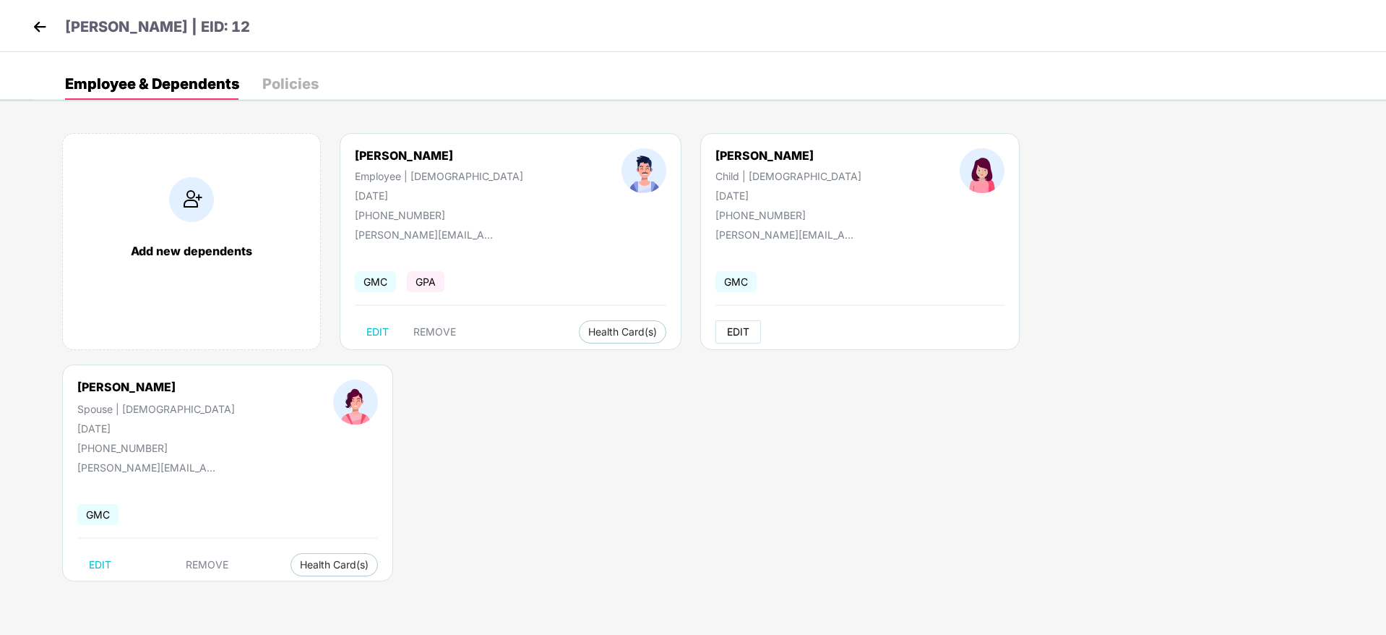
select select "*****"
select select "******"
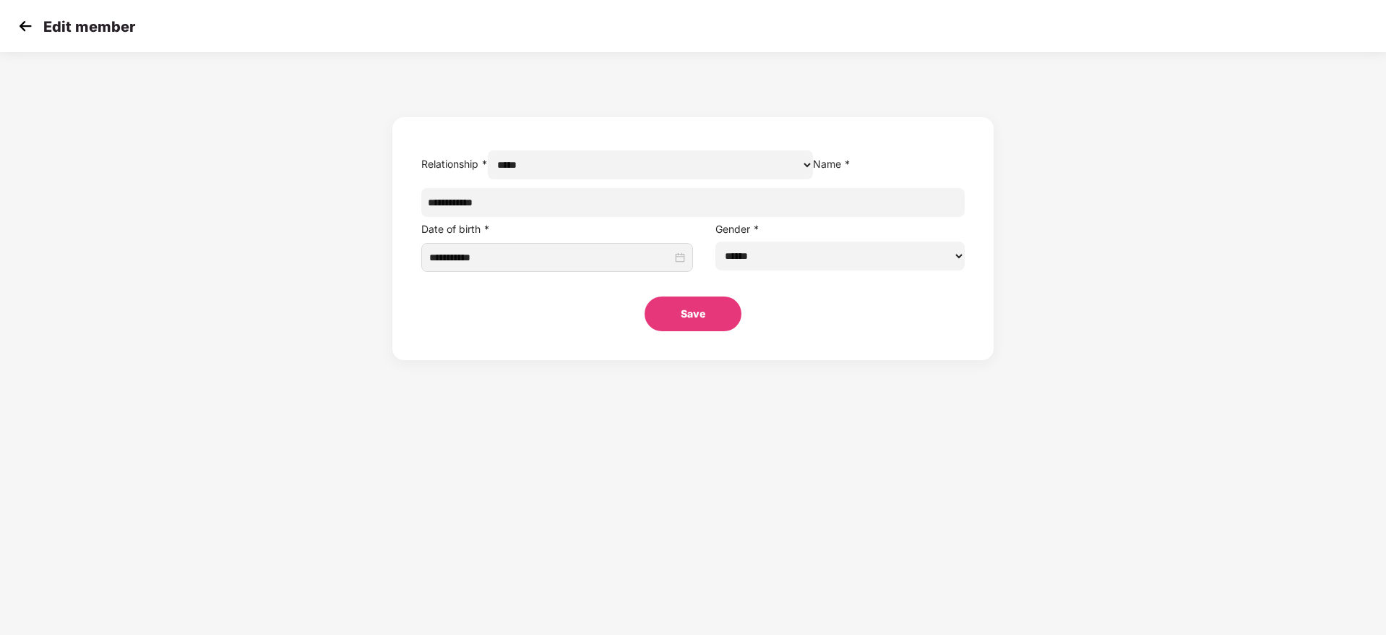
drag, startPoint x: 503, startPoint y: 244, endPoint x: 447, endPoint y: 244, distance: 55.6
click at [447, 244] on div "**********" at bounding box center [693, 209] width 1386 height 301
paste input "********"
type input "**********"
click at [602, 514] on section "**********" at bounding box center [693, 317] width 1386 height 635
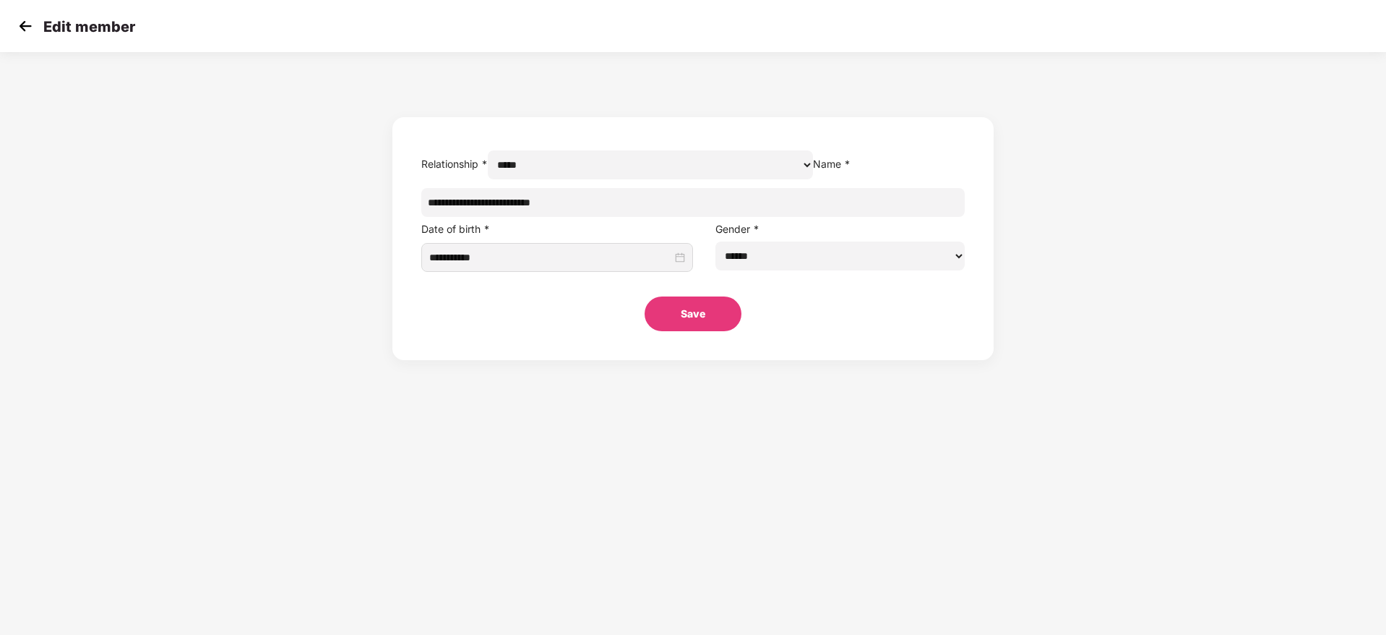
click at [696, 217] on input "**********" at bounding box center [692, 202] width 543 height 29
click at [688, 331] on button "Save" at bounding box center [693, 313] width 97 height 35
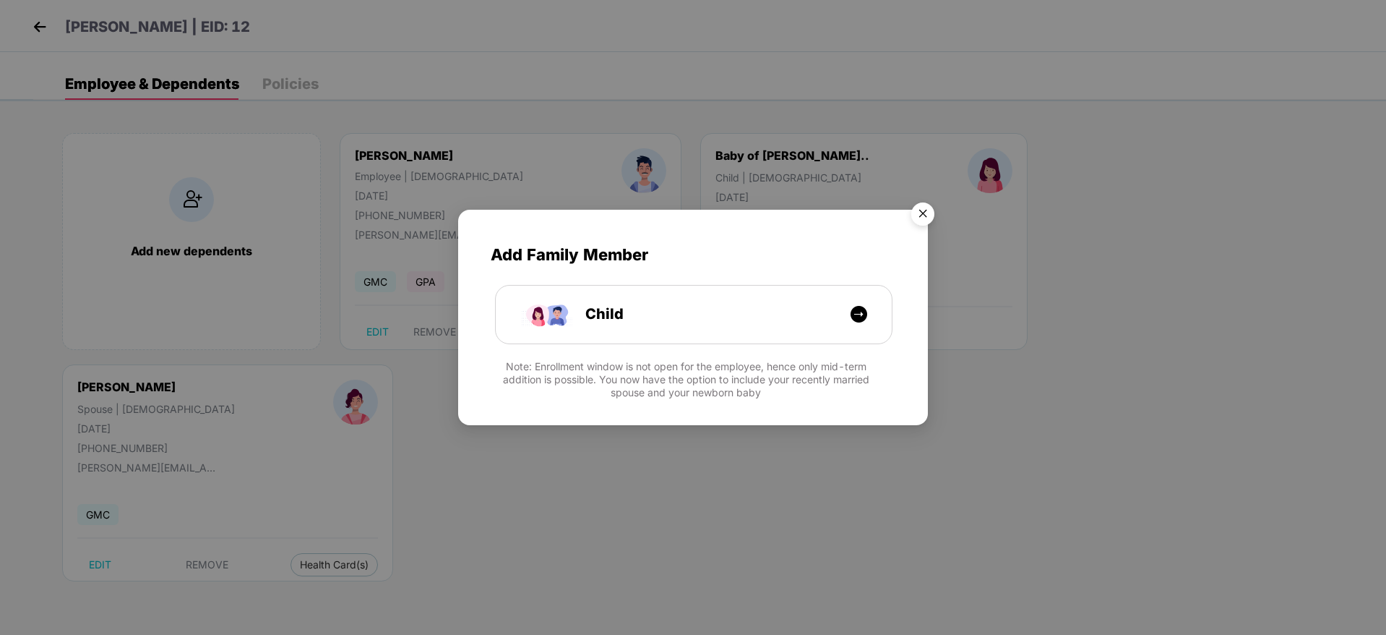
click at [923, 207] on img "Close" at bounding box center [923, 216] width 40 height 40
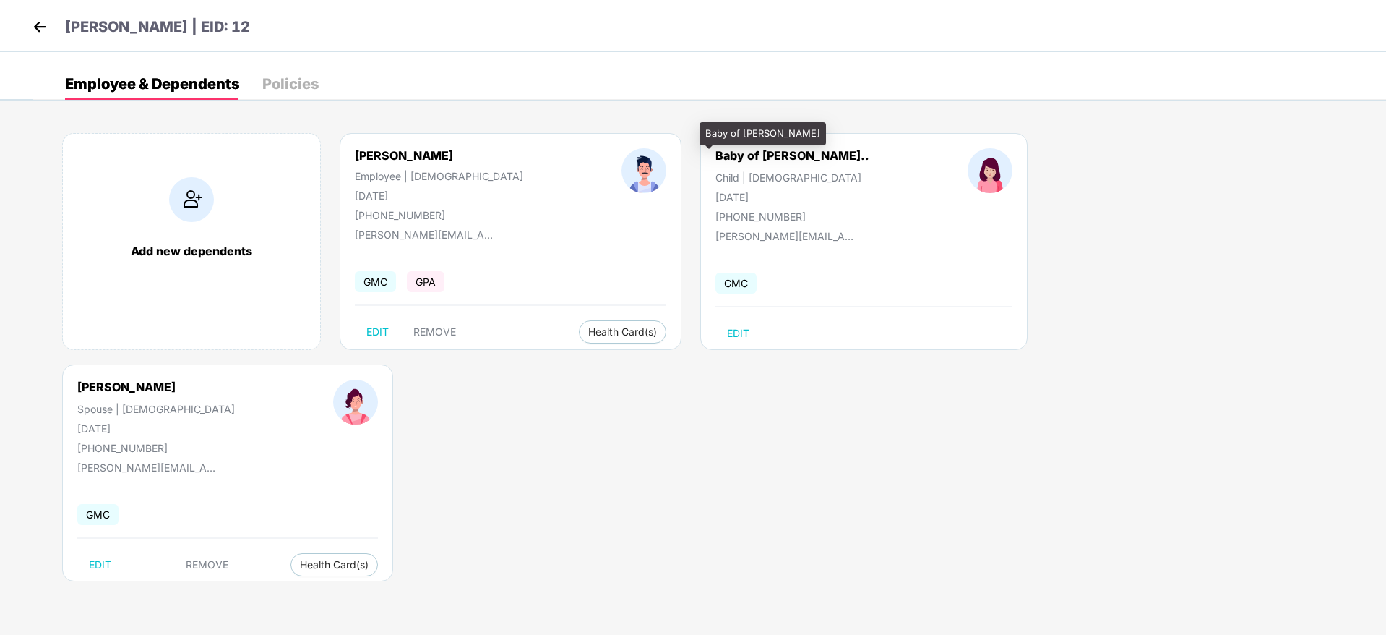
click at [715, 153] on div "Baby of Punyasikha P..." at bounding box center [792, 155] width 154 height 14
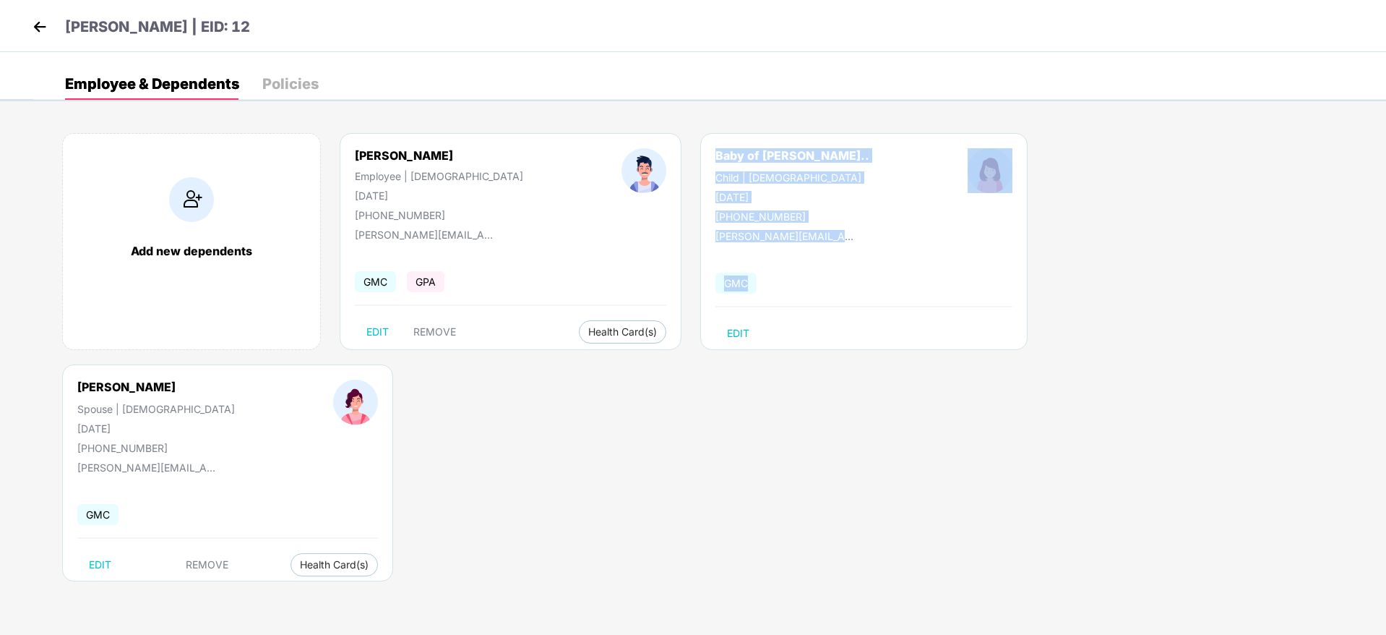
drag, startPoint x: 633, startPoint y: 153, endPoint x: 724, endPoint y: 288, distance: 162.4
click at [724, 288] on div "Baby of Punyasikha P... Child | Female 01 Aug 2025 +919036114182 spandan@reo.de…" at bounding box center [863, 241] width 327 height 217
click at [724, 288] on div "GMC" at bounding box center [863, 283] width 297 height 30
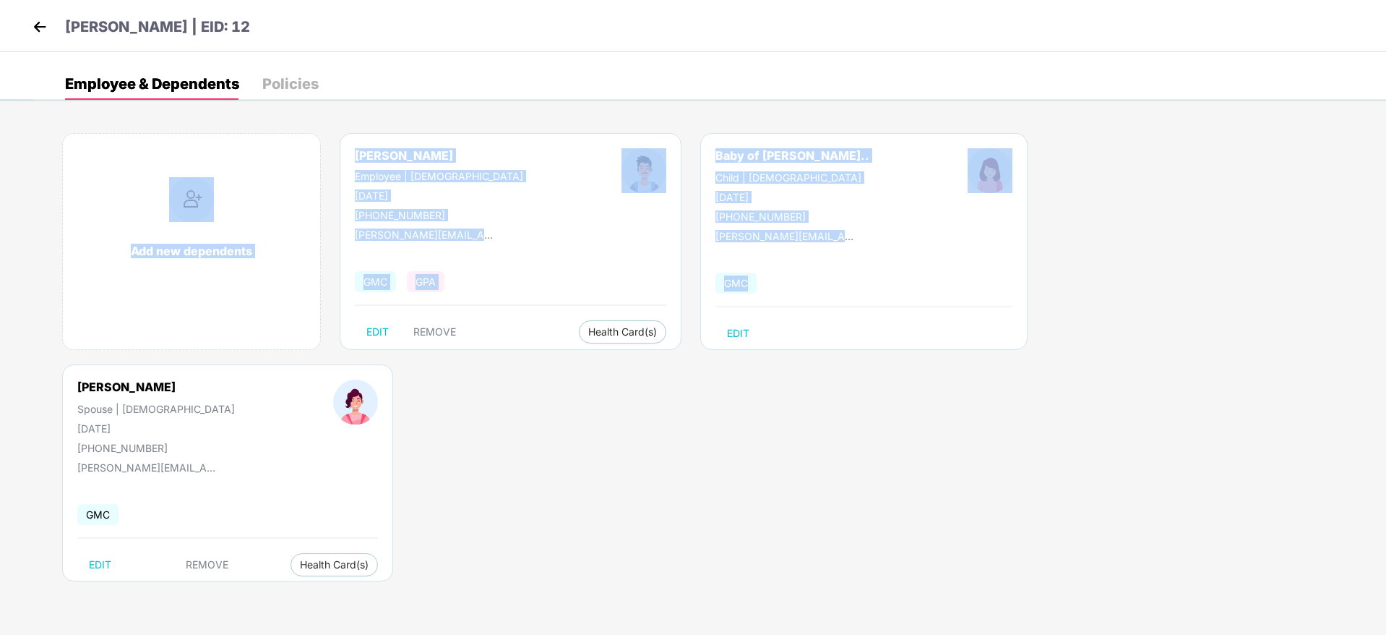
drag, startPoint x: 724, startPoint y: 288, endPoint x: 606, endPoint y: 103, distance: 219.3
click at [606, 103] on div "Employee & Dependents Policies Add new dependents Spandan Das Employee | Male 2…" at bounding box center [709, 342] width 1353 height 549
click at [606, 100] on div "Employee & Dependents Policies Add new dependents Spandan Das Employee | Male 2…" at bounding box center [709, 342] width 1353 height 549
drag, startPoint x: 606, startPoint y: 101, endPoint x: 766, endPoint y: 314, distance: 266.4
click at [766, 314] on div "Employee & Dependents Policies Add new dependents Spandan Das Employee | Male 2…" at bounding box center [709, 342] width 1353 height 549
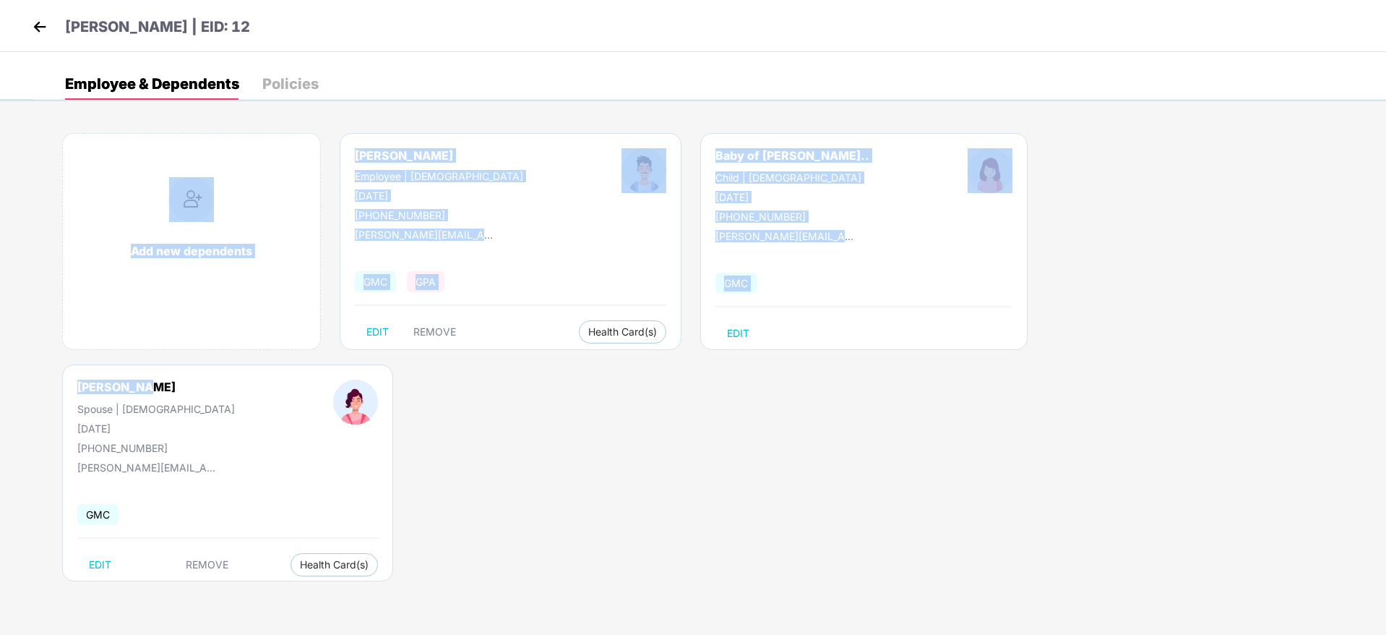
click at [766, 314] on div "Baby of Punyasikha P... Child | Female 01 Aug 2025 +919036114182 spandan@reo.de…" at bounding box center [863, 241] width 327 height 217
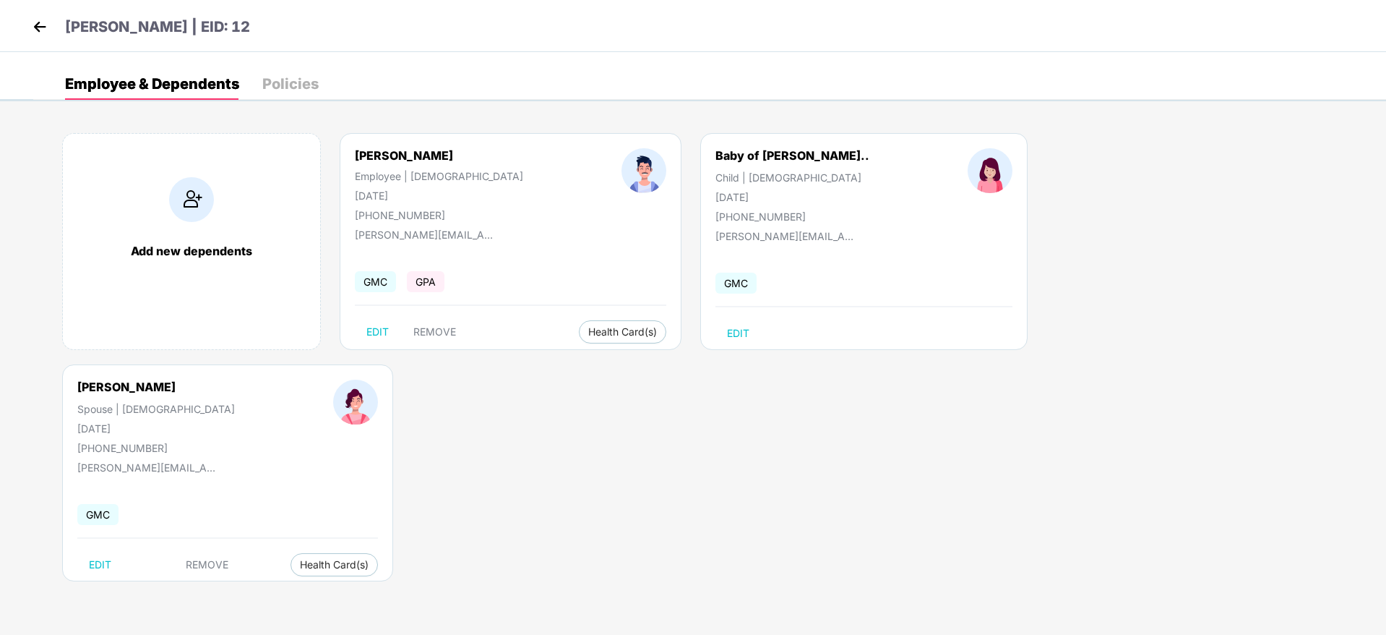
click at [36, 34] on img at bounding box center [40, 27] width 22 height 22
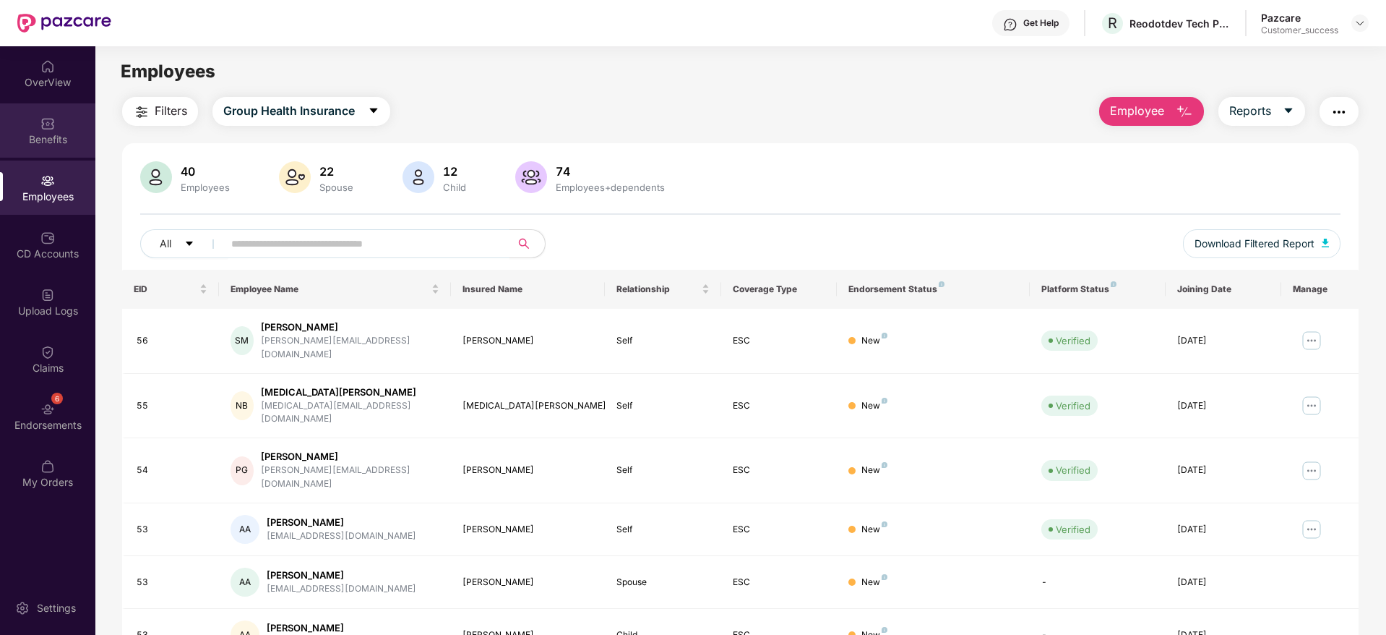
click at [34, 111] on div "Benefits" at bounding box center [47, 130] width 95 height 54
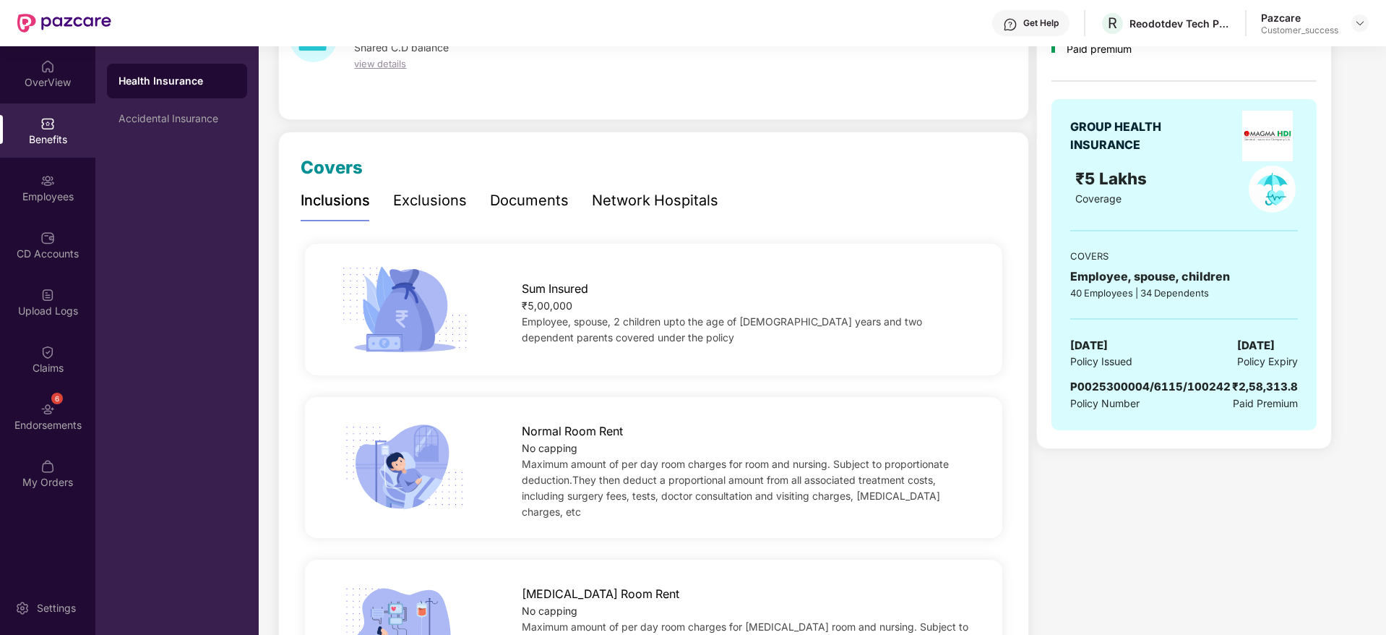
scroll to position [217, 0]
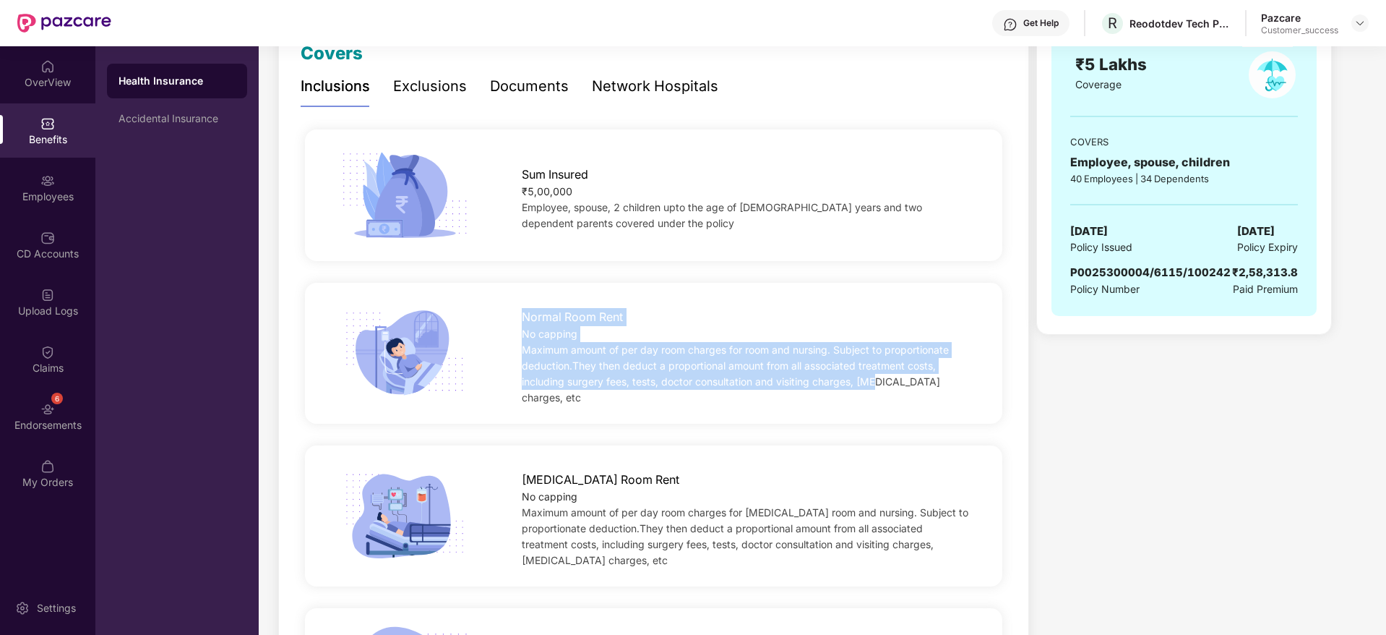
drag, startPoint x: 671, startPoint y: 375, endPoint x: 874, endPoint y: 411, distance: 206.1
click at [874, 411] on div "Normal Room Rent No capping Maximum amount of per day room charges for room and…" at bounding box center [653, 353] width 697 height 141
drag, startPoint x: 874, startPoint y: 411, endPoint x: 510, endPoint y: 300, distance: 380.0
click at [510, 300] on div "Normal Room Rent No capping Maximum amount of per day room charges for room and…" at bounding box center [653, 353] width 697 height 141
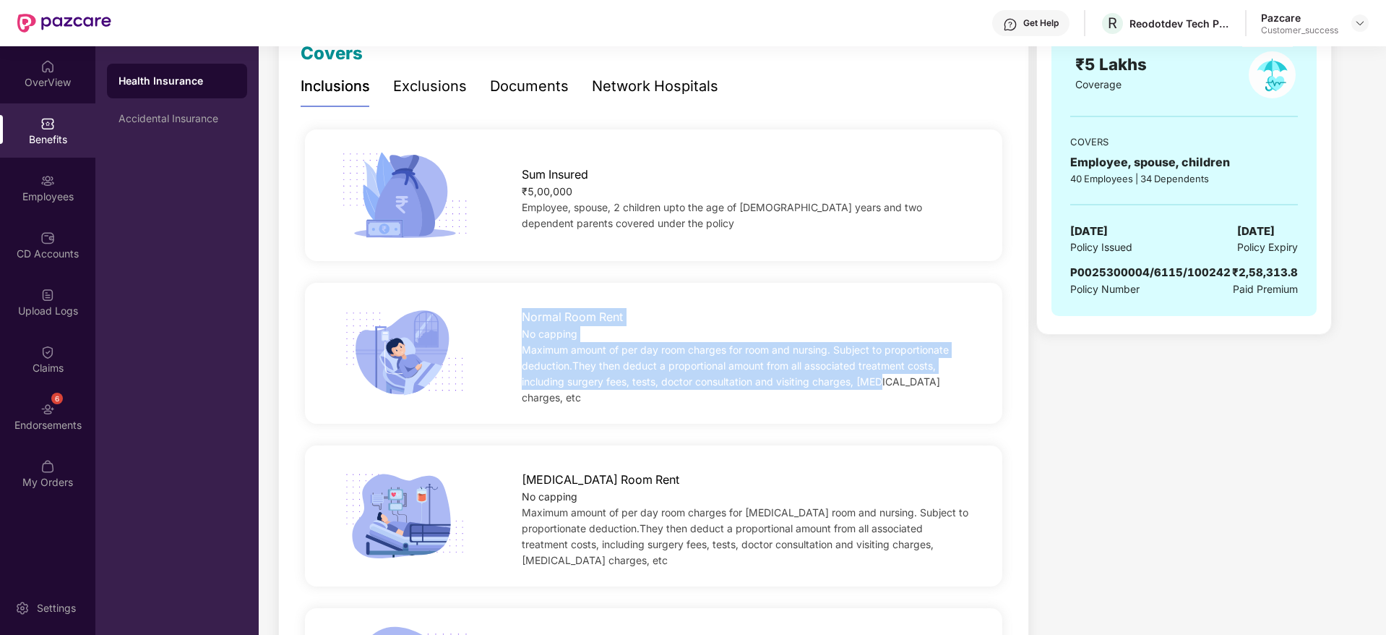
click at [510, 301] on div "Normal Room Rent No capping Maximum amount of per day room charges for room and…" at bounding box center [654, 353] width 744 height 105
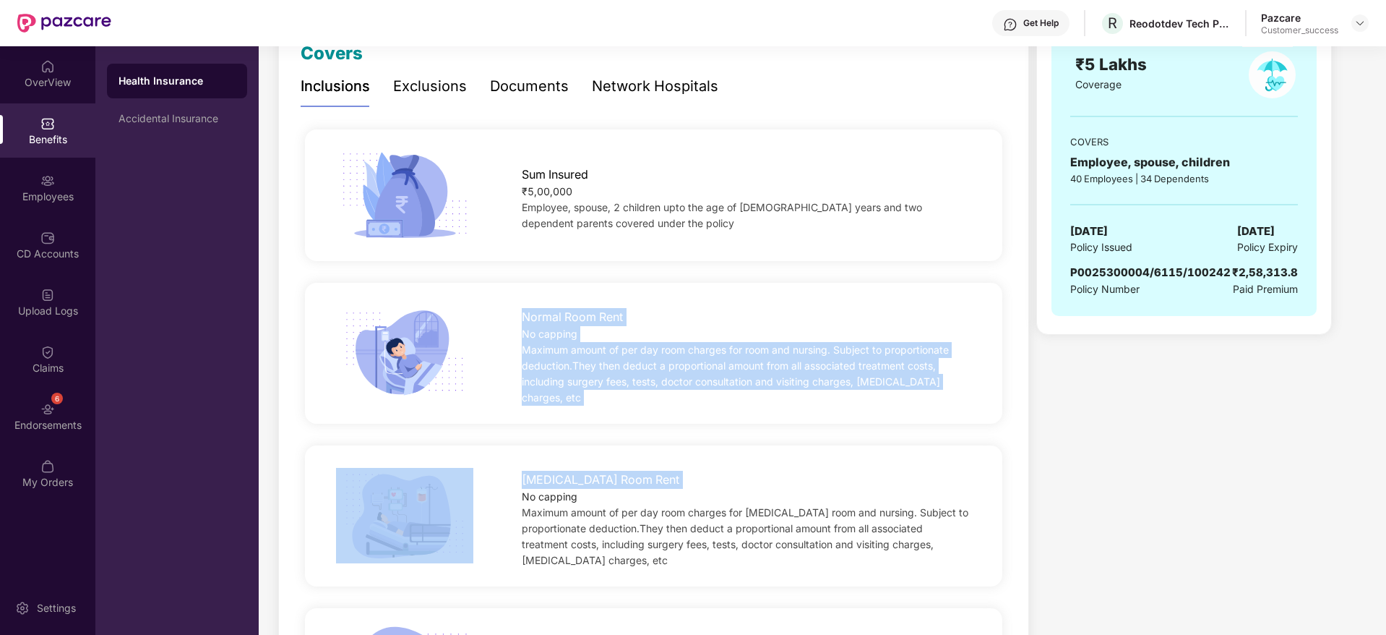
drag, startPoint x: 510, startPoint y: 300, endPoint x: 807, endPoint y: 459, distance: 336.3
click at [807, 463] on div "[MEDICAL_DATA] Room Rent" at bounding box center [747, 475] width 450 height 25
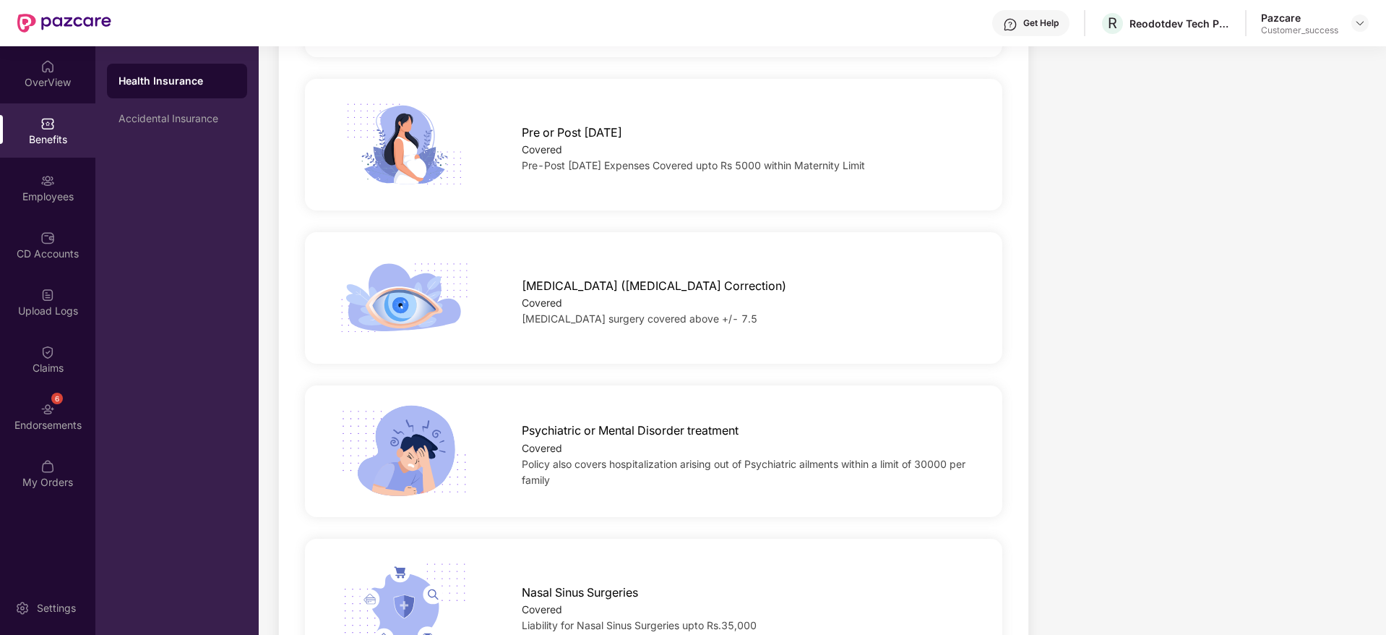
scroll to position [2681, 0]
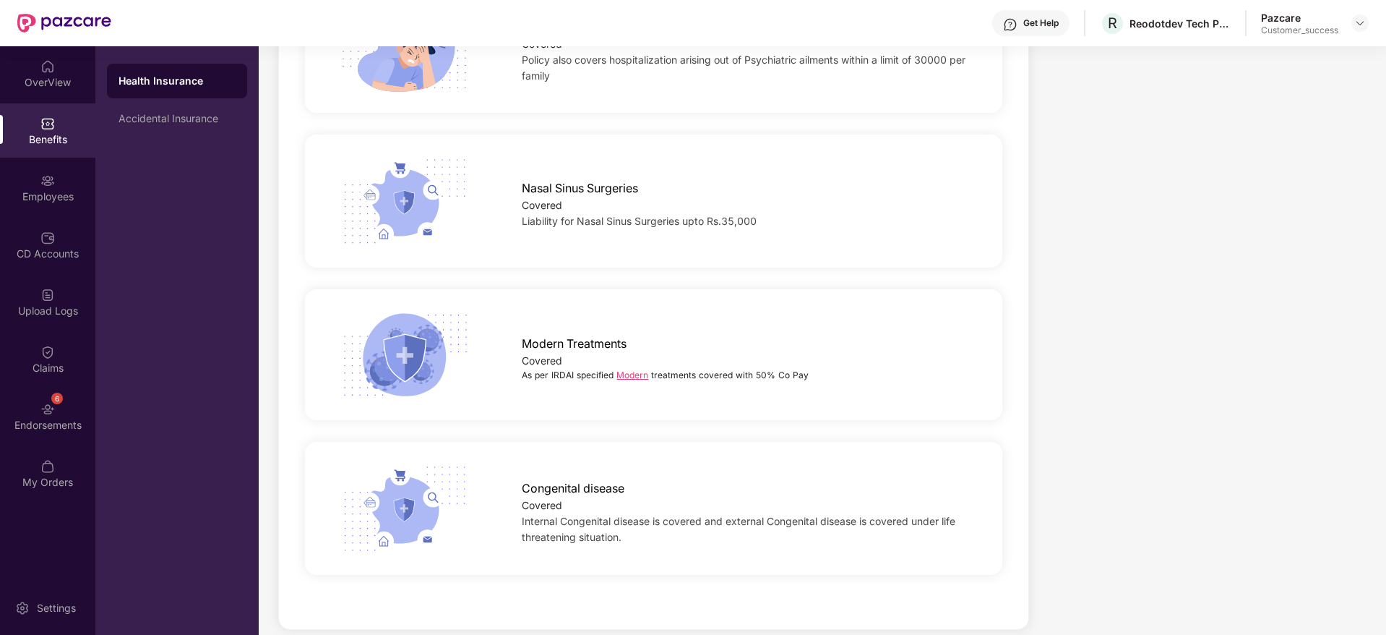
click at [629, 369] on link "Modern" at bounding box center [632, 374] width 32 height 11
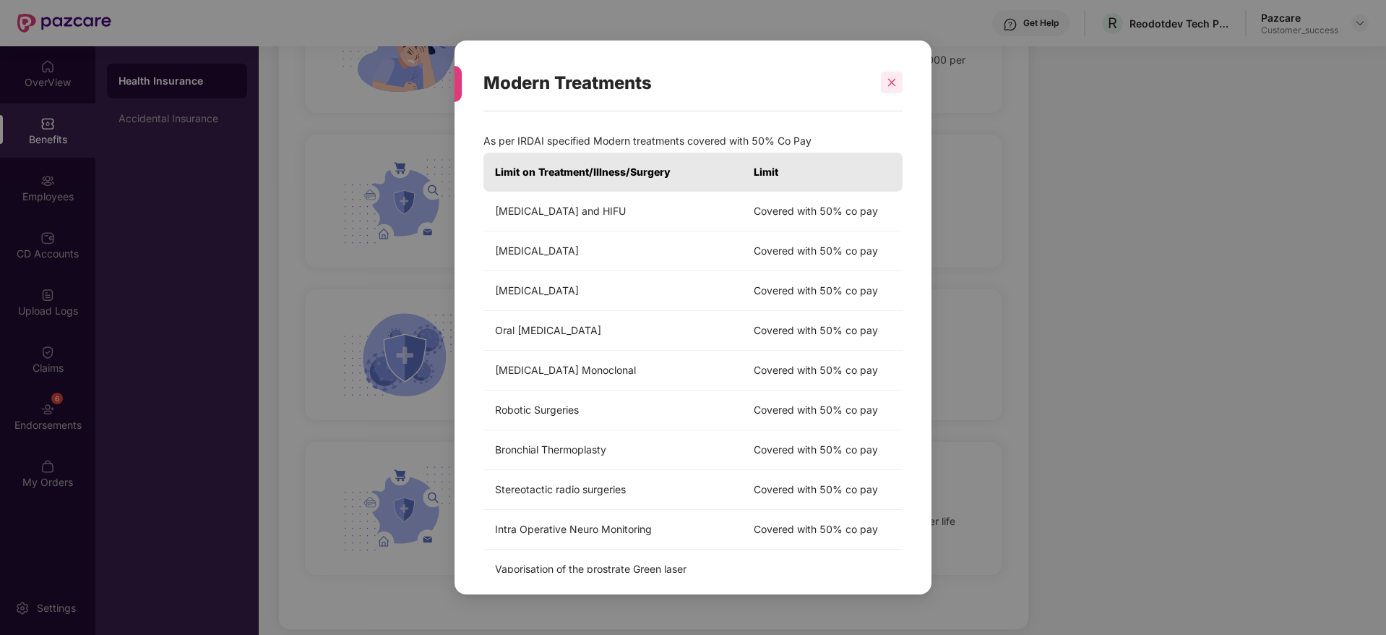
click at [895, 80] on icon "close" at bounding box center [892, 82] width 10 height 10
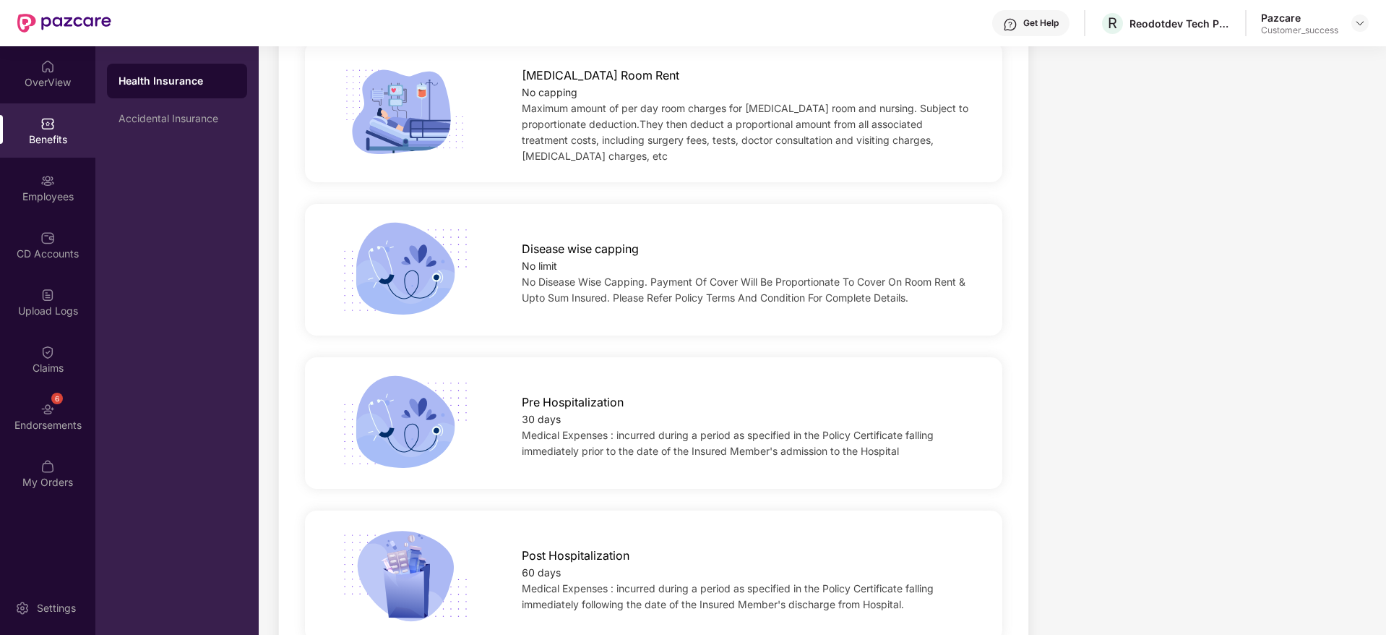
scroll to position [187, 0]
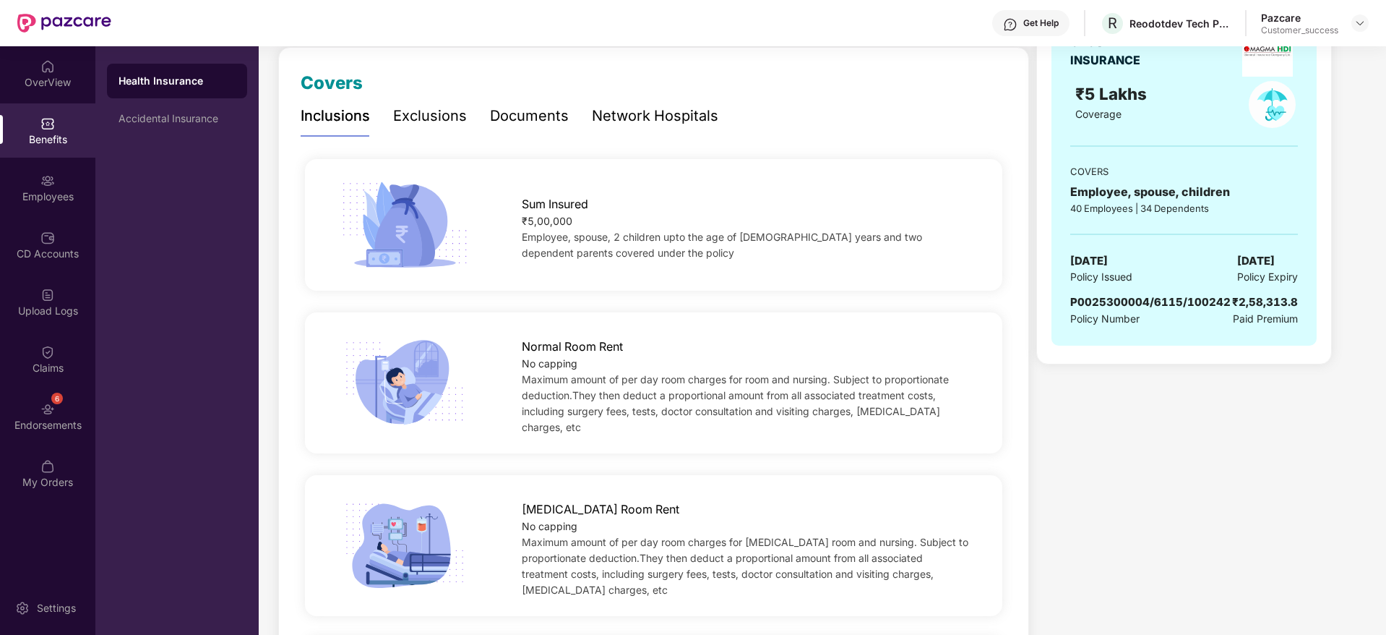
click at [1348, 22] on div "Pazcare Customer_success" at bounding box center [1315, 23] width 108 height 25
click at [1354, 24] on img at bounding box center [1360, 23] width 12 height 12
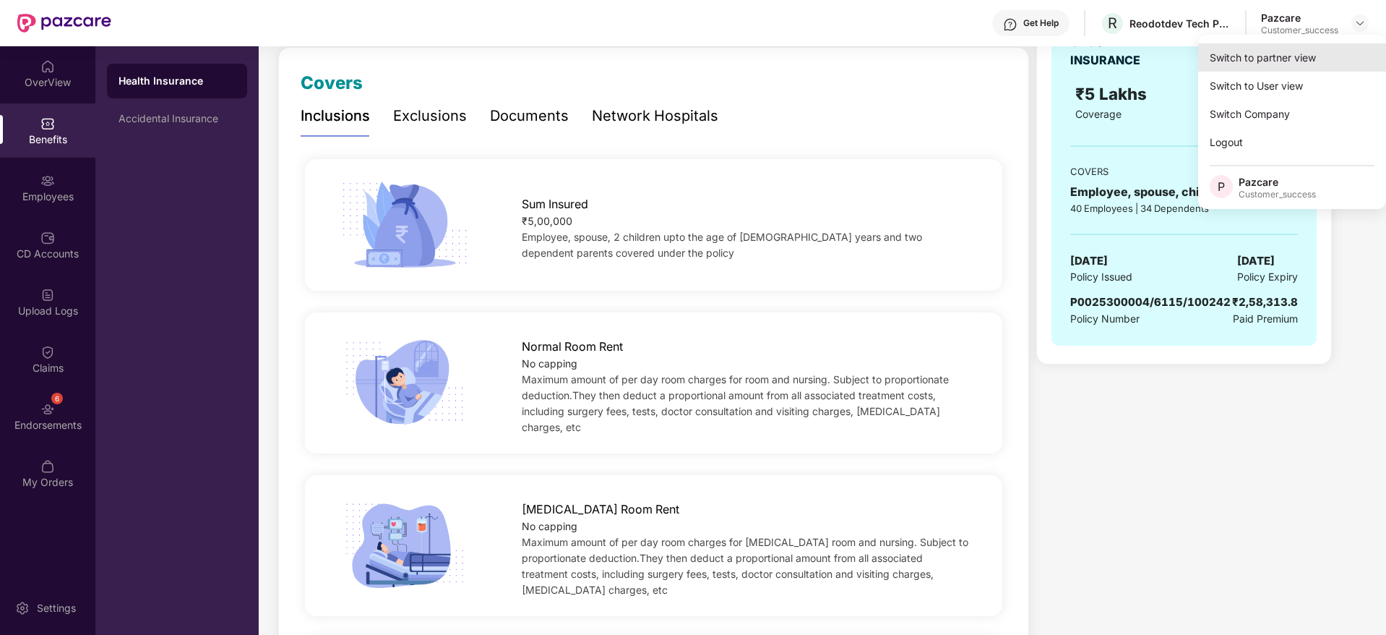
click at [1308, 58] on div "Switch to partner view" at bounding box center [1292, 57] width 188 height 28
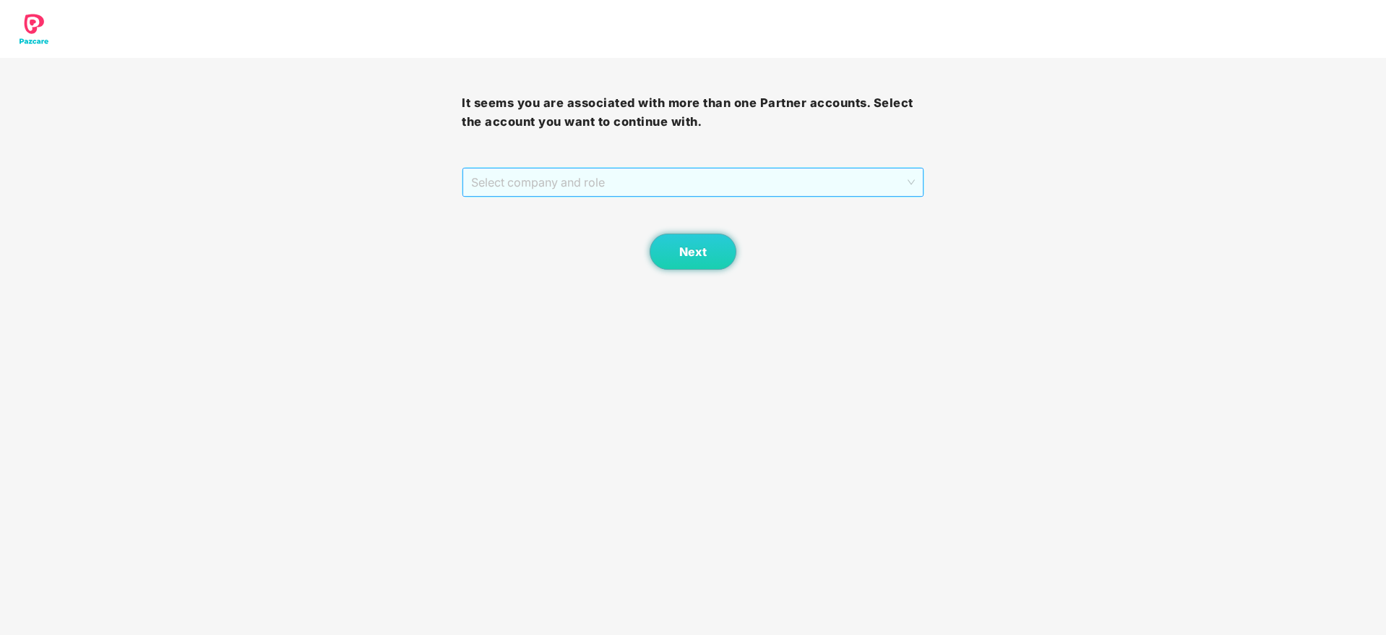
click at [729, 184] on span "Select company and role" at bounding box center [692, 181] width 443 height 27
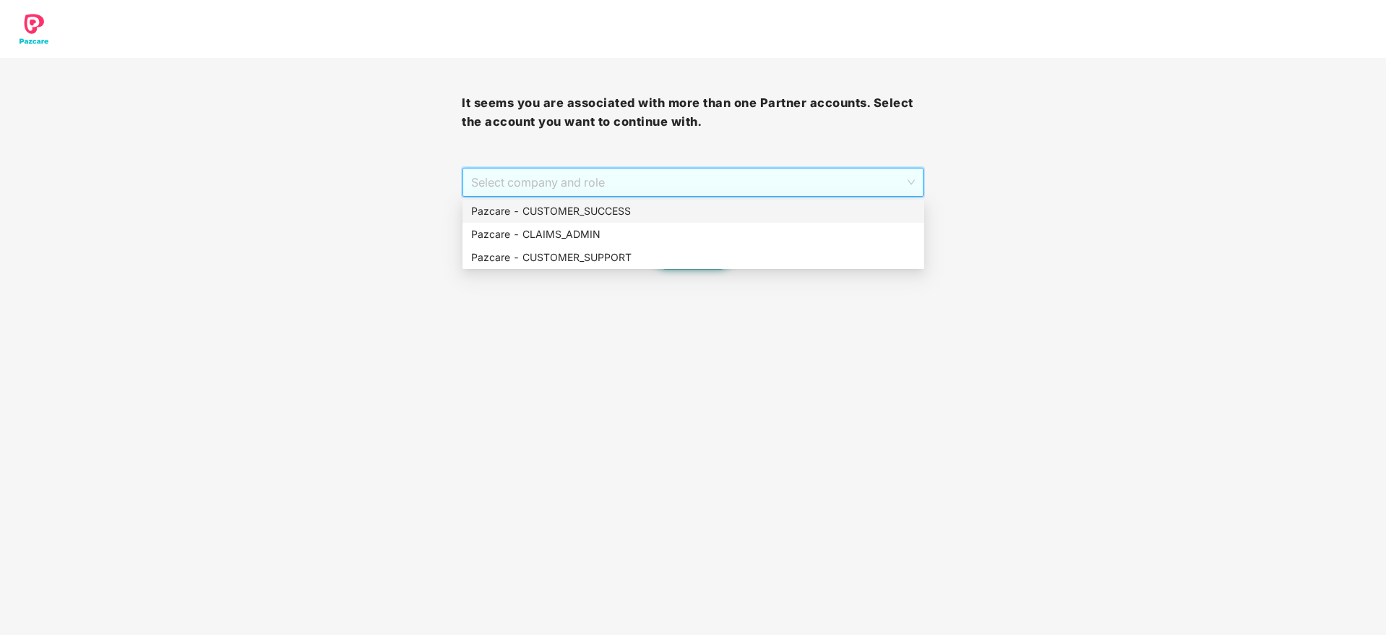
click at [728, 206] on div "Pazcare - CUSTOMER_SUCCESS" at bounding box center [693, 211] width 444 height 16
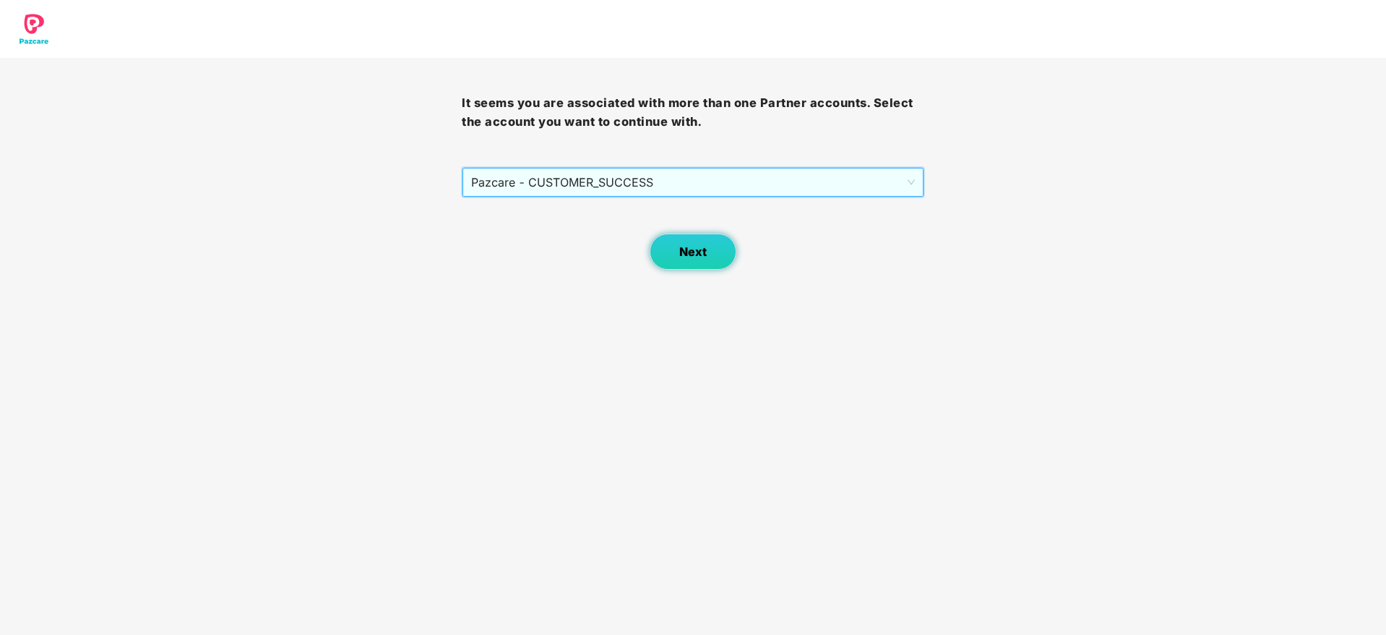
click at [664, 249] on button "Next" at bounding box center [693, 251] width 87 height 36
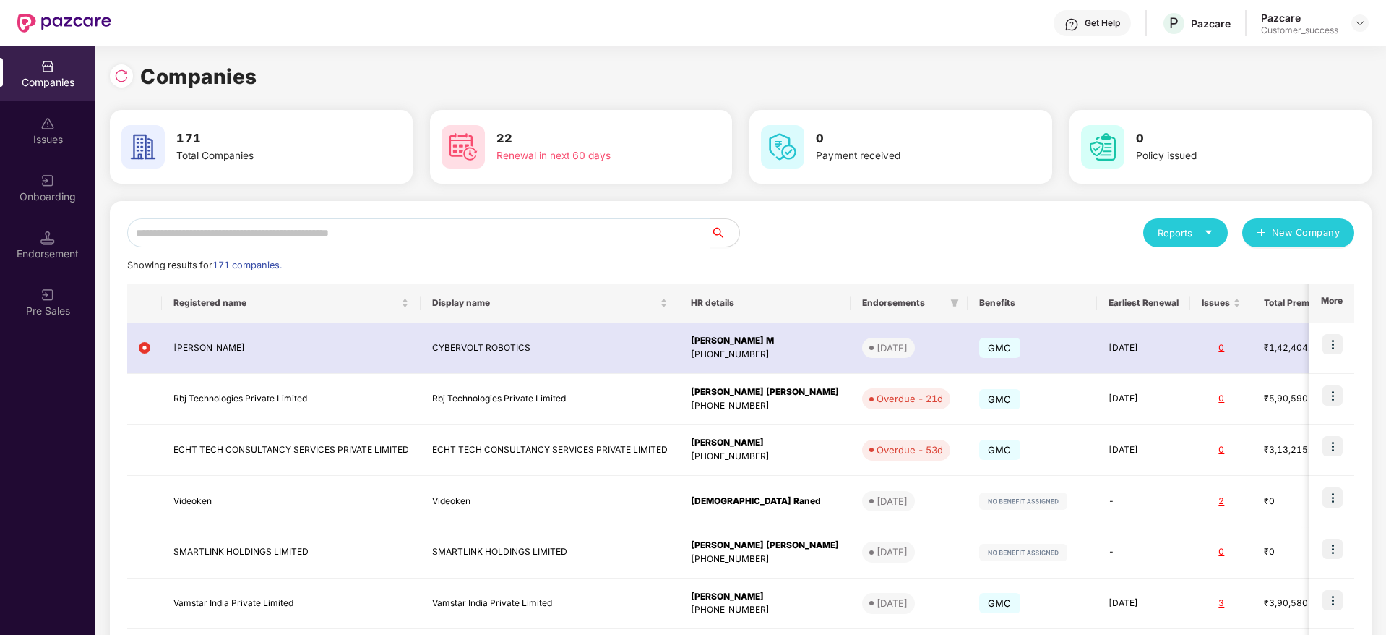
click at [552, 228] on input "text" at bounding box center [418, 232] width 583 height 29
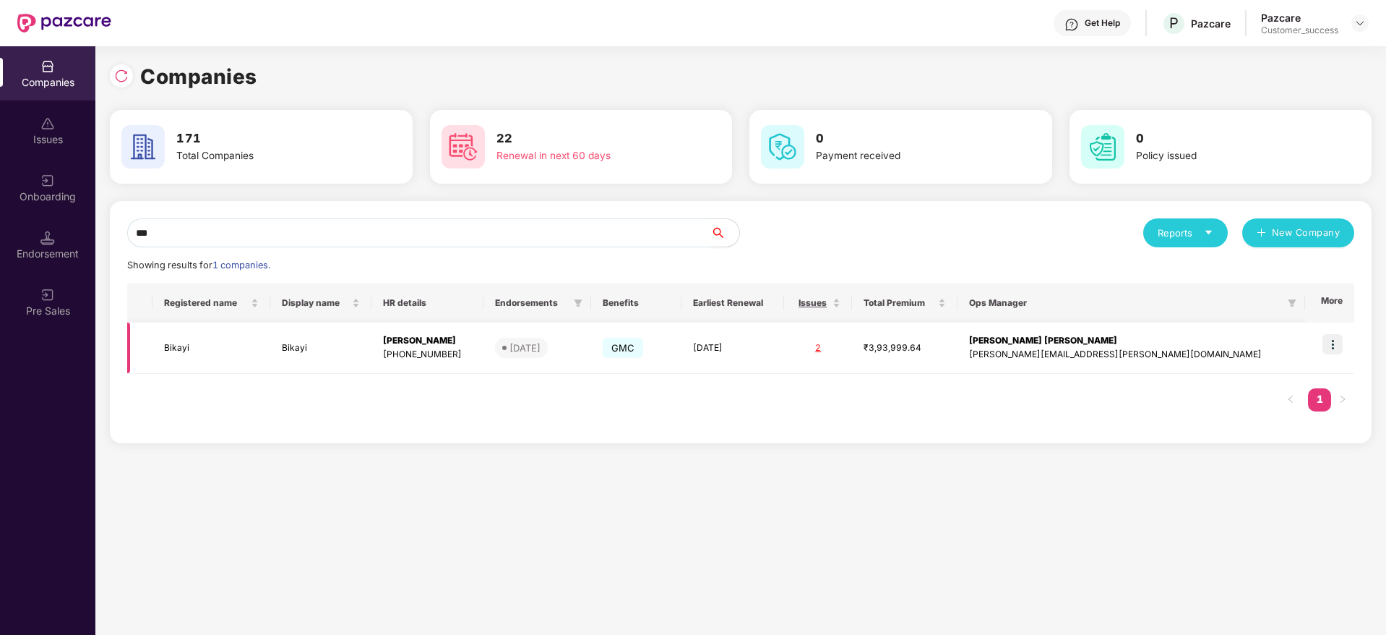
type input "***"
click at [1334, 345] on img at bounding box center [1333, 344] width 20 height 20
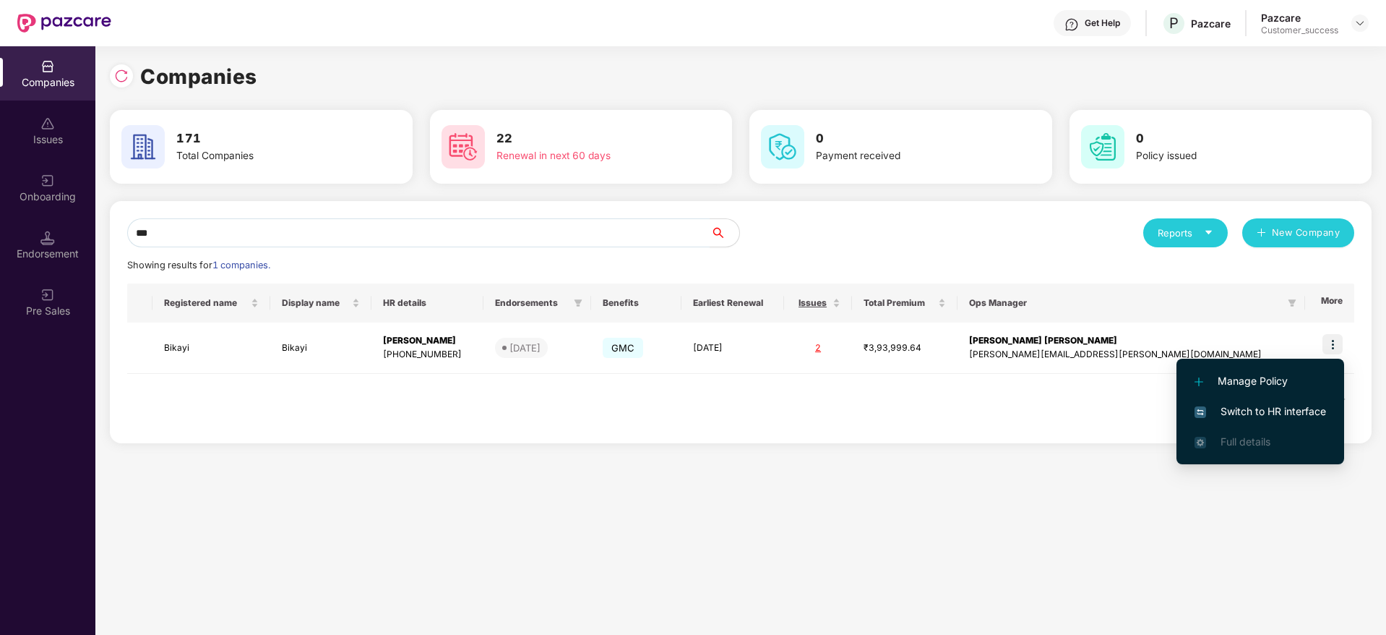
click at [1305, 405] on span "Switch to HR interface" at bounding box center [1261, 411] width 132 height 16
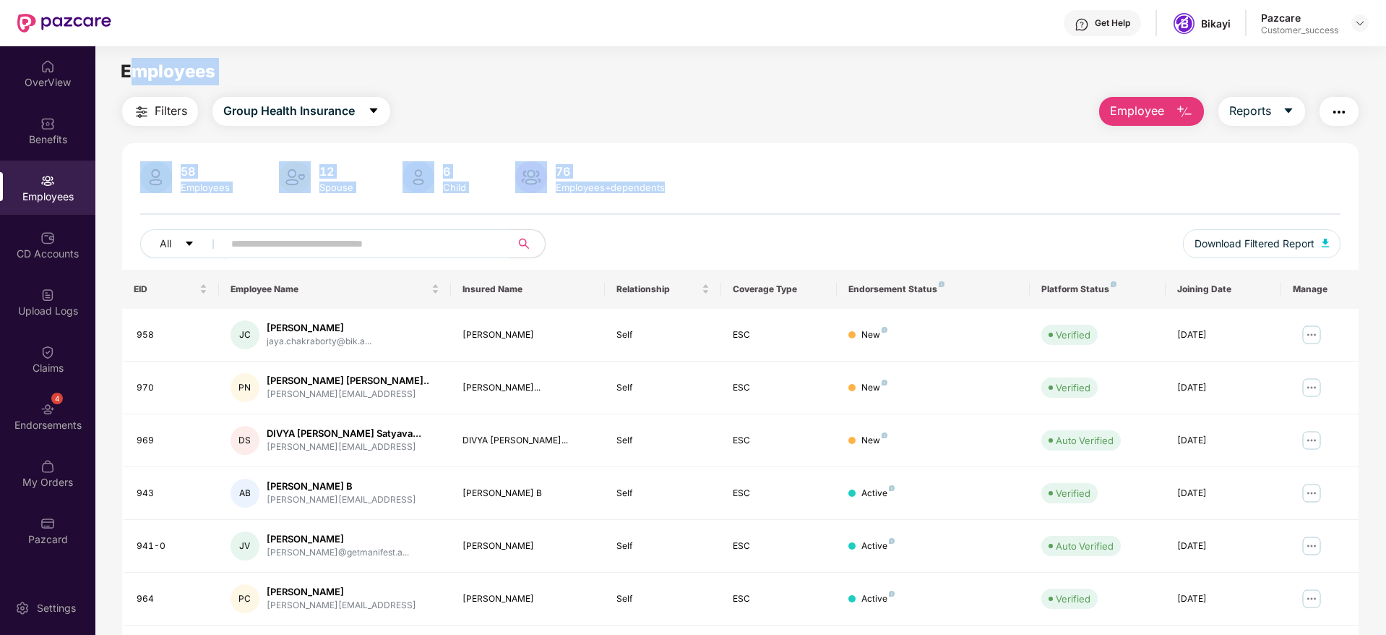
drag, startPoint x: 728, startPoint y: 199, endPoint x: 126, endPoint y: 72, distance: 615.3
click at [126, 72] on main "Employees Filters Group Health Insurance Employee Reports 58 Employees 12 Spous…" at bounding box center [740, 363] width 1290 height 635
click at [126, 72] on span "Employees" at bounding box center [168, 71] width 95 height 21
drag, startPoint x: 119, startPoint y: 69, endPoint x: 828, endPoint y: 236, distance: 728.9
click at [828, 236] on main "Employees Filters Group Health Insurance Employee Reports 58 Employees 12 Spous…" at bounding box center [740, 363] width 1290 height 635
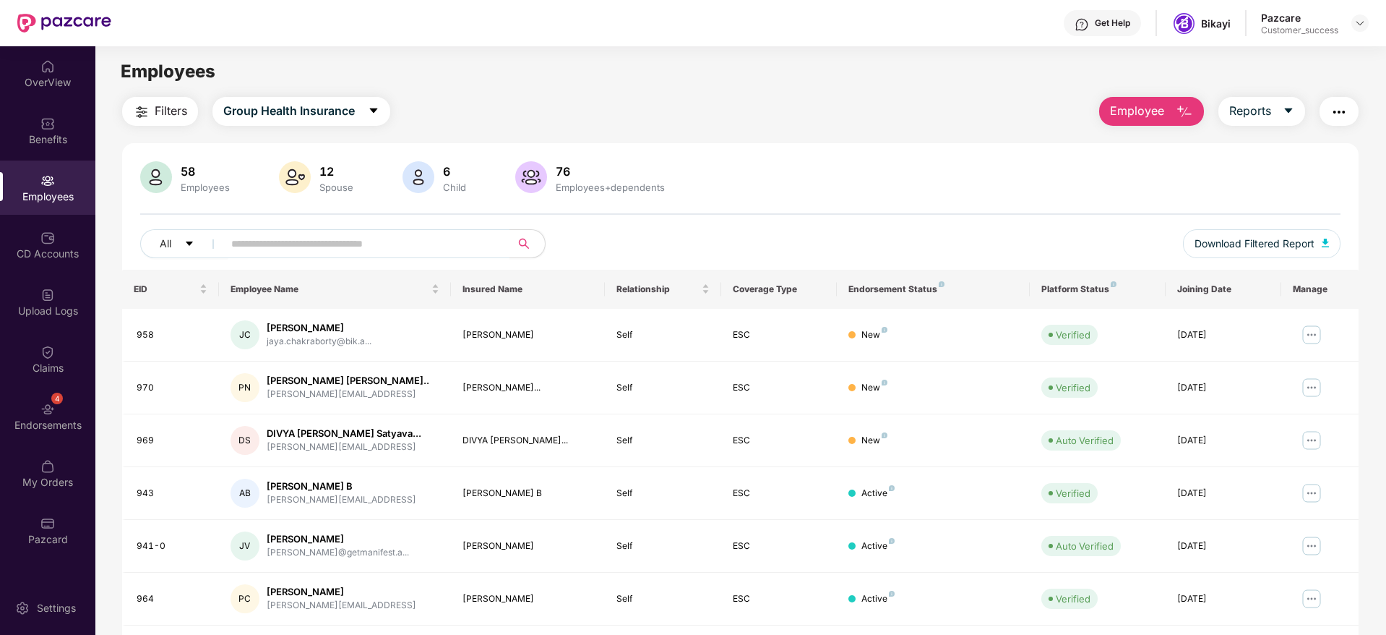
click at [828, 236] on div "All" at bounding box center [490, 243] width 700 height 29
click at [1303, 330] on img at bounding box center [1311, 334] width 23 height 23
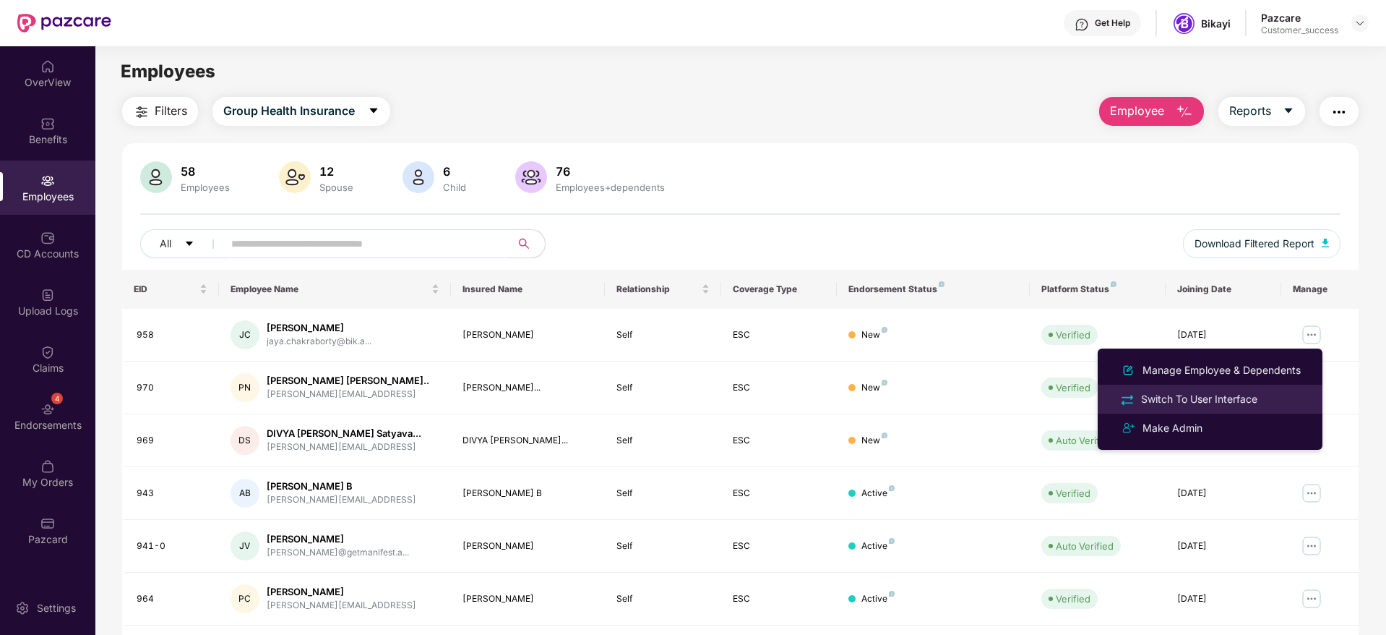
click at [1245, 391] on div "Switch To User Interface" at bounding box center [1199, 399] width 122 height 16
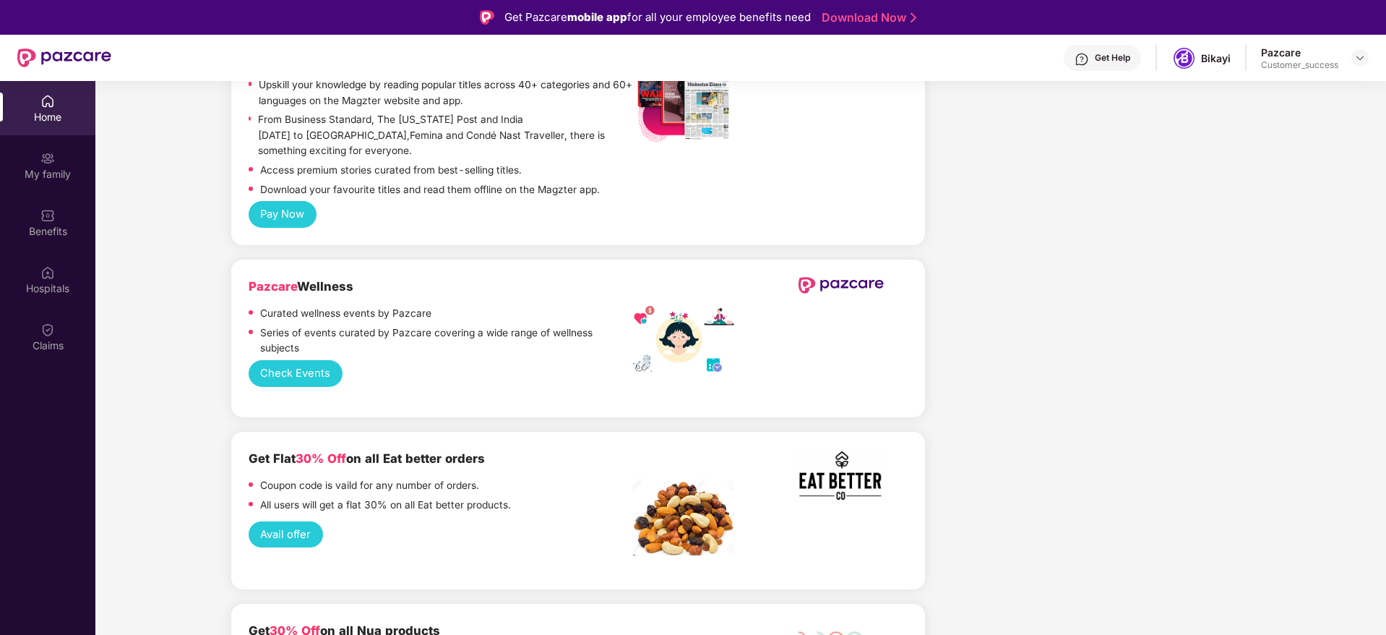
scroll to position [2060, 0]
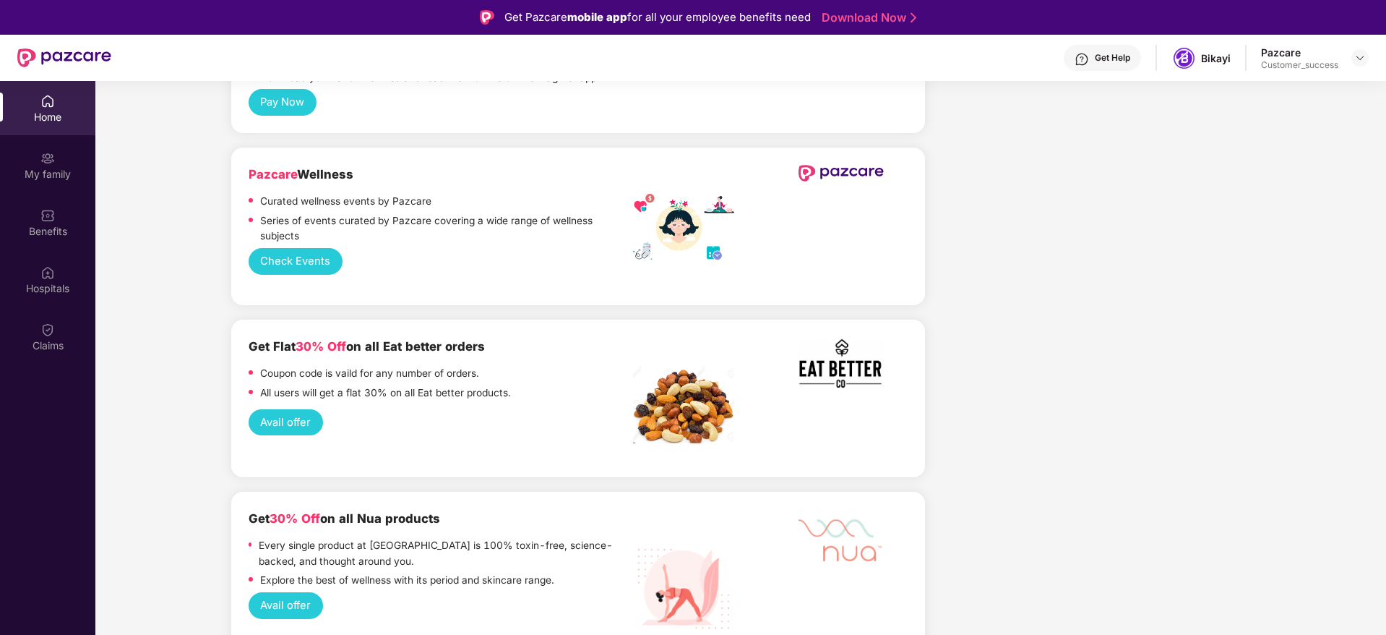
click at [284, 248] on button "Check Events" at bounding box center [296, 261] width 94 height 27
click at [1364, 58] on img at bounding box center [1360, 58] width 12 height 12
click at [1343, 87] on div "Switch to partner view" at bounding box center [1292, 92] width 188 height 28
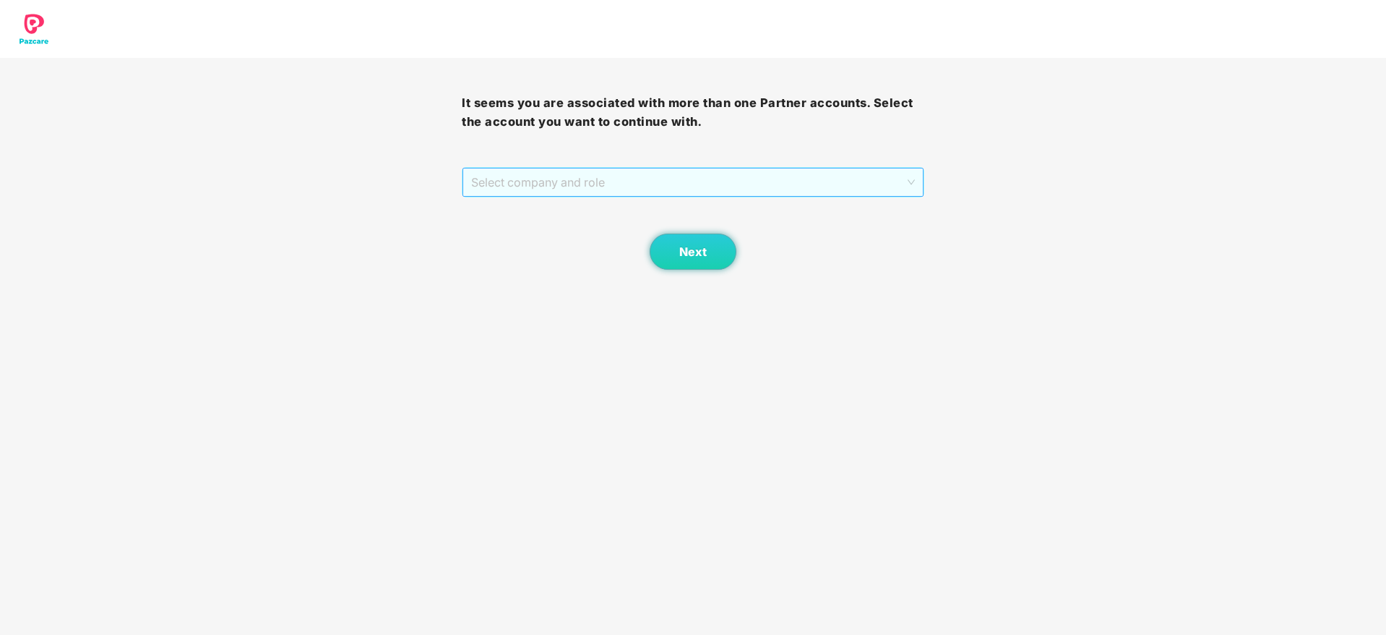
click at [906, 173] on span "Select company and role" at bounding box center [692, 181] width 443 height 27
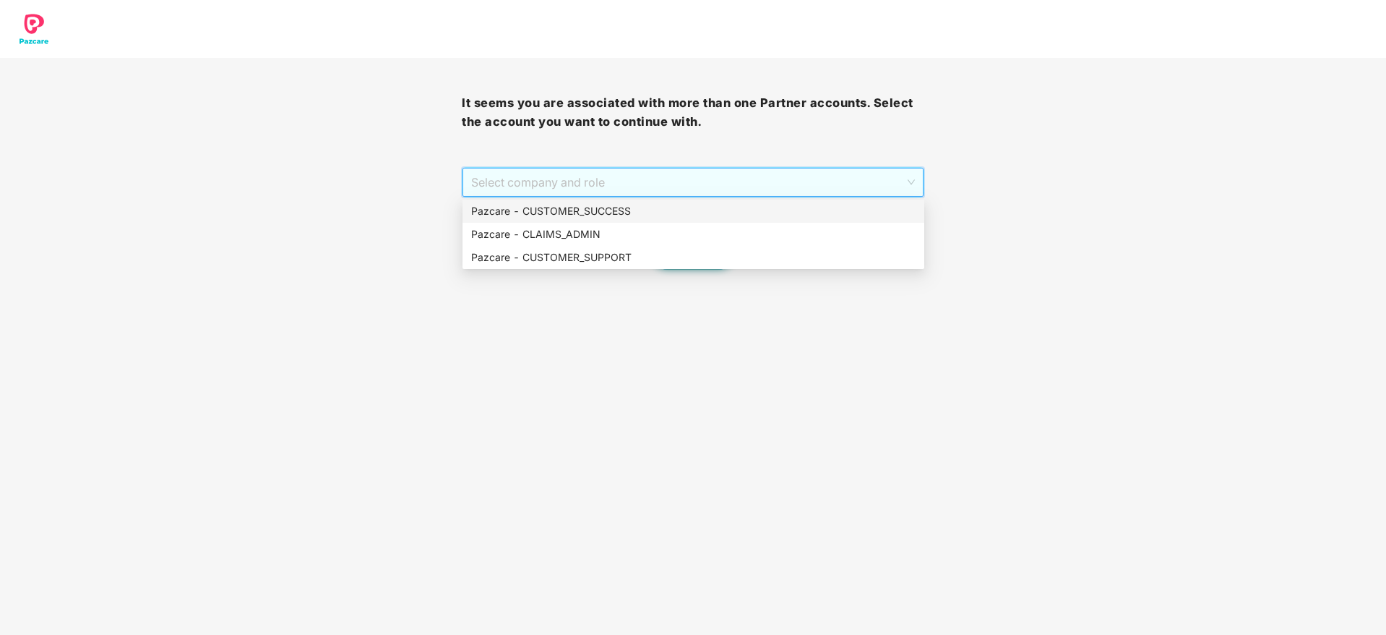
click at [854, 201] on div "Pazcare - CUSTOMER_SUCCESS" at bounding box center [694, 210] width 462 height 23
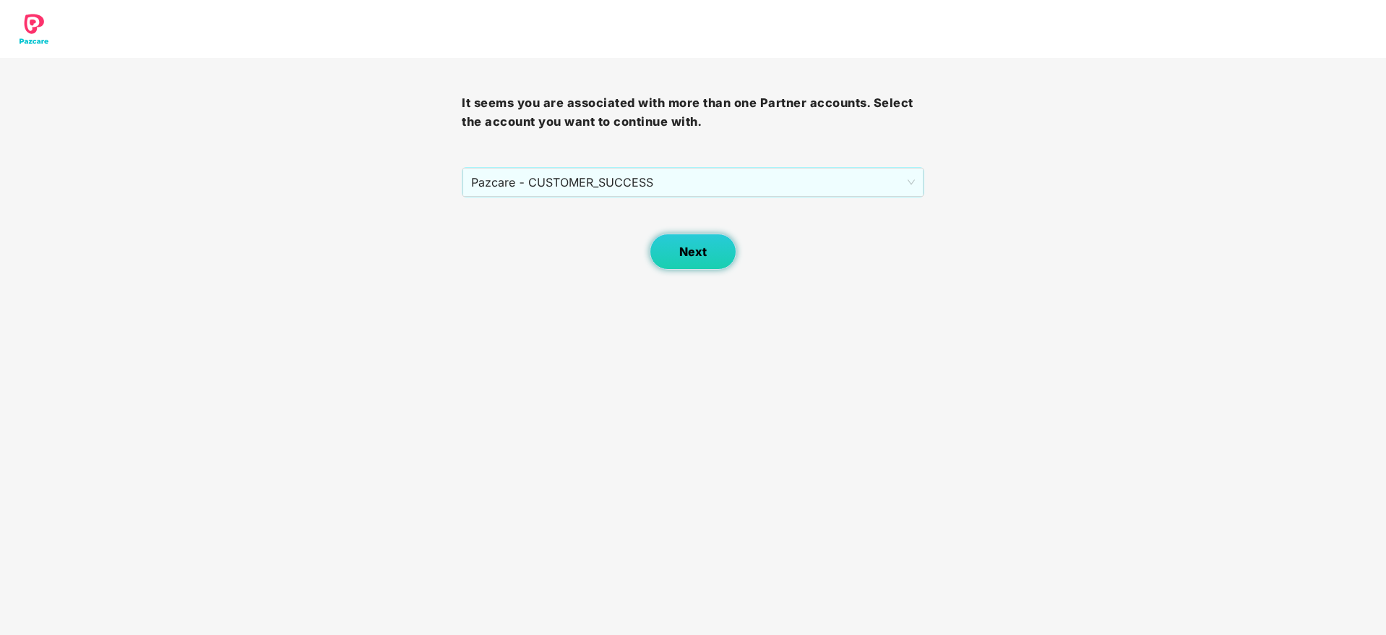
click at [718, 252] on button "Next" at bounding box center [693, 251] width 87 height 36
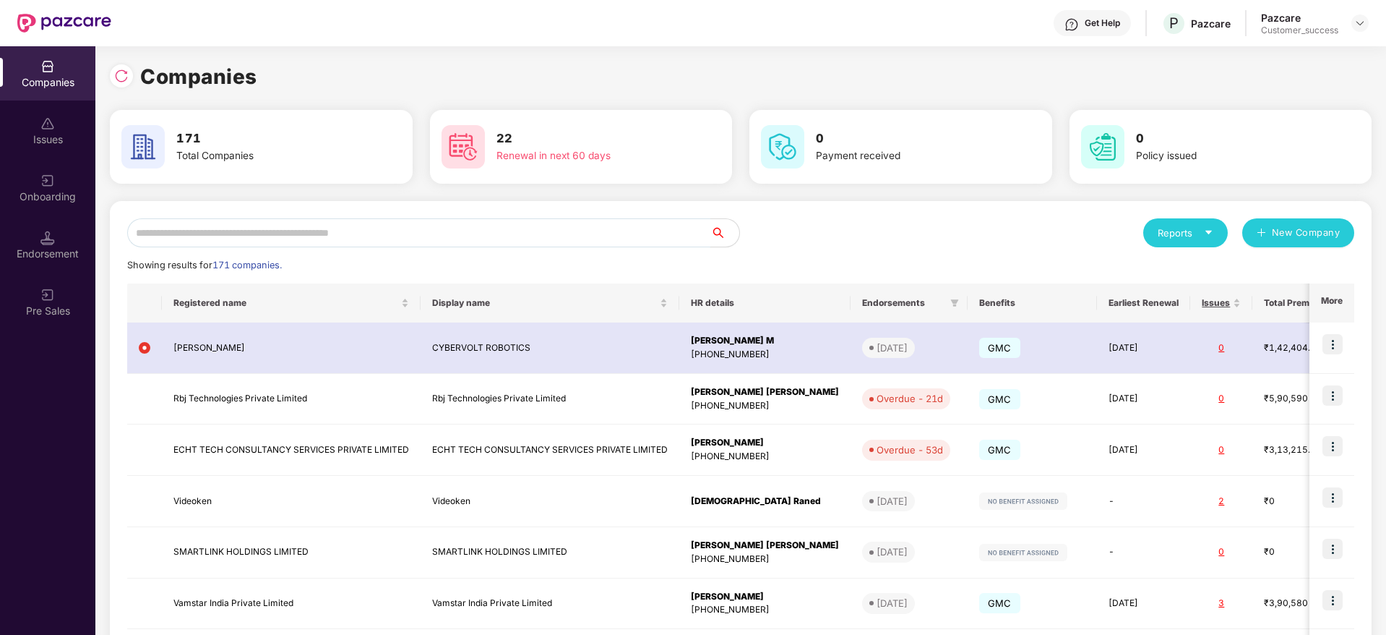
click at [360, 231] on input "text" at bounding box center [418, 232] width 583 height 29
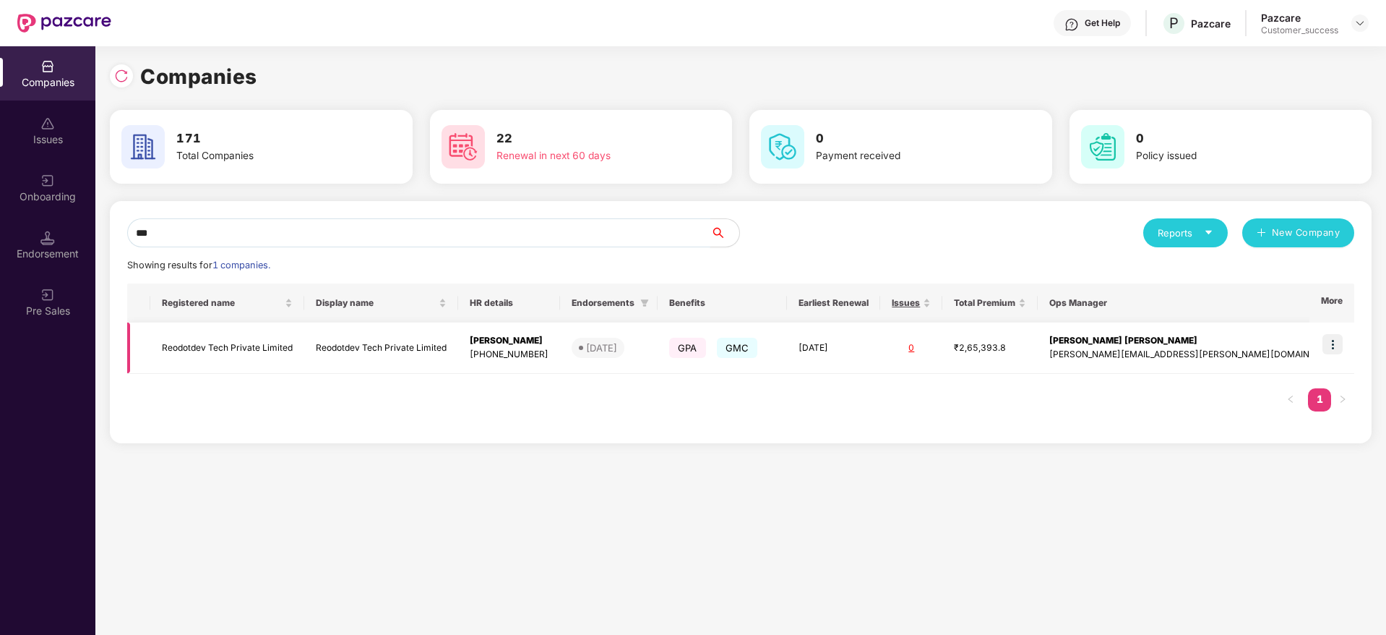
type input "***"
click at [1337, 338] on img at bounding box center [1333, 344] width 20 height 20
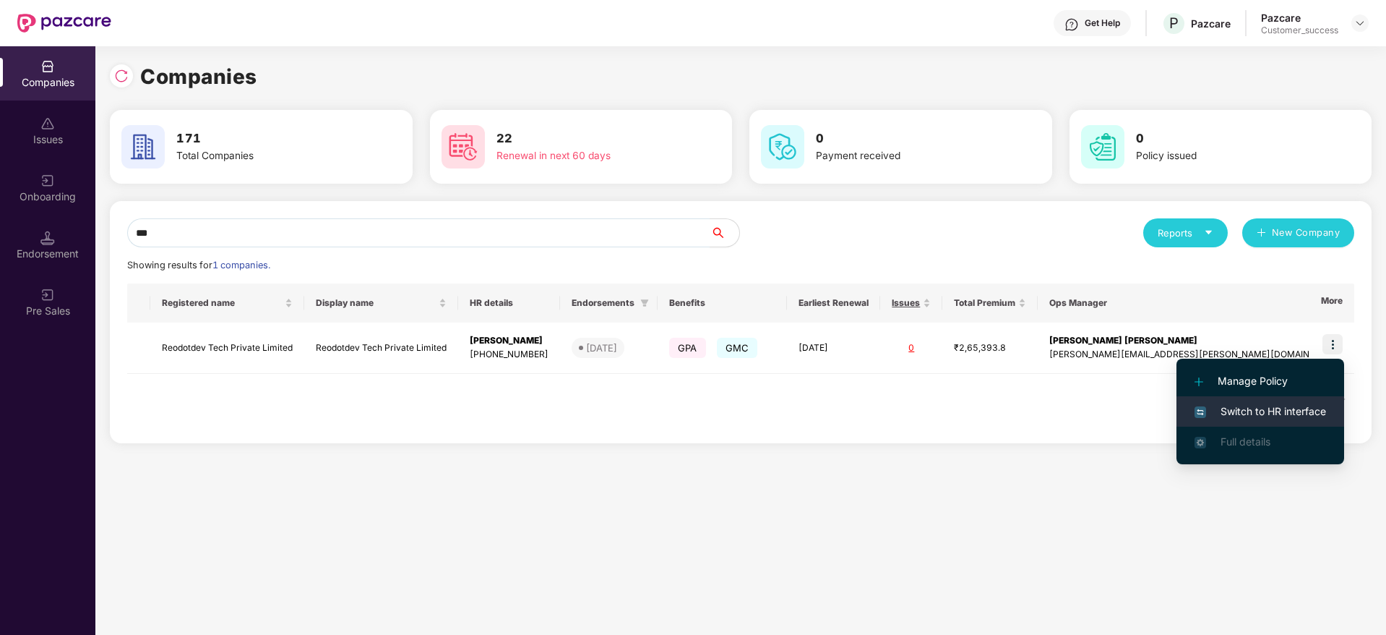
click at [1307, 401] on li "Switch to HR interface" at bounding box center [1261, 411] width 168 height 30
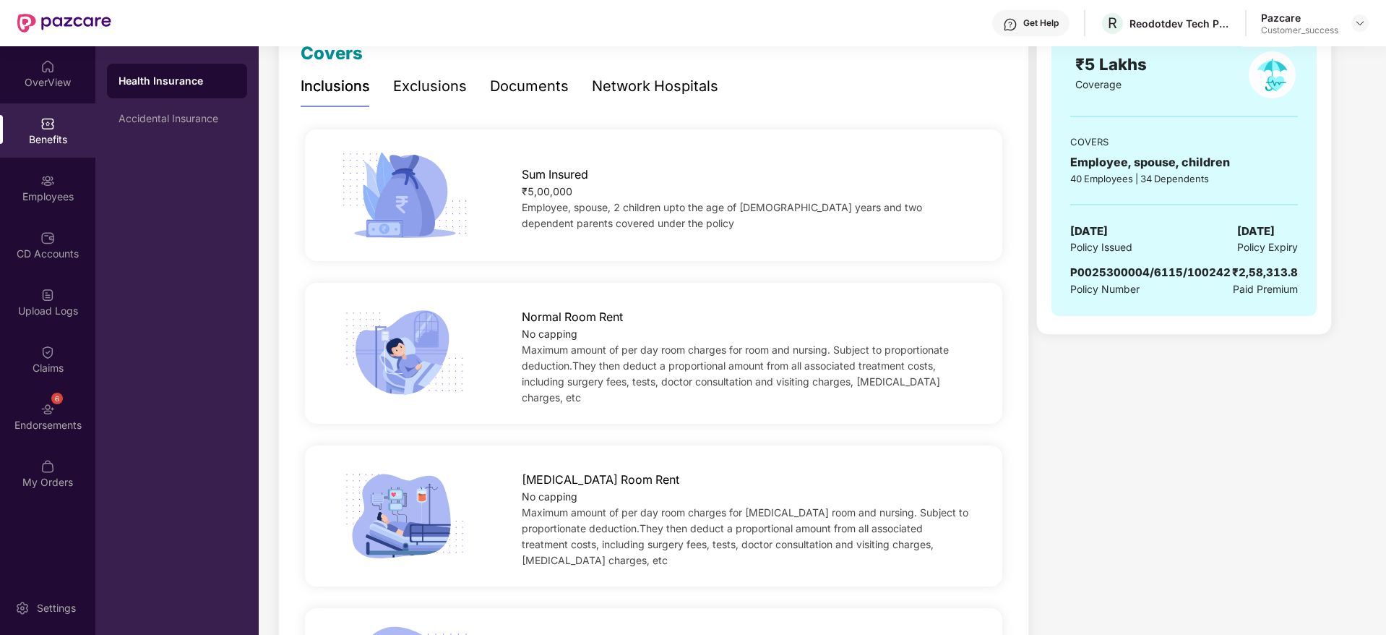
click at [541, 79] on div "Documents" at bounding box center [529, 86] width 79 height 22
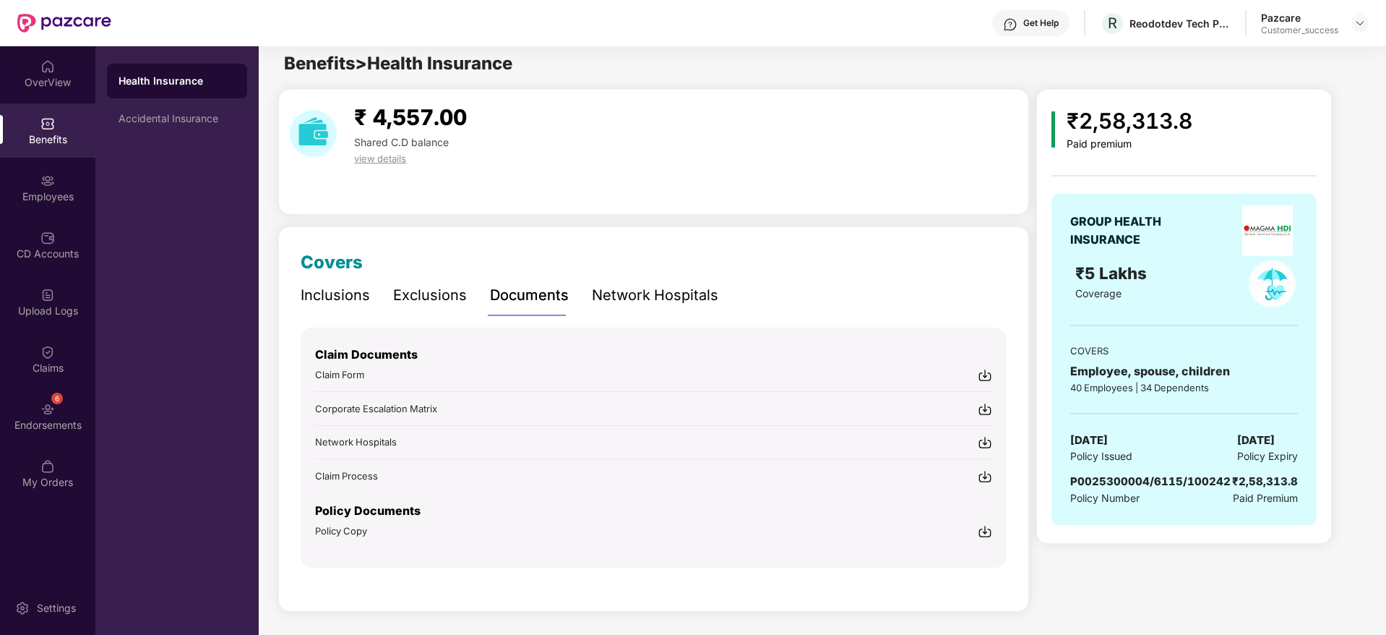
click at [984, 529] on img at bounding box center [985, 531] width 14 height 14
click at [1370, 22] on header "Get Help R Reodotdev Tech Private Limited Pazcare Customer_success" at bounding box center [693, 23] width 1386 height 46
click at [1358, 30] on div at bounding box center [1359, 22] width 17 height 17
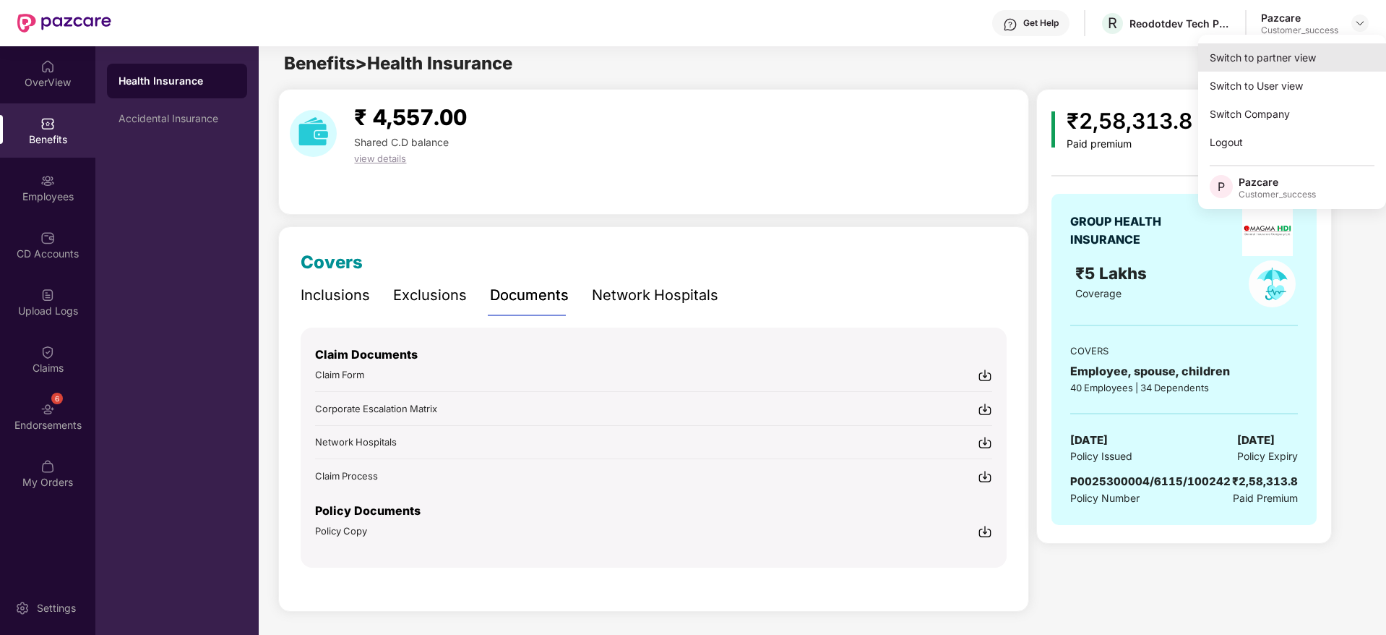
click at [1347, 46] on div "Switch to partner view" at bounding box center [1292, 57] width 188 height 28
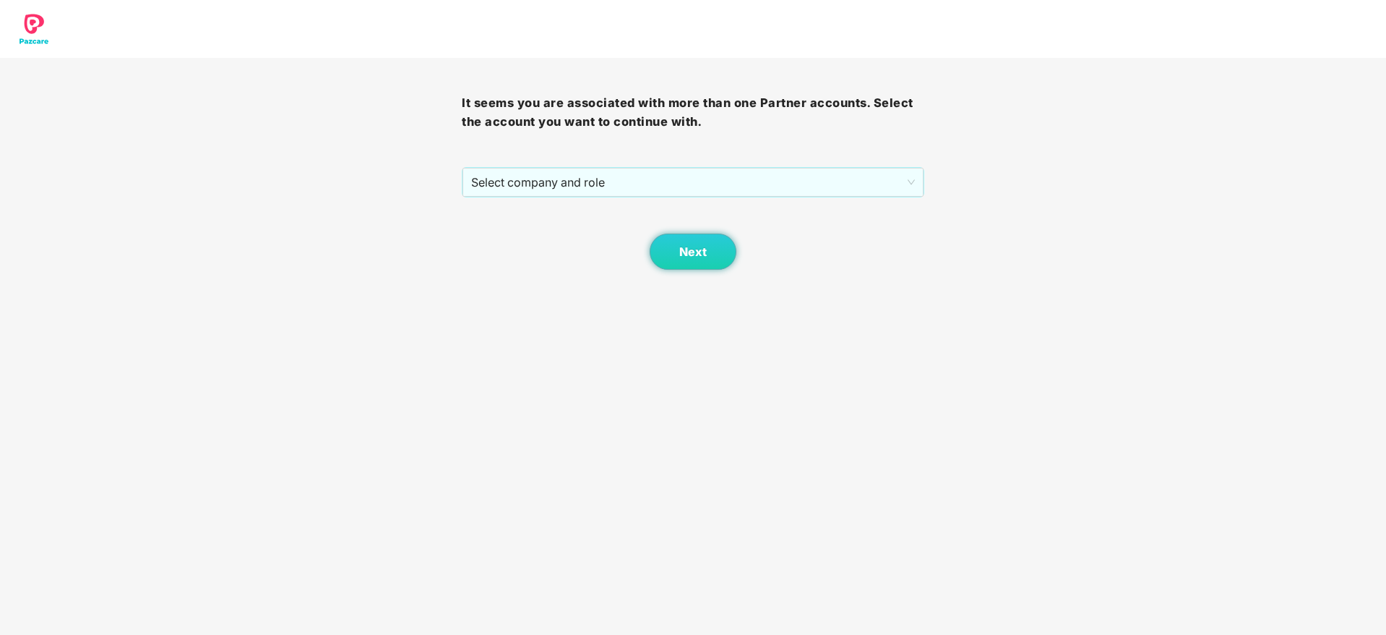
click at [799, 184] on span "Select company and role" at bounding box center [692, 181] width 443 height 27
click at [794, 199] on div "Next" at bounding box center [693, 233] width 462 height 72
click at [765, 202] on div "Next" at bounding box center [693, 233] width 462 height 72
click at [765, 197] on div "Next" at bounding box center [693, 233] width 462 height 72
click at [763, 181] on span "Select company and role" at bounding box center [692, 181] width 443 height 27
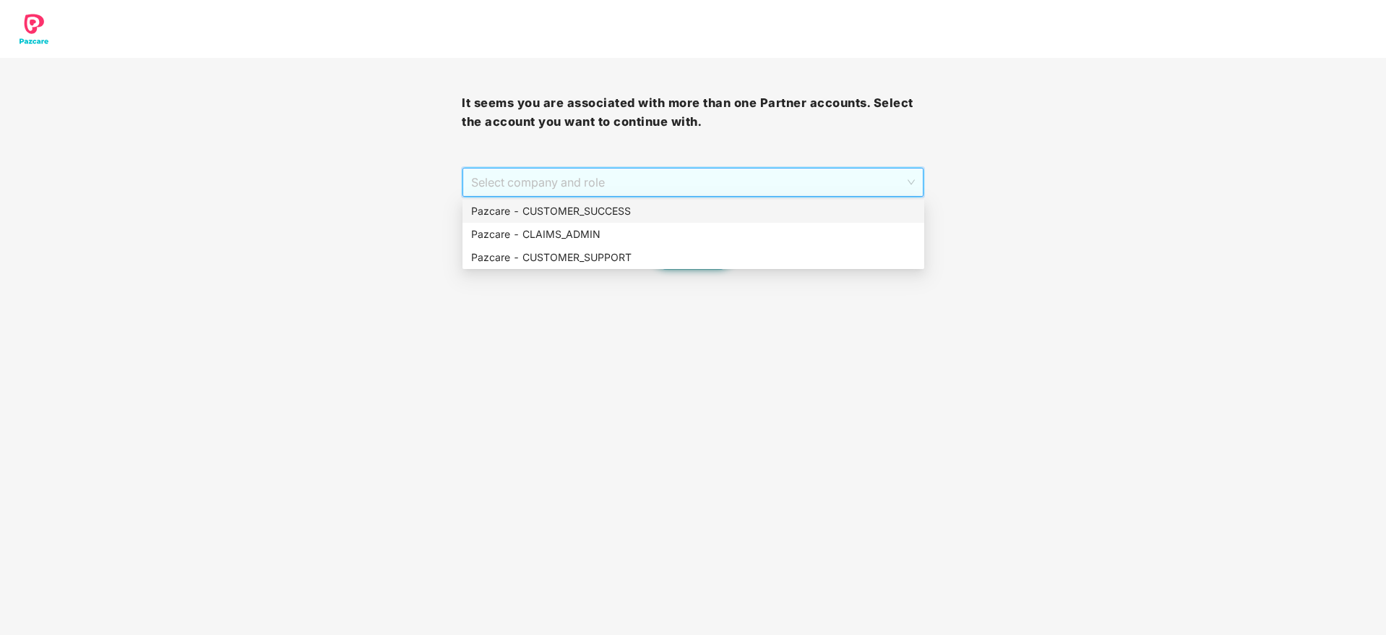
click at [762, 201] on div "Pazcare - CUSTOMER_SUCCESS" at bounding box center [694, 210] width 462 height 23
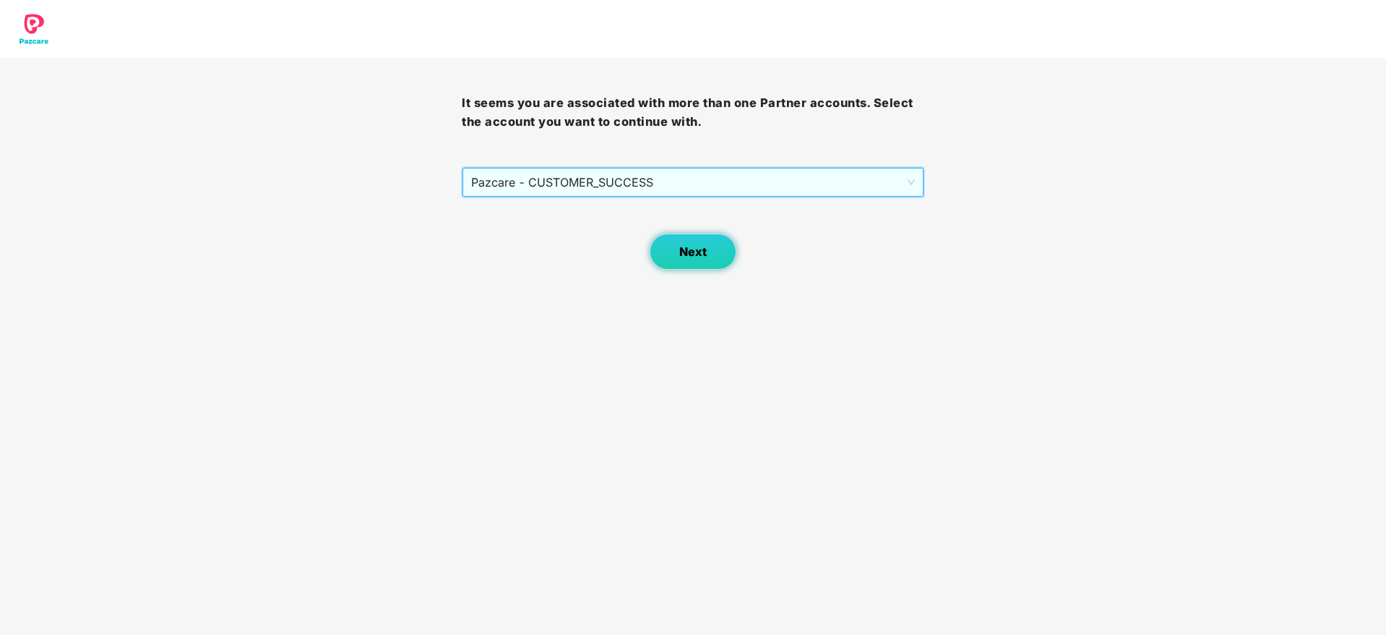
click at [679, 249] on span "Next" at bounding box center [692, 252] width 27 height 14
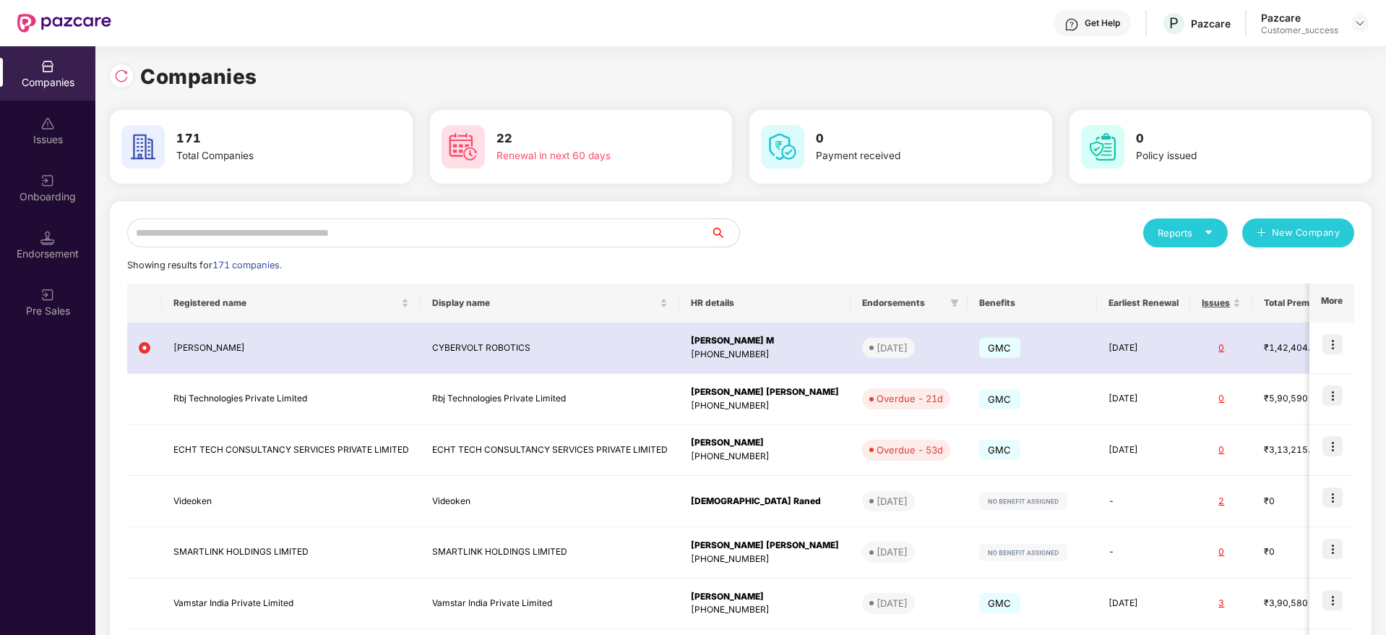
click at [1102, 207] on div "Reports New Company Showing results for 171 companies. Registered name Display …" at bounding box center [741, 552] width 1262 height 702
click at [536, 239] on input "text" at bounding box center [418, 232] width 583 height 29
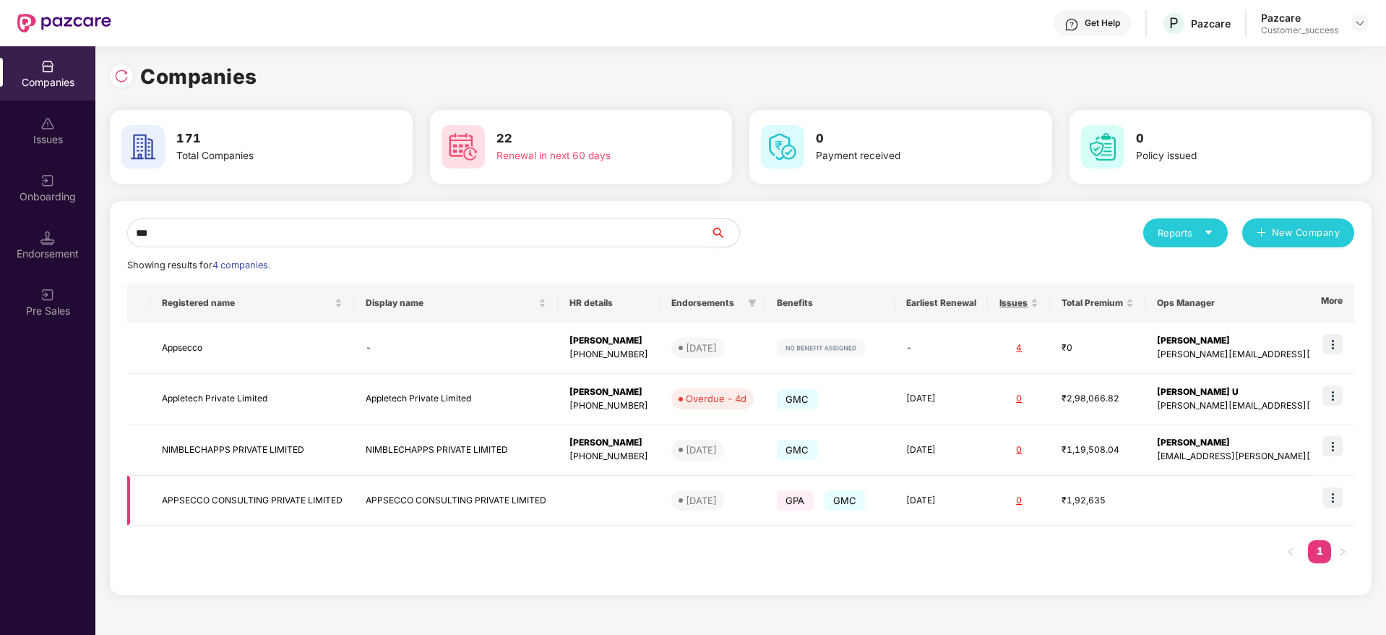
type input "***"
click at [1330, 496] on img at bounding box center [1333, 497] width 20 height 20
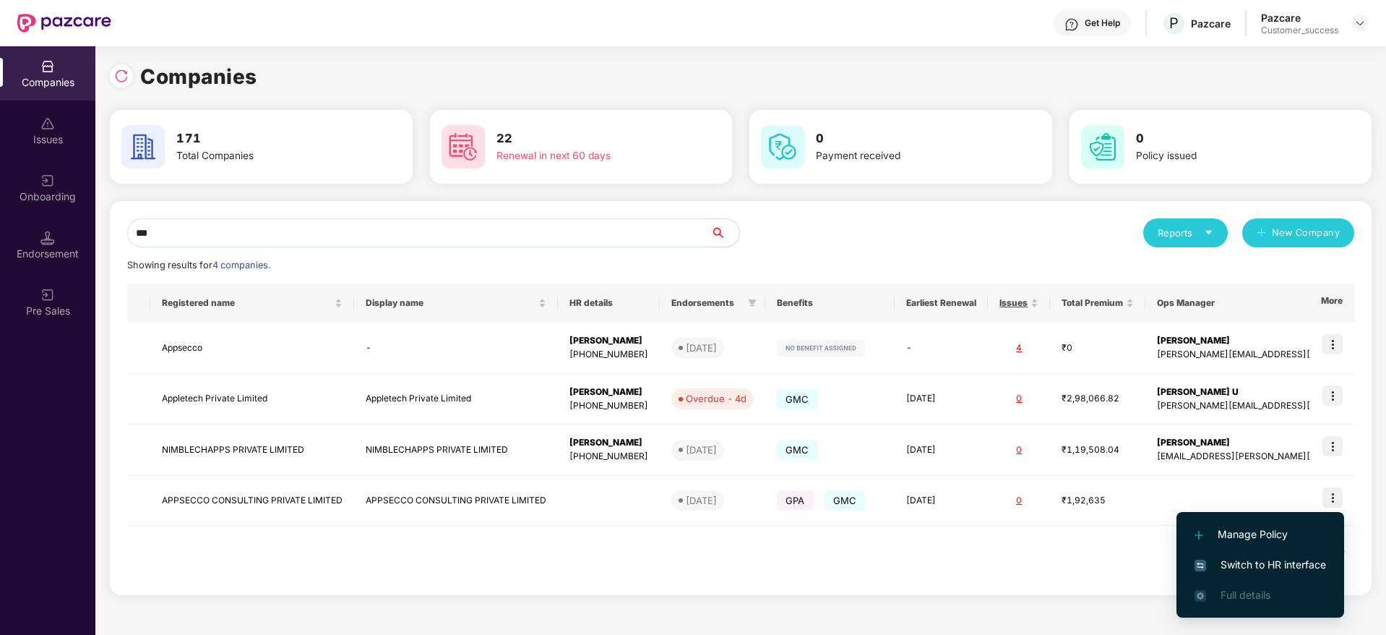
click at [1276, 566] on span "Switch to HR interface" at bounding box center [1261, 564] width 132 height 16
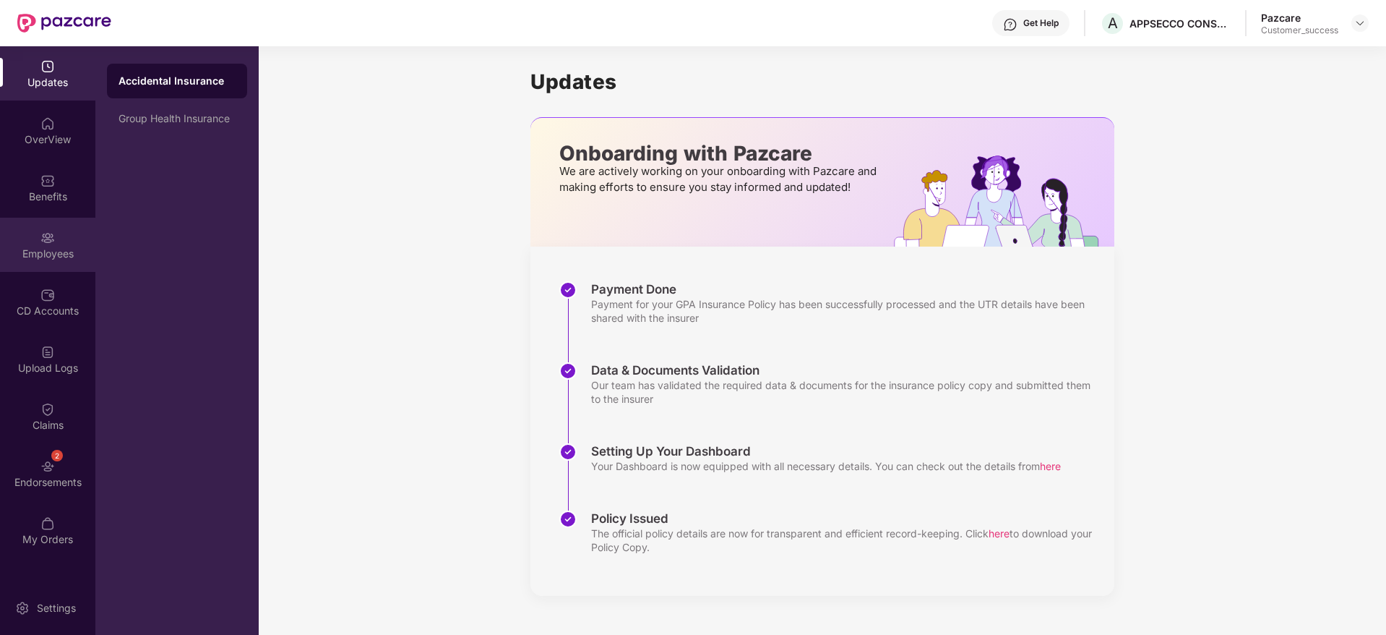
click at [52, 252] on div "Employees" at bounding box center [47, 253] width 95 height 14
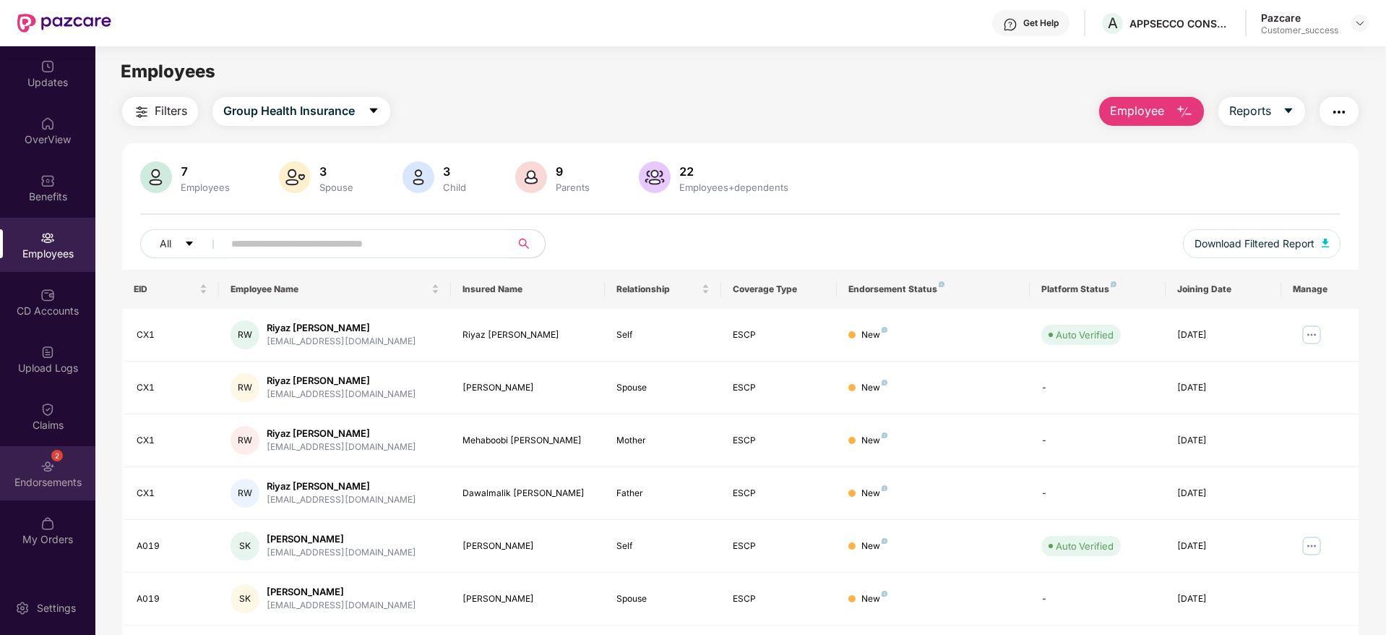
click at [63, 448] on div "2 Endorsements" at bounding box center [47, 473] width 95 height 54
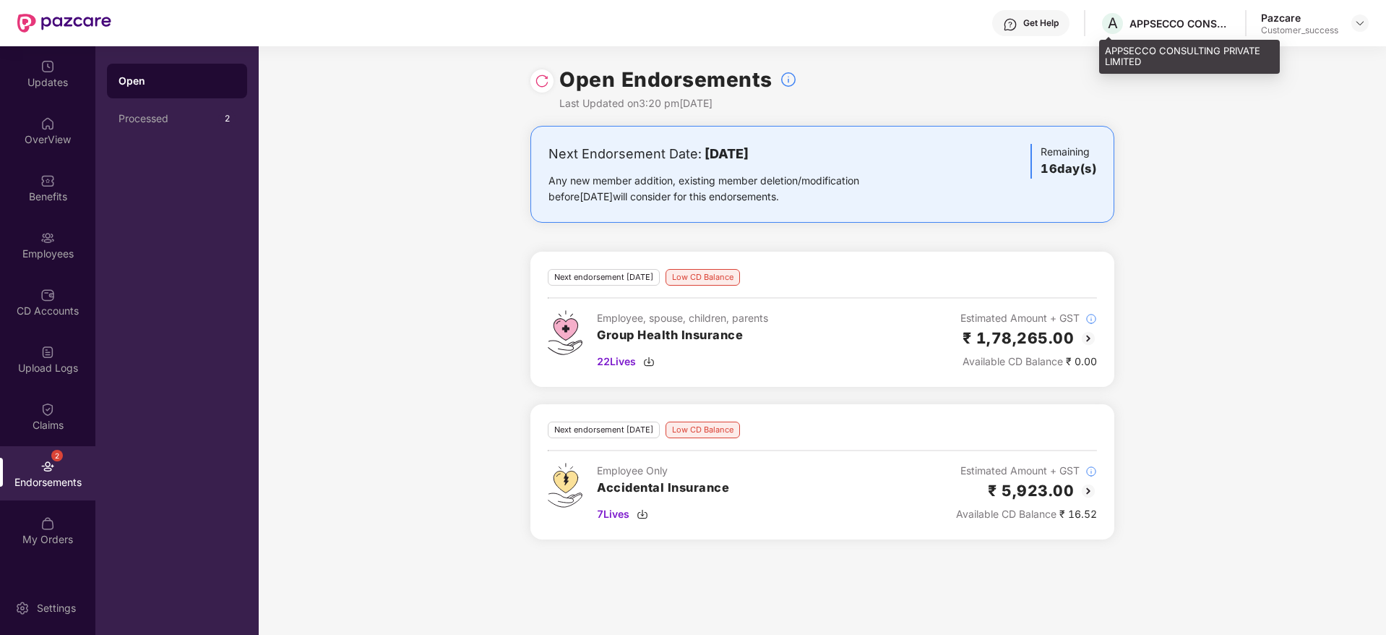
click at [1174, 17] on div "APPSECCO CONSULTING PRIVATE LIMITED" at bounding box center [1180, 24] width 101 height 14
copy div "APPSECCO"
click at [1354, 23] on img at bounding box center [1360, 23] width 12 height 12
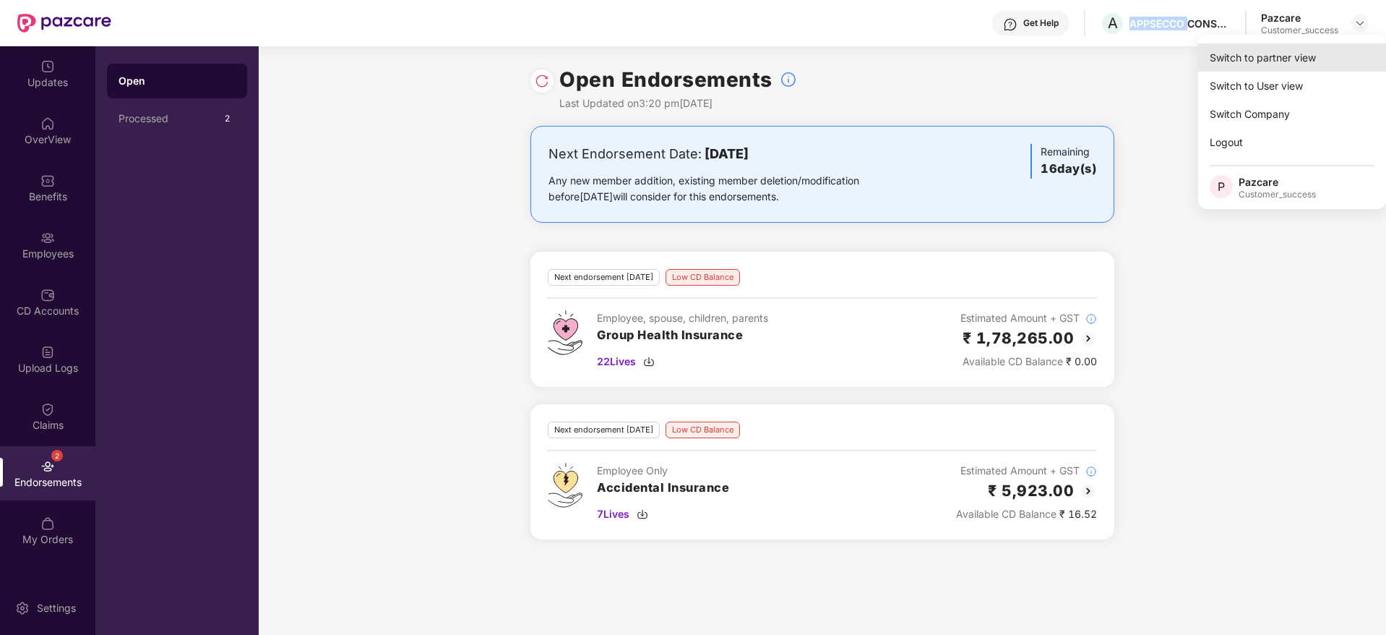
drag, startPoint x: 1354, startPoint y: 23, endPoint x: 1312, endPoint y: 50, distance: 50.3
click at [1312, 50] on body "Get Help A APPSECCO CONSULTING PRIVATE LIMITED Pazcare Customer_success Updates…" at bounding box center [693, 317] width 1386 height 635
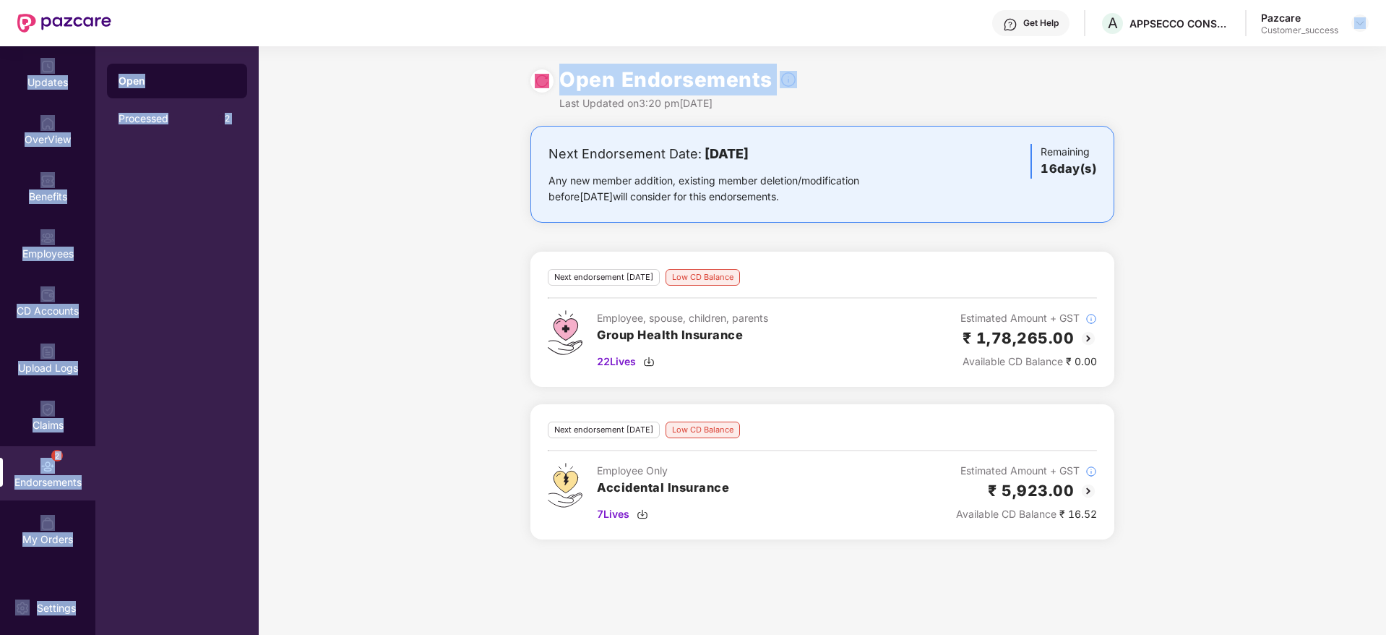
drag, startPoint x: 1312, startPoint y: 50, endPoint x: 1358, endPoint y: 13, distance: 59.1
click at [1358, 13] on div "Get Help A APPSECCO CONSULTING PRIVATE LIMITED Pazcare Customer_success Updates…" at bounding box center [693, 317] width 1386 height 635
click at [1358, 13] on div "Pazcare Customer_success" at bounding box center [1315, 23] width 108 height 25
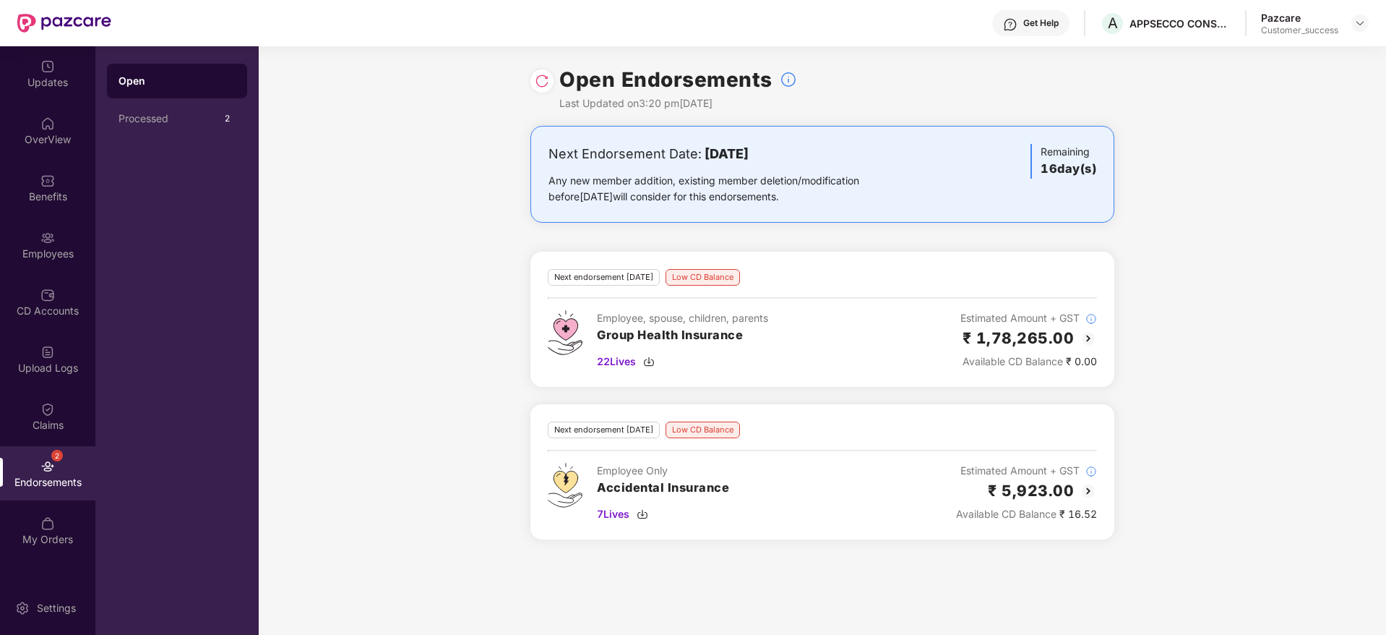
click at [1358, 13] on div "Pazcare Customer_success" at bounding box center [1315, 23] width 108 height 25
click at [1354, 17] on div "Pazcare Customer_success" at bounding box center [1315, 23] width 108 height 25
click at [1354, 17] on img at bounding box center [1360, 23] width 12 height 12
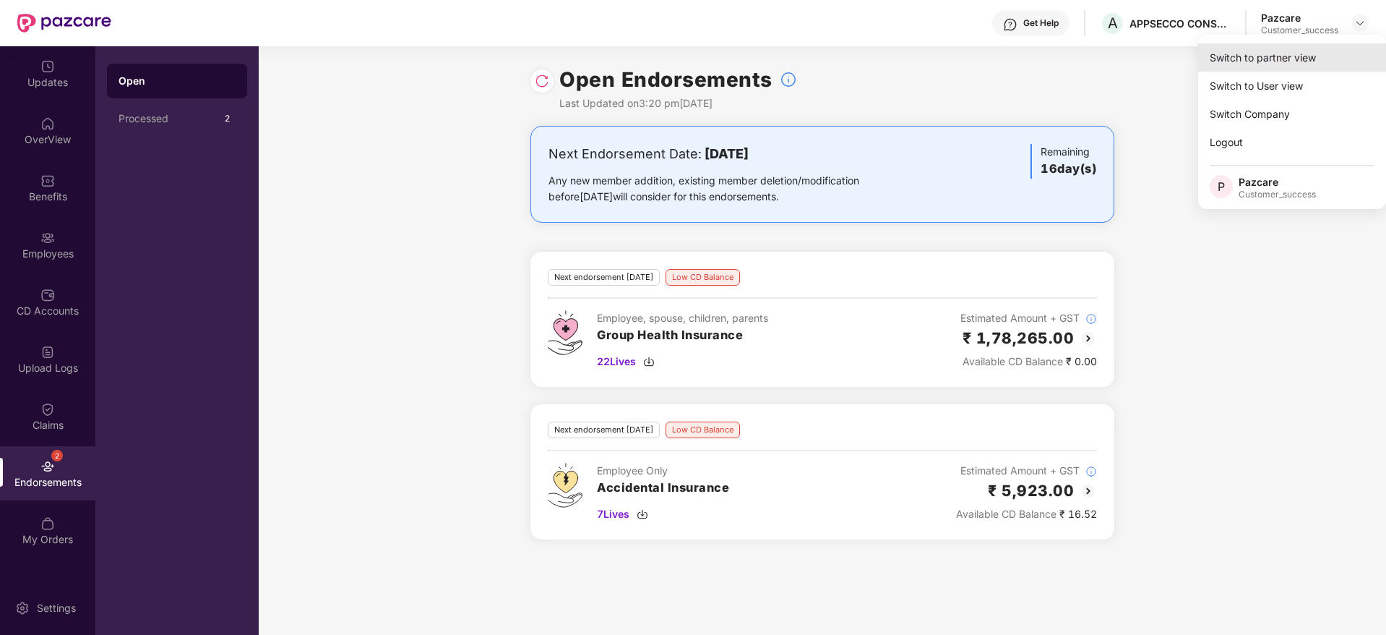
drag, startPoint x: 1354, startPoint y: 17, endPoint x: 1286, endPoint y: 61, distance: 81.6
click at [1286, 61] on body "Get Help A APPSECCO CONSULTING PRIVATE LIMITED Pazcare Customer_success Updates…" at bounding box center [693, 317] width 1386 height 635
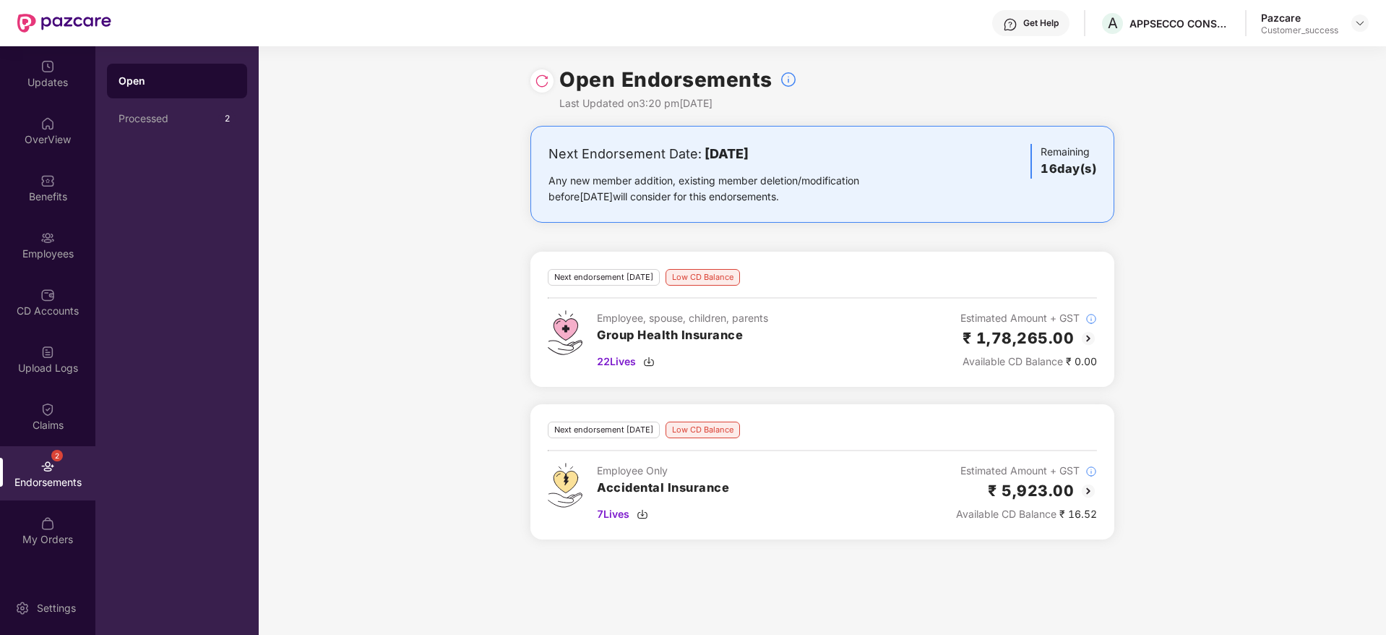
click at [1286, 61] on div "Open Endorsements Last Updated on 3:20 pm, 26 Aug 2025" at bounding box center [822, 85] width 1127 height 79
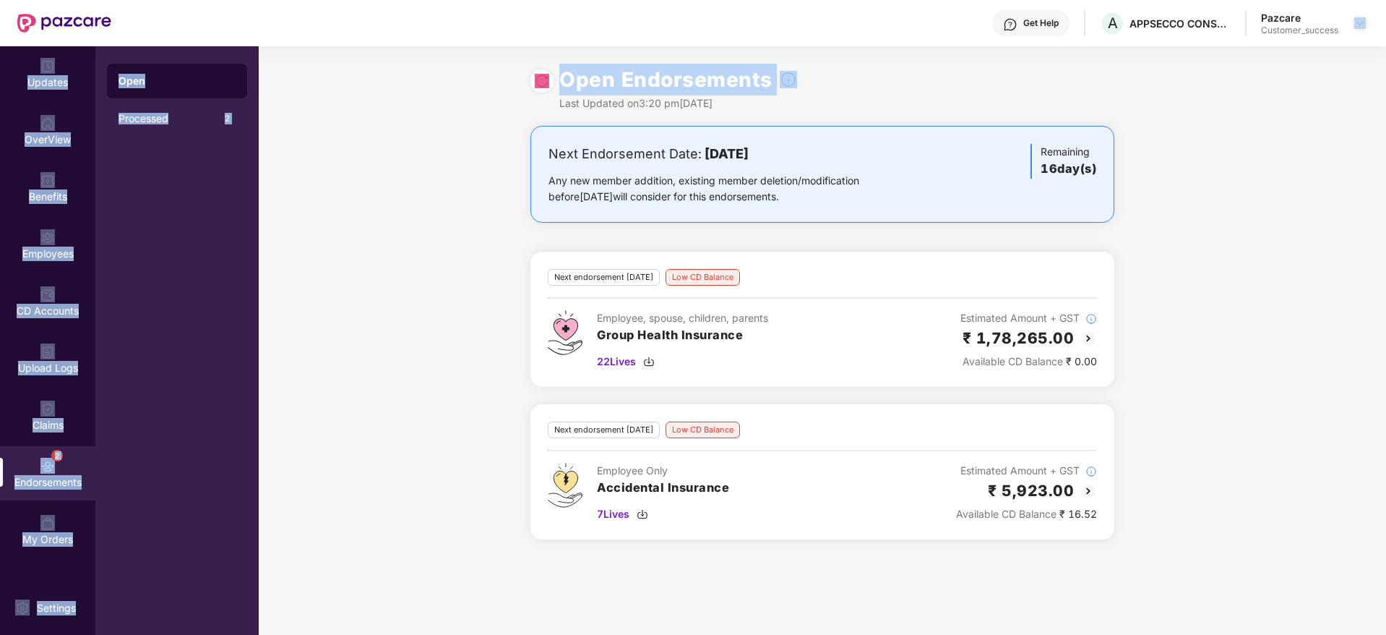
drag, startPoint x: 1286, startPoint y: 61, endPoint x: 1348, endPoint y: 20, distance: 74.2
click at [1348, 20] on div "Get Help A APPSECCO CONSULTING PRIVATE LIMITED Pazcare Customer_success Updates…" at bounding box center [693, 317] width 1386 height 635
click at [1348, 20] on div "Pazcare Customer_success" at bounding box center [1315, 23] width 108 height 25
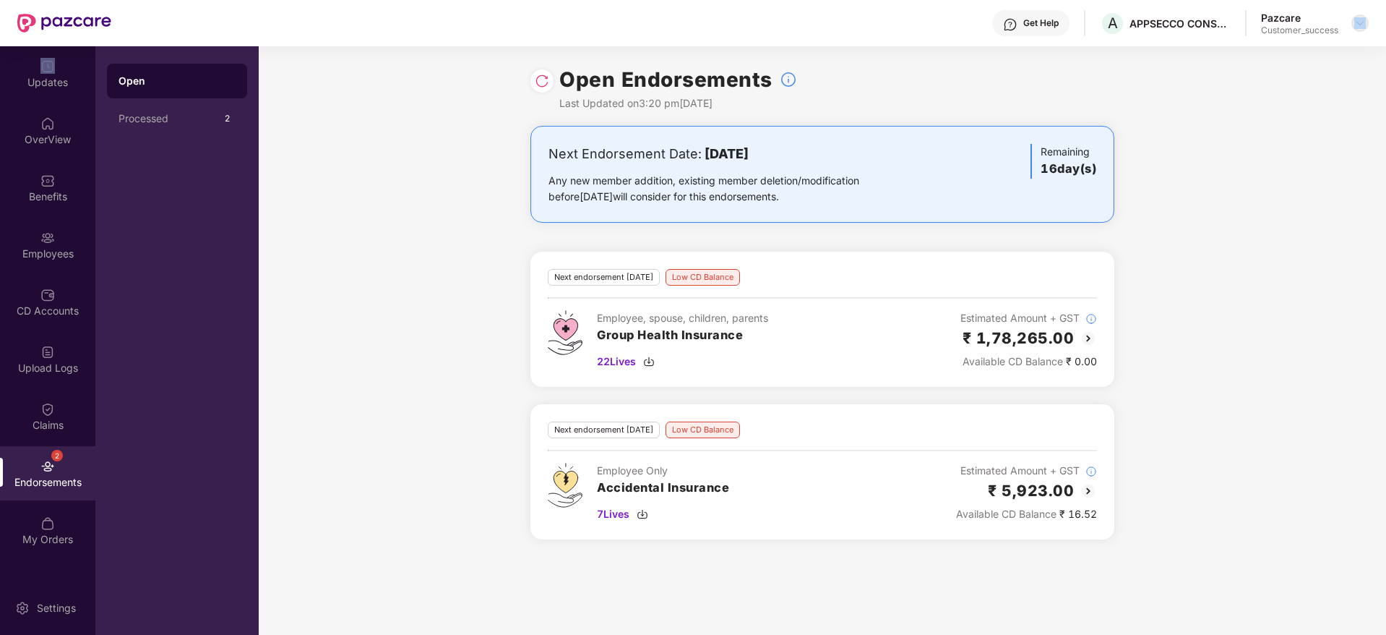
click at [1352, 20] on div "Pazcare Customer_success" at bounding box center [1315, 23] width 108 height 25
click at [1352, 20] on div at bounding box center [1359, 22] width 17 height 17
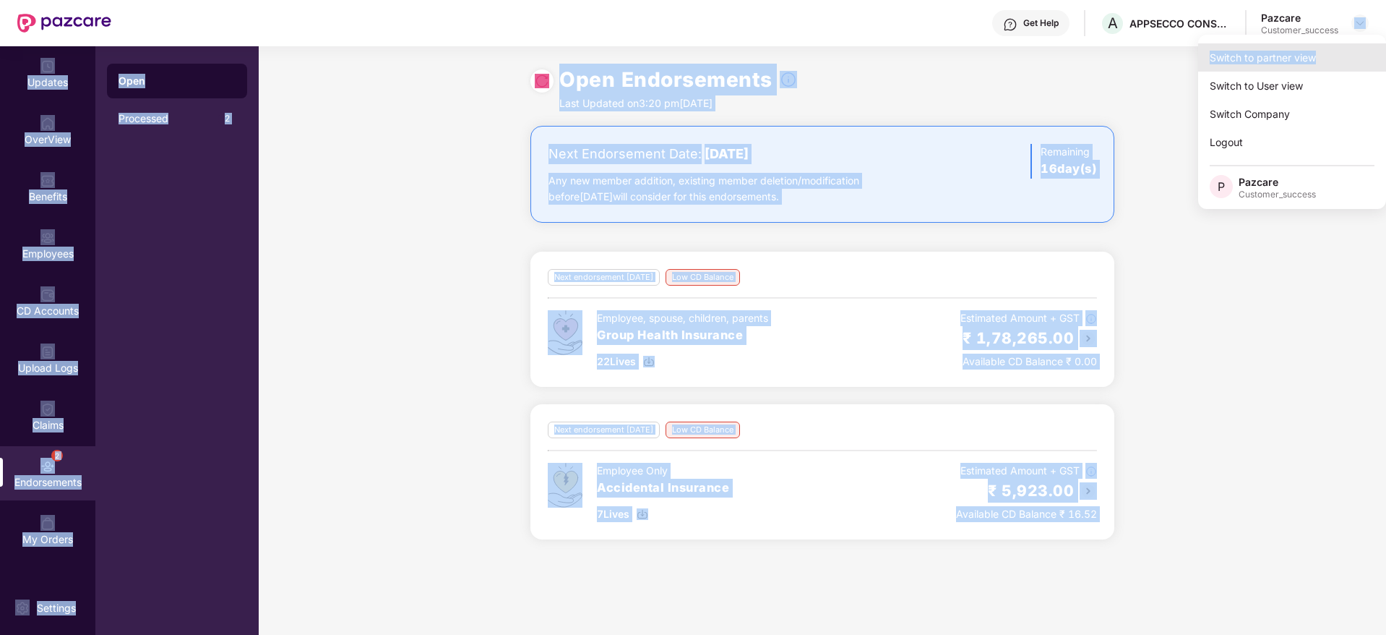
drag, startPoint x: 1352, startPoint y: 20, endPoint x: 1323, endPoint y: 46, distance: 38.9
click at [1323, 46] on body "Get Help A APPSECCO CONSULTING PRIVATE LIMITED Pazcare Customer_success Updates…" at bounding box center [693, 317] width 1386 height 635
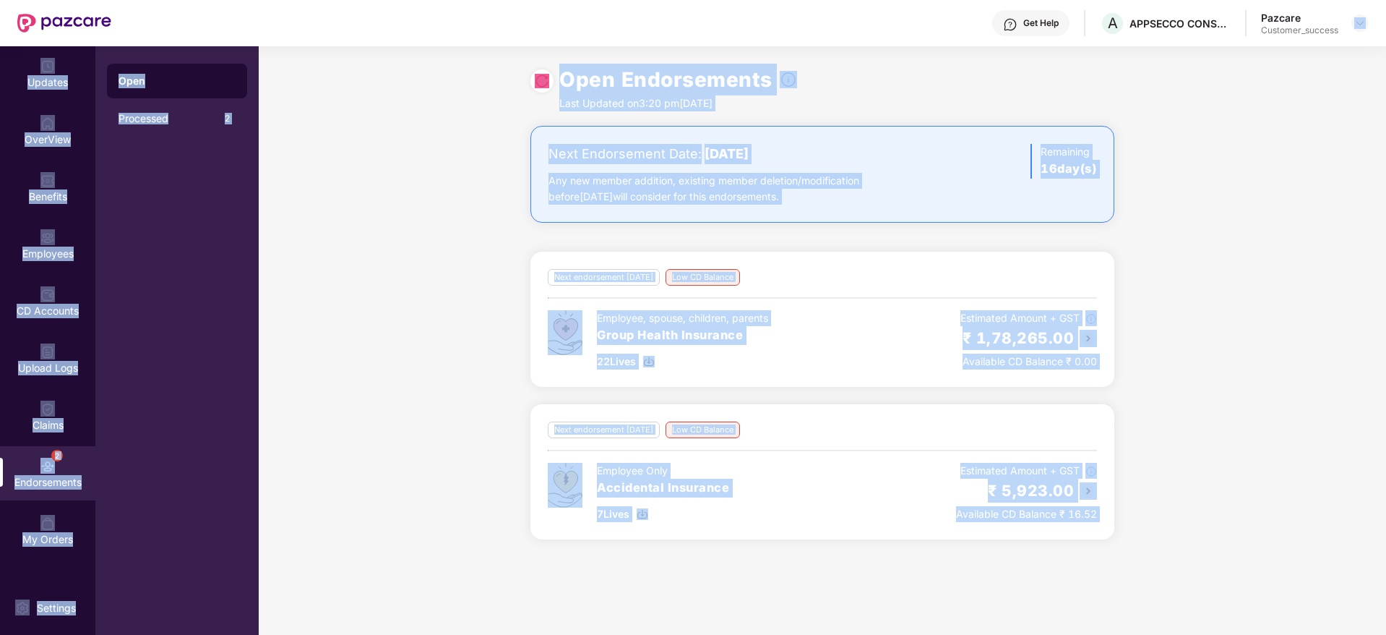
click at [1359, 32] on div "Pazcare Customer_success" at bounding box center [1315, 23] width 108 height 25
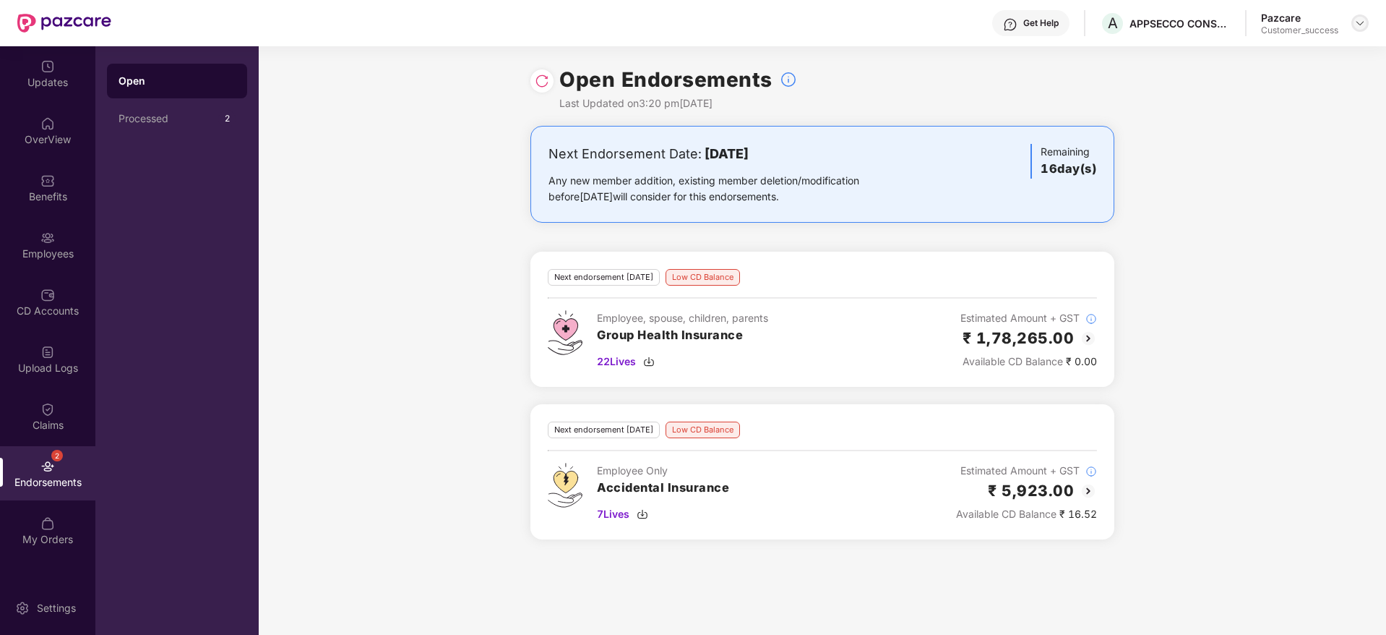
click at [1364, 20] on img at bounding box center [1360, 23] width 12 height 12
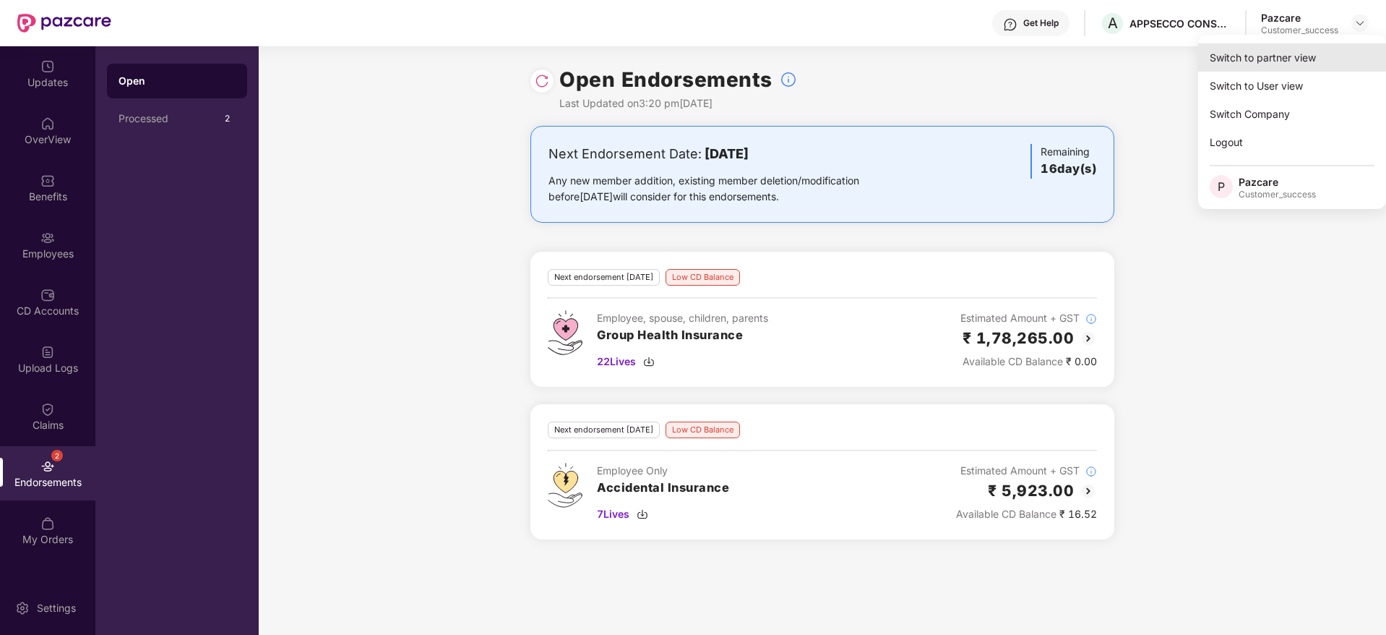
click at [1300, 53] on div "Switch to partner view" at bounding box center [1292, 57] width 188 height 28
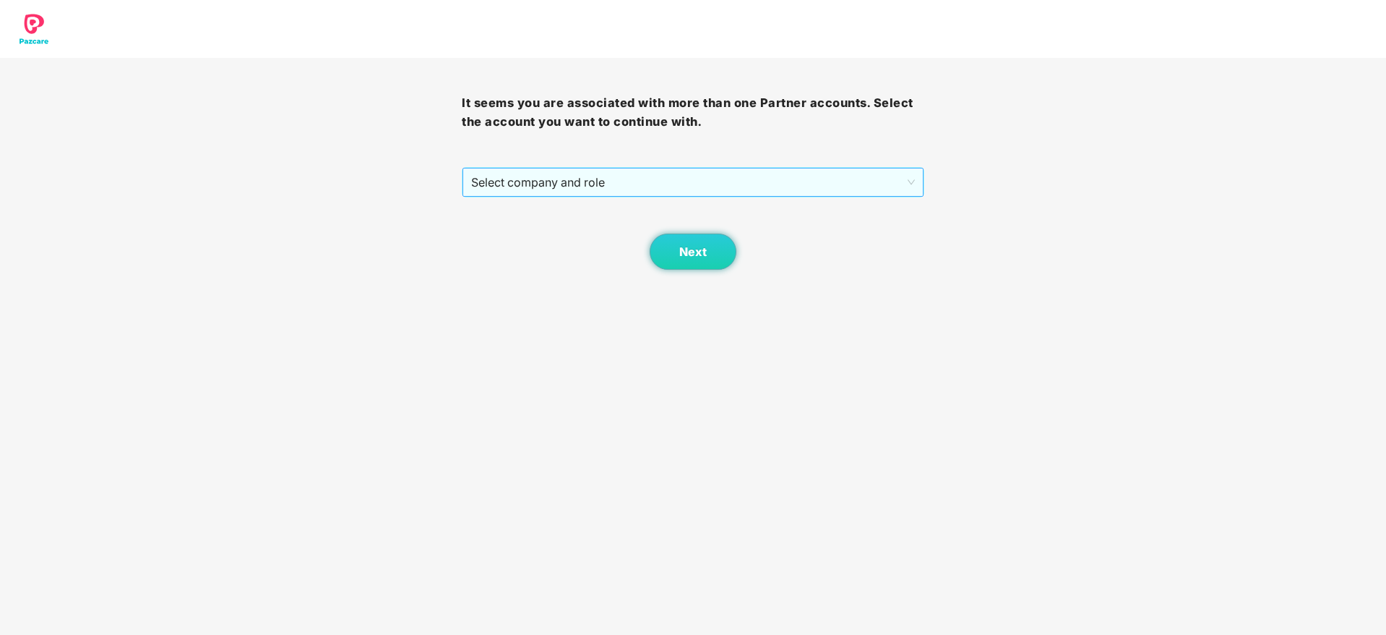
click at [783, 175] on span "Select company and role" at bounding box center [692, 181] width 443 height 27
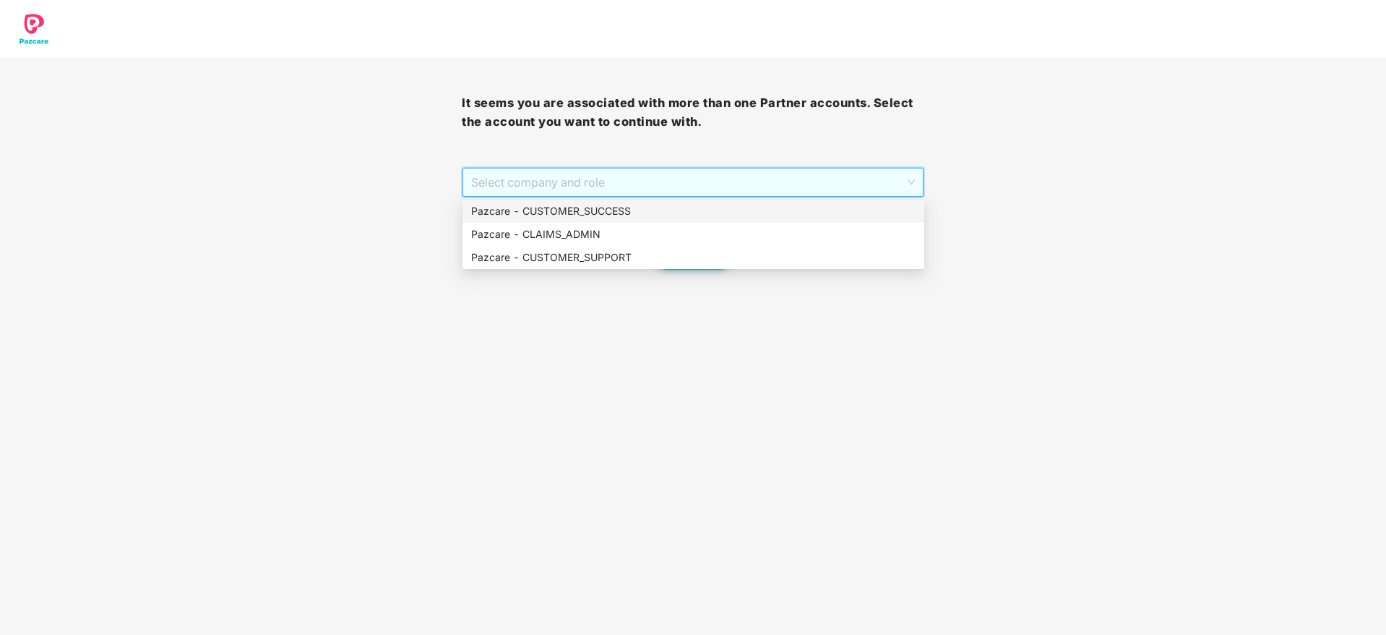
click at [731, 210] on div "Pazcare - CUSTOMER_SUCCESS" at bounding box center [693, 211] width 444 height 16
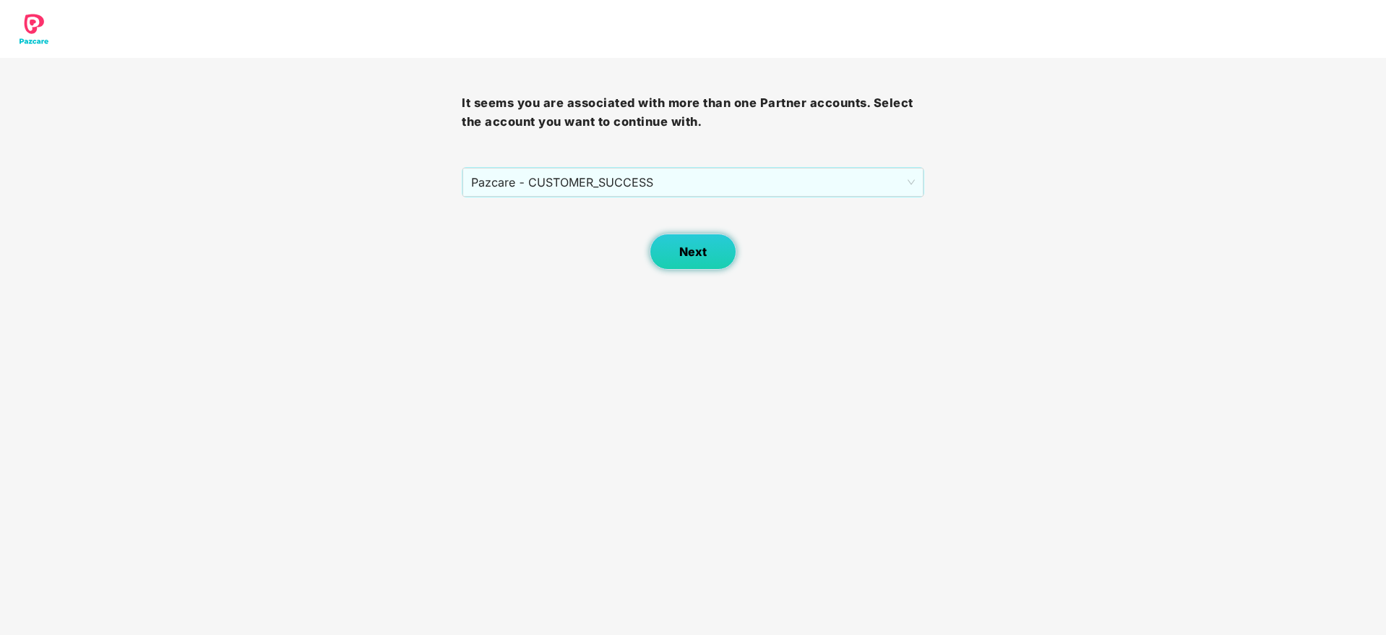
click at [715, 253] on button "Next" at bounding box center [693, 251] width 87 height 36
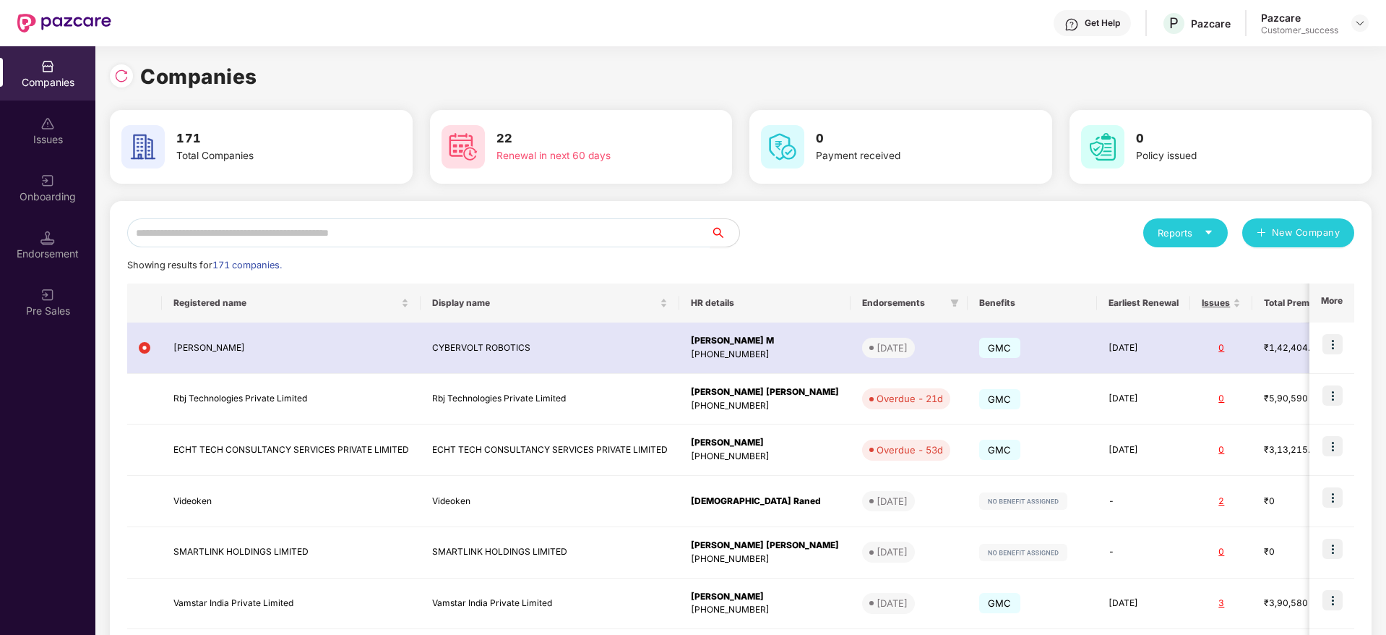
click at [649, 223] on input "text" at bounding box center [418, 232] width 583 height 29
paste input "********"
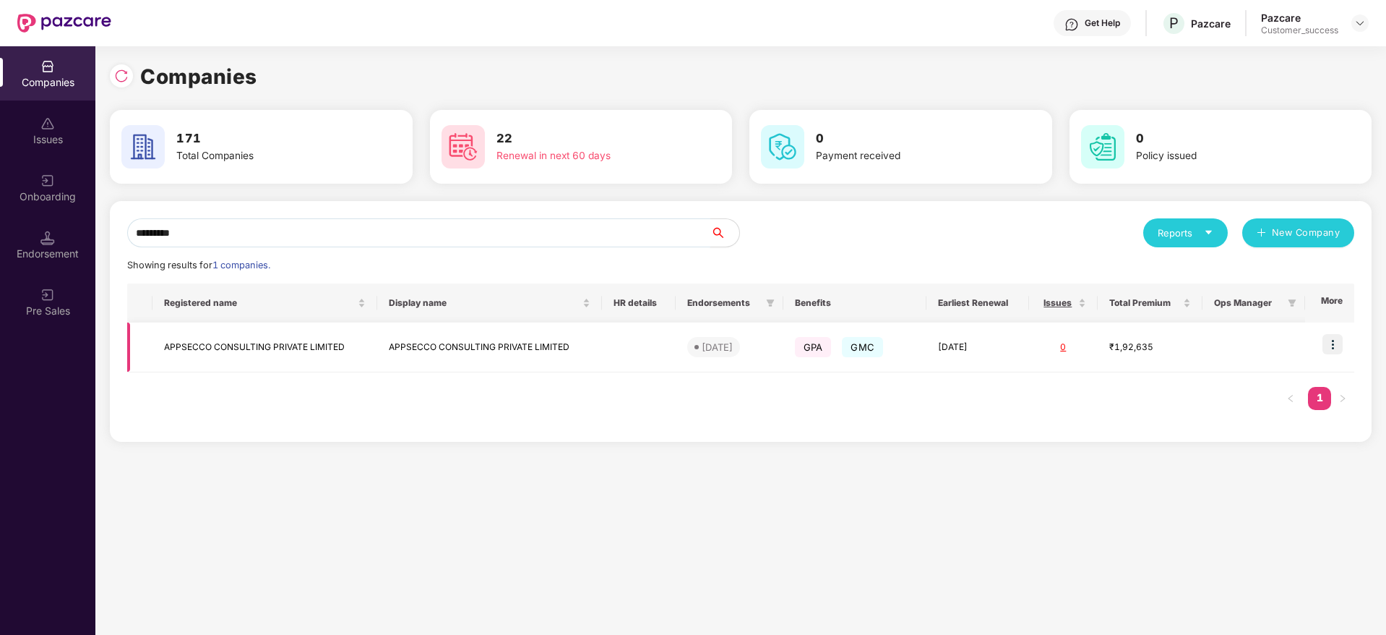
type input "********"
click at [537, 332] on td "APPSECCO CONSULTING PRIVATE LIMITED" at bounding box center [489, 347] width 225 height 50
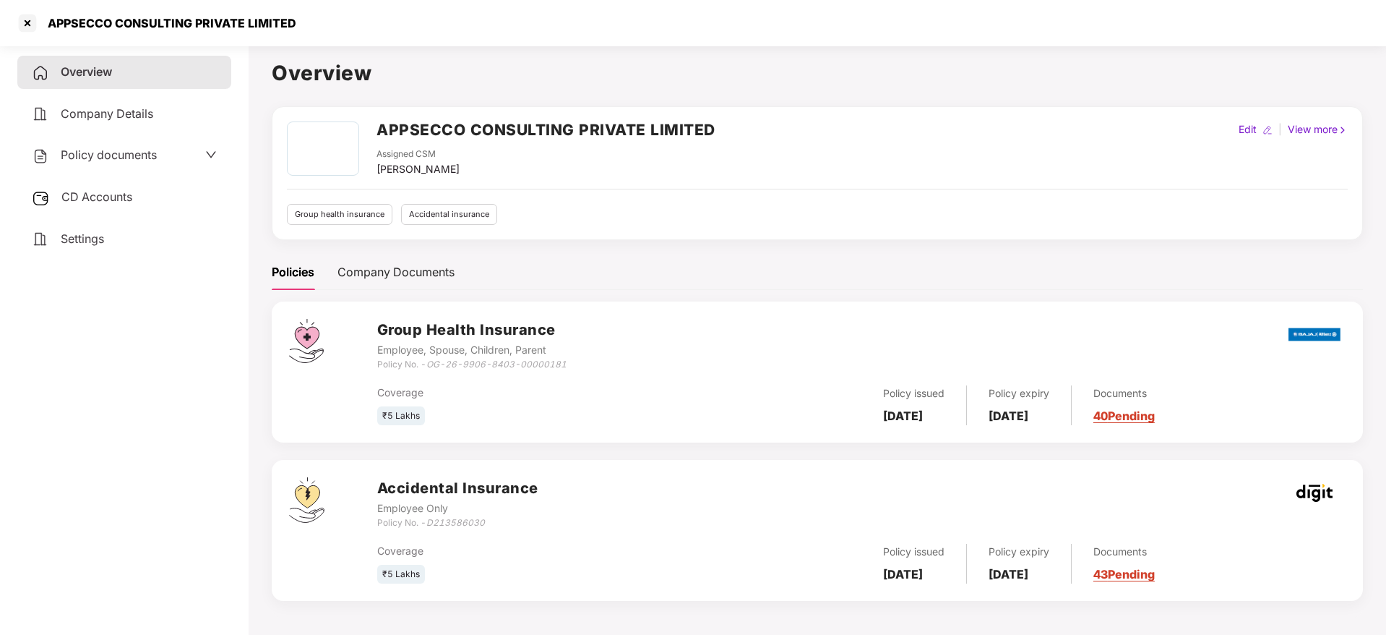
click at [106, 181] on div "CD Accounts" at bounding box center [124, 197] width 214 height 33
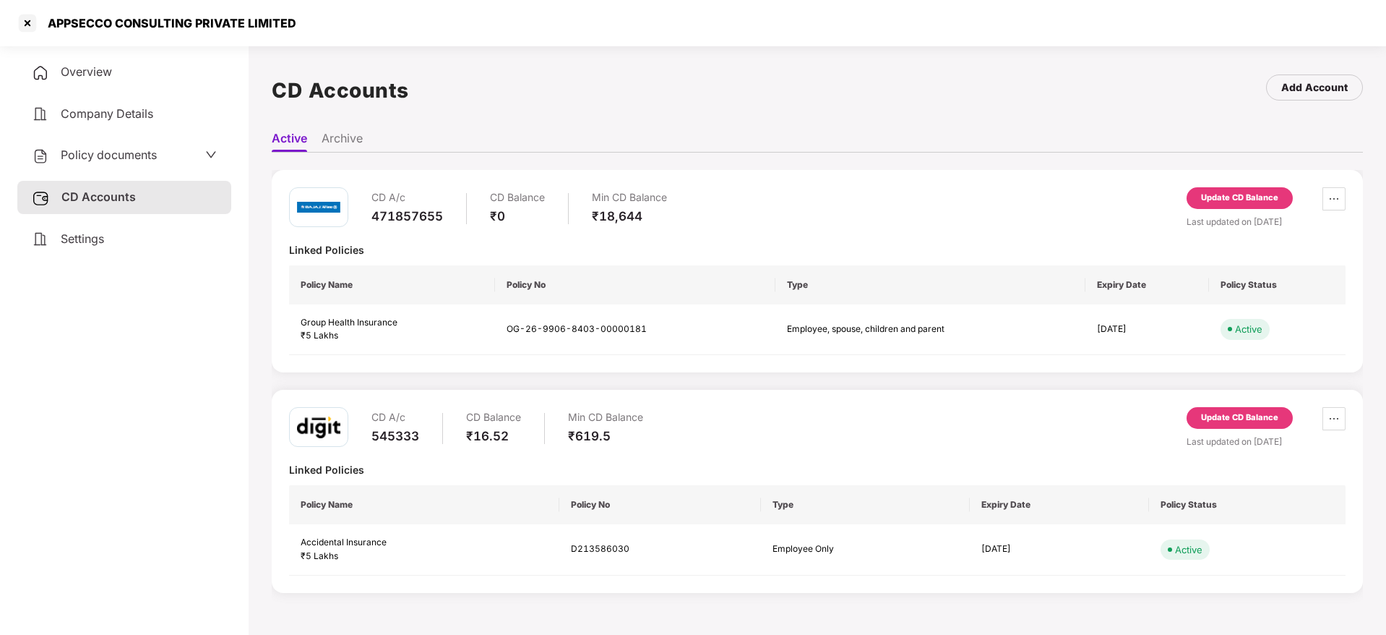
click at [1346, 204] on div "CD A/c 471857655 CD Balance ₹0 Min CD Balance ₹18,644 Update CD Balance Last up…" at bounding box center [817, 271] width 1091 height 202
click at [1338, 199] on span "ellipsis" at bounding box center [1334, 199] width 22 height 12
click at [1219, 194] on div "Update CD Balance" at bounding box center [1239, 198] width 77 height 13
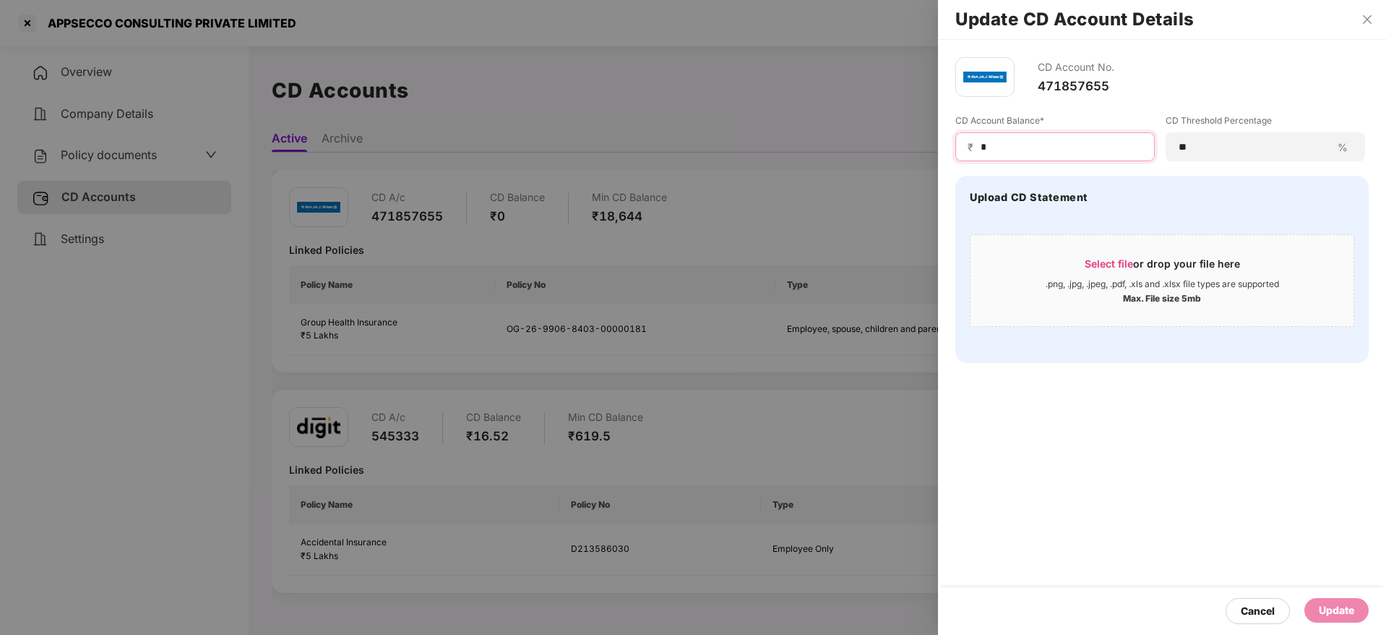
click at [1009, 144] on input "*" at bounding box center [1060, 146] width 163 height 15
type input "******"
click at [1328, 605] on div "Update" at bounding box center [1336, 610] width 35 height 16
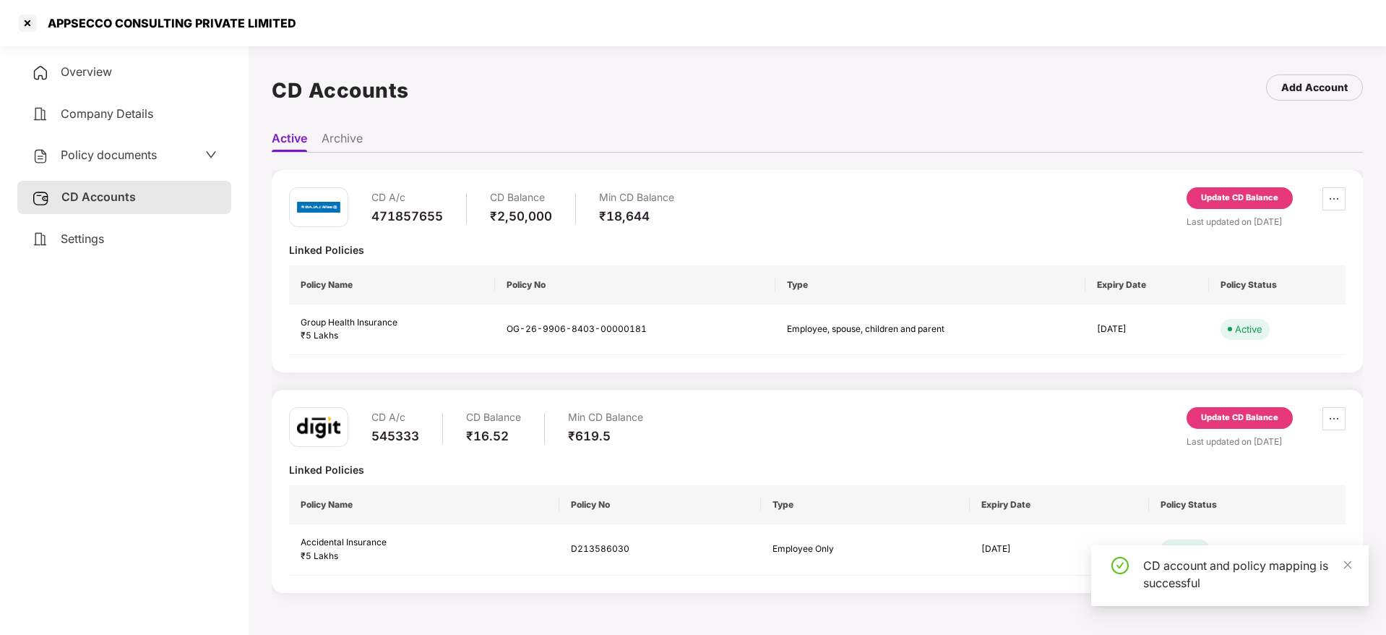
click at [1243, 416] on div "Update CD Balance" at bounding box center [1239, 417] width 77 height 13
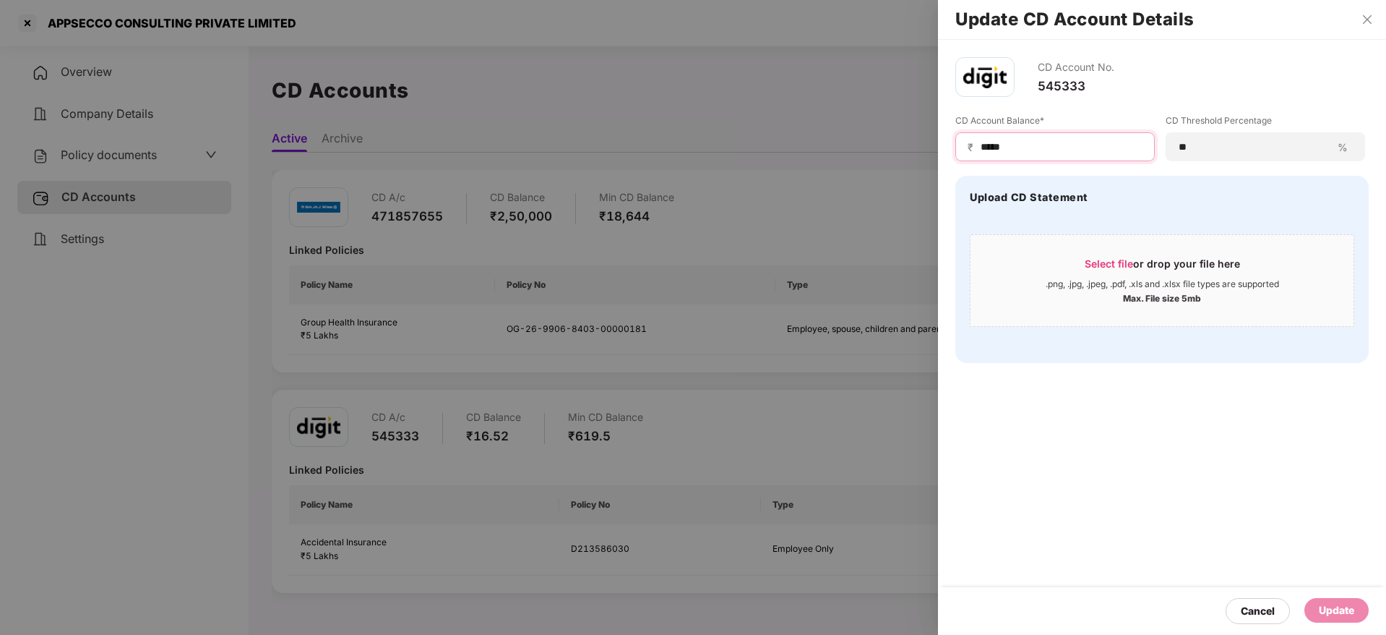
click at [1063, 142] on input "*****" at bounding box center [1060, 146] width 163 height 15
type input "*****"
click at [1344, 616] on div "Update" at bounding box center [1336, 610] width 35 height 16
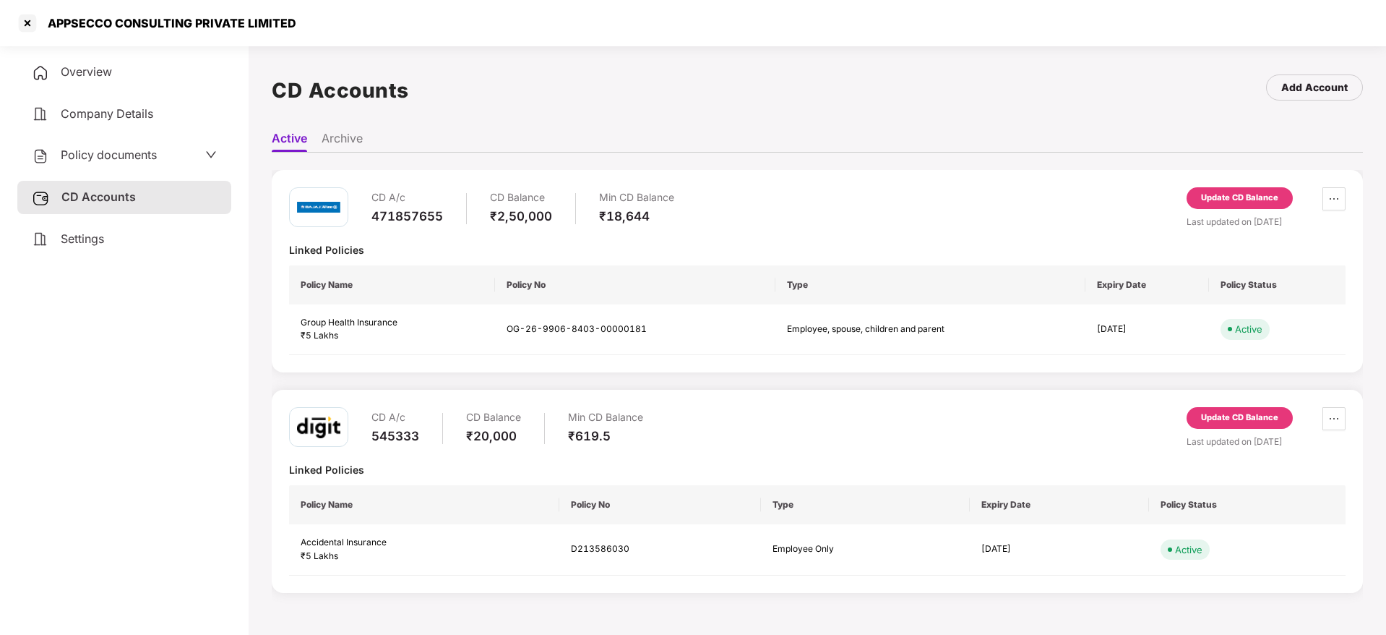
click at [59, 27] on div "APPSECCO CONSULTING PRIVATE LIMITED" at bounding box center [167, 23] width 257 height 14
copy div "APPSECCO CONSULTING PRIVATE LIMITED"
click at [26, 25] on div at bounding box center [27, 23] width 23 height 23
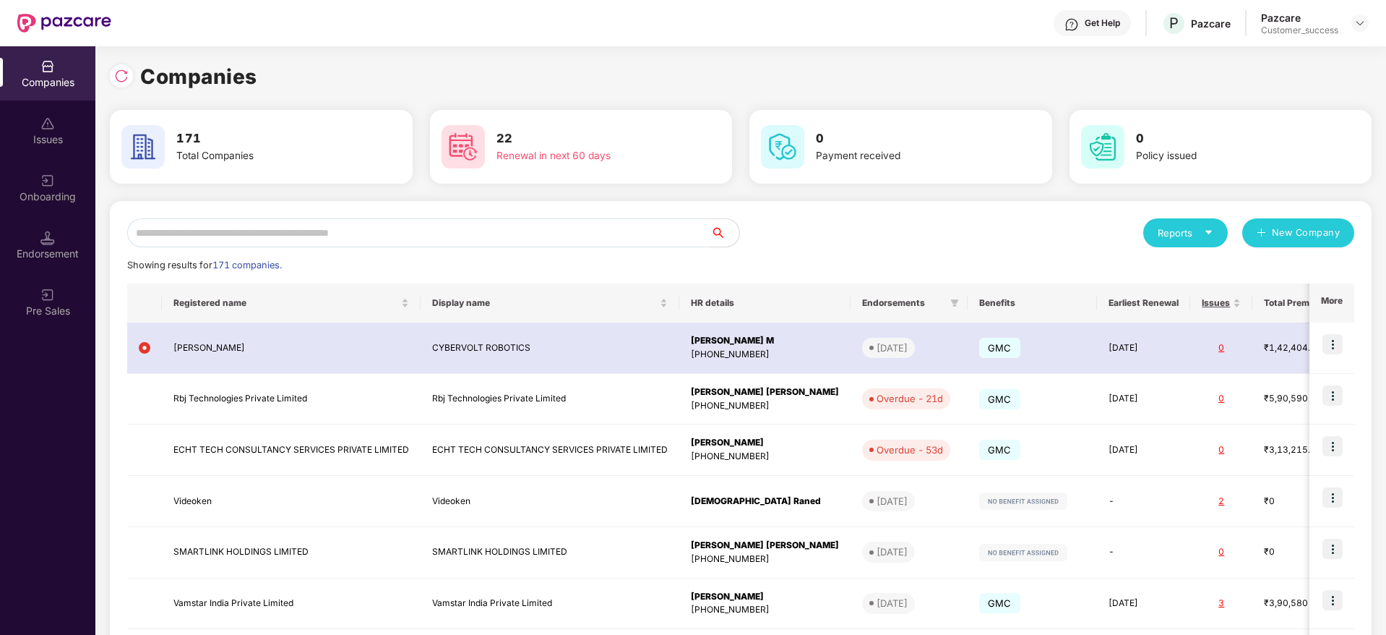
click at [450, 231] on input "text" at bounding box center [418, 232] width 583 height 29
paste input "**********"
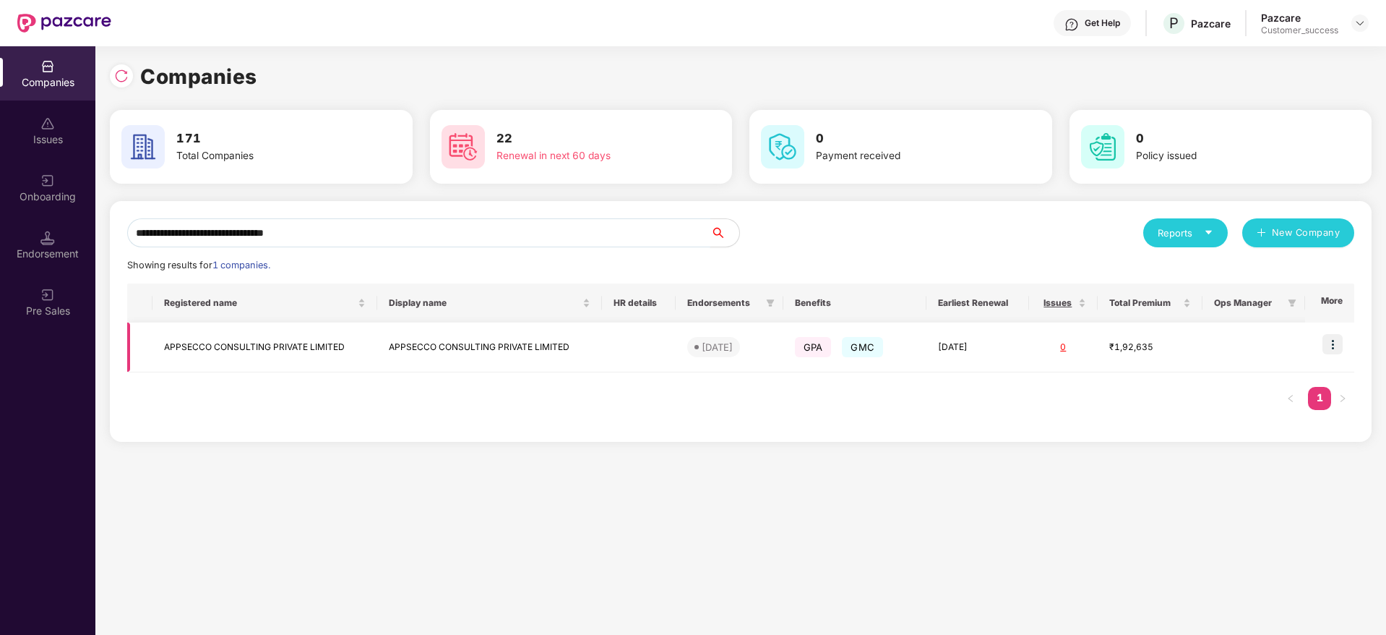
type input "**********"
click at [1336, 350] on img at bounding box center [1333, 344] width 20 height 20
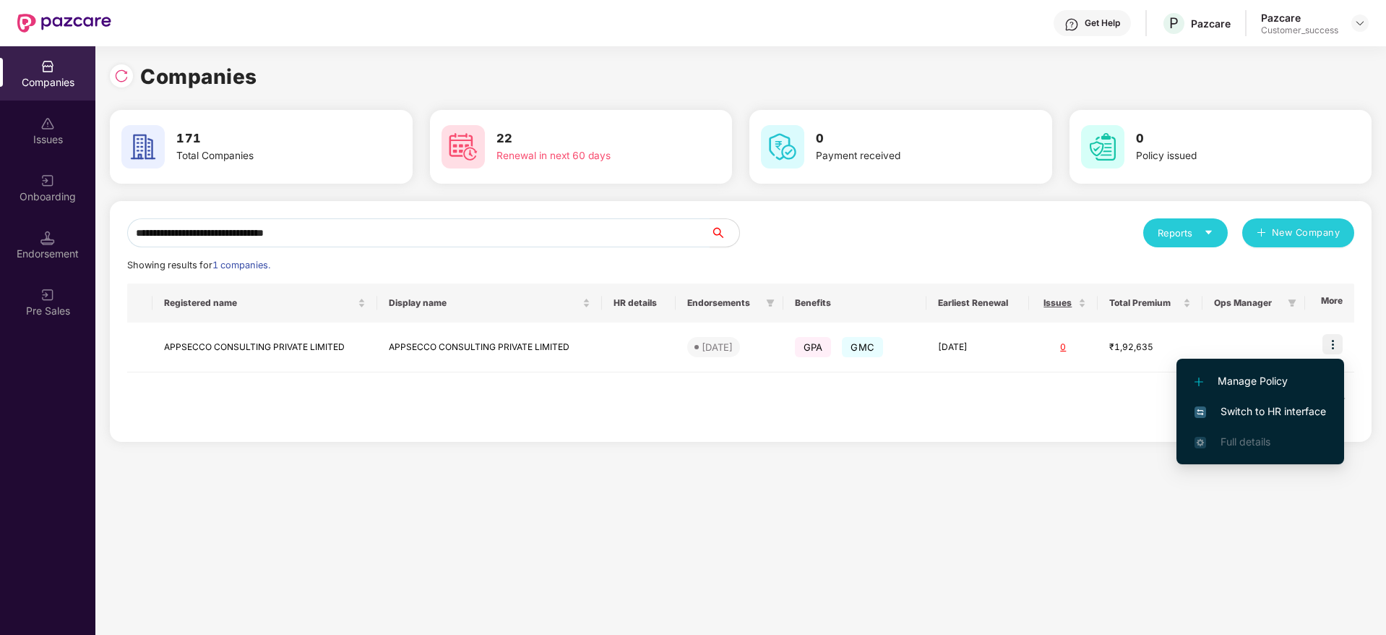
click at [1320, 413] on span "Switch to HR interface" at bounding box center [1261, 411] width 132 height 16
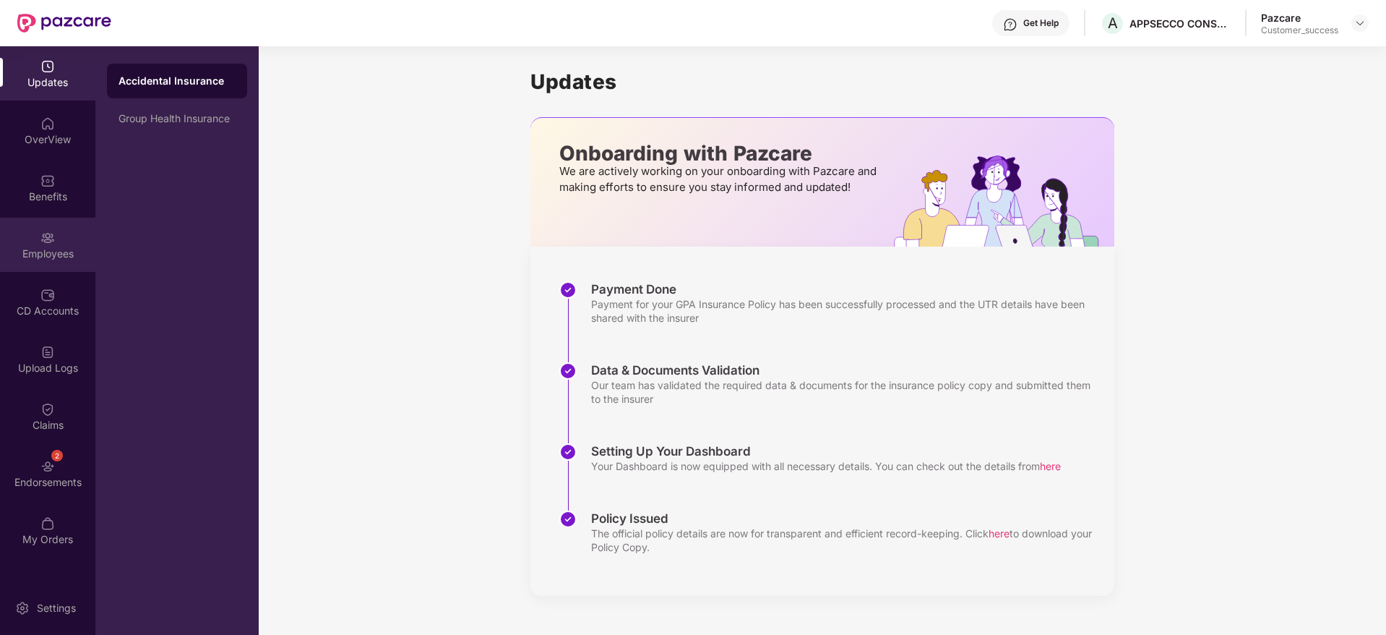
click at [33, 245] on div "Employees" at bounding box center [47, 245] width 95 height 54
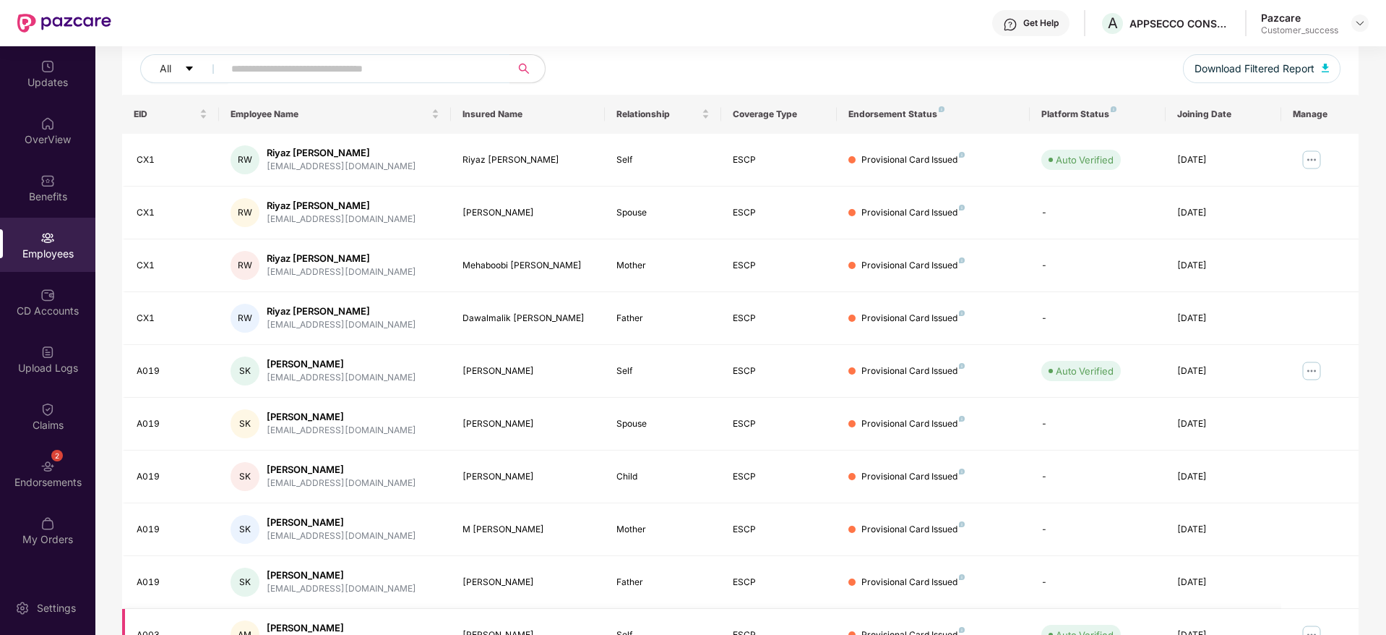
scroll to position [254, 0]
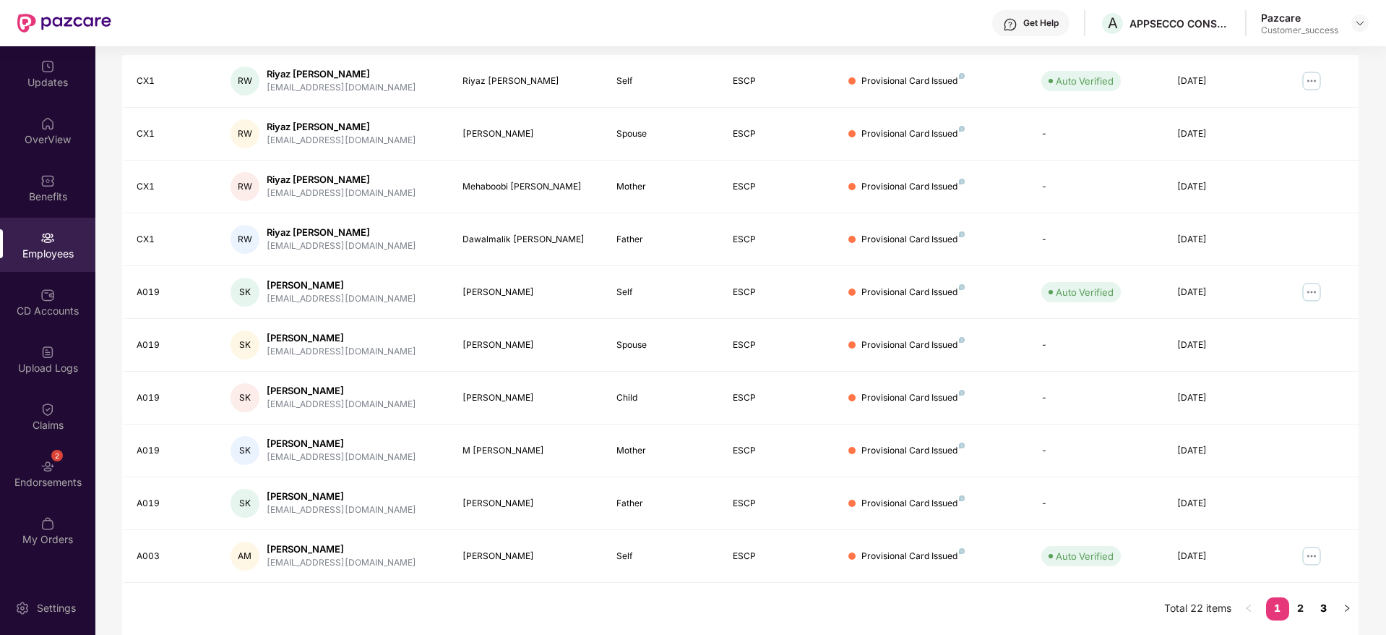
click at [1320, 611] on link "3" at bounding box center [1323, 608] width 23 height 22
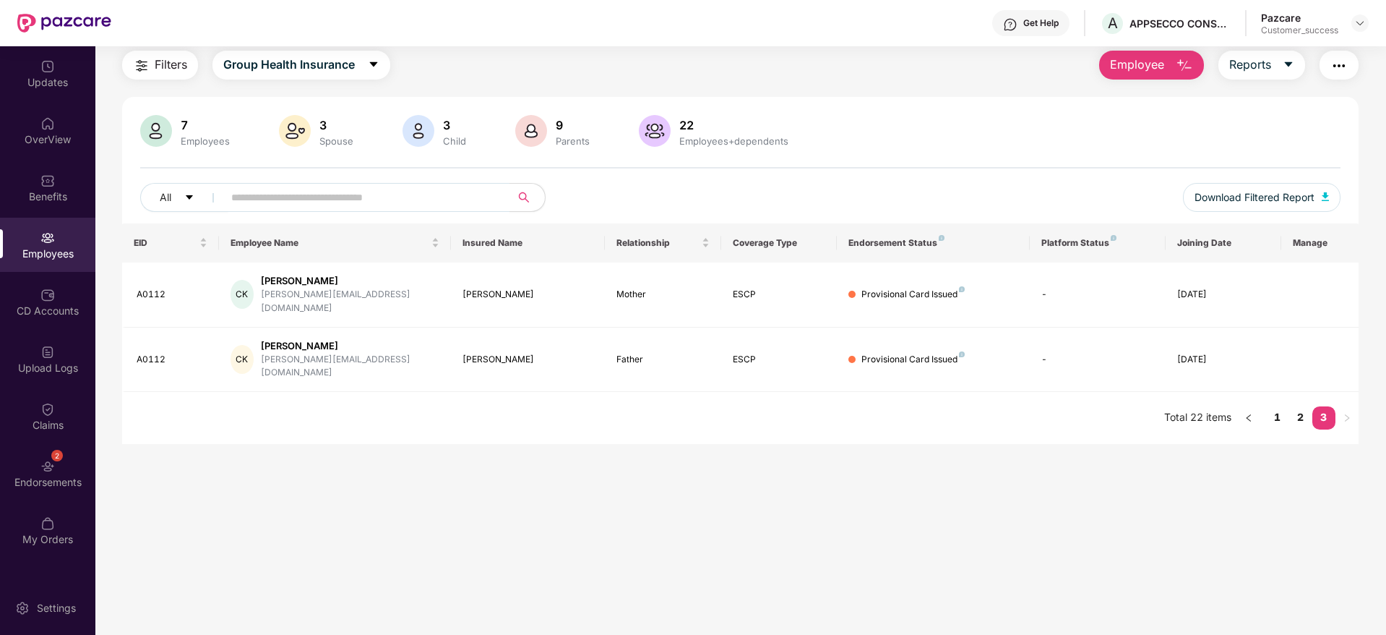
scroll to position [46, 0]
click at [1354, 22] on img at bounding box center [1360, 23] width 12 height 12
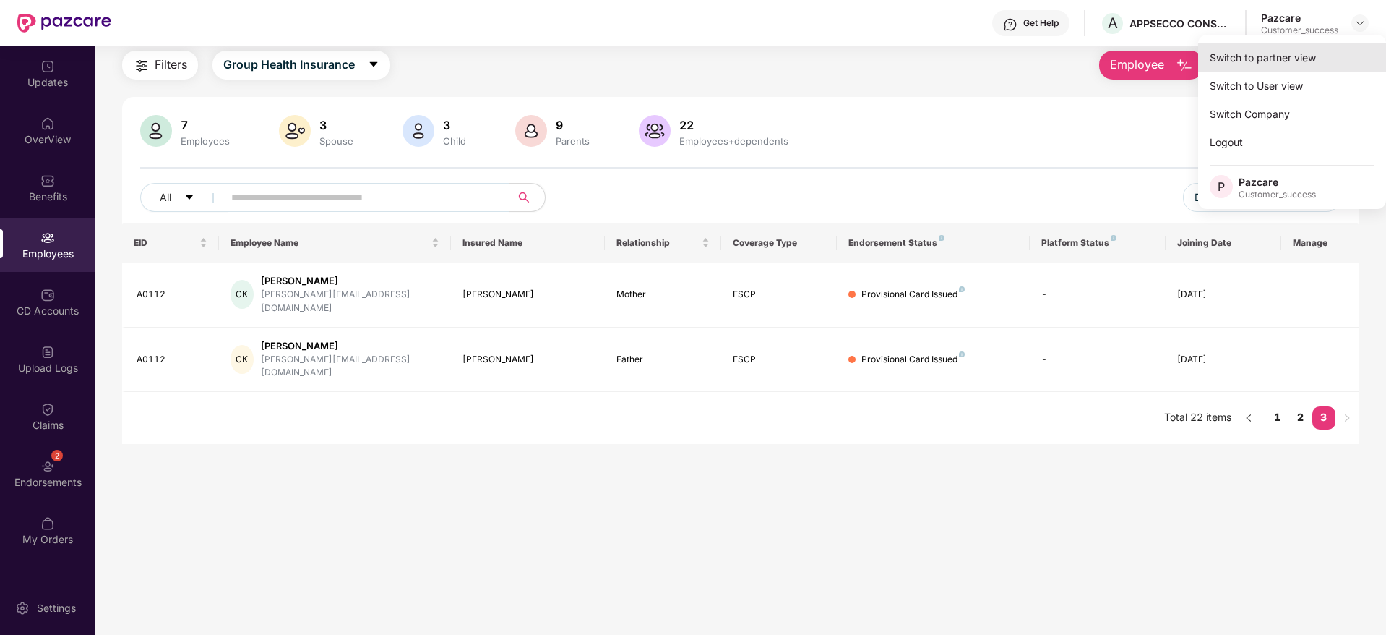
click at [1315, 61] on div "Switch to partner view" at bounding box center [1292, 57] width 188 height 28
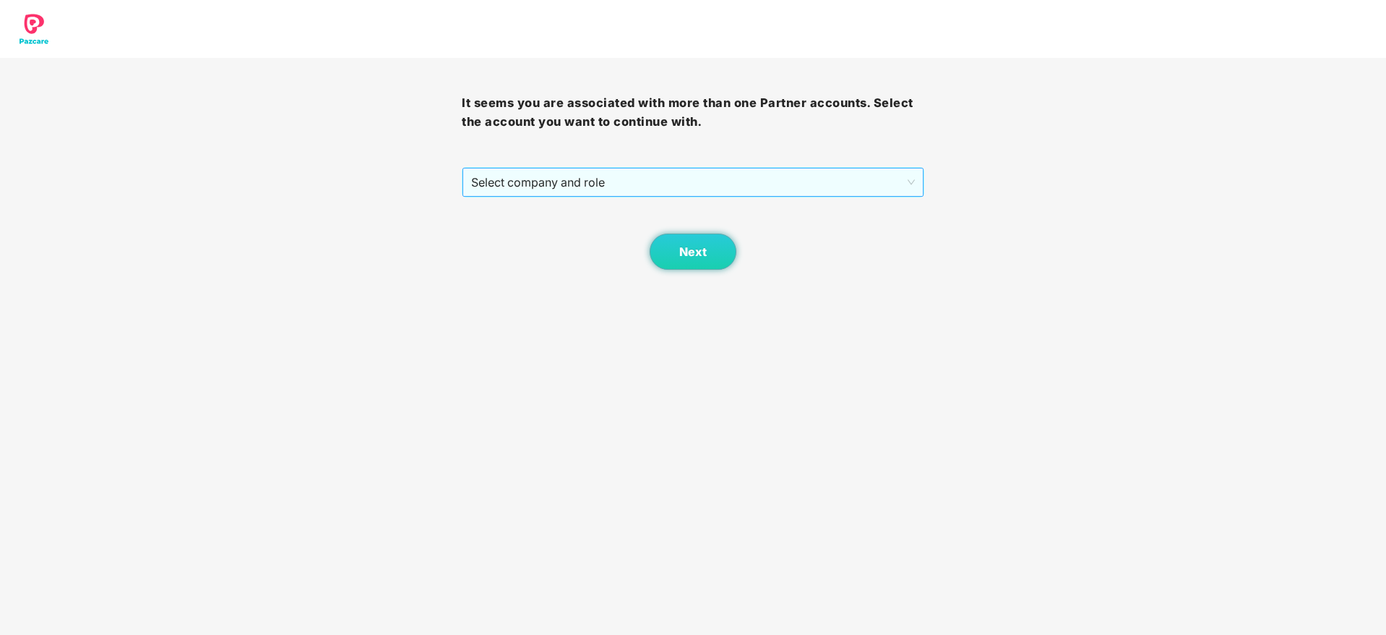
click at [768, 176] on span "Select company and role" at bounding box center [692, 181] width 443 height 27
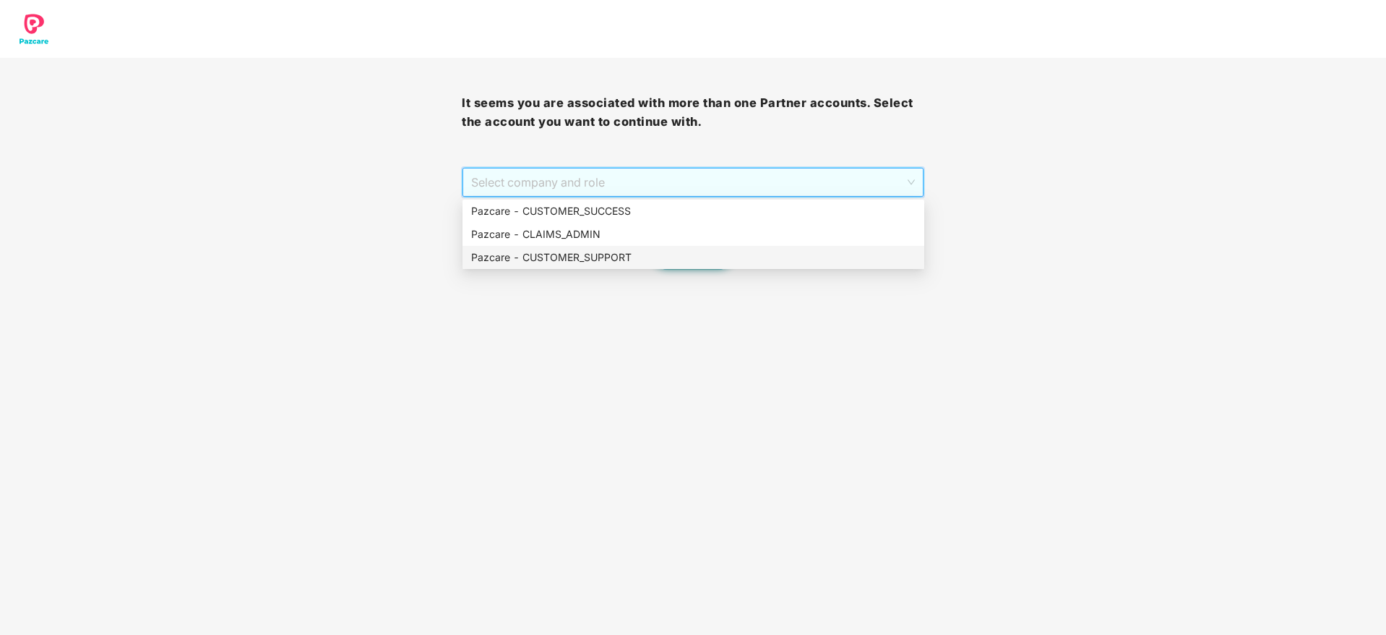
click at [731, 252] on div "Pazcare - CUSTOMER_SUPPORT" at bounding box center [693, 257] width 444 height 16
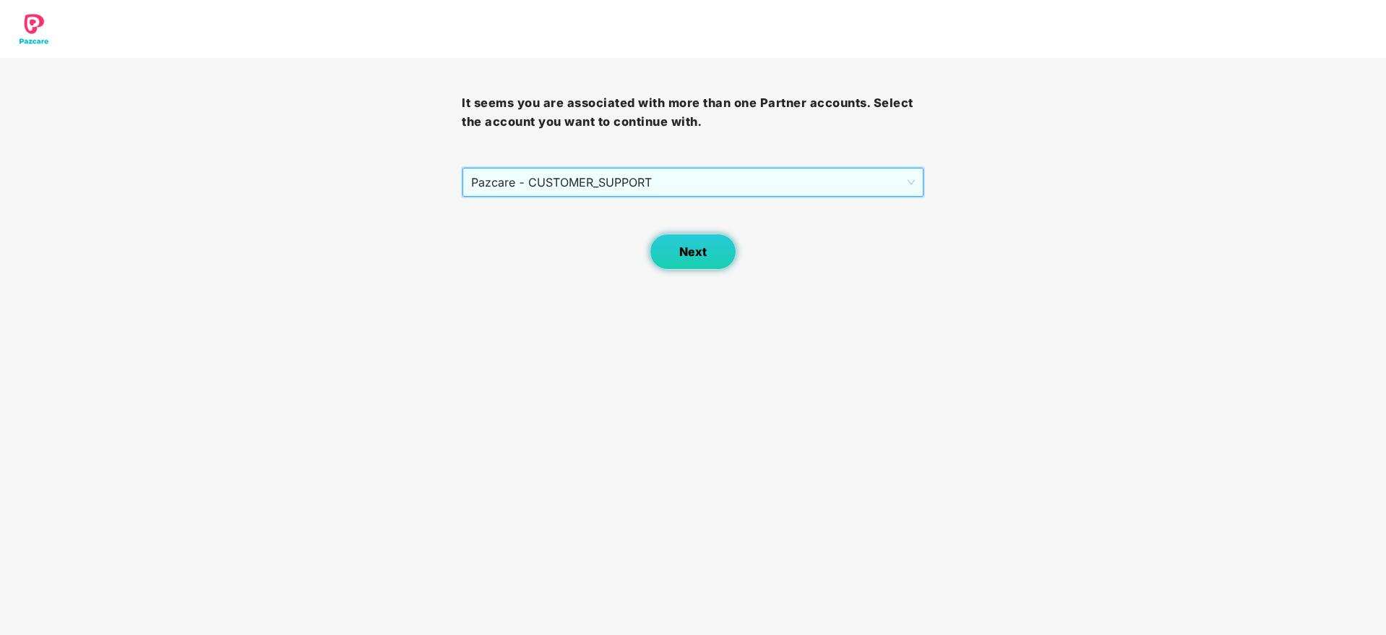
click at [725, 243] on button "Next" at bounding box center [693, 251] width 87 height 36
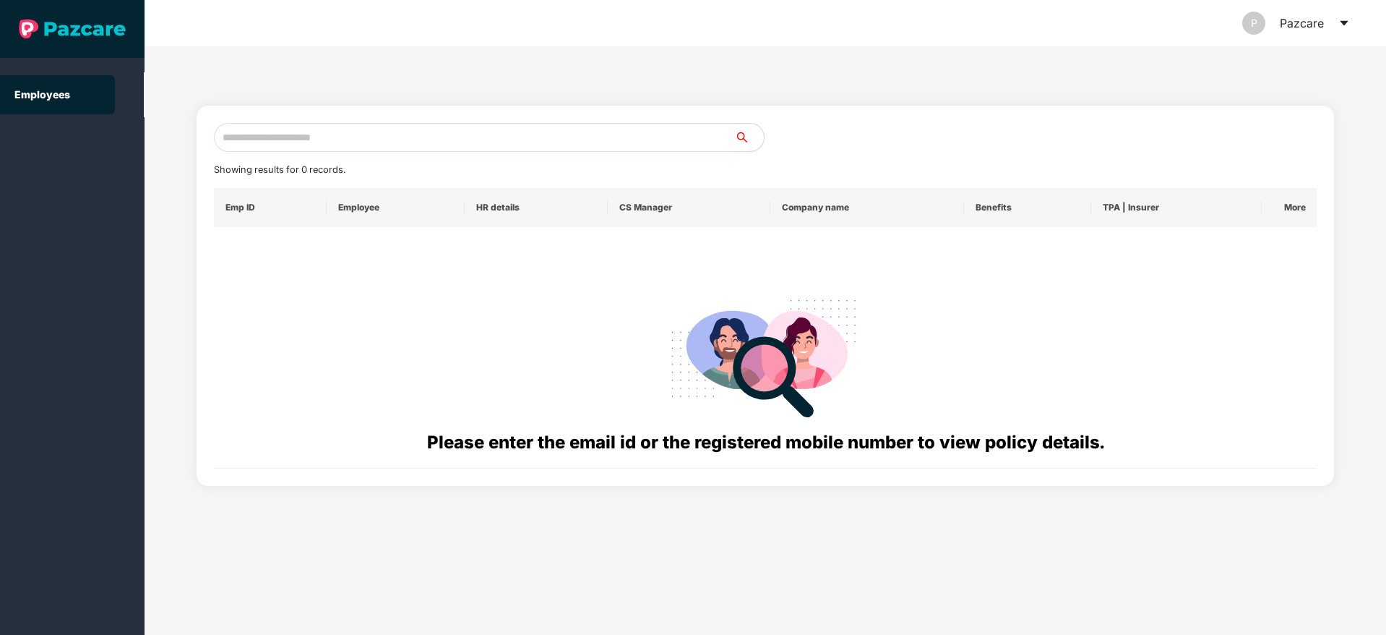
click at [465, 140] on input "text" at bounding box center [474, 137] width 521 height 29
paste input "******"
type input "******"
click at [1346, 19] on icon "caret-down" at bounding box center [1344, 23] width 12 height 12
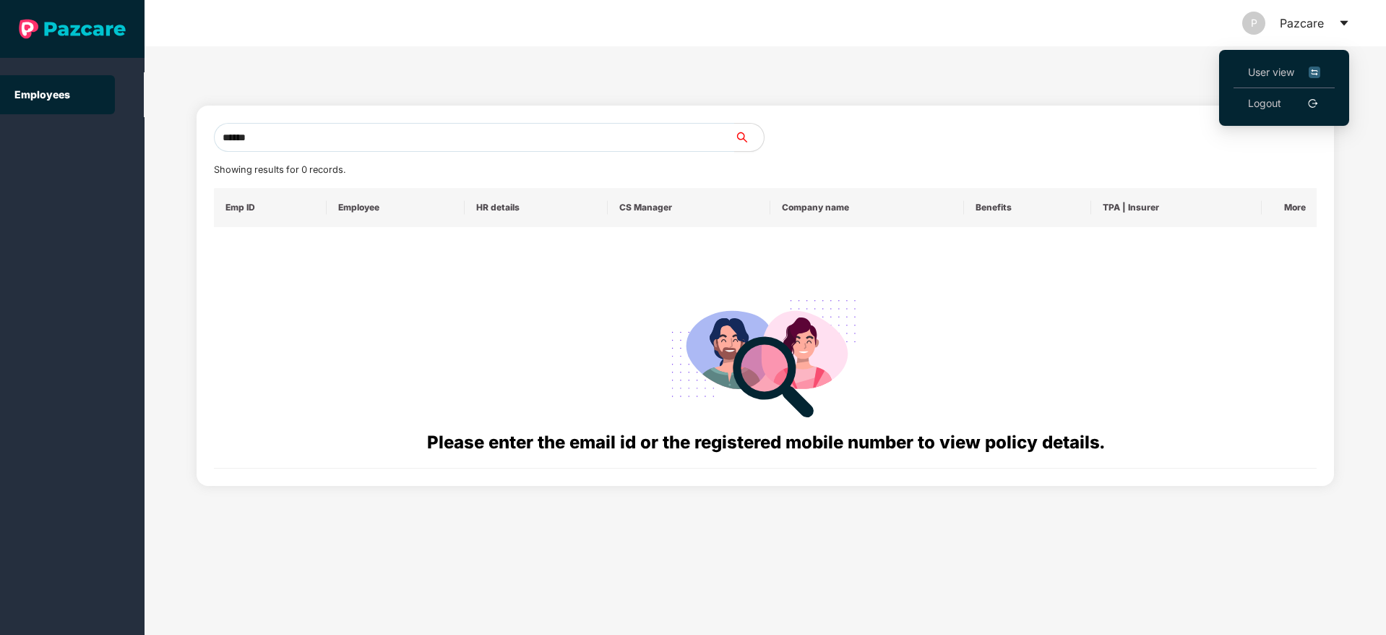
click at [1275, 74] on span "User view" at bounding box center [1284, 72] width 72 height 16
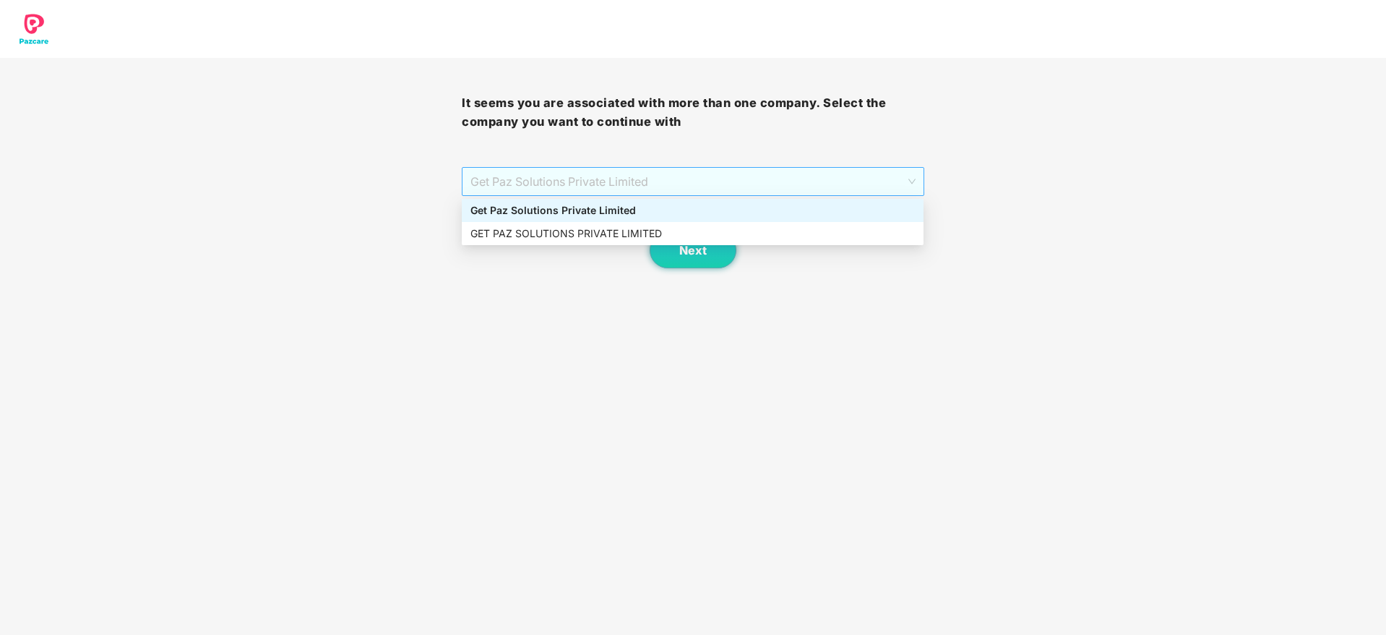
click at [676, 170] on span "Get Paz Solutions Private Limited" at bounding box center [692, 181] width 444 height 27
click at [692, 232] on div "GET PAZ SOLUTIONS PRIVATE LIMITED" at bounding box center [692, 233] width 444 height 16
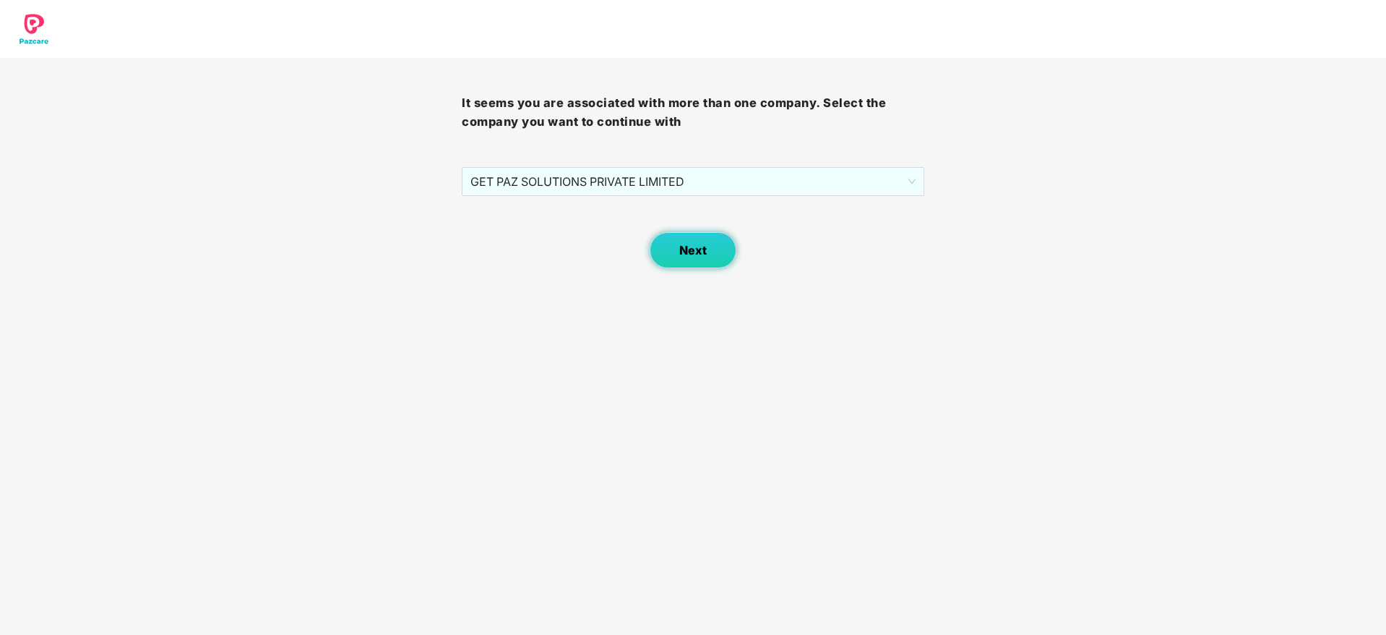
click at [692, 235] on button "Next" at bounding box center [693, 250] width 87 height 36
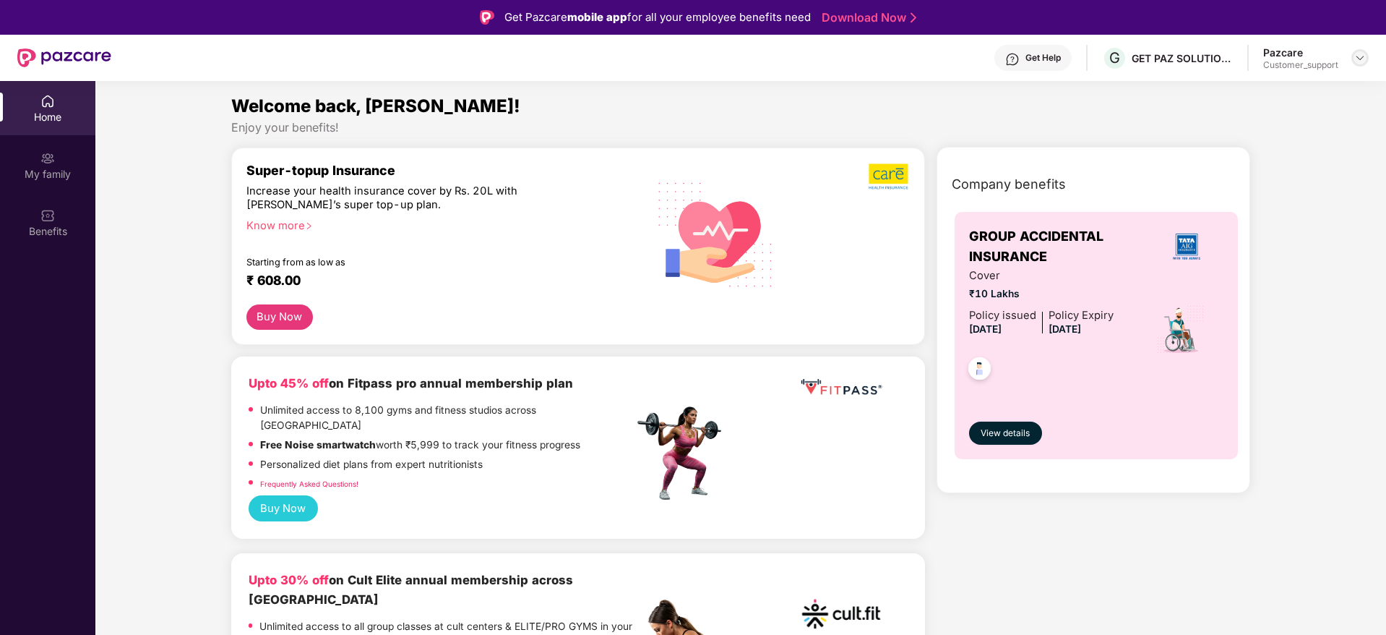
click at [1362, 54] on img at bounding box center [1360, 58] width 12 height 12
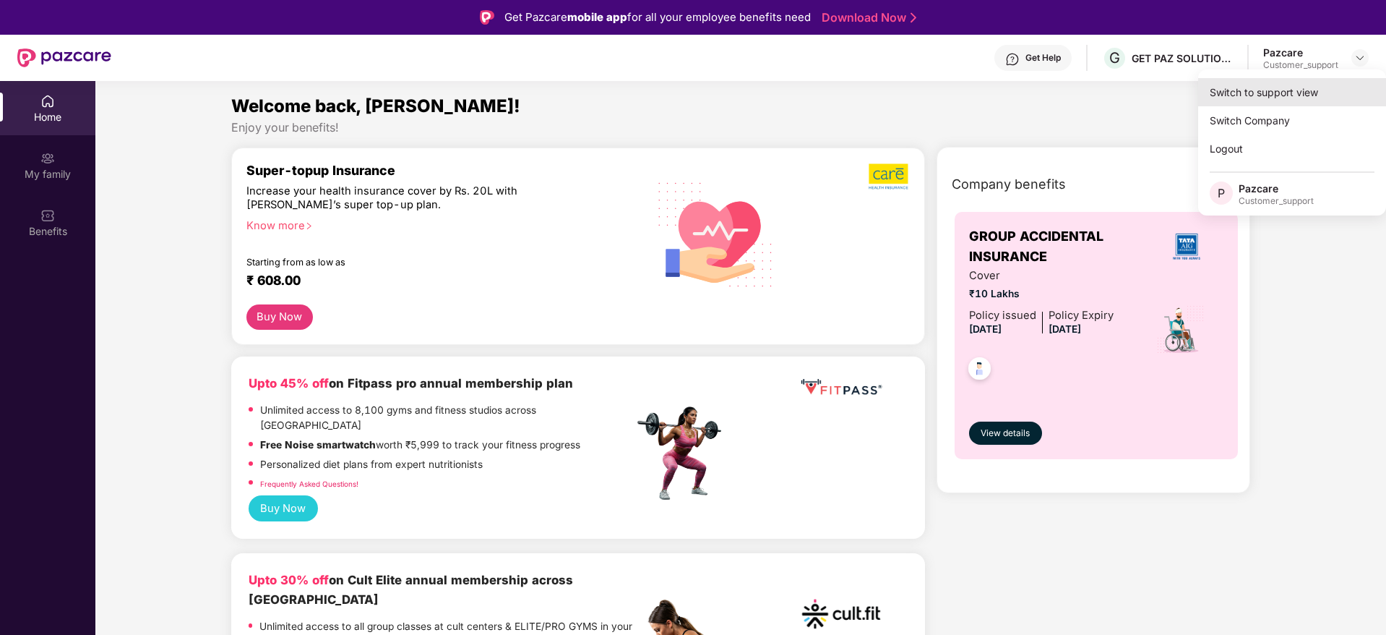
click at [1298, 95] on div "Switch to support view" at bounding box center [1292, 92] width 188 height 28
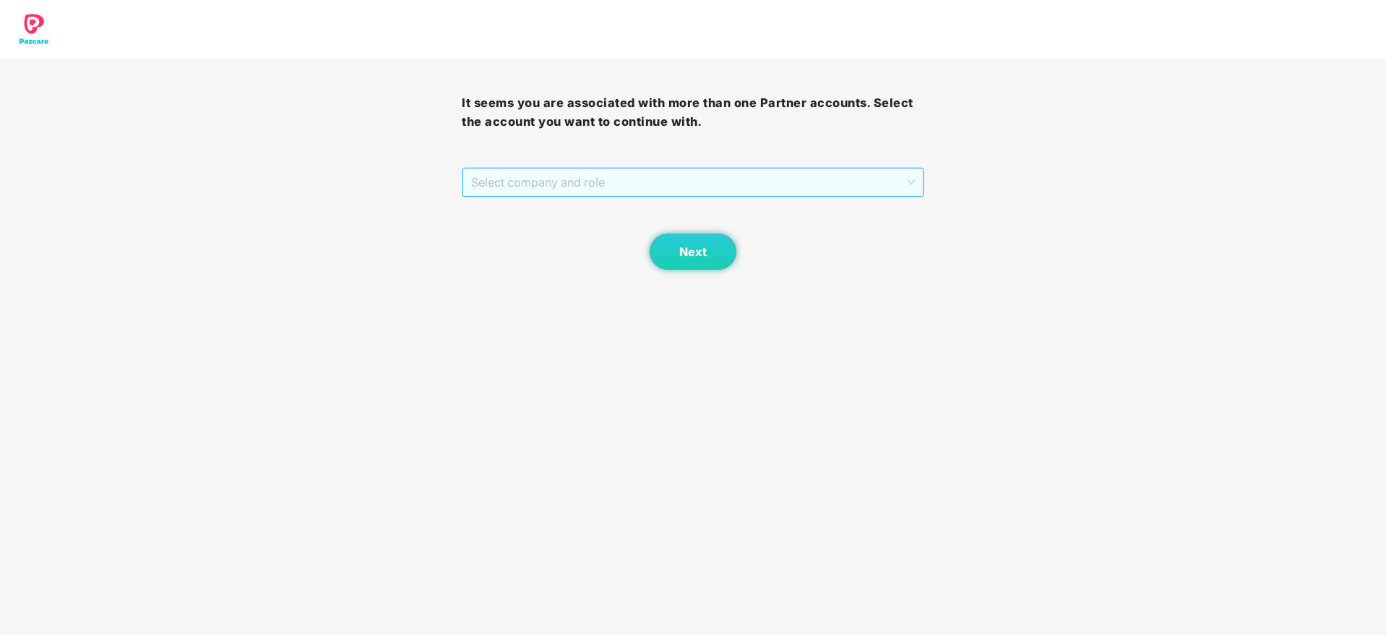
click at [745, 177] on span "Select company and role" at bounding box center [692, 181] width 443 height 27
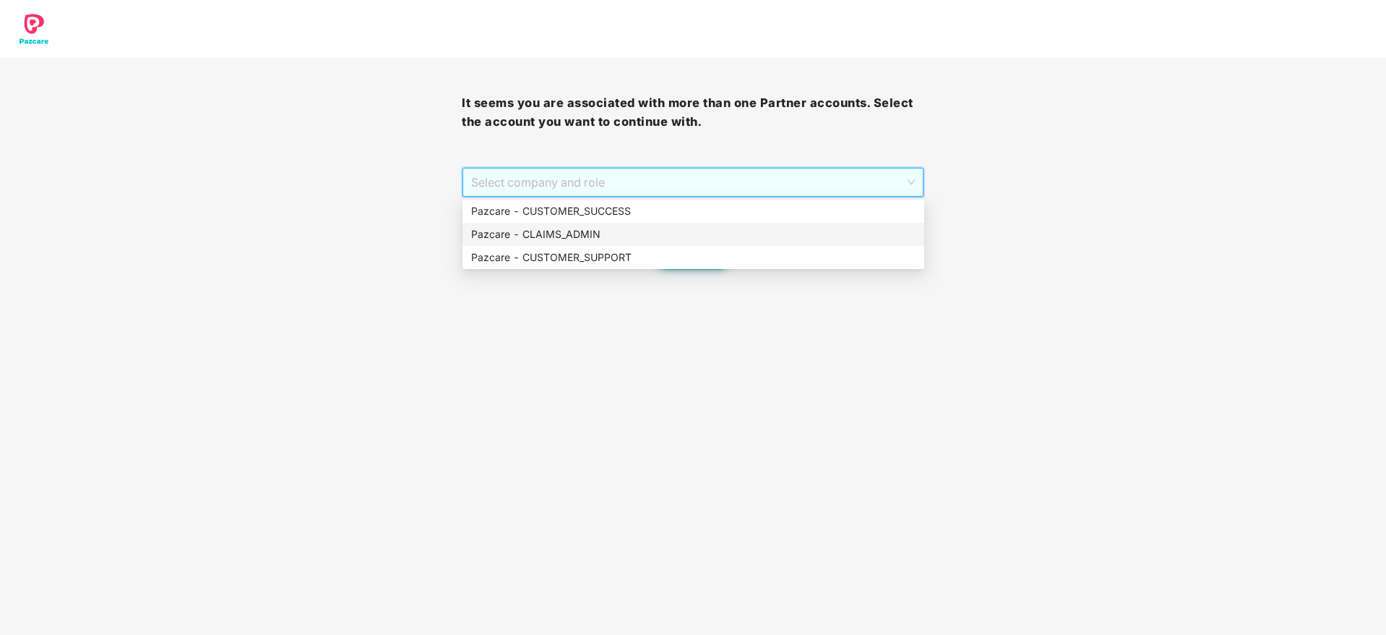
click at [632, 231] on div "Pazcare - CLAIMS_ADMIN" at bounding box center [693, 234] width 444 height 16
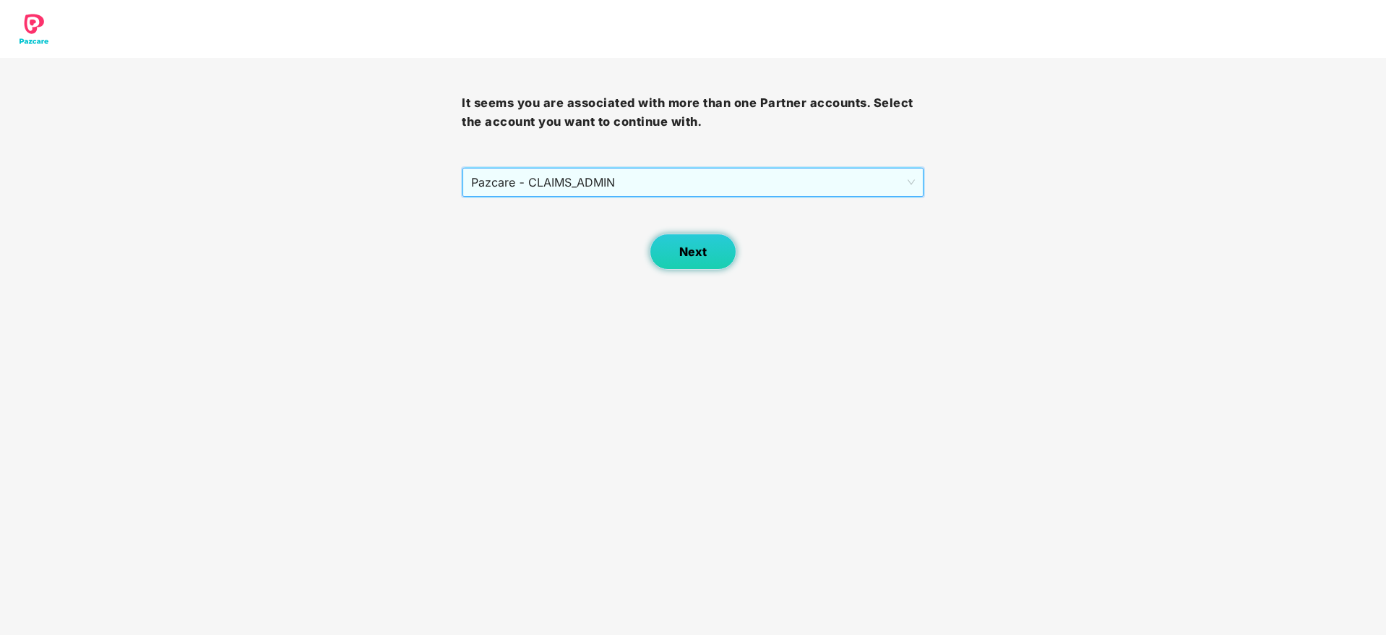
click at [708, 257] on button "Next" at bounding box center [693, 251] width 87 height 36
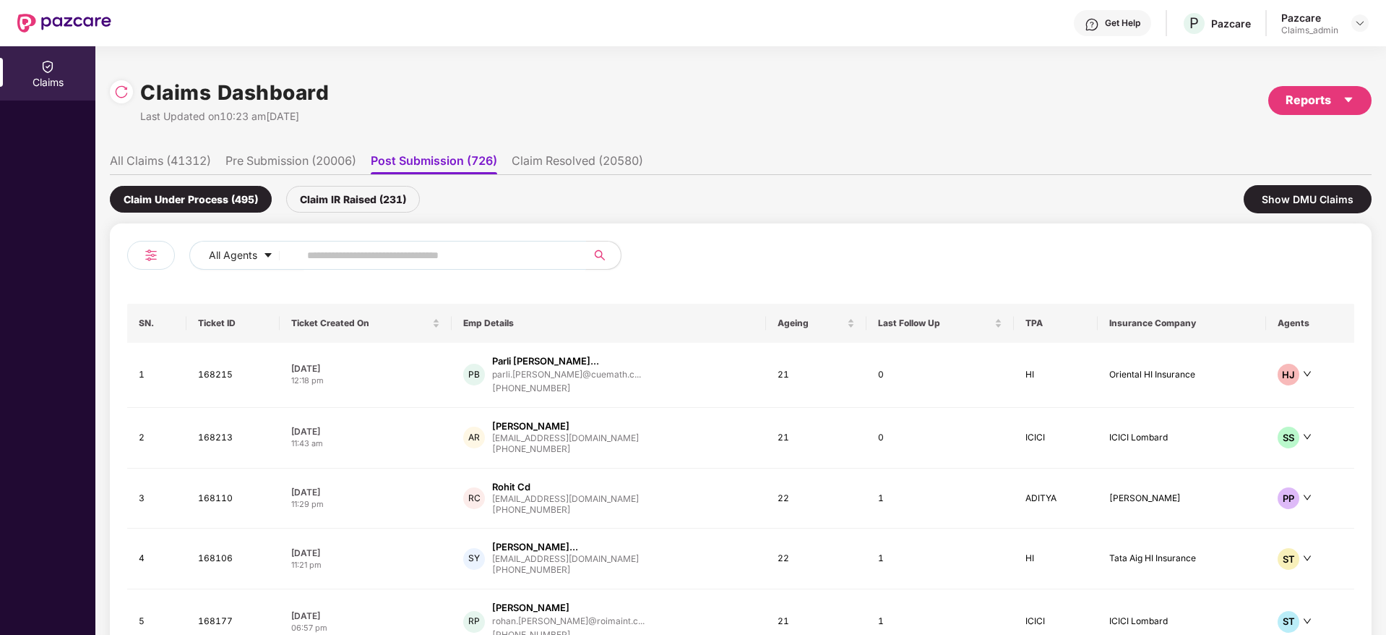
click at [503, 263] on input "text" at bounding box center [436, 255] width 259 height 22
paste input "******"
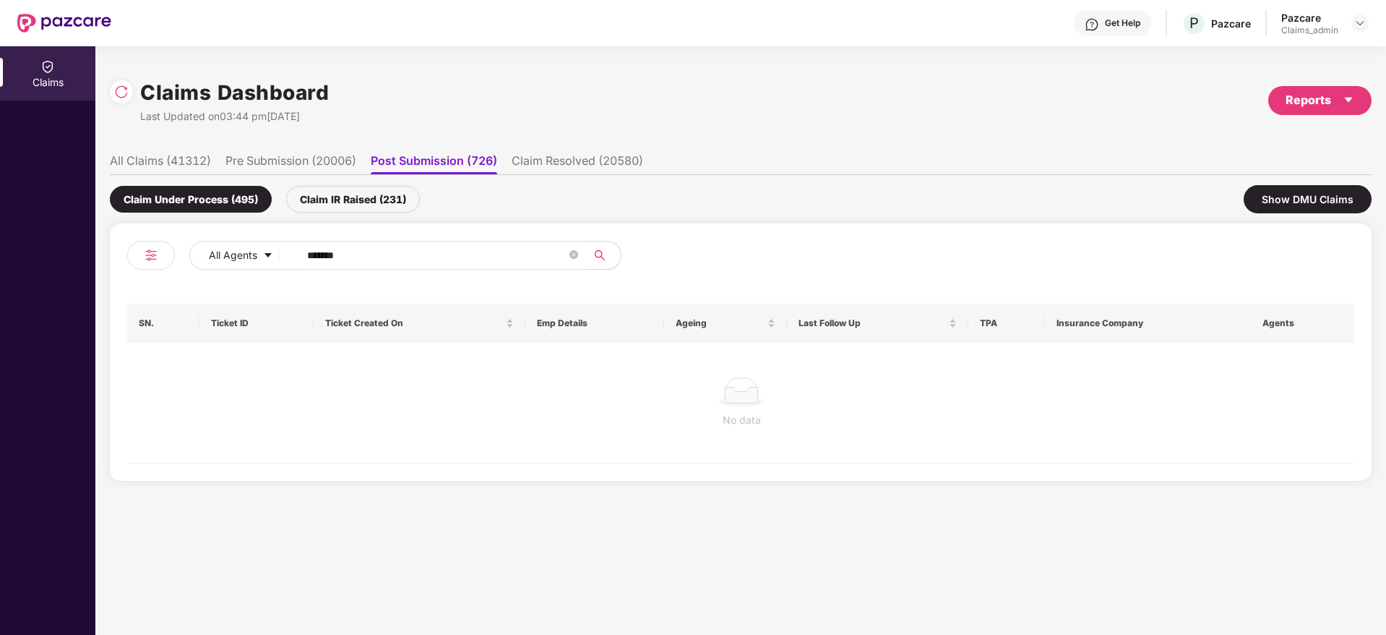
type input "******"
click at [183, 160] on li "All Claims (41312)" at bounding box center [160, 163] width 101 height 21
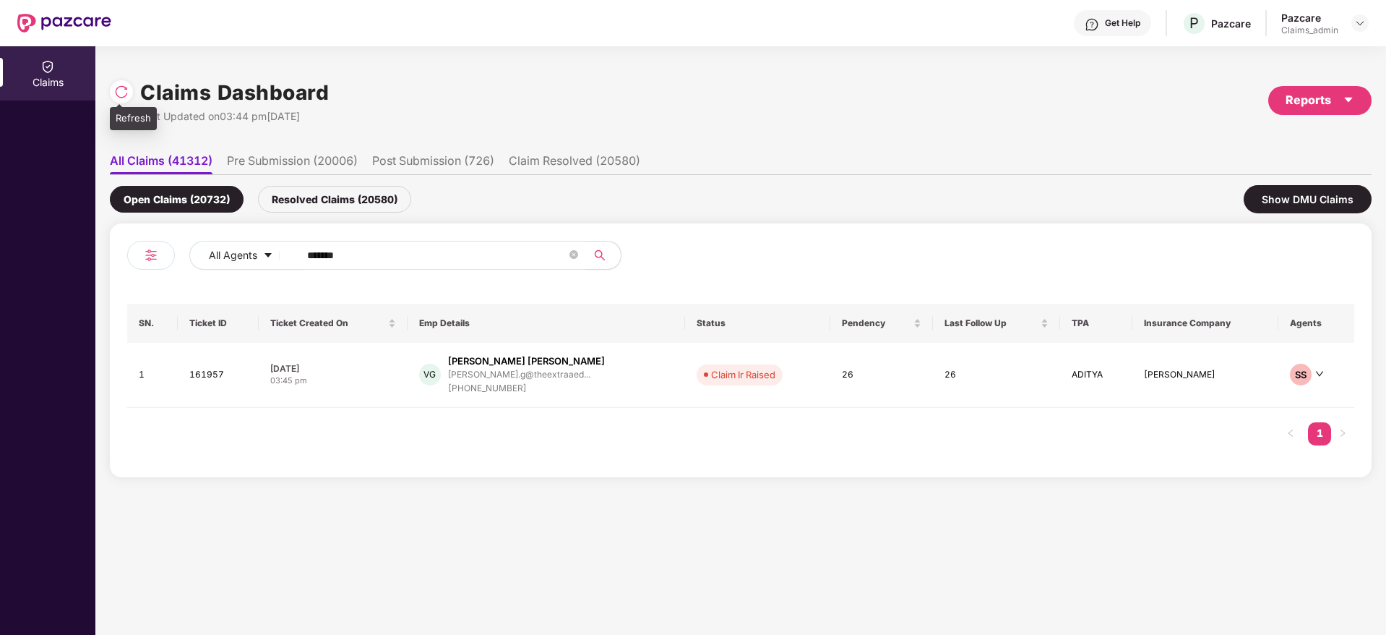
click at [121, 88] on img at bounding box center [121, 92] width 14 height 14
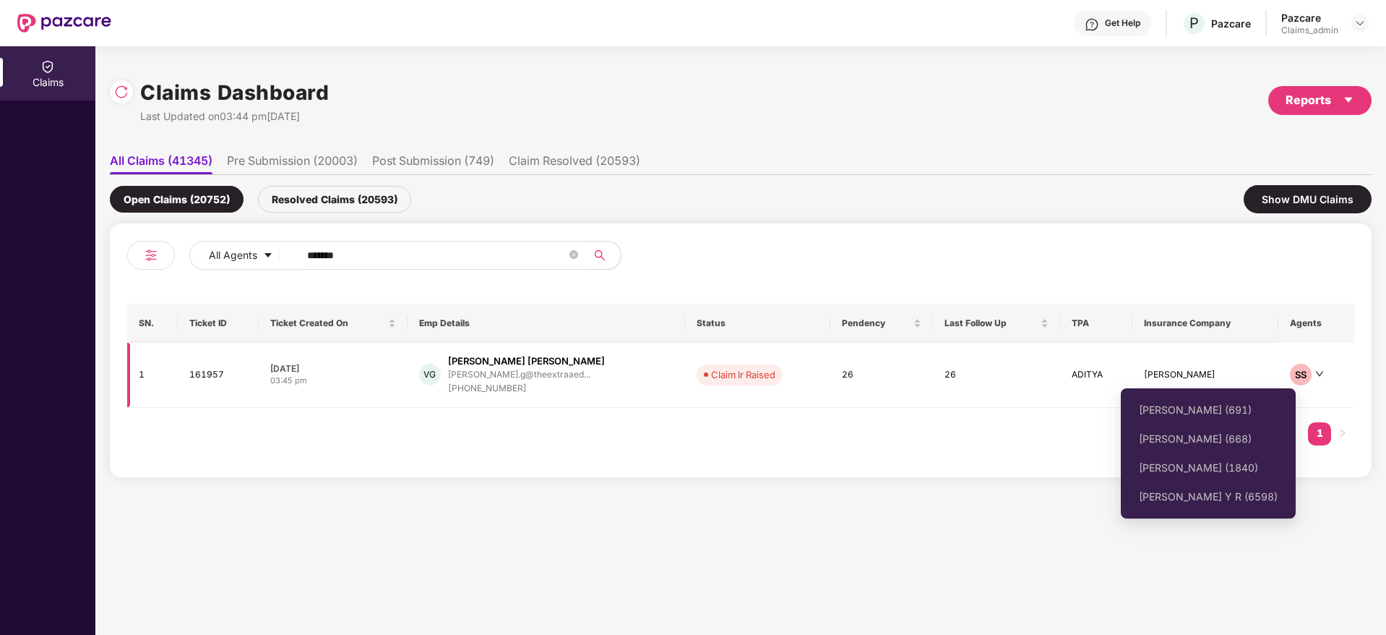
click at [1316, 374] on icon "down" at bounding box center [1319, 373] width 9 height 9
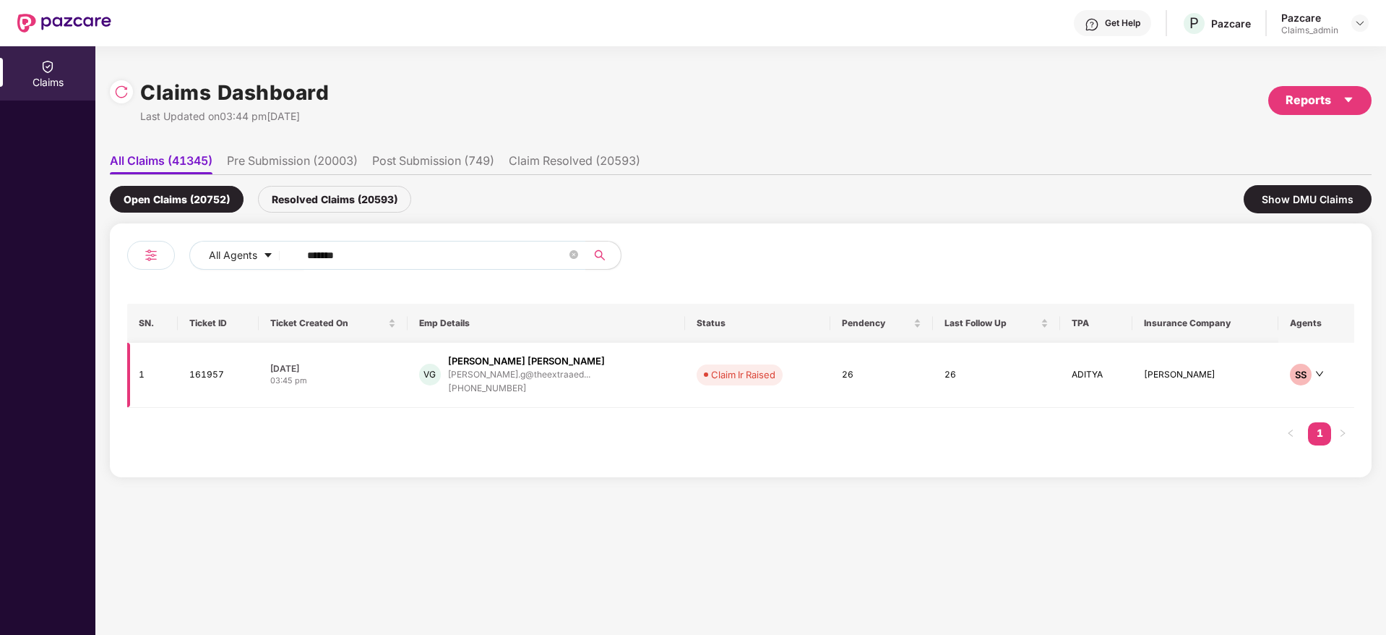
click at [286, 365] on div "[DATE]" at bounding box center [333, 368] width 126 height 12
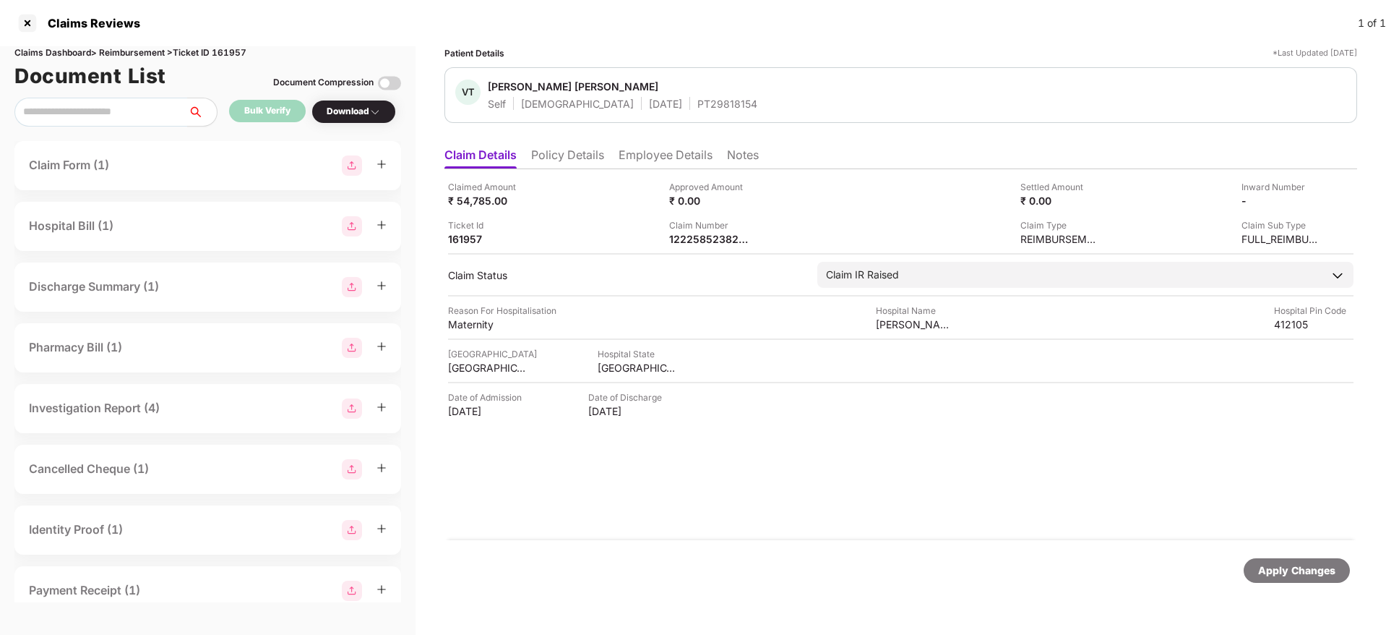
click at [391, 81] on img at bounding box center [389, 83] width 23 height 23
click at [366, 107] on div "Download" at bounding box center [354, 112] width 54 height 14
click at [366, 119] on div "Download" at bounding box center [353, 112] width 85 height 24
click at [363, 114] on div "Download" at bounding box center [354, 112] width 54 height 14
click at [361, 101] on div "Download" at bounding box center [353, 112] width 85 height 24
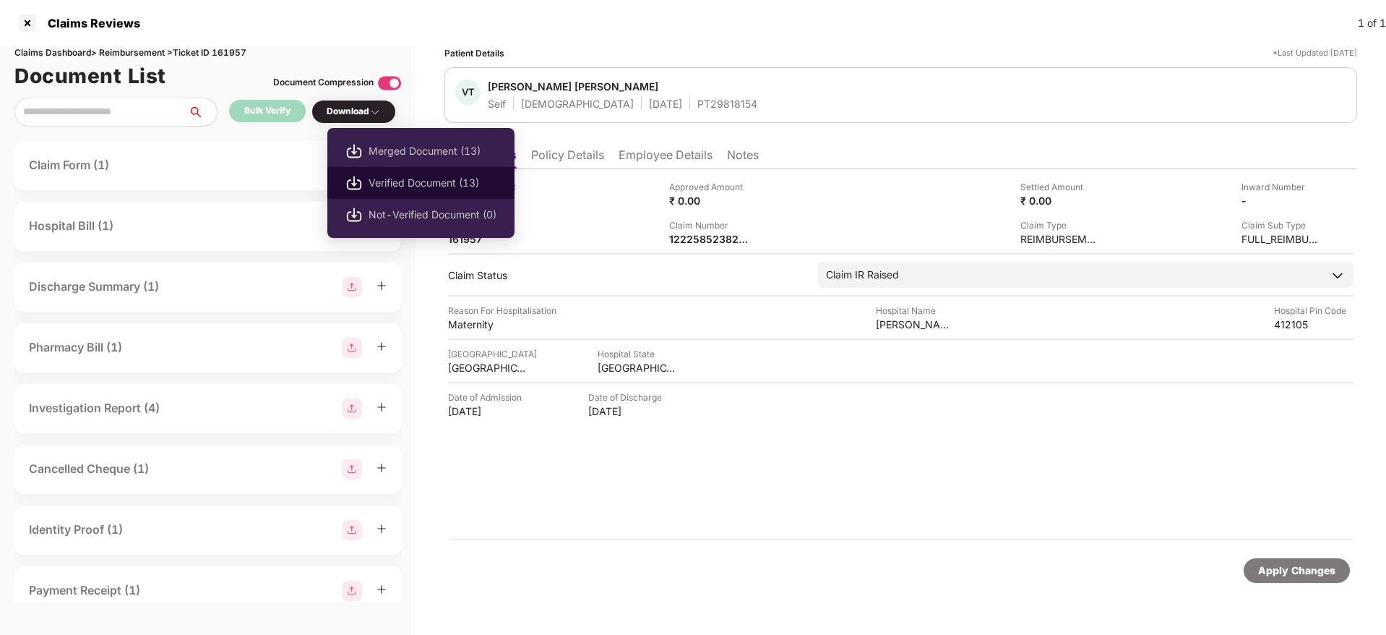
click at [413, 184] on span "Verified Document (13)" at bounding box center [433, 183] width 128 height 16
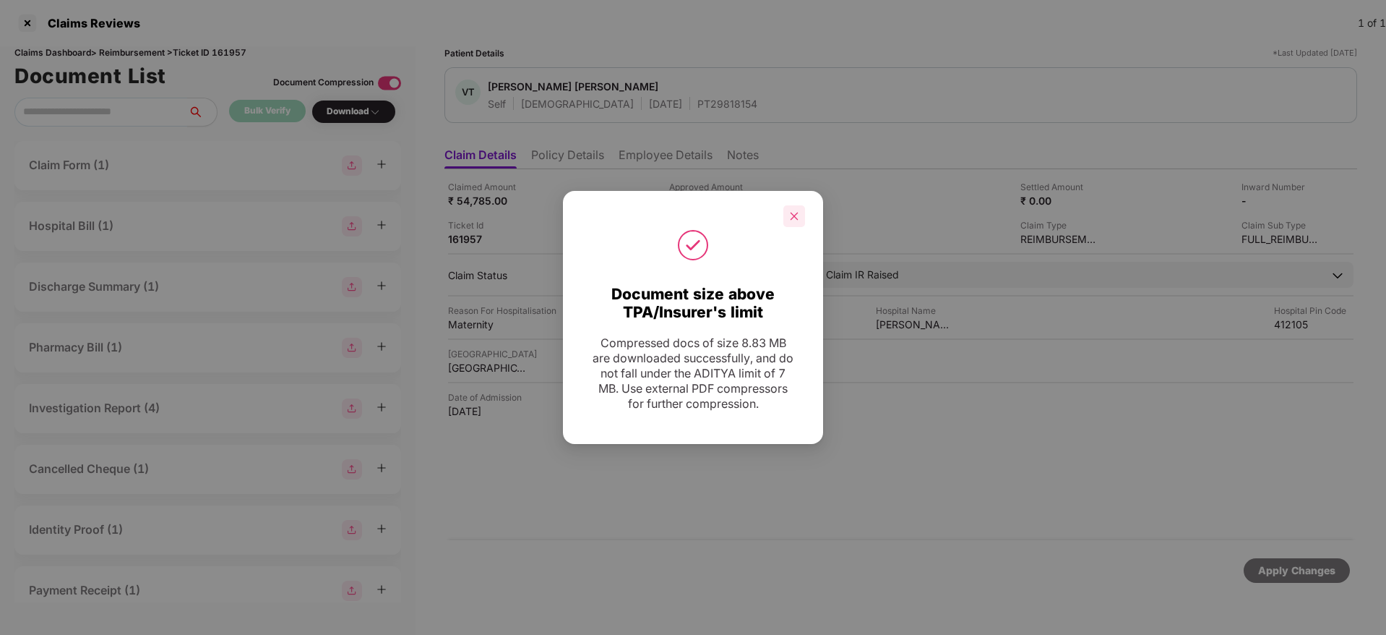
click at [792, 212] on icon "close" at bounding box center [795, 216] width 8 height 8
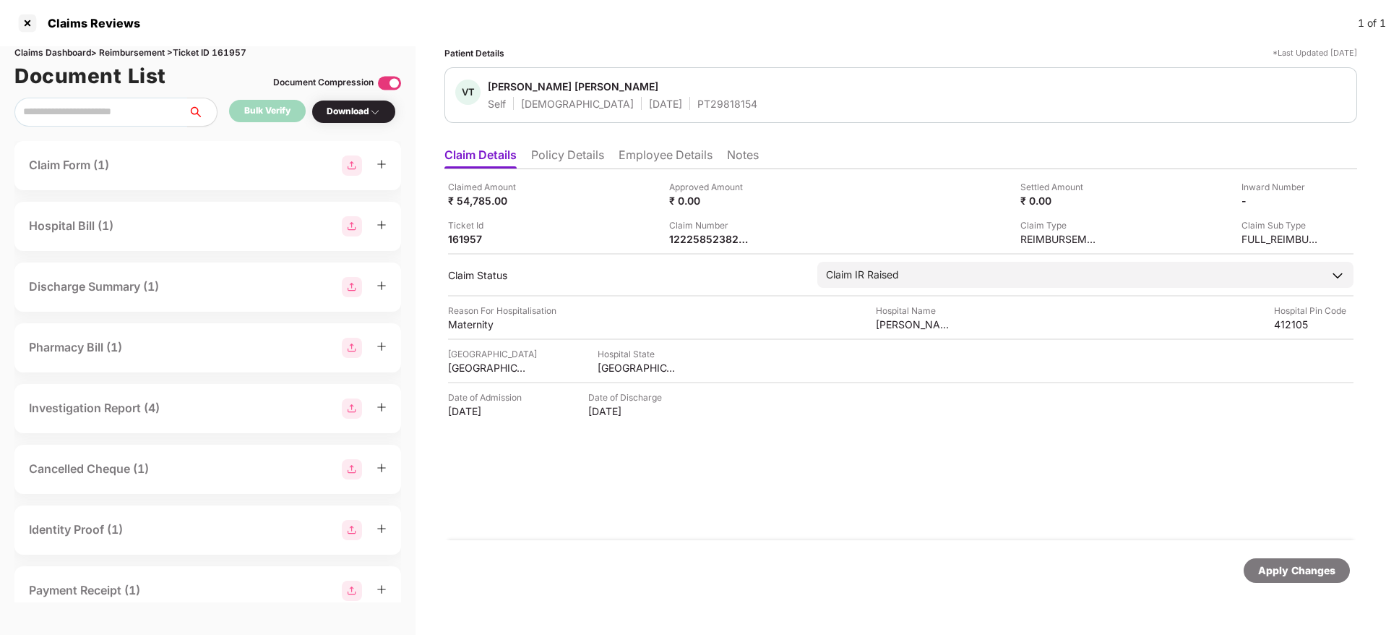
click at [684, 161] on li "Employee Details" at bounding box center [666, 157] width 94 height 21
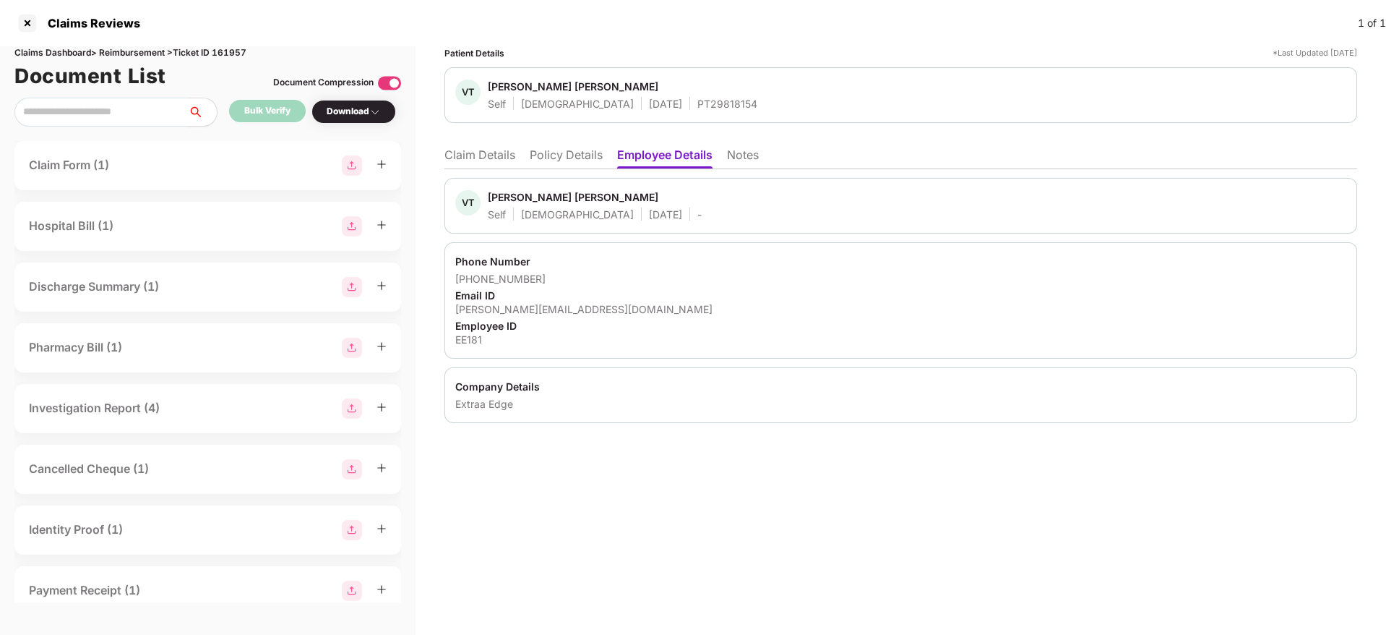
click at [513, 283] on div "+919503916523" at bounding box center [900, 279] width 891 height 14
click at [538, 279] on div "+919503916523" at bounding box center [900, 279] width 891 height 14
